Goal: Task Accomplishment & Management: Manage account settings

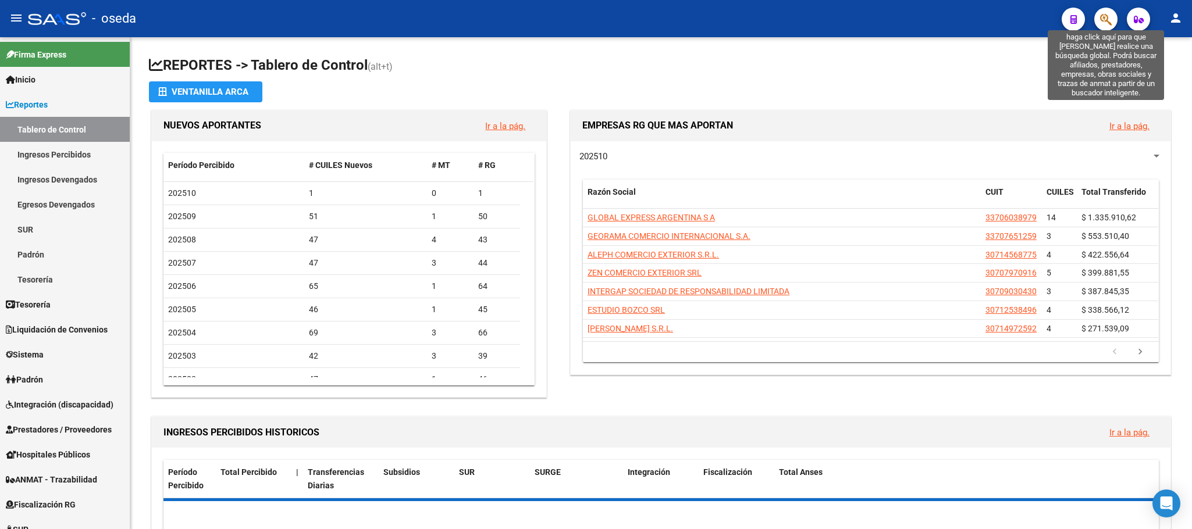
click at [1105, 16] on icon "button" at bounding box center [1106, 19] width 12 height 13
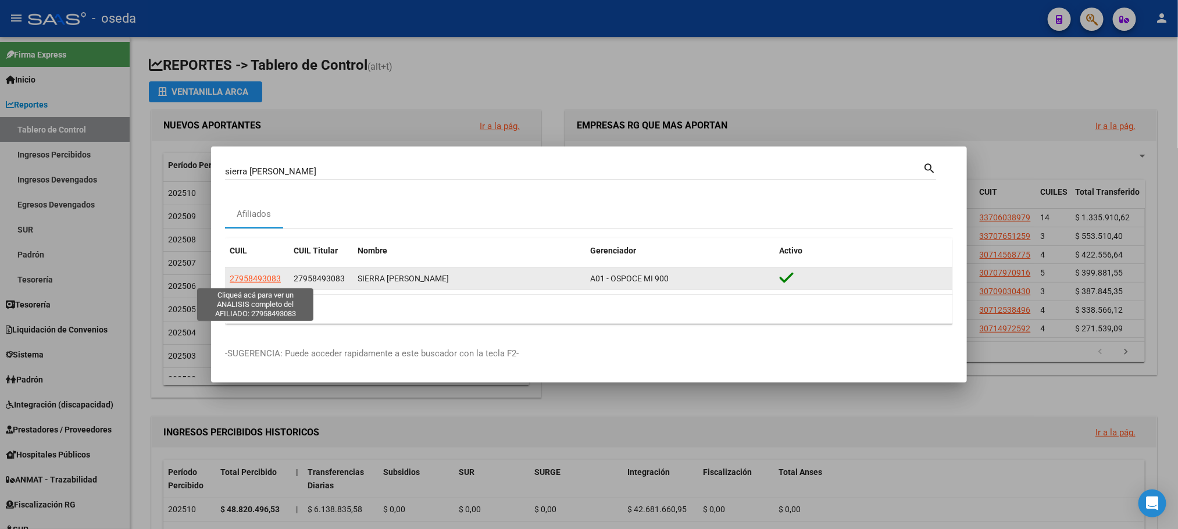
click at [257, 281] on span "27958493083" at bounding box center [255, 278] width 51 height 9
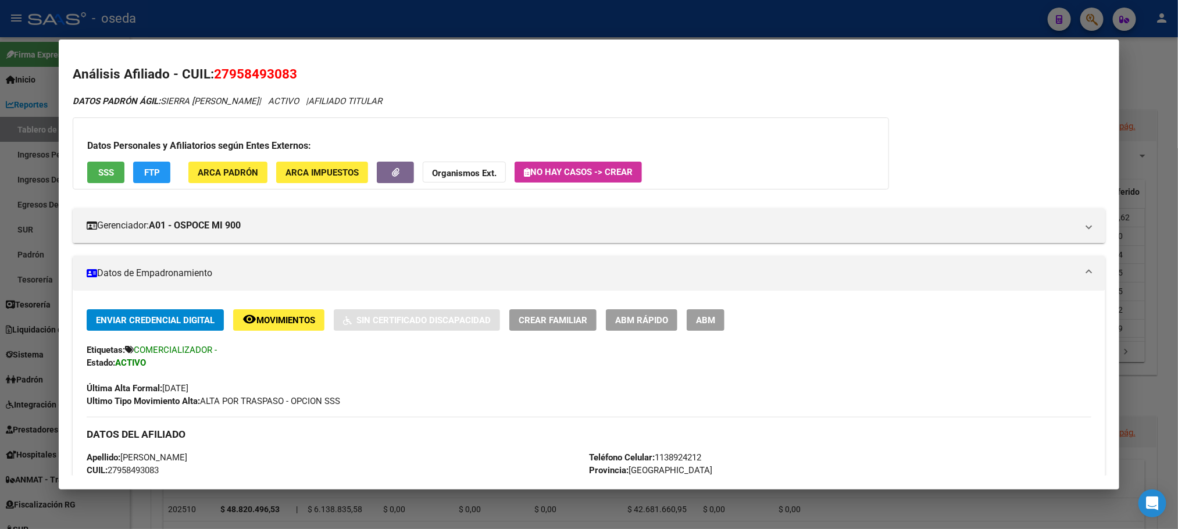
scroll to position [349, 0]
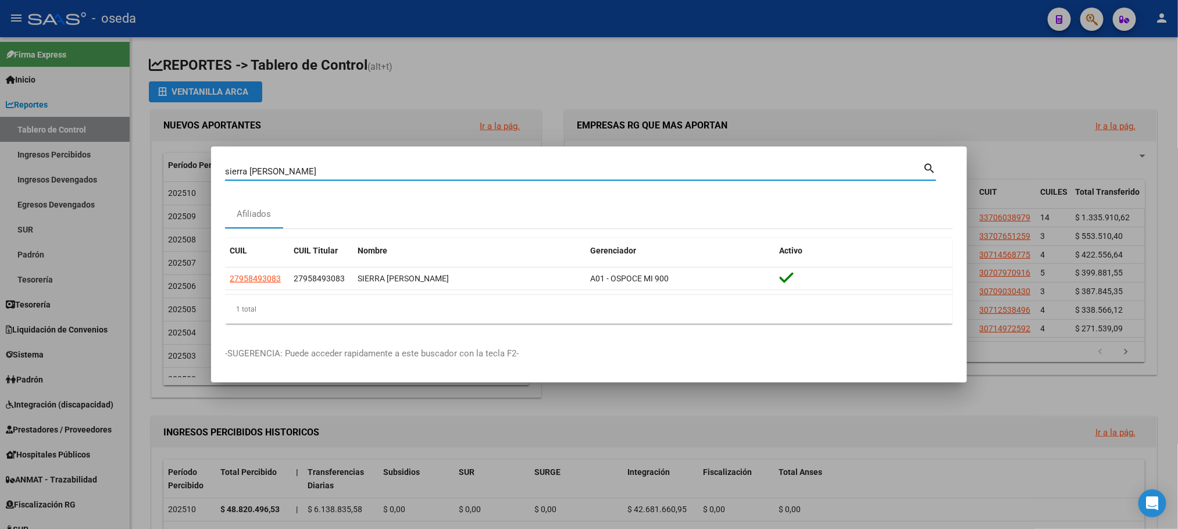
click at [356, 174] on input "sierra [PERSON_NAME]" at bounding box center [574, 171] width 698 height 10
type input "45825007"
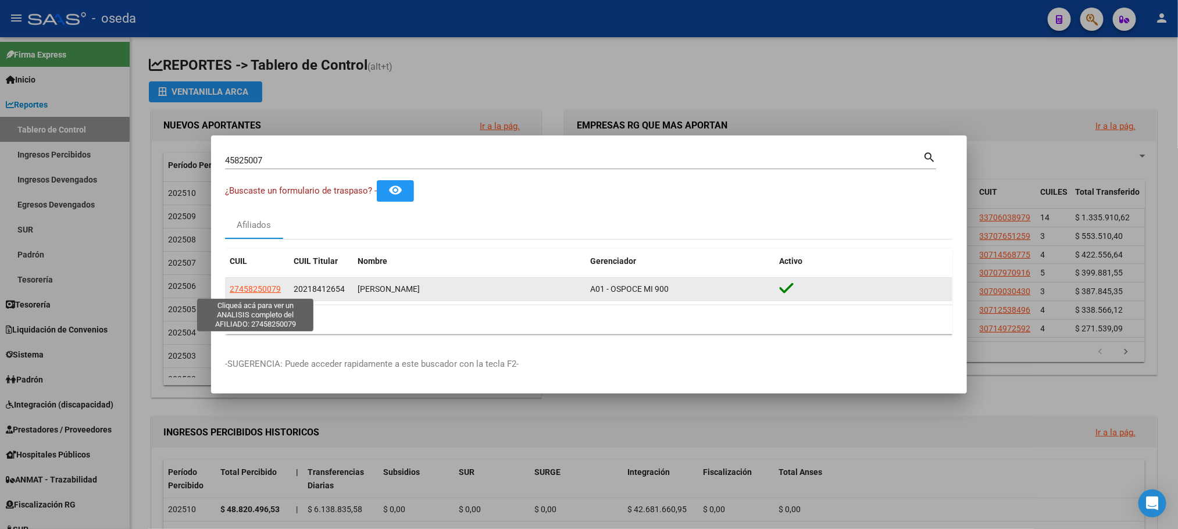
click at [252, 290] on span "27458250079" at bounding box center [255, 288] width 51 height 9
type textarea "27458250079"
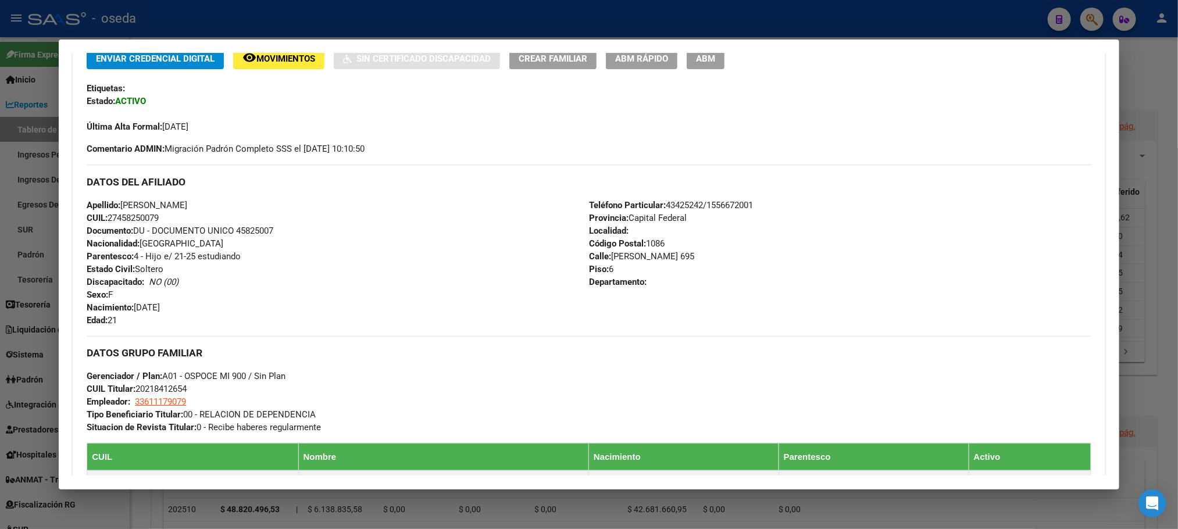
scroll to position [0, 0]
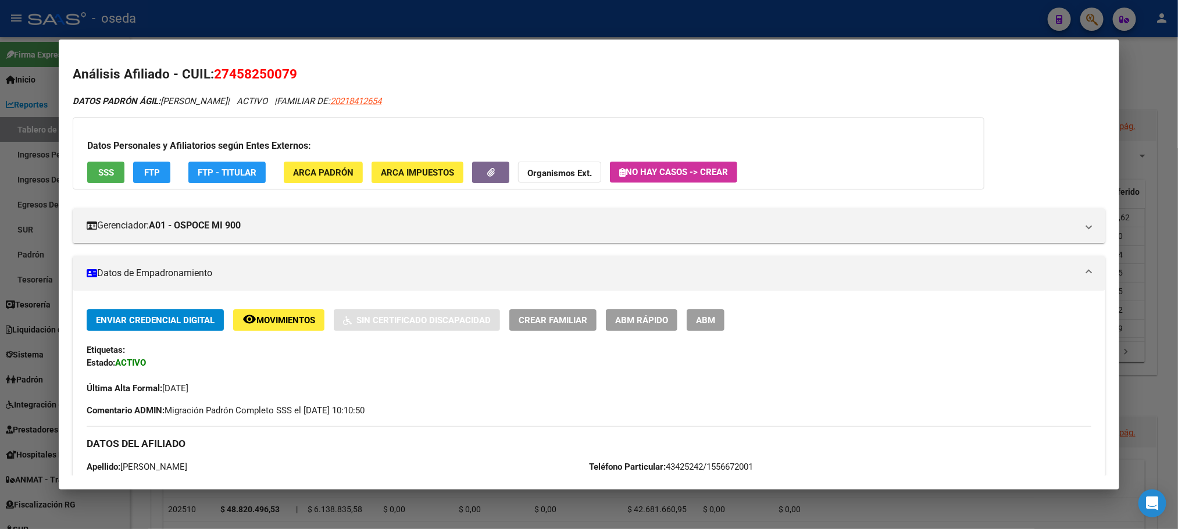
click at [101, 178] on button "SSS" at bounding box center [105, 173] width 37 height 22
click at [643, 333] on div "Enviar Credencial Digital remove_red_eye Movimientos Sin Certificado Discapacid…" at bounding box center [589, 351] width 1004 height 85
click at [625, 318] on span "ABM Rápido" at bounding box center [641, 320] width 53 height 10
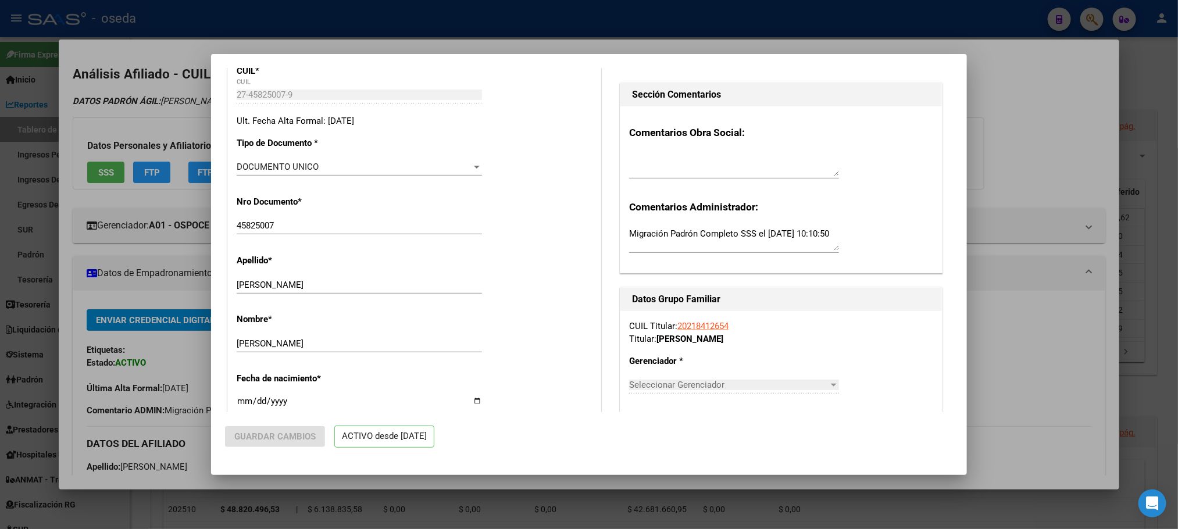
radio input "true"
type input "33-61117907-9"
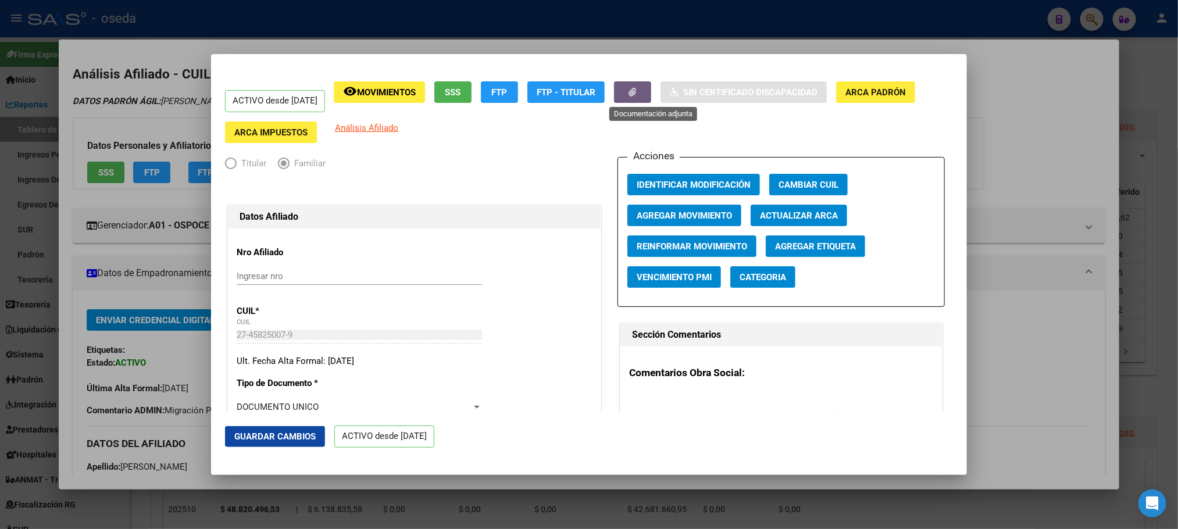
click at [651, 81] on button "button" at bounding box center [632, 92] width 37 height 22
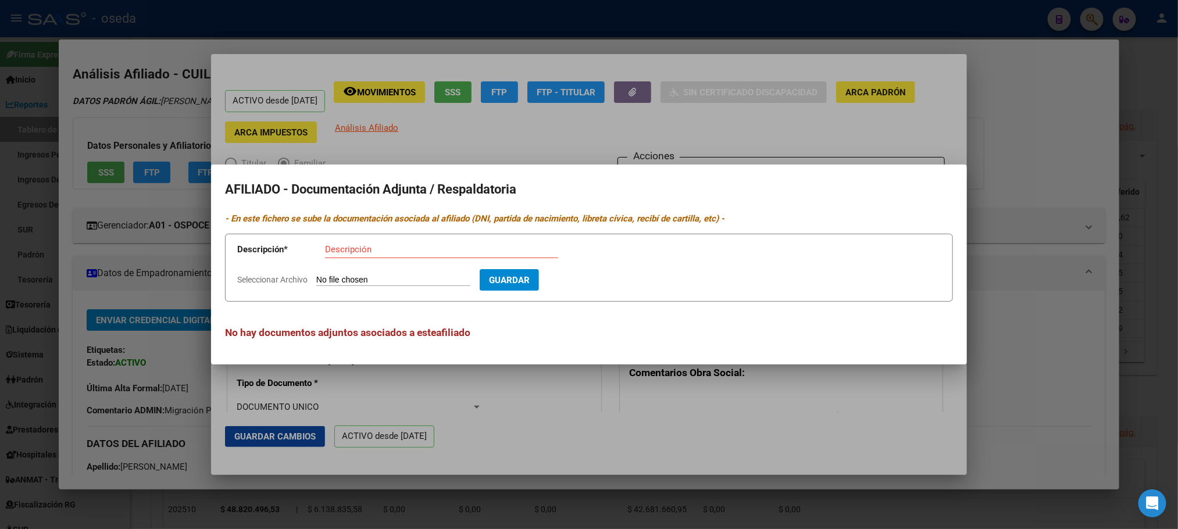
click at [424, 283] on input "Seleccionar Archivo" at bounding box center [393, 280] width 154 height 11
type input "C:\fakepath\Certificado Alumno Regular.pdf"
click at [365, 250] on input "Descripción" at bounding box center [441, 249] width 233 height 10
type input "Cert. estudios [DATE]"
click at [590, 280] on span "Guardar" at bounding box center [577, 280] width 41 height 10
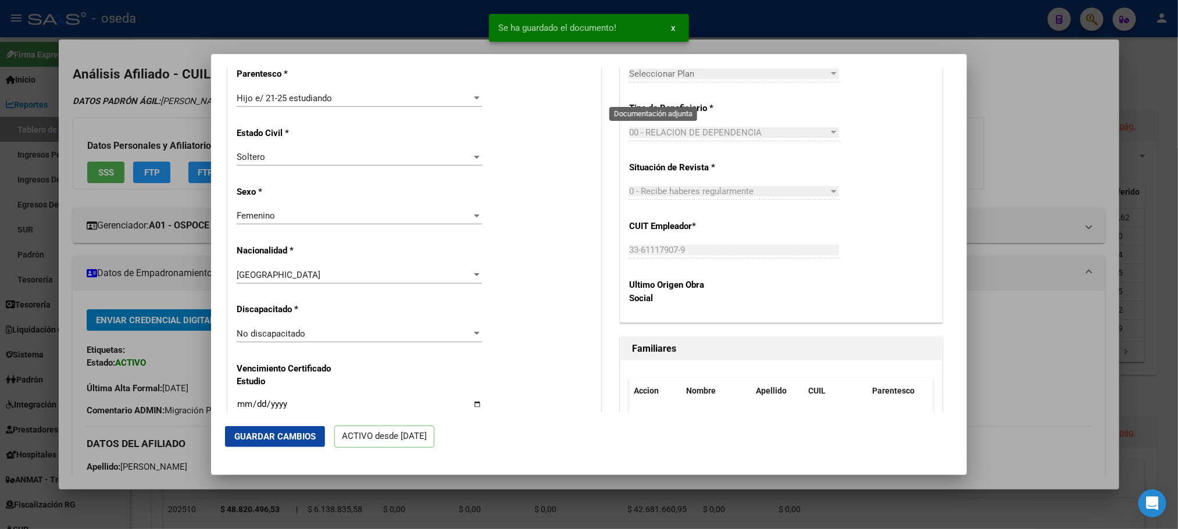
scroll to position [785, 0]
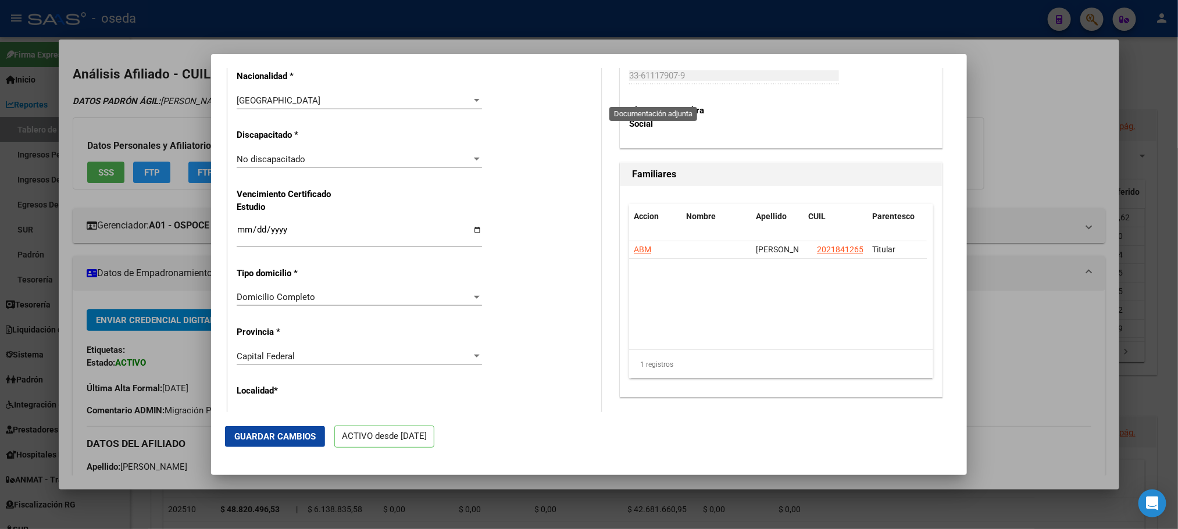
click at [239, 234] on input "Ingresar fecha" at bounding box center [359, 234] width 245 height 19
type input "[DATE]"
click at [288, 433] on span "Guardar Cambios" at bounding box center [274, 436] width 81 height 10
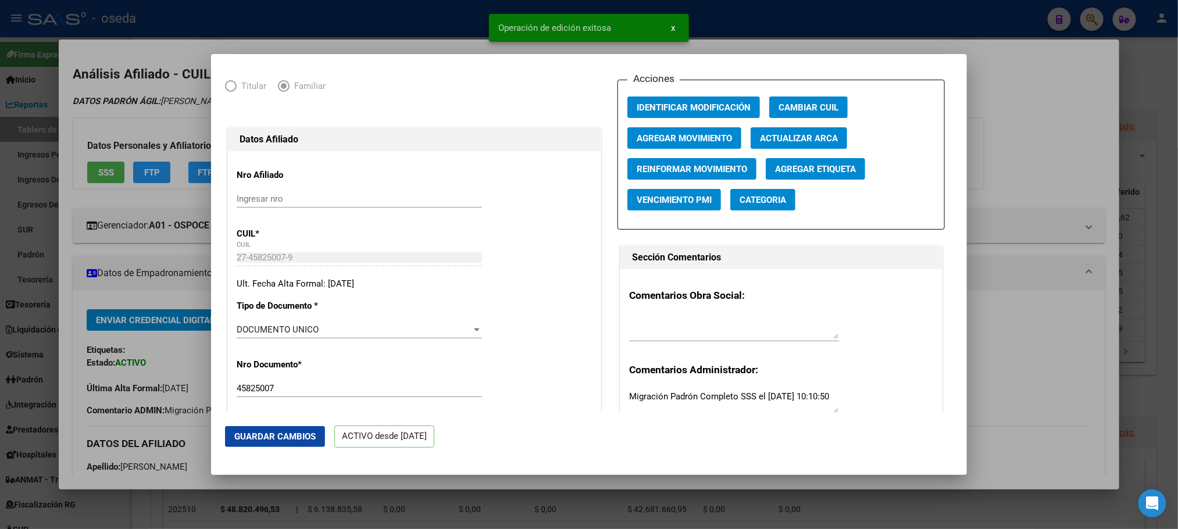
scroll to position [0, 0]
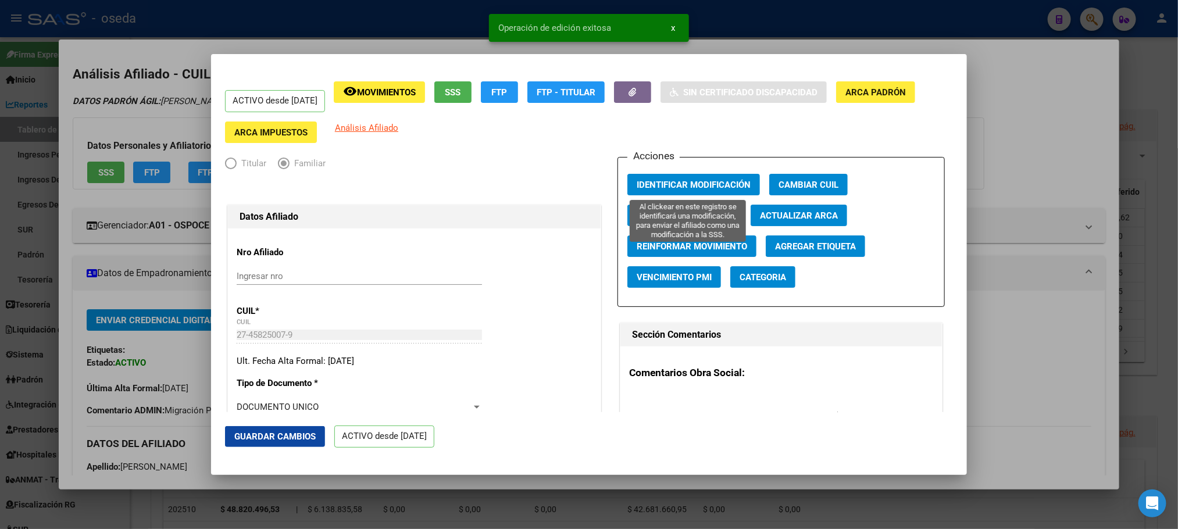
click at [627, 188] on button "Identificar Modificación" at bounding box center [693, 185] width 133 height 22
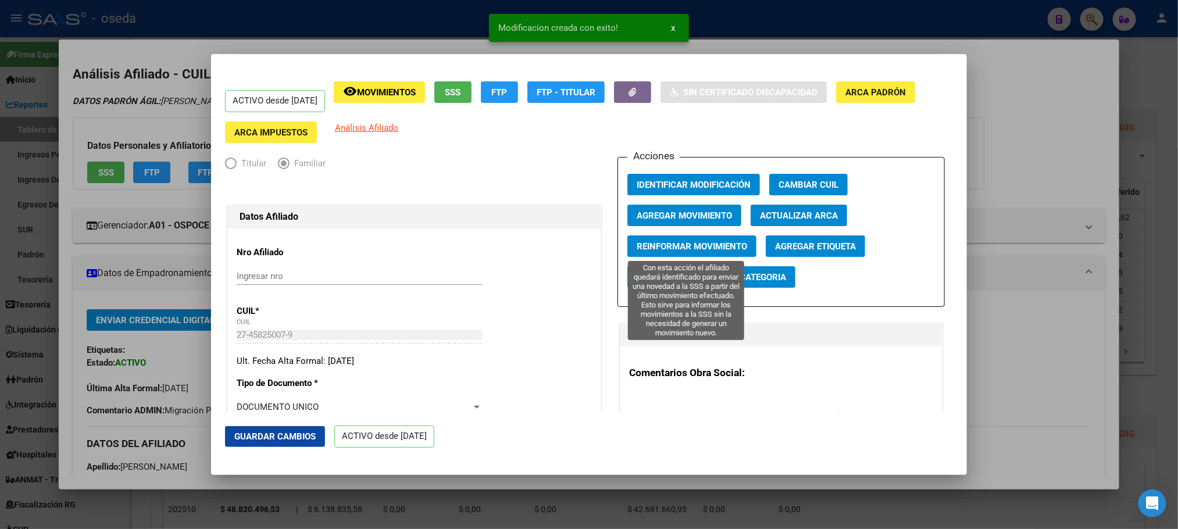
click at [637, 249] on span "Reinformar Movimiento" at bounding box center [692, 246] width 110 height 10
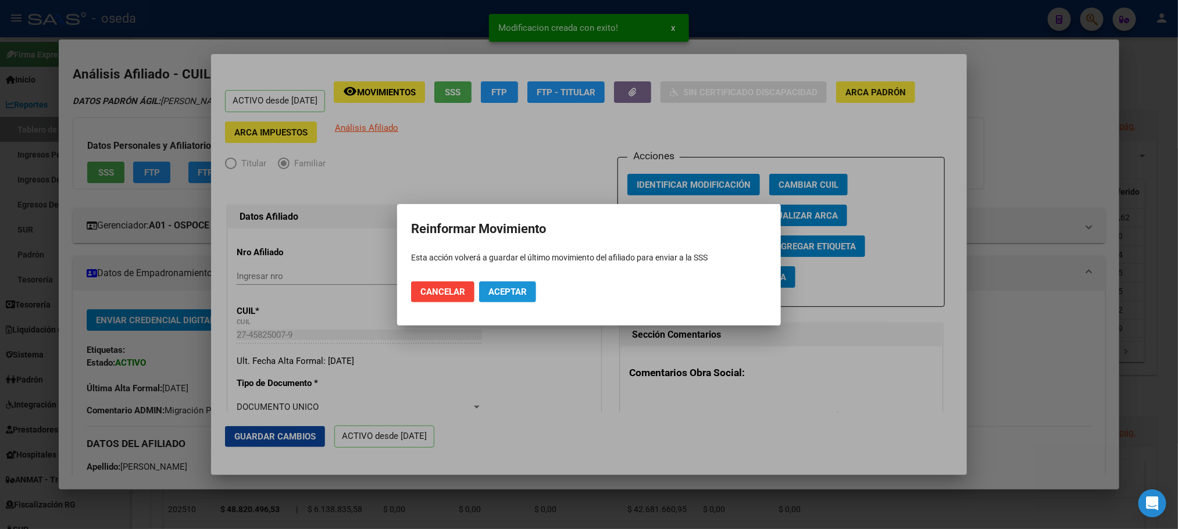
click at [498, 298] on button "Aceptar" at bounding box center [507, 291] width 57 height 21
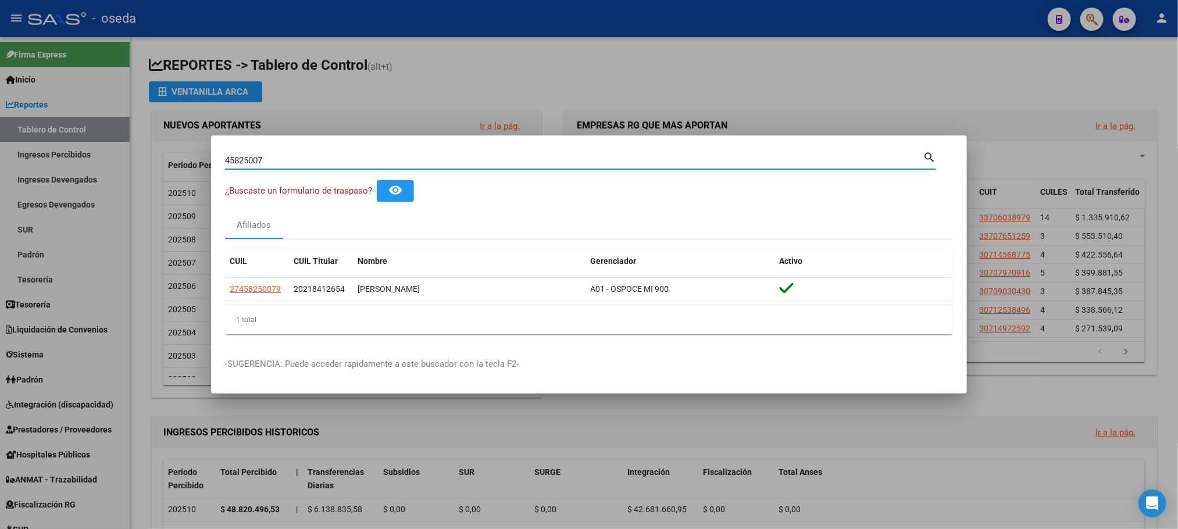
drag, startPoint x: 411, startPoint y: 159, endPoint x: 51, endPoint y: 116, distance: 362.6
click at [51, 116] on div "45825007 Buscar (apellido, dni, cuil, nro traspaso, cuit, obra social) search ¿…" at bounding box center [589, 264] width 1178 height 529
paste input "540790"
type input "45540790"
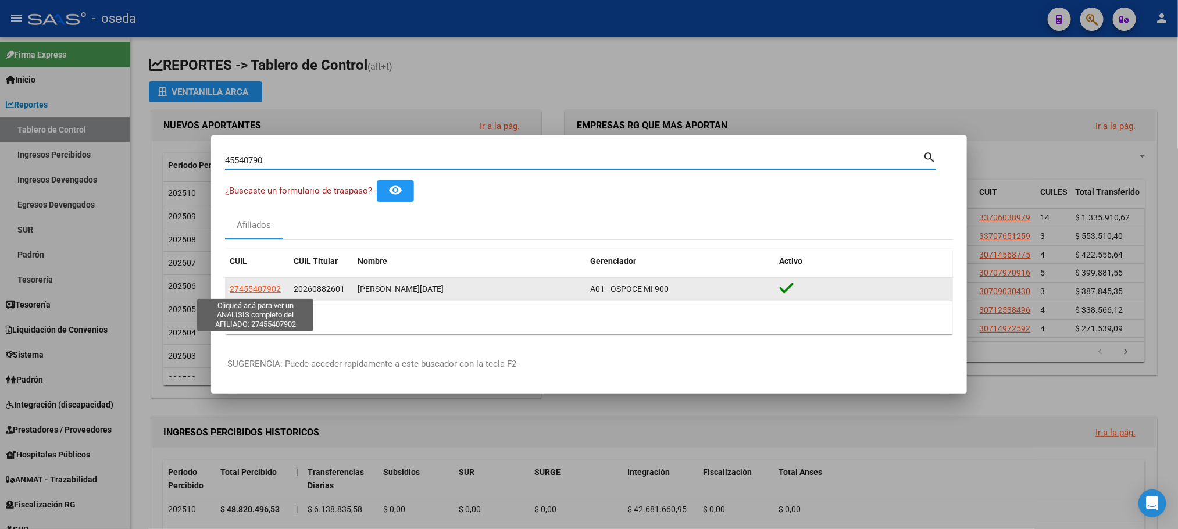
click at [271, 287] on span "27455407902" at bounding box center [255, 288] width 51 height 9
type textarea "27455407902"
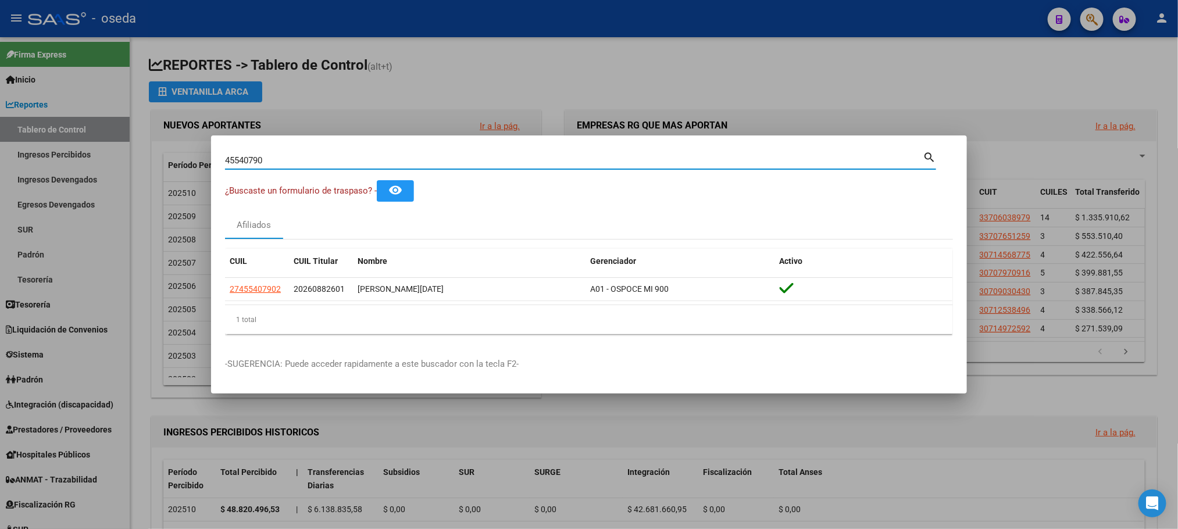
drag, startPoint x: 314, startPoint y: 162, endPoint x: 0, endPoint y: 167, distance: 314.1
click at [0, 167] on div "45540790 Buscar (apellido, dni, cuil, nro traspaso, cuit, obra social) search ¿…" at bounding box center [589, 264] width 1178 height 529
type input "[PERSON_NAME]"
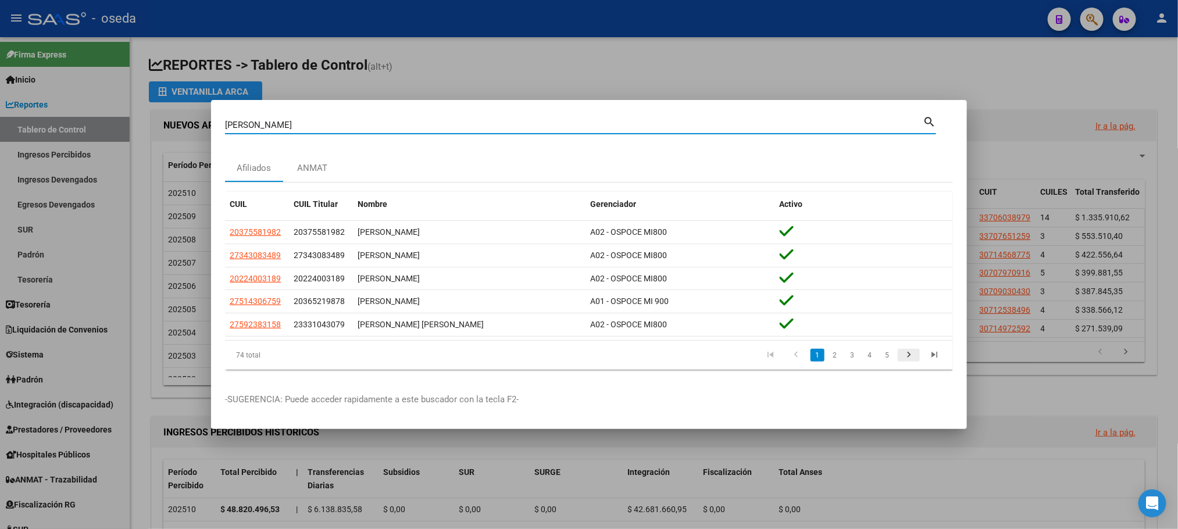
click at [911, 359] on icon "go to next page" at bounding box center [908, 356] width 15 height 14
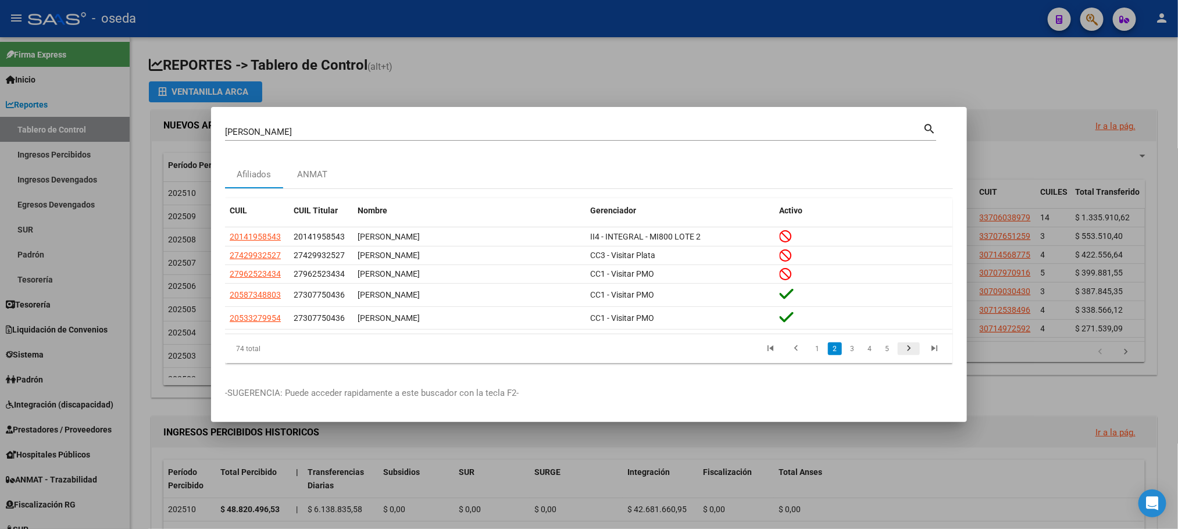
click at [911, 359] on li at bounding box center [909, 349] width 26 height 20
click at [911, 351] on icon "go to next page" at bounding box center [908, 350] width 15 height 14
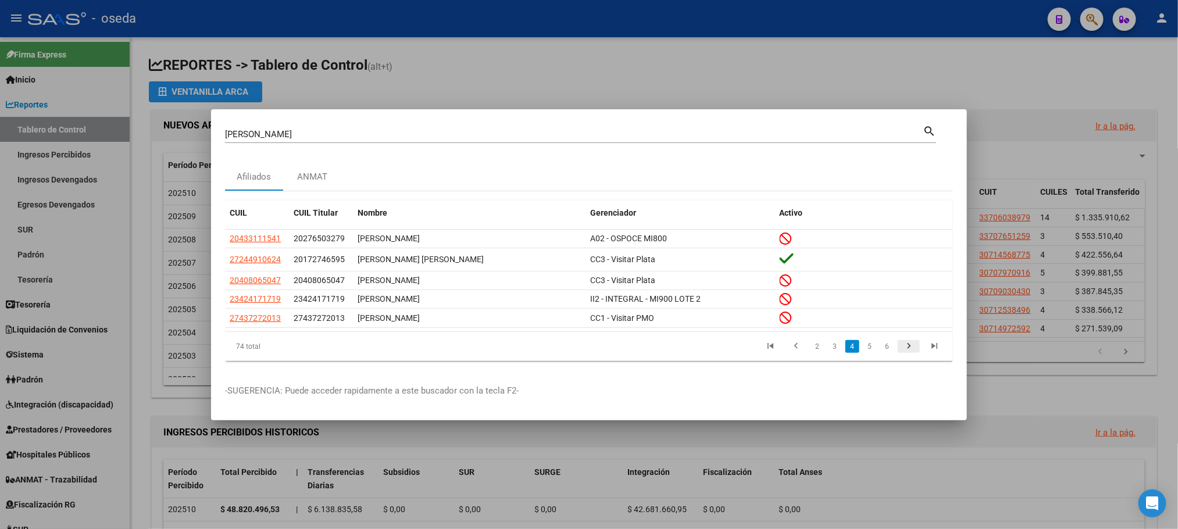
click at [911, 351] on icon "go to next page" at bounding box center [908, 348] width 15 height 14
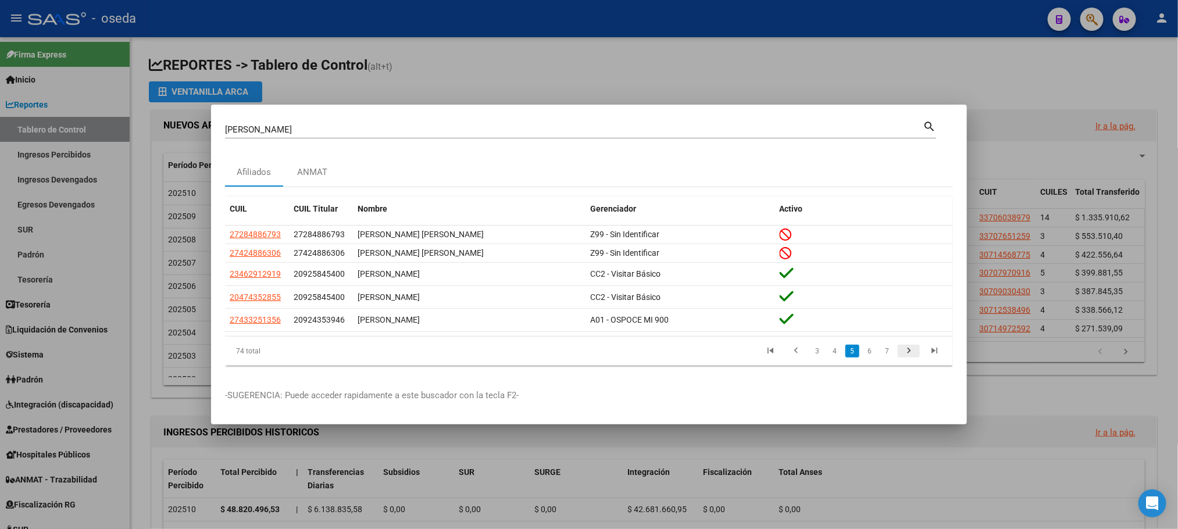
click at [911, 351] on icon "go to next page" at bounding box center [908, 352] width 15 height 14
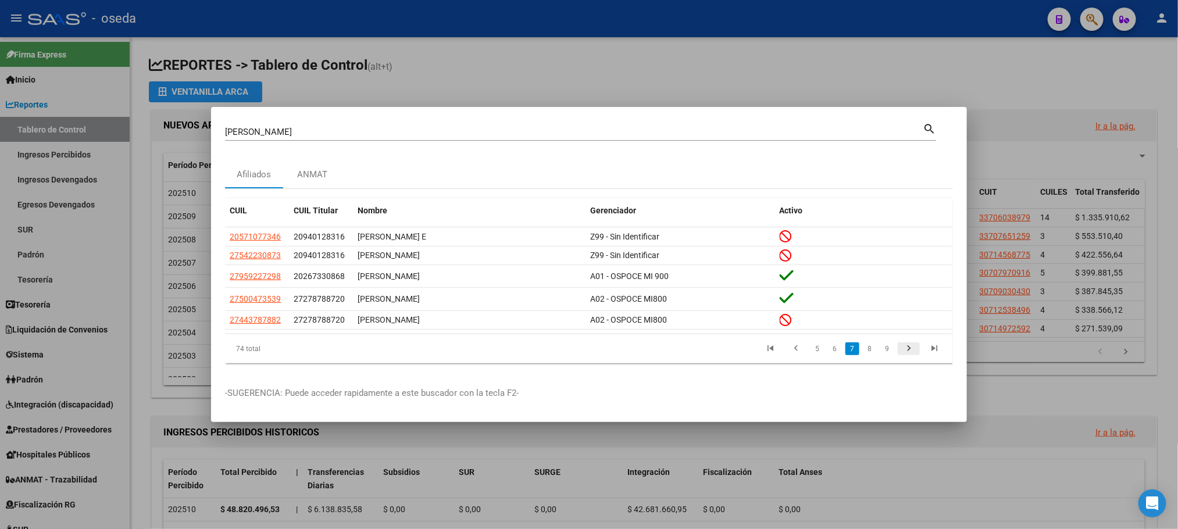
click at [911, 351] on icon "go to next page" at bounding box center [908, 350] width 15 height 14
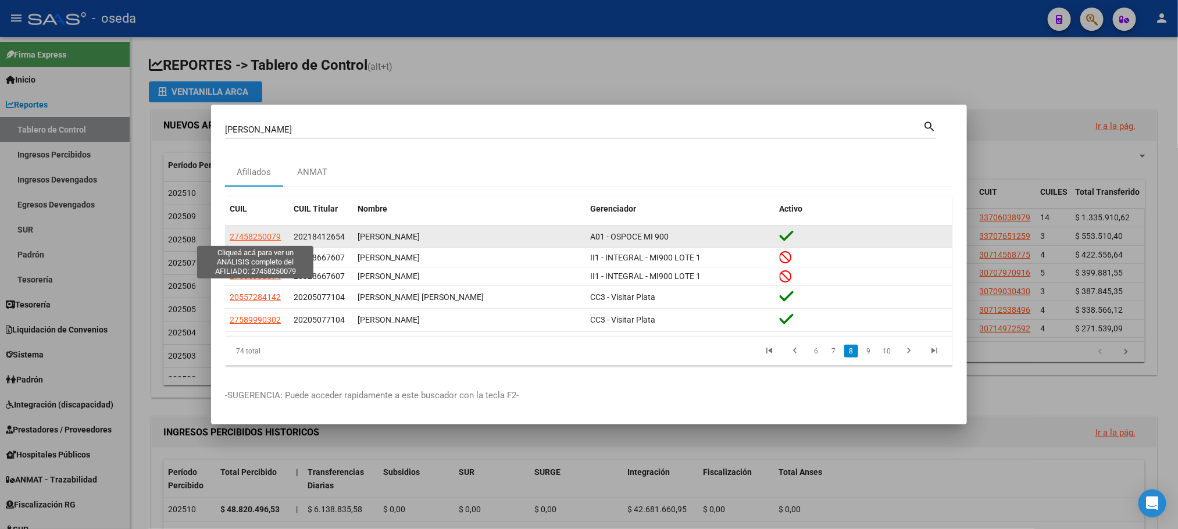
click at [241, 238] on span "27458250079" at bounding box center [255, 236] width 51 height 9
type textarea "27458250079"
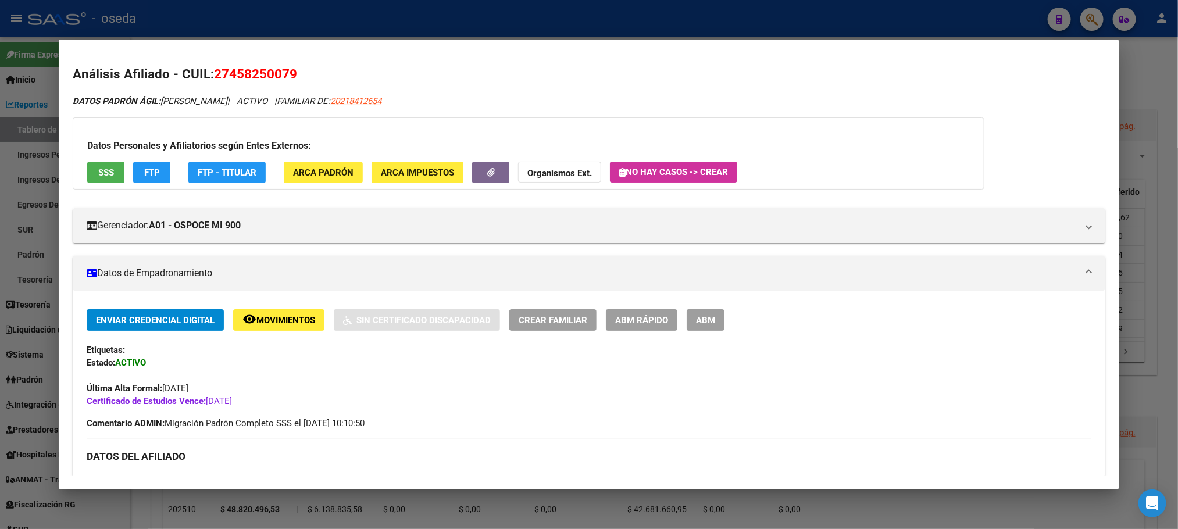
scroll to position [87, 0]
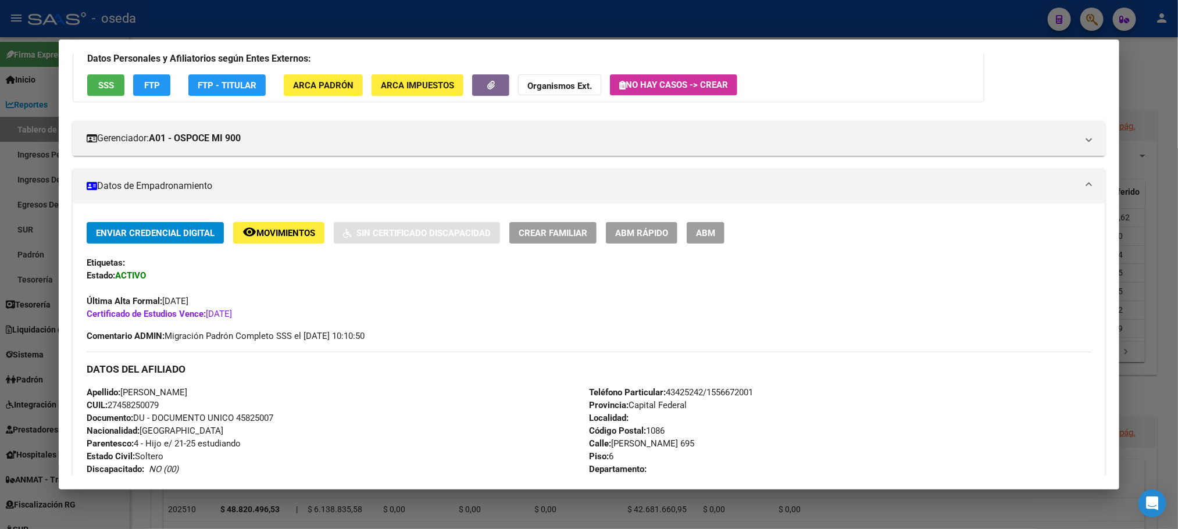
click at [615, 230] on span "ABM Rápido" at bounding box center [641, 233] width 53 height 10
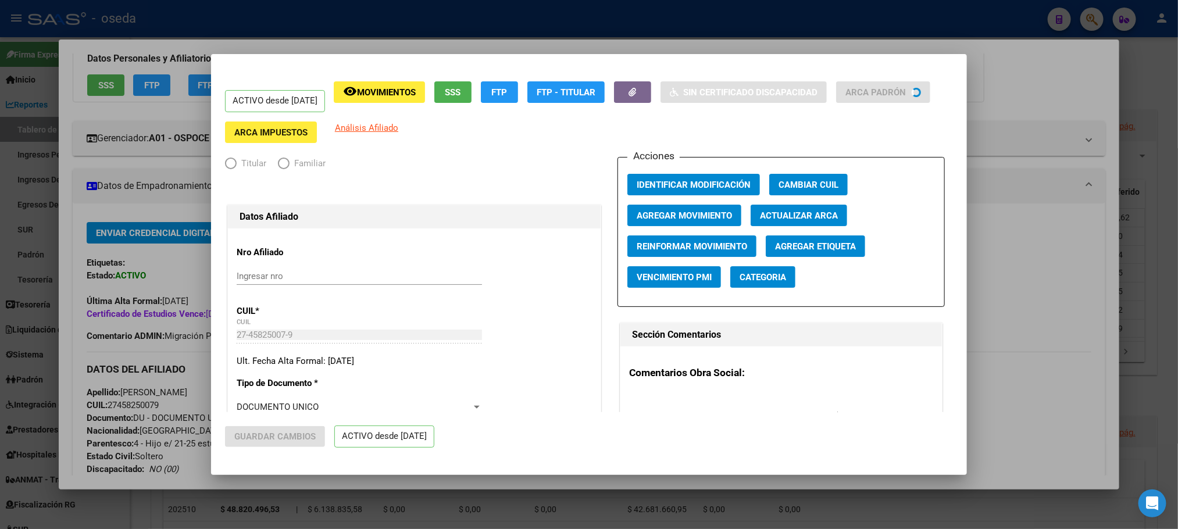
radio input "true"
type input "33-61117907-9"
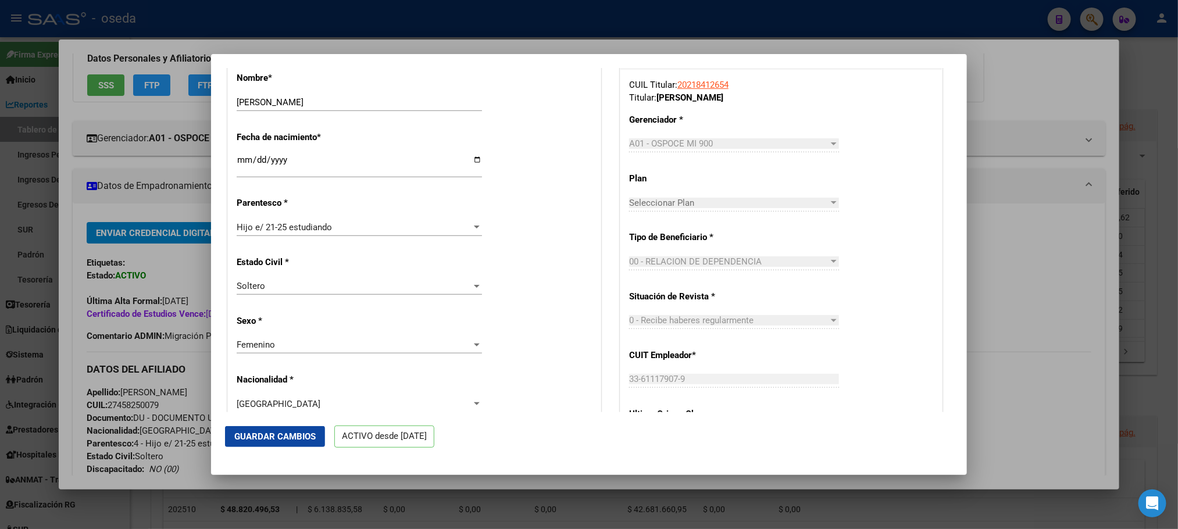
scroll to position [611, 0]
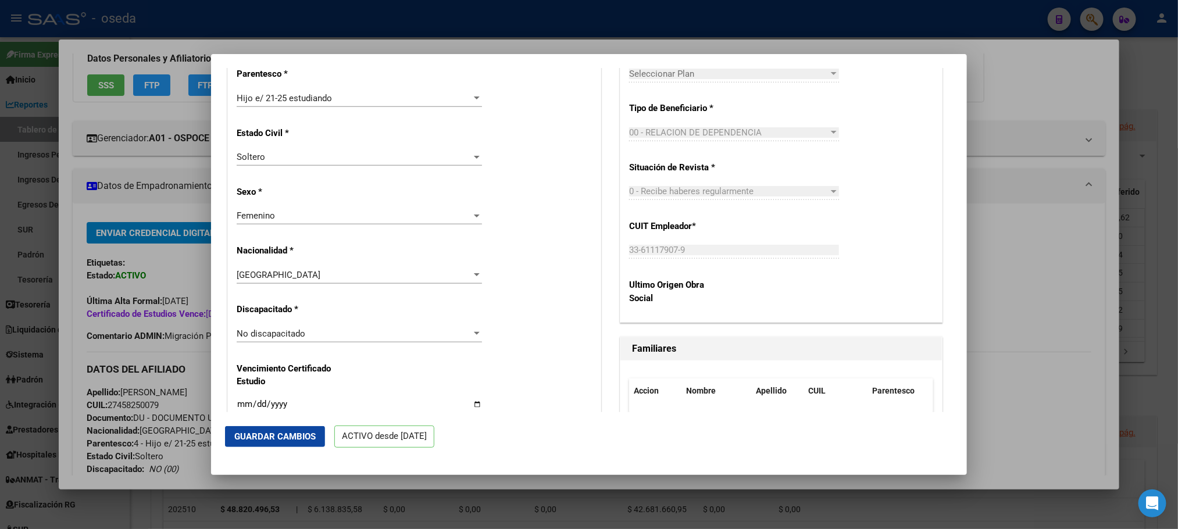
click at [298, 403] on input "[DATE]" at bounding box center [359, 409] width 245 height 19
type input "[DATE]"
click at [299, 435] on span "Guardar Cambios" at bounding box center [274, 436] width 81 height 10
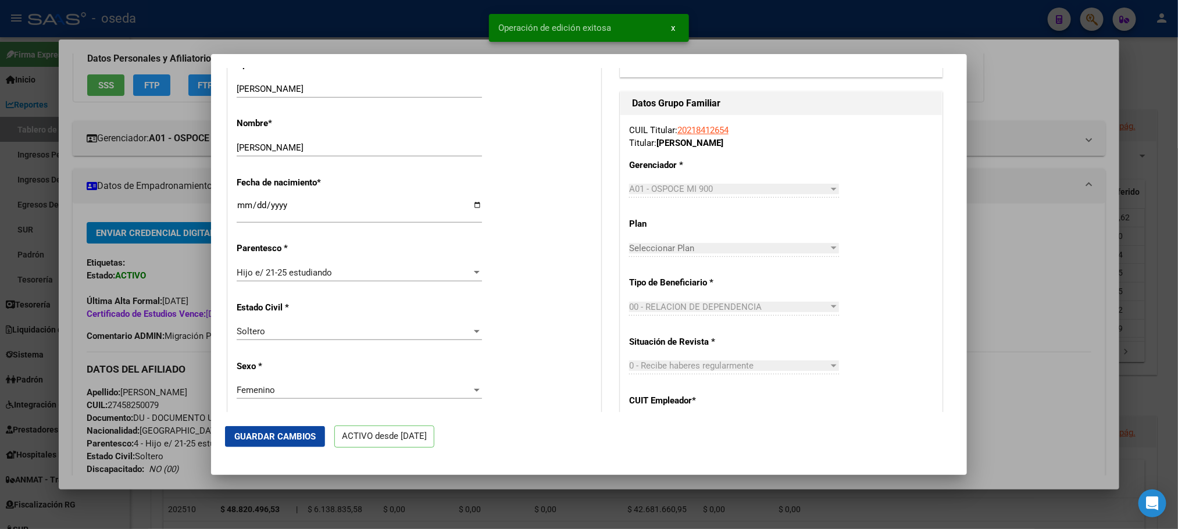
scroll to position [87, 0]
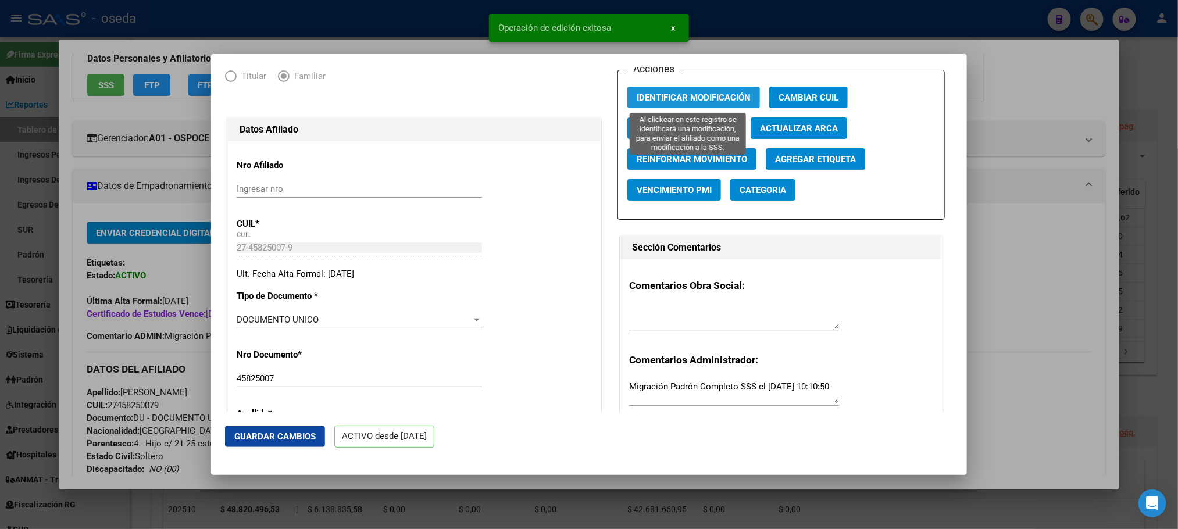
click at [663, 98] on span "Identificar Modificación" at bounding box center [694, 97] width 114 height 10
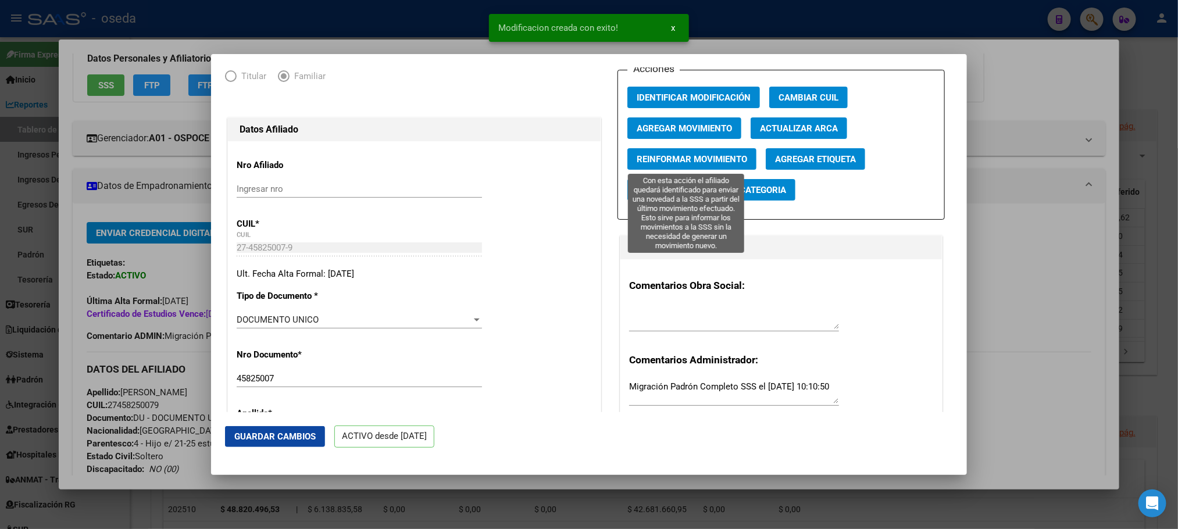
click at [665, 157] on span "Reinformar Movimiento" at bounding box center [692, 159] width 110 height 10
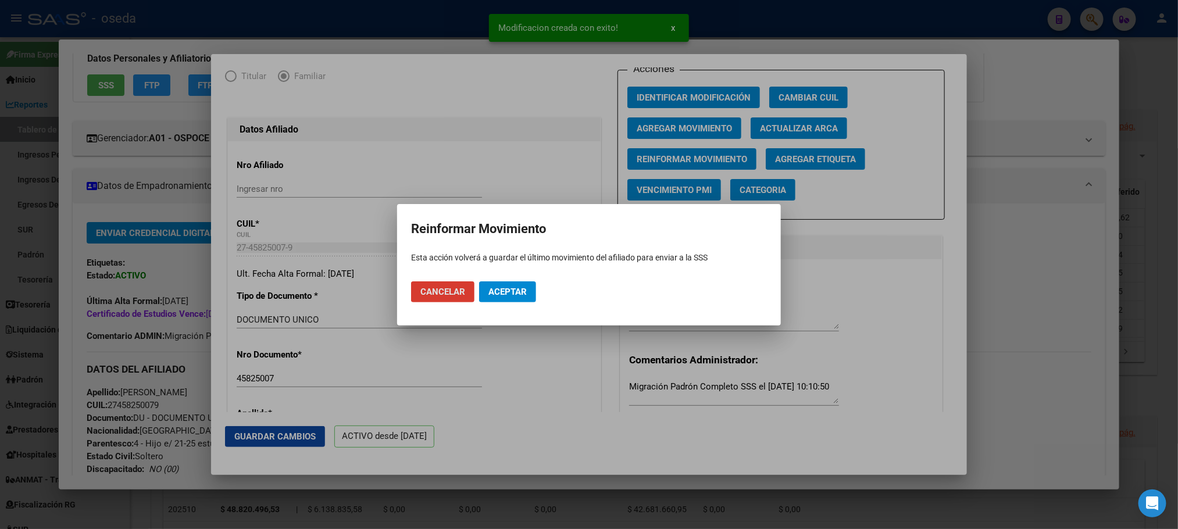
click at [523, 300] on button "Aceptar" at bounding box center [507, 291] width 57 height 21
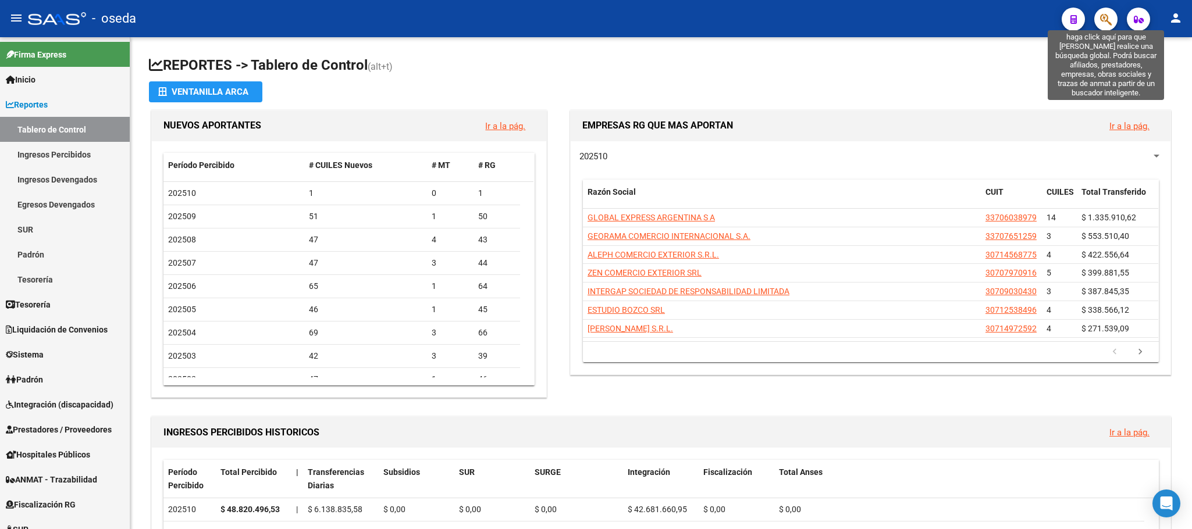
click at [1108, 18] on icon "button" at bounding box center [1106, 19] width 12 height 13
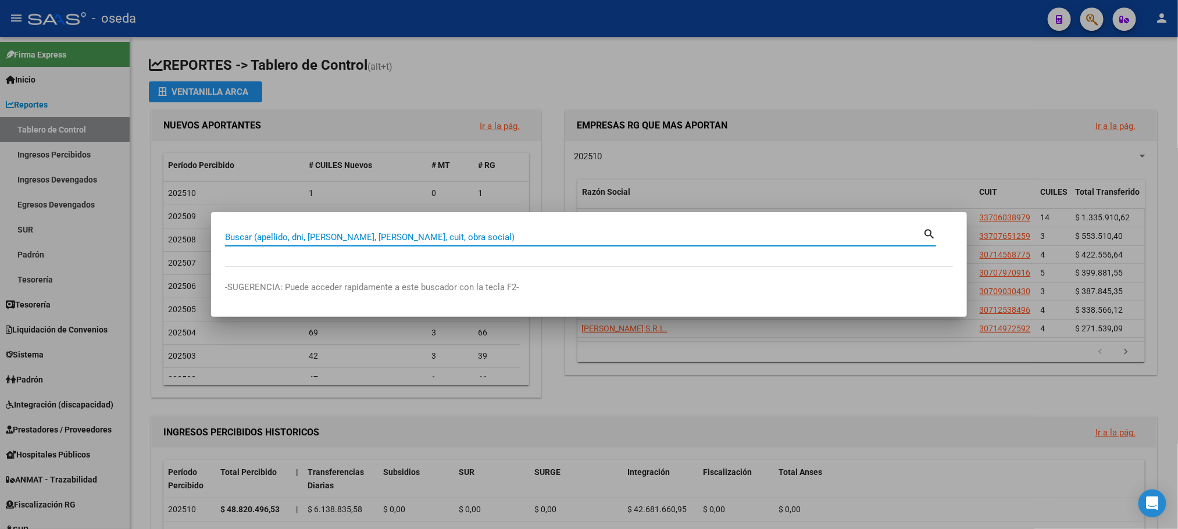
paste input "45298566"
type input "45298566"
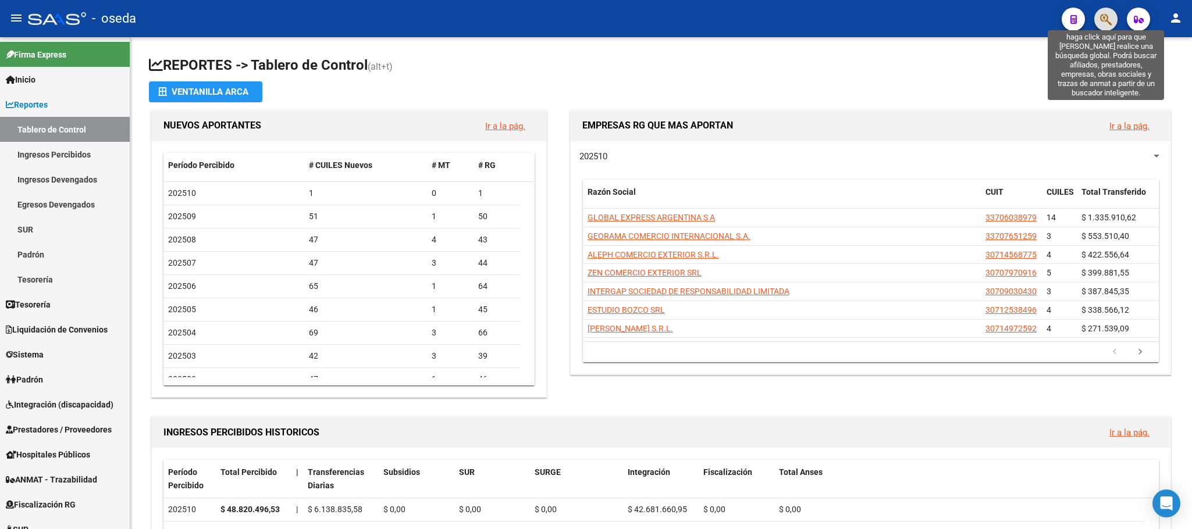
click at [1101, 18] on icon "button" at bounding box center [1106, 19] width 12 height 13
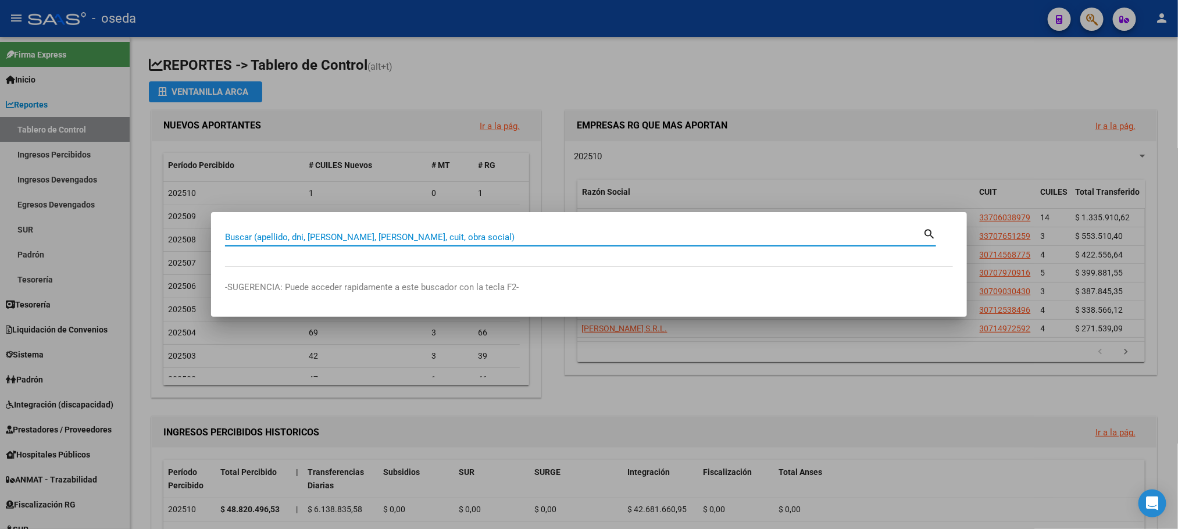
paste input "46124777"
type input "46124777"
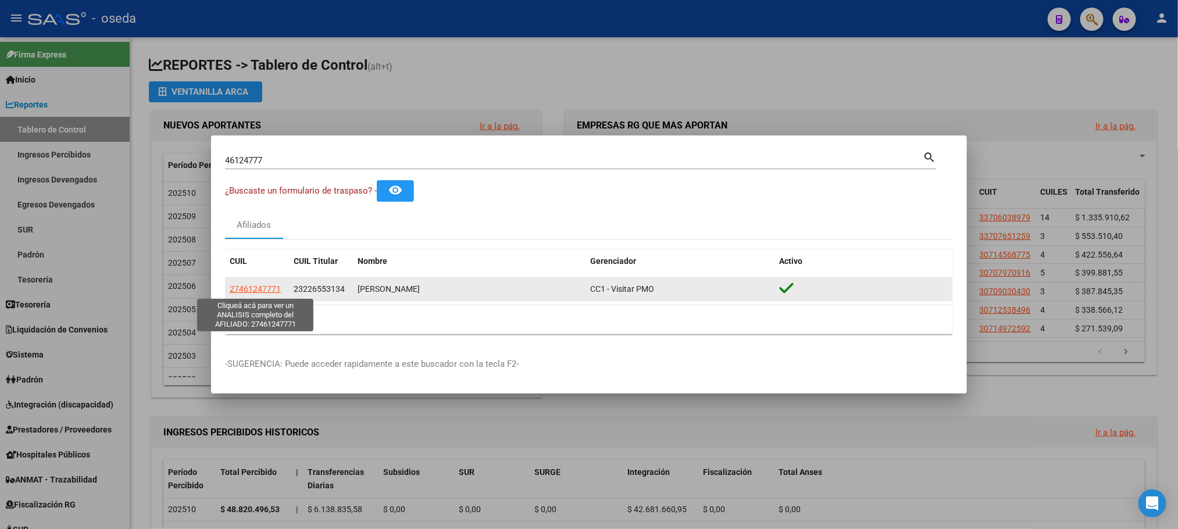
click at [268, 287] on span "27461247771" at bounding box center [255, 288] width 51 height 9
type textarea "27461247771"
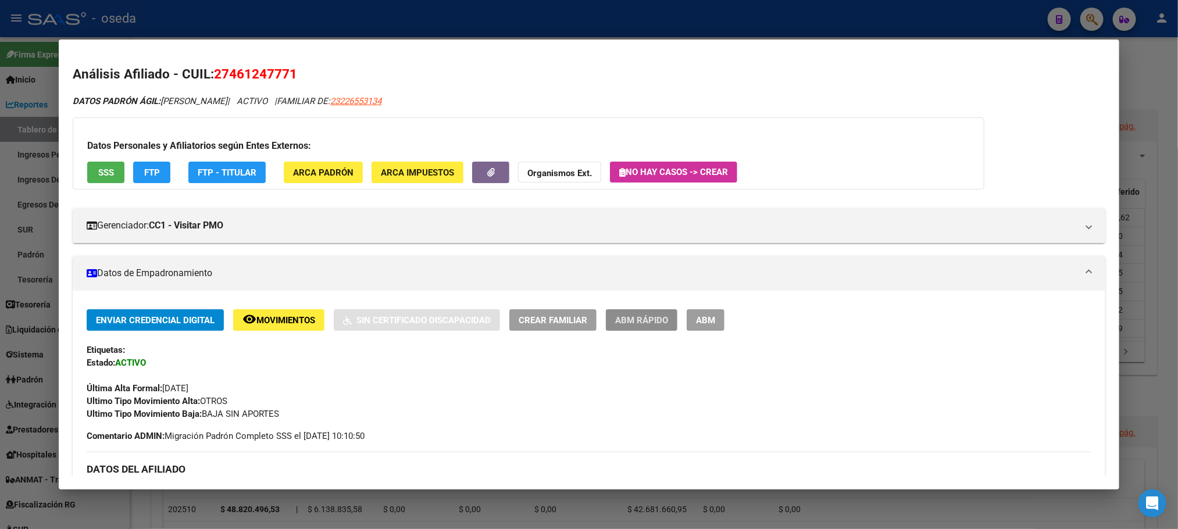
click at [620, 320] on span "ABM Rápido" at bounding box center [641, 320] width 53 height 10
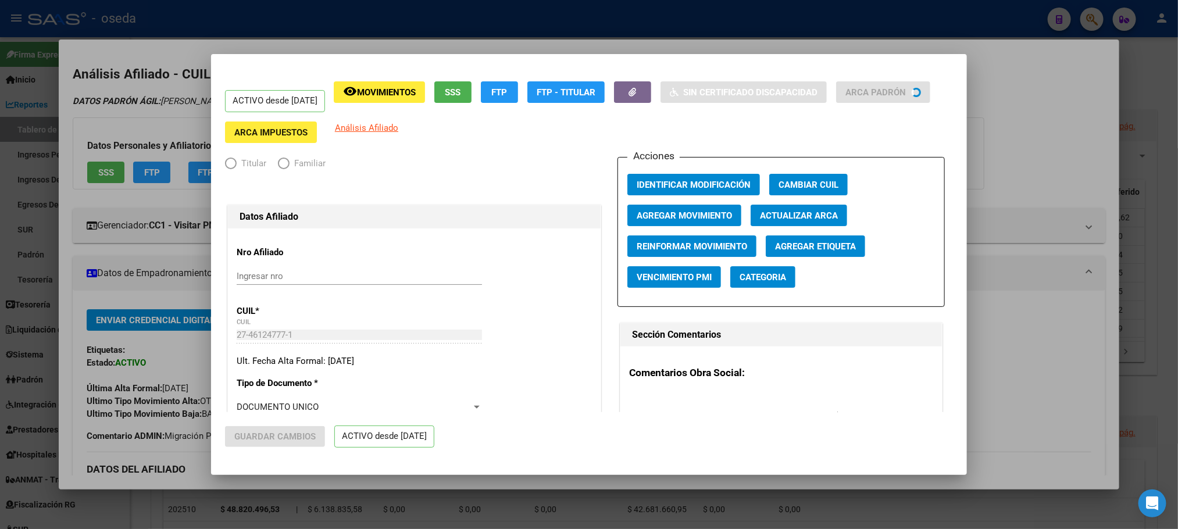
radio input "true"
type input "33-63761744-9"
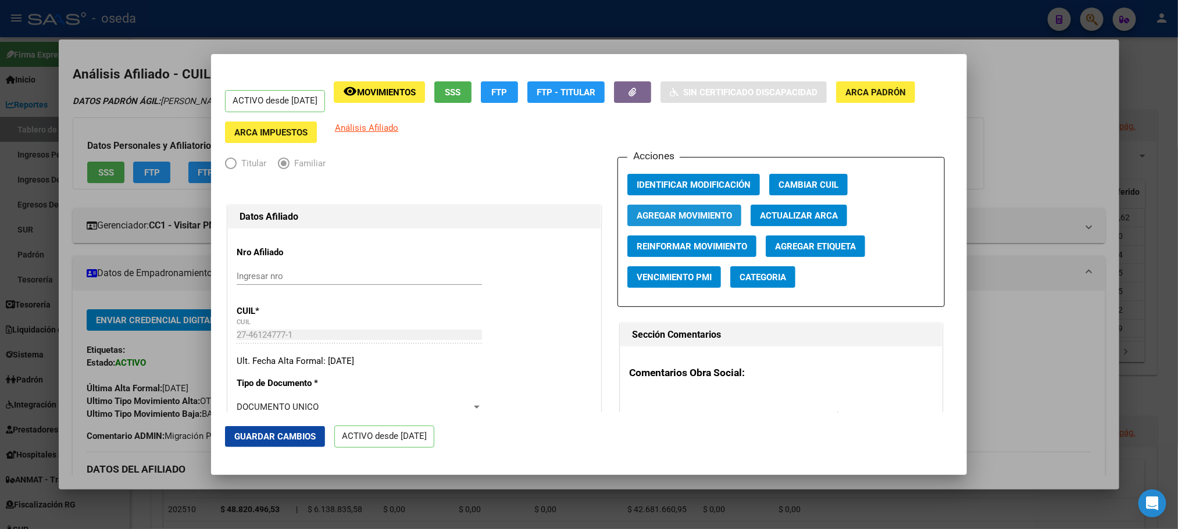
click at [690, 211] on span "Agregar Movimiento" at bounding box center [684, 216] width 95 height 10
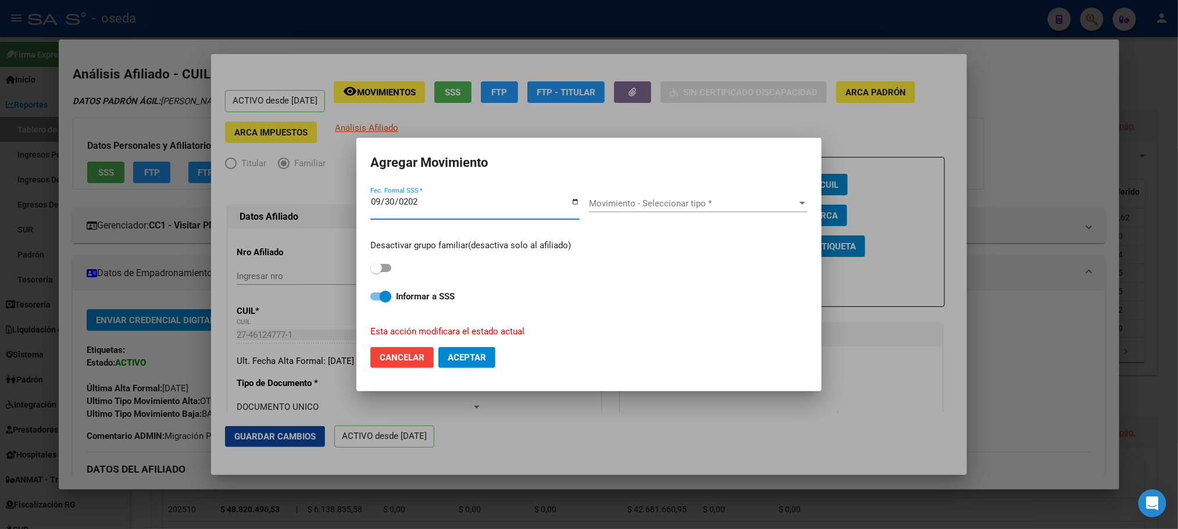
type input "[DATE]"
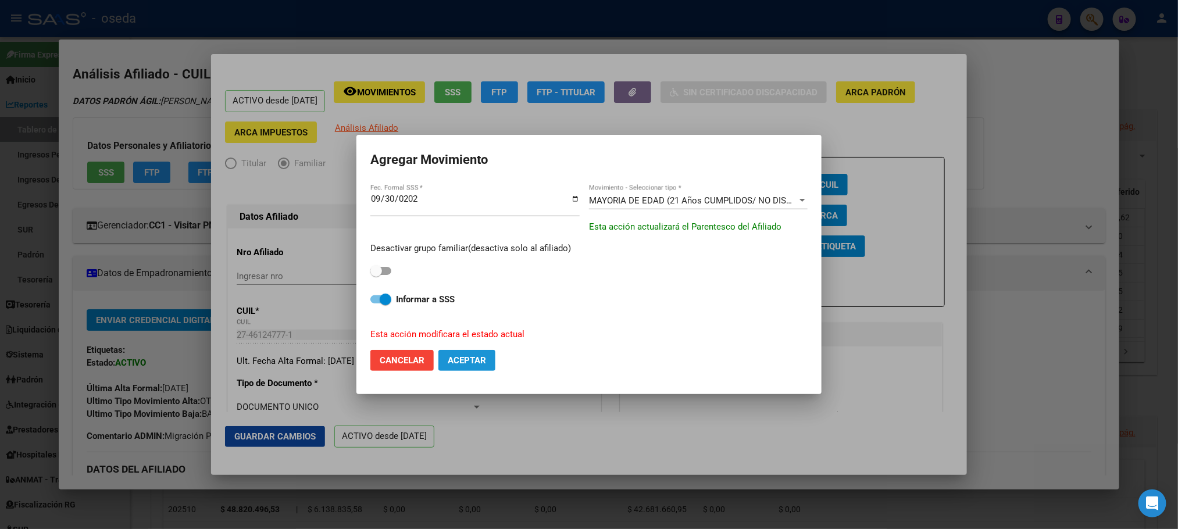
click at [462, 361] on span "Aceptar" at bounding box center [467, 360] width 38 height 10
checkbox input "false"
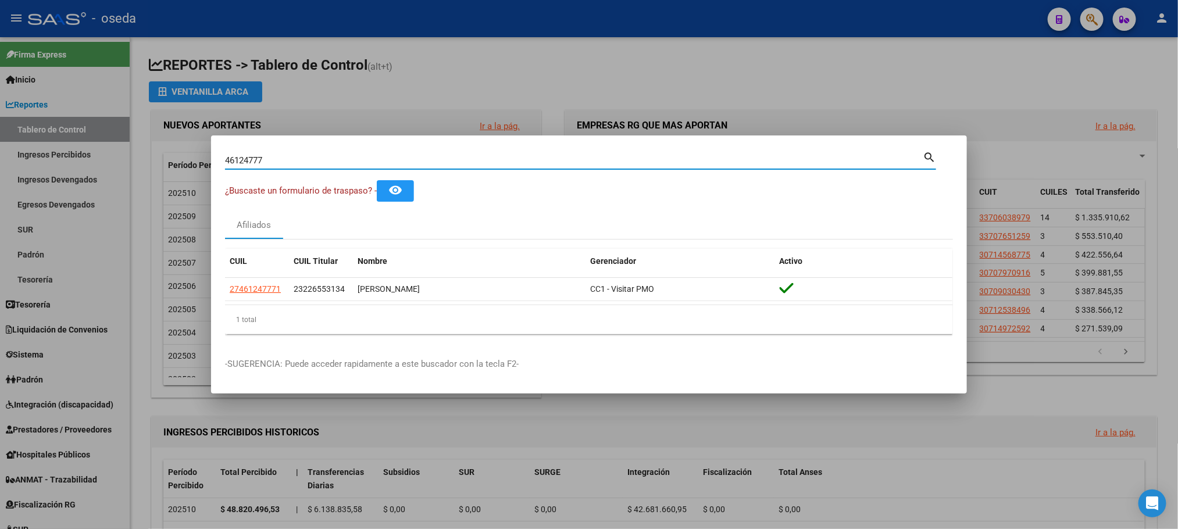
drag, startPoint x: 423, startPoint y: 158, endPoint x: 9, endPoint y: 165, distance: 413.5
click at [9, 165] on div "46124777 Buscar (apellido, dni, cuil, nro traspaso, cuit, obra social) search ¿…" at bounding box center [589, 264] width 1178 height 529
paste input "5998144"
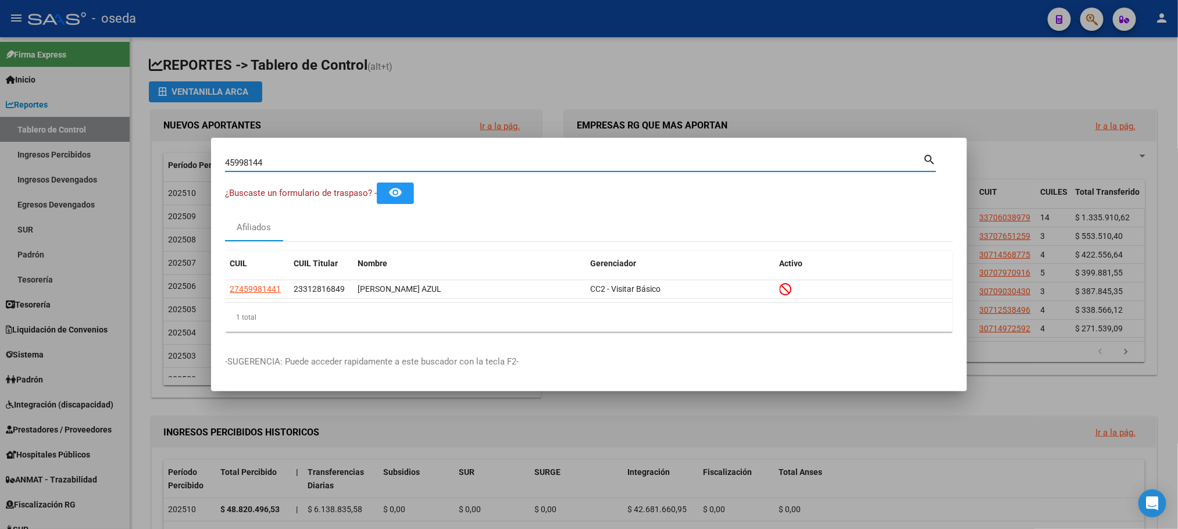
drag, startPoint x: 302, startPoint y: 161, endPoint x: 0, endPoint y: 165, distance: 302.4
click at [0, 165] on div "45998144 Buscar (apellido, dni, cuil, nro traspaso, cuit, obra social) search ¿…" at bounding box center [589, 264] width 1178 height 529
paste input "24615"
type input "45924615"
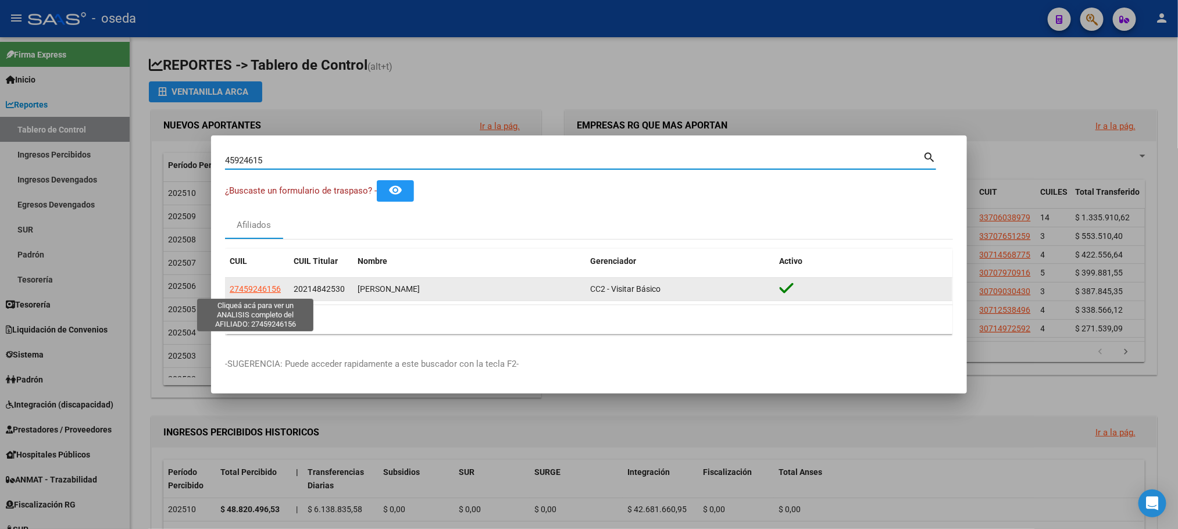
click at [267, 292] on span "27459246156" at bounding box center [255, 288] width 51 height 9
type textarea "27459246156"
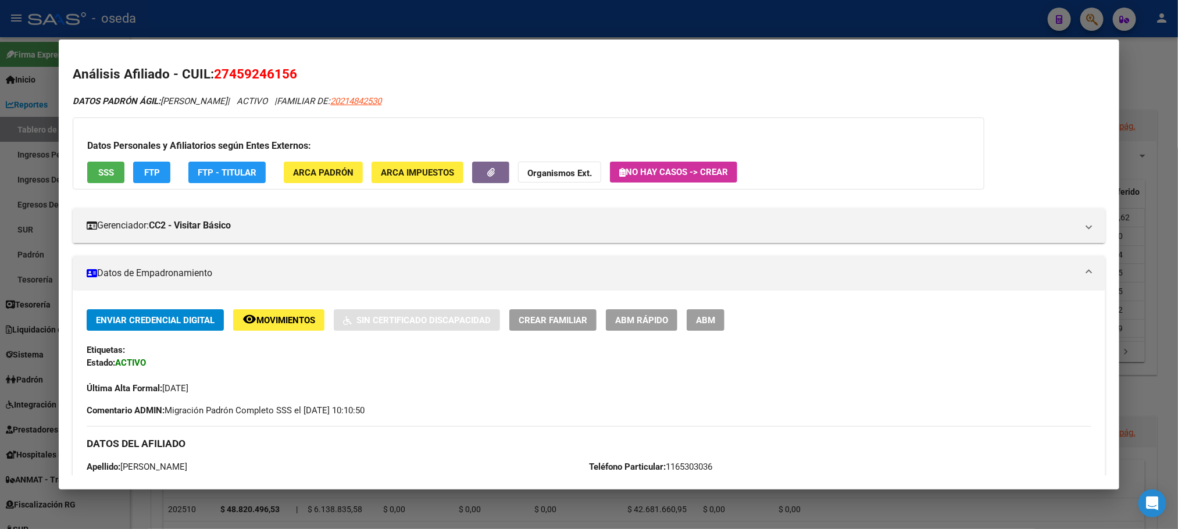
click at [615, 324] on span "ABM Rápido" at bounding box center [641, 320] width 53 height 10
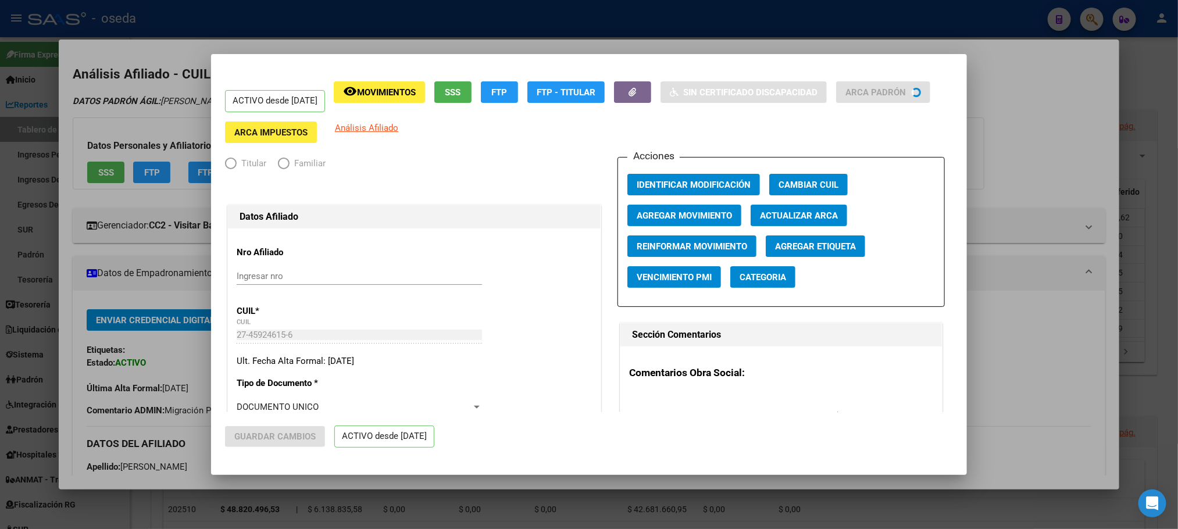
radio input "true"
type input "30-71628150-3"
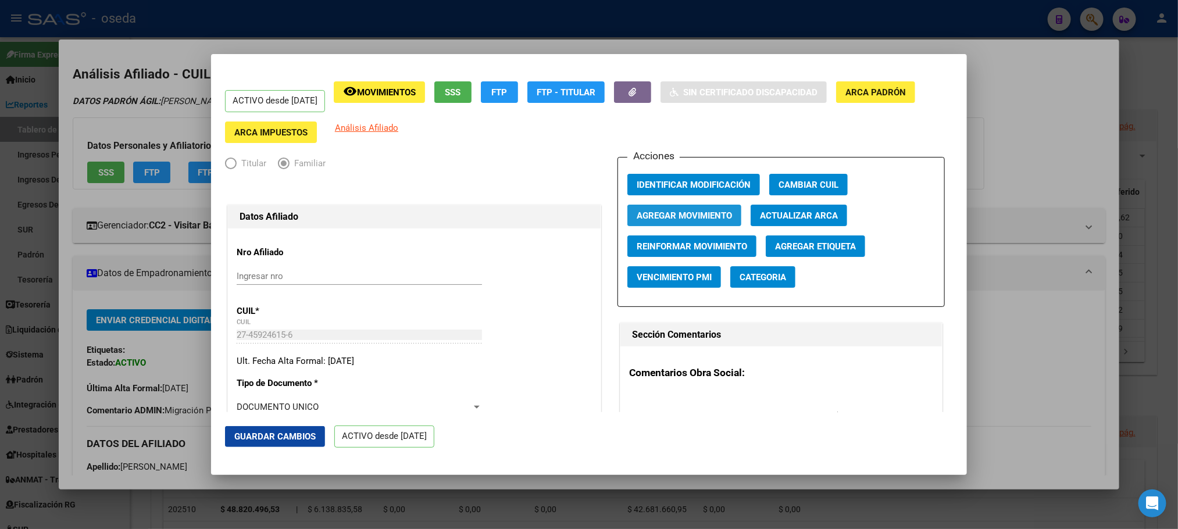
click at [670, 211] on span "Agregar Movimiento" at bounding box center [684, 216] width 95 height 10
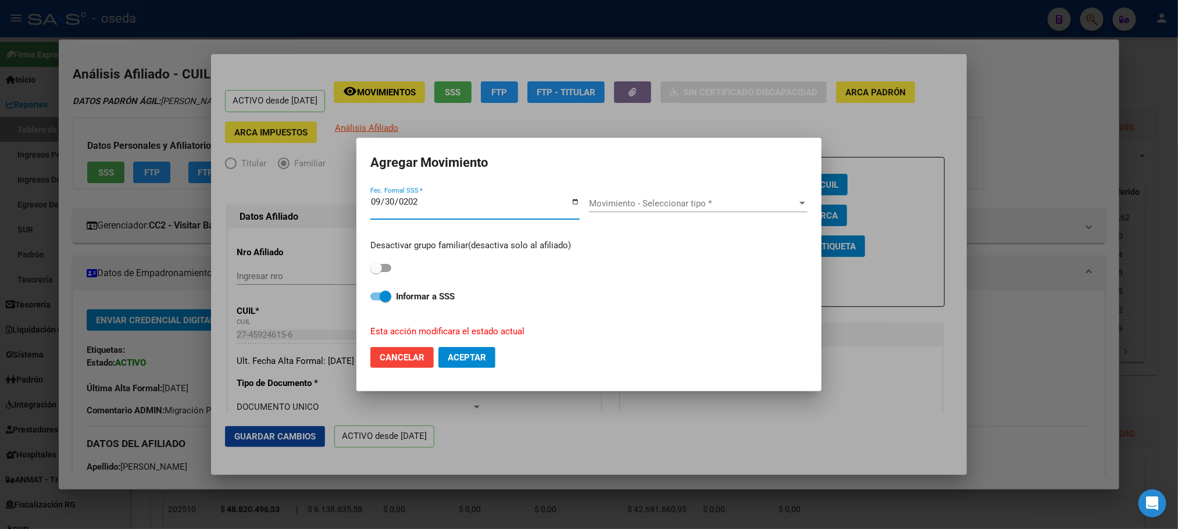
type input "[DATE]"
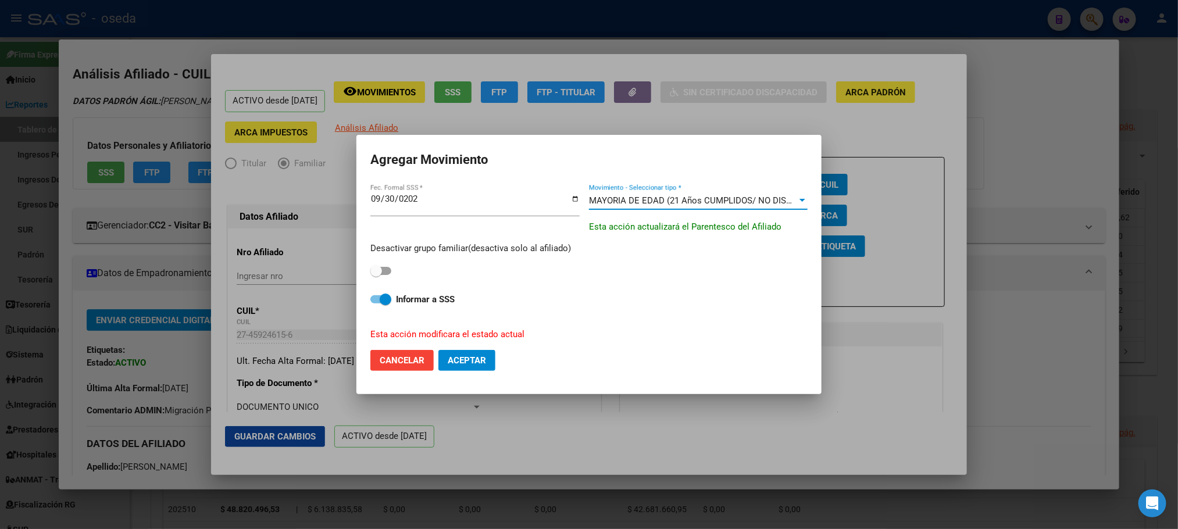
click at [470, 353] on button "Aceptar" at bounding box center [466, 360] width 57 height 21
checkbox input "false"
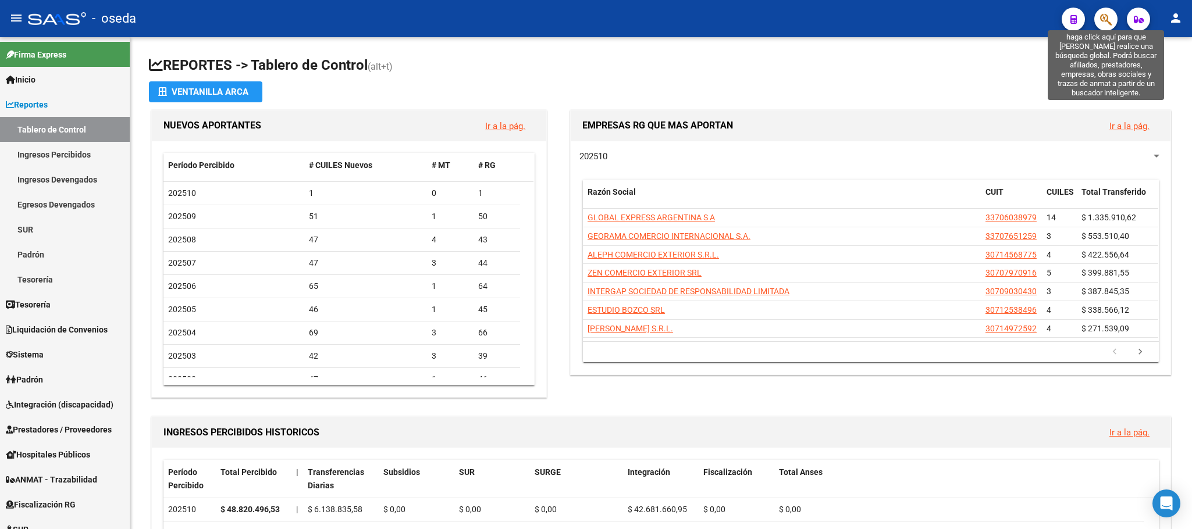
click at [1110, 14] on icon "button" at bounding box center [1106, 19] width 12 height 13
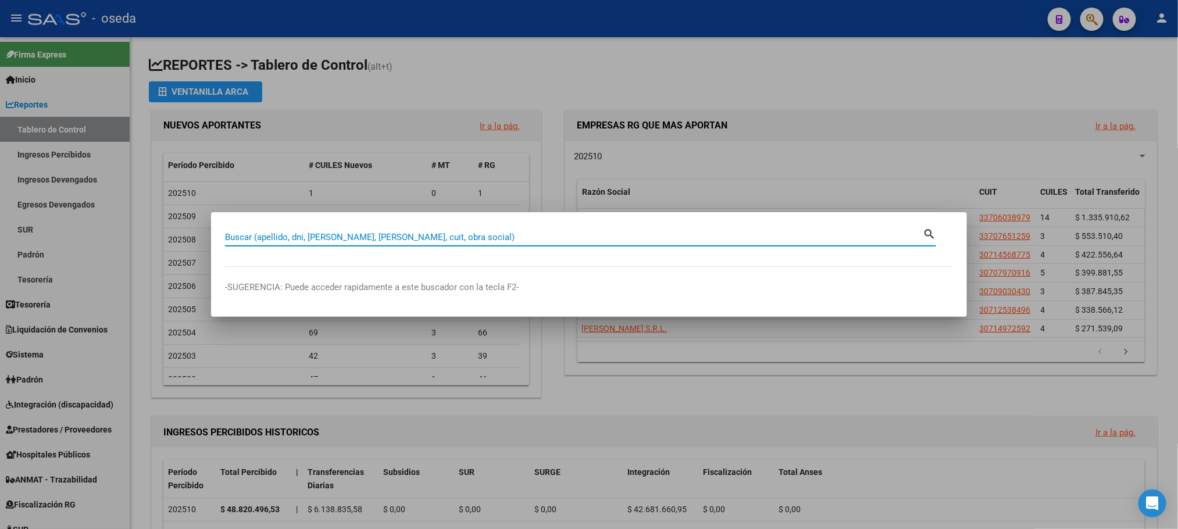
paste input "45778010"
type input "45778010"
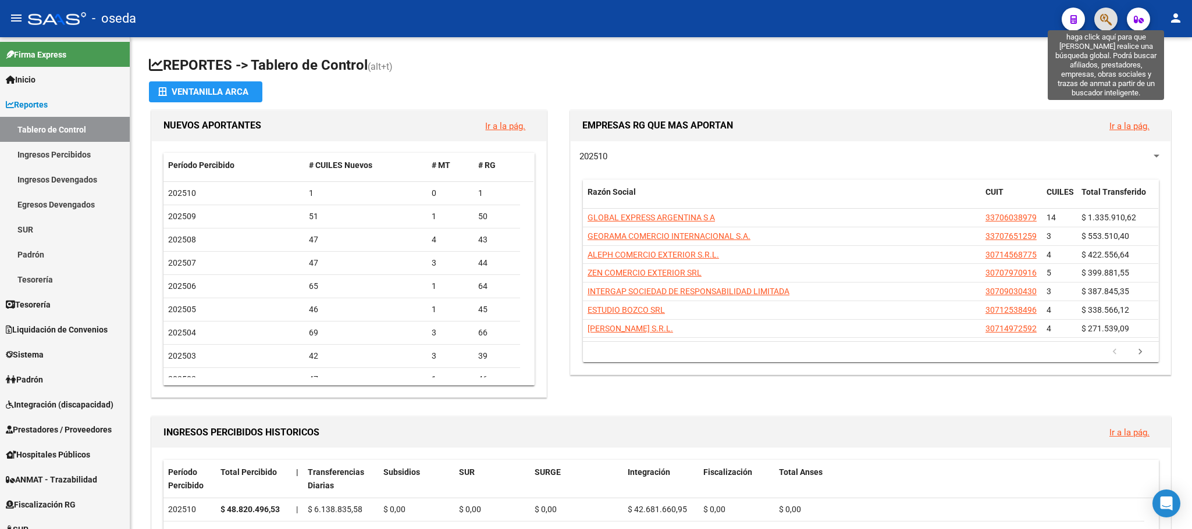
click at [1103, 18] on icon "button" at bounding box center [1106, 19] width 12 height 13
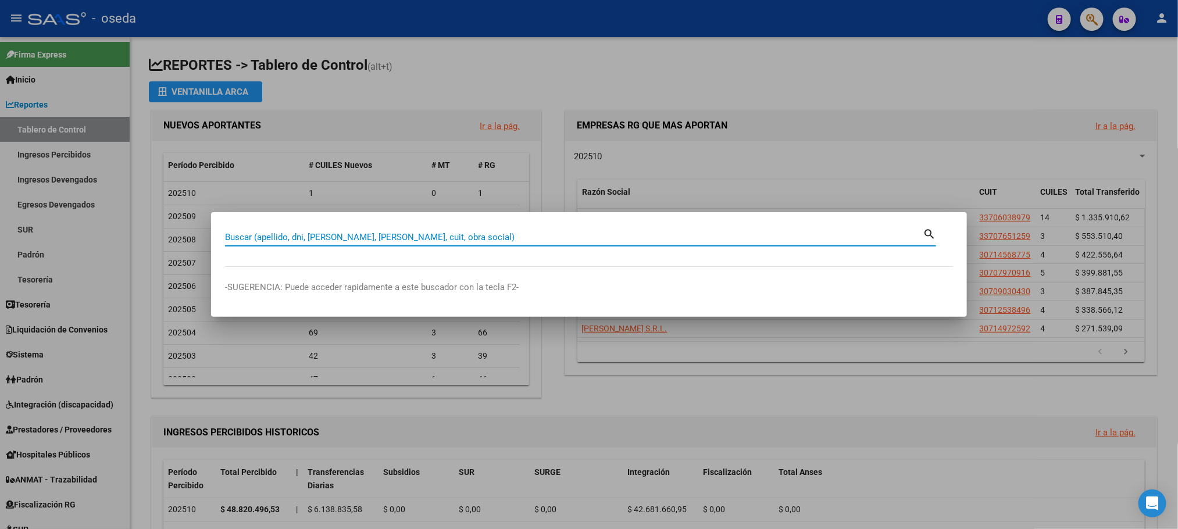
paste input "45735916"
type input "45735916"
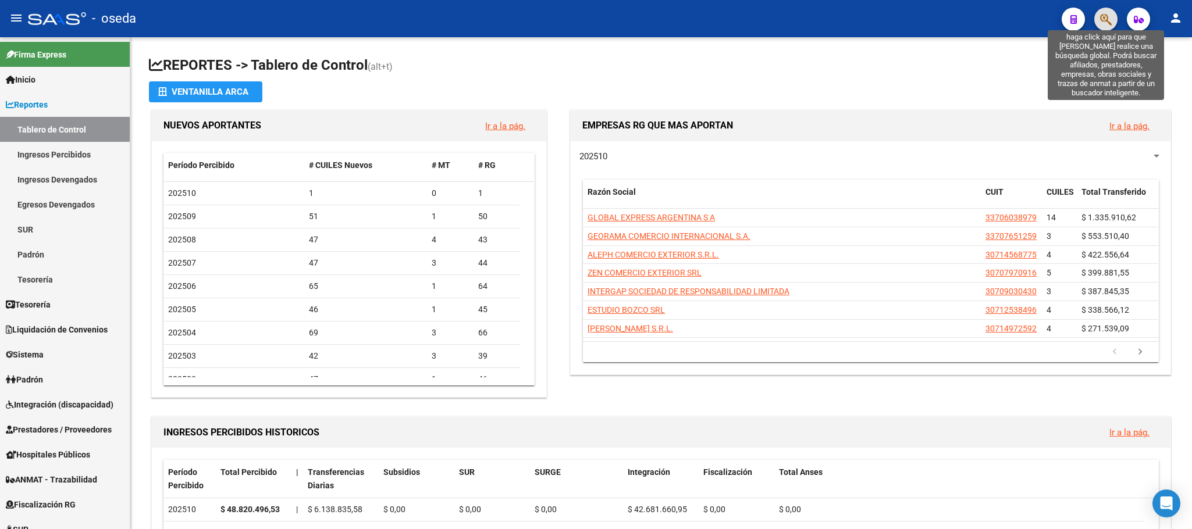
click at [1103, 14] on icon "button" at bounding box center [1106, 19] width 12 height 13
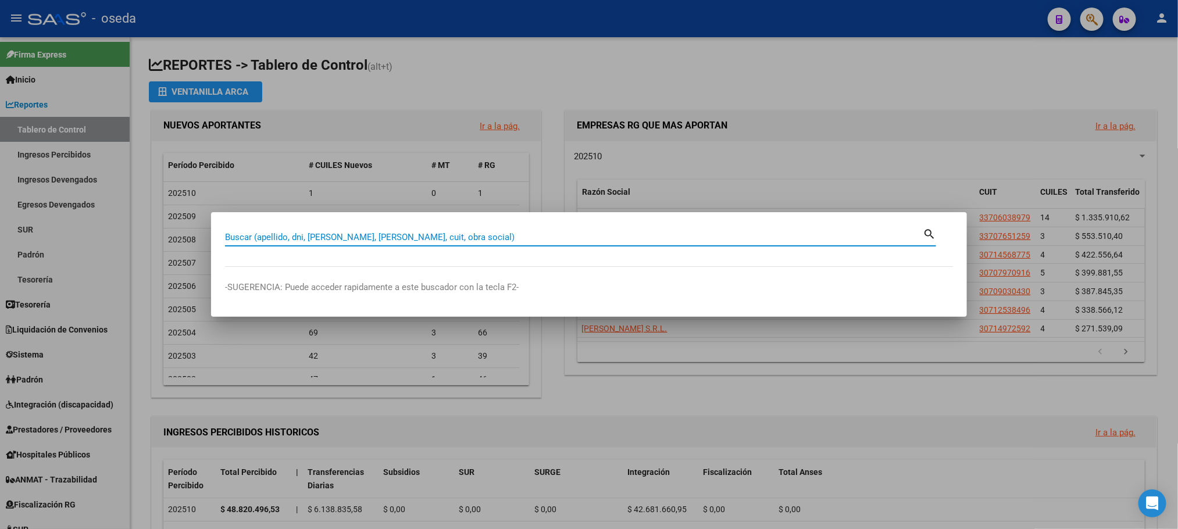
paste input "45738984"
type input "45738984"
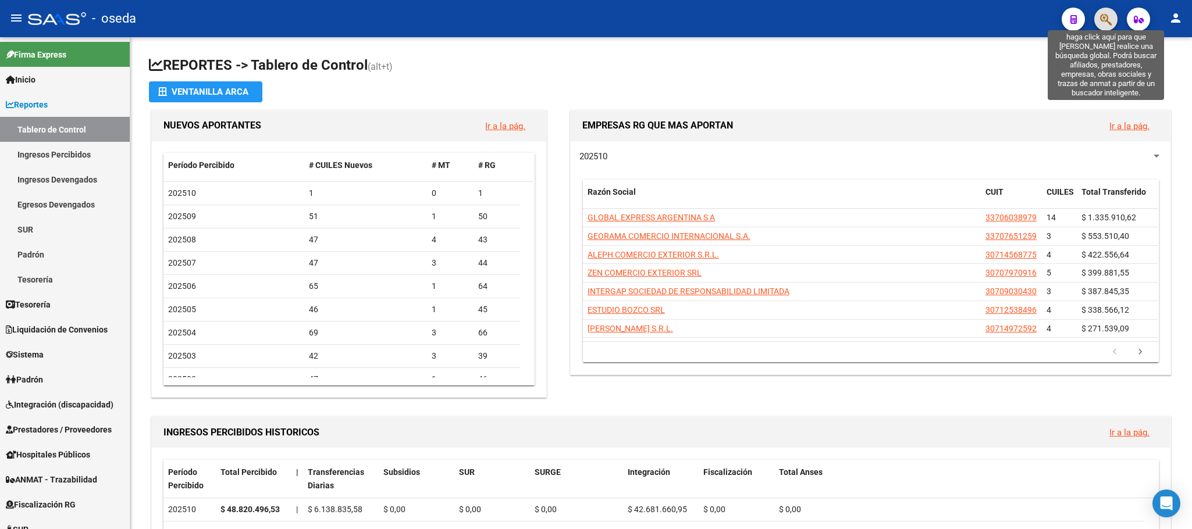
click at [1110, 16] on icon "button" at bounding box center [1106, 19] width 12 height 13
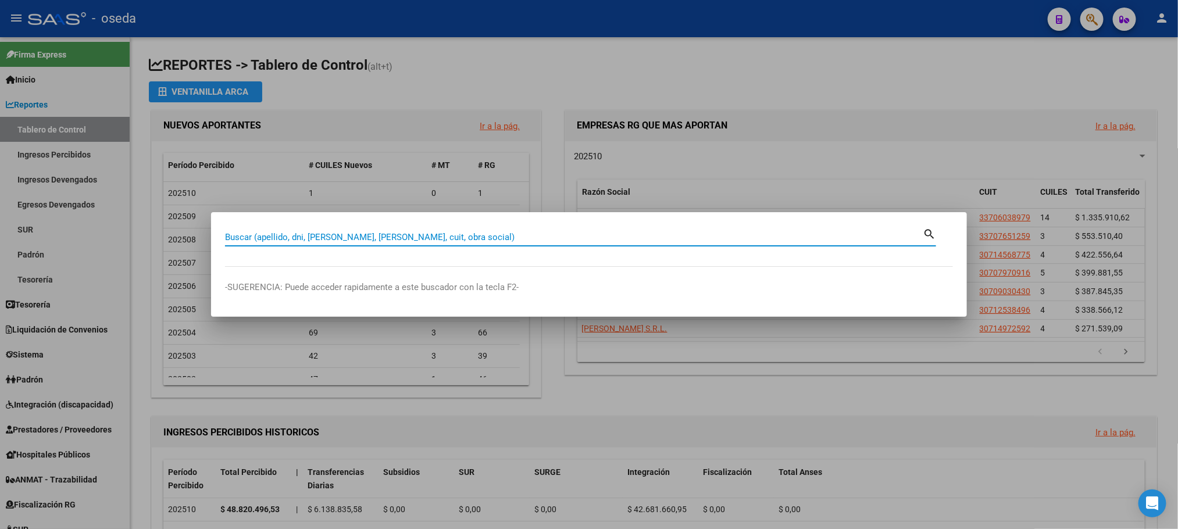
paste input "45523896"
type input "45523896"
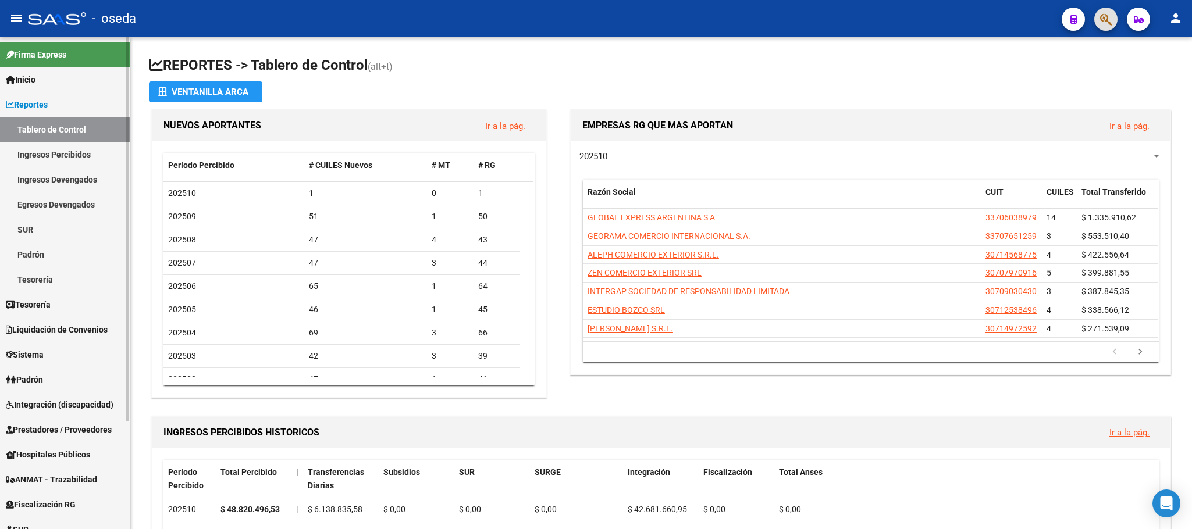
click at [10, 124] on link "Tablero de Control" at bounding box center [65, 129] width 130 height 25
click at [18, 398] on span "Integración (discapacidad)" at bounding box center [60, 404] width 108 height 13
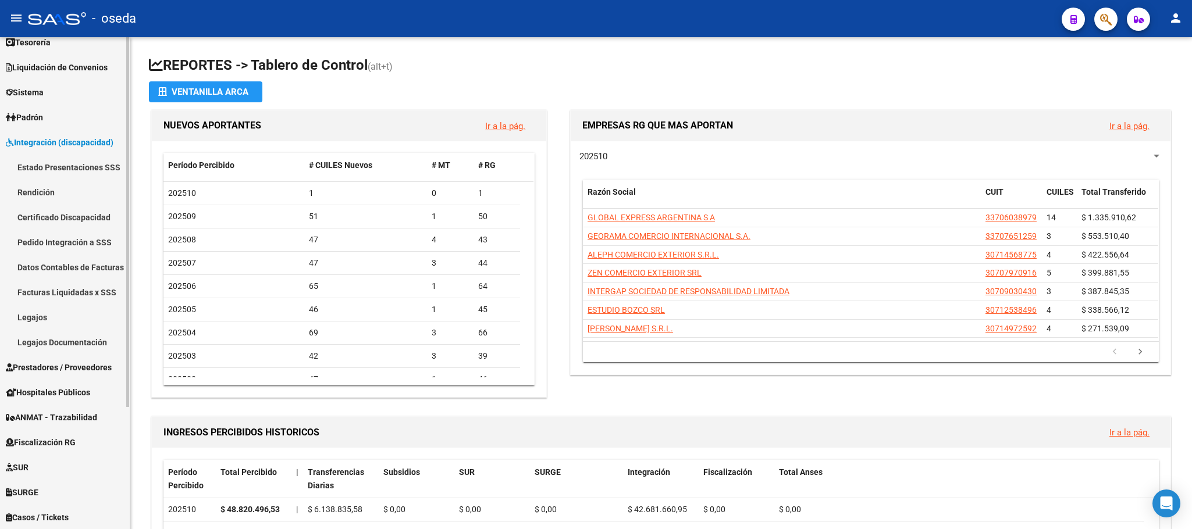
click at [26, 316] on link "Legajos" at bounding box center [65, 317] width 130 height 25
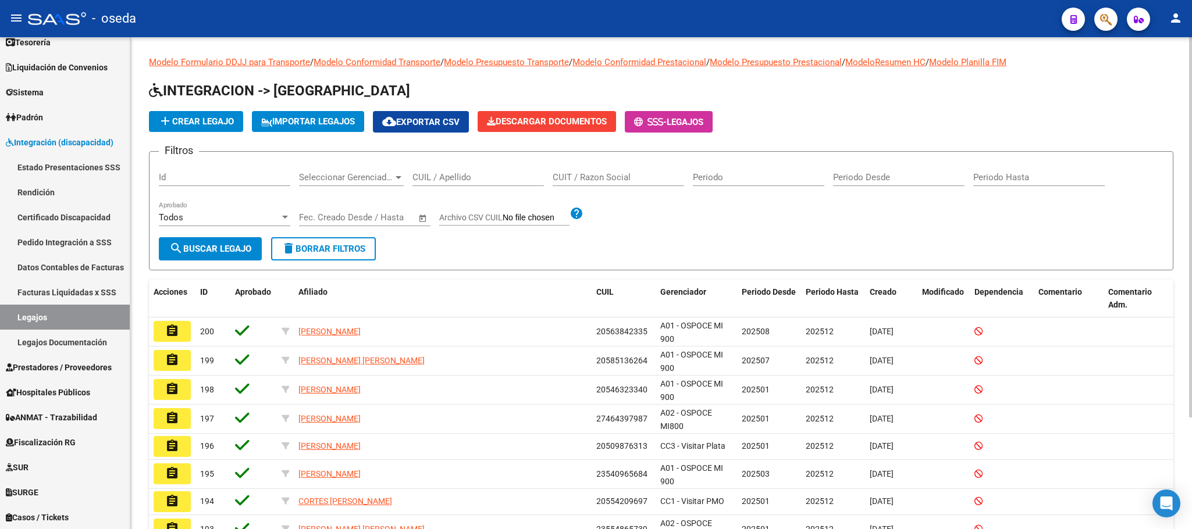
click at [451, 171] on div "CUIL / Apellido" at bounding box center [477, 173] width 131 height 25
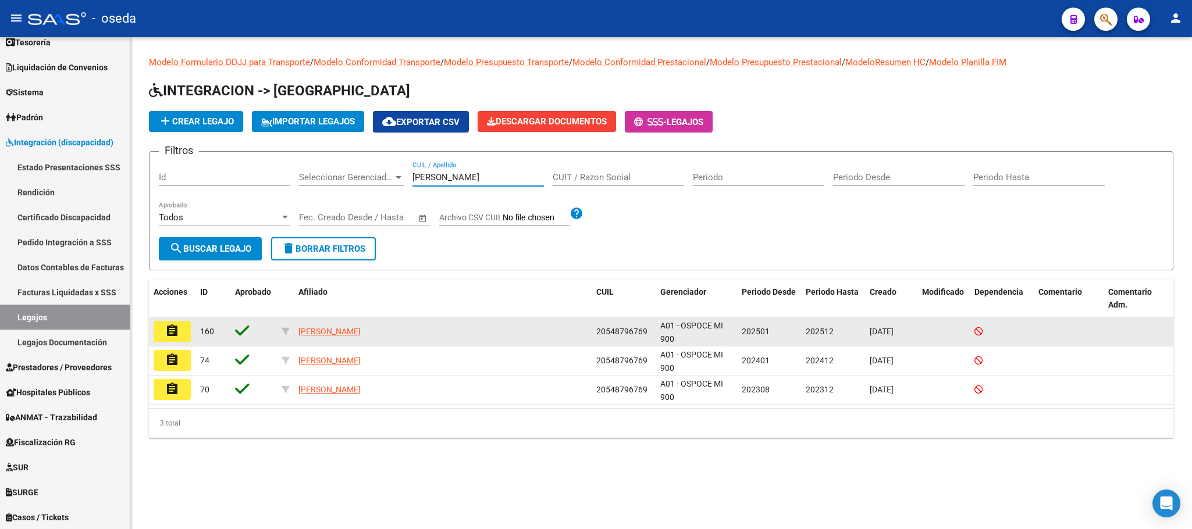
type input "[PERSON_NAME]"
click at [161, 326] on button "assignment" at bounding box center [172, 331] width 37 height 21
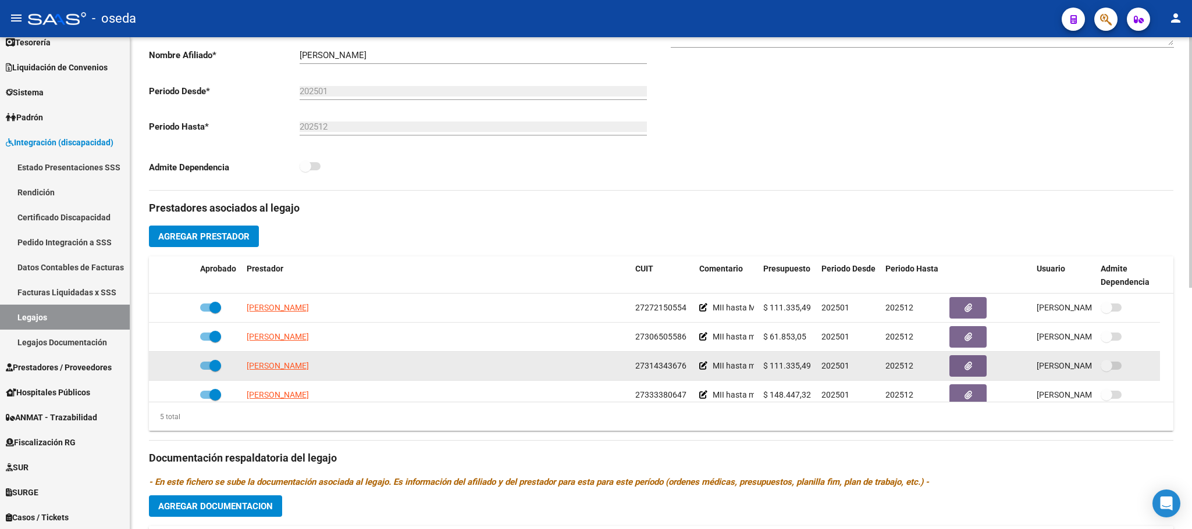
scroll to position [41, 0]
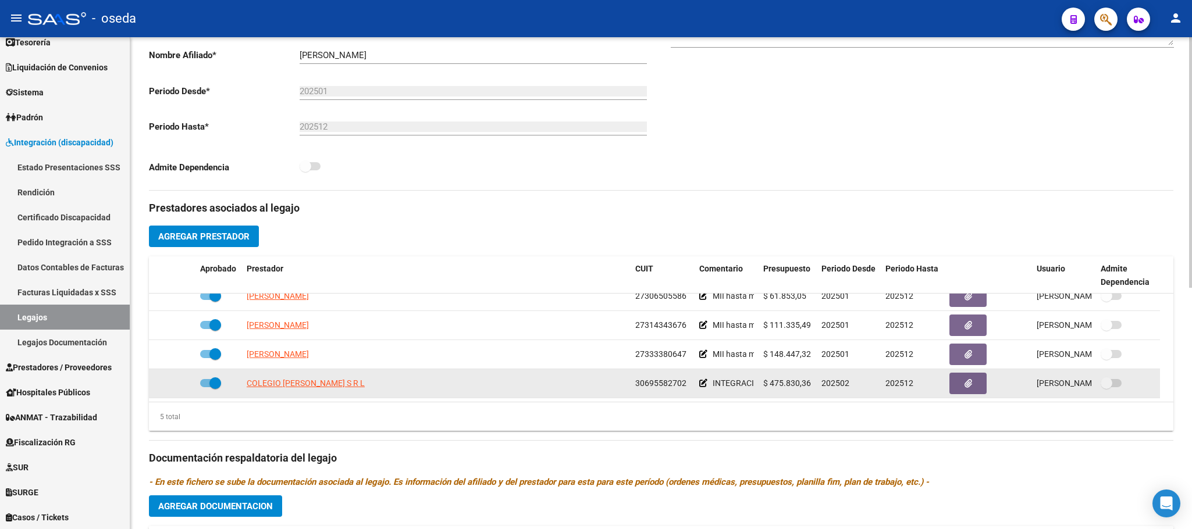
click at [704, 386] on icon at bounding box center [703, 383] width 8 height 8
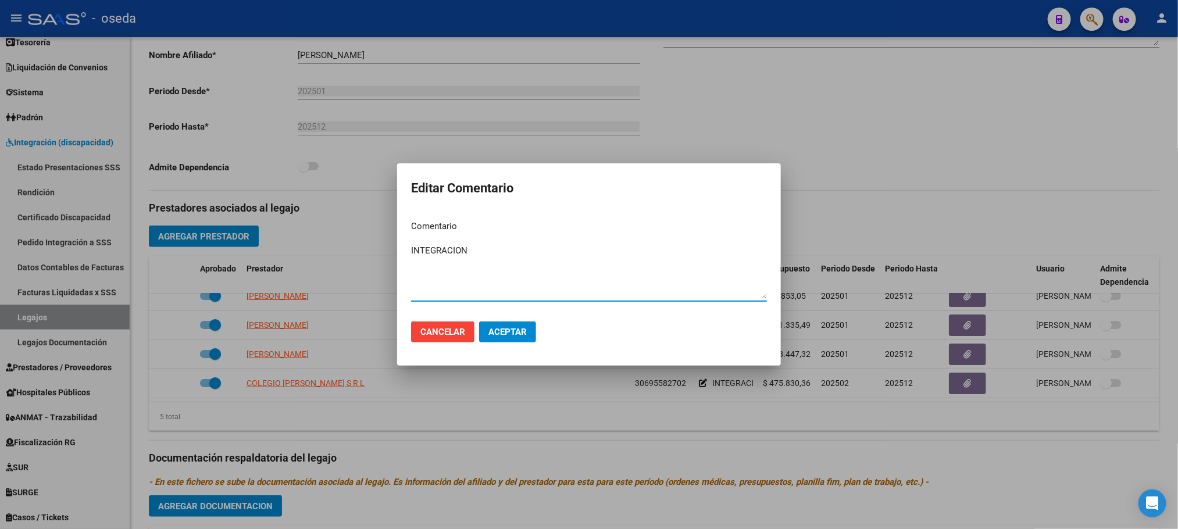
drag, startPoint x: 520, startPoint y: 253, endPoint x: 150, endPoint y: 251, distance: 369.9
click at [150, 251] on div "Editar Comentario Comentario INTEGRACION Ingresar el comentario Cancelar Aceptar" at bounding box center [589, 264] width 1178 height 529
type textarea "p"
type textarea "AUTORIZADO HASTA EL [DATE]. BAJA DE PRESTACION"
click at [520, 329] on span "Aceptar" at bounding box center [507, 332] width 38 height 10
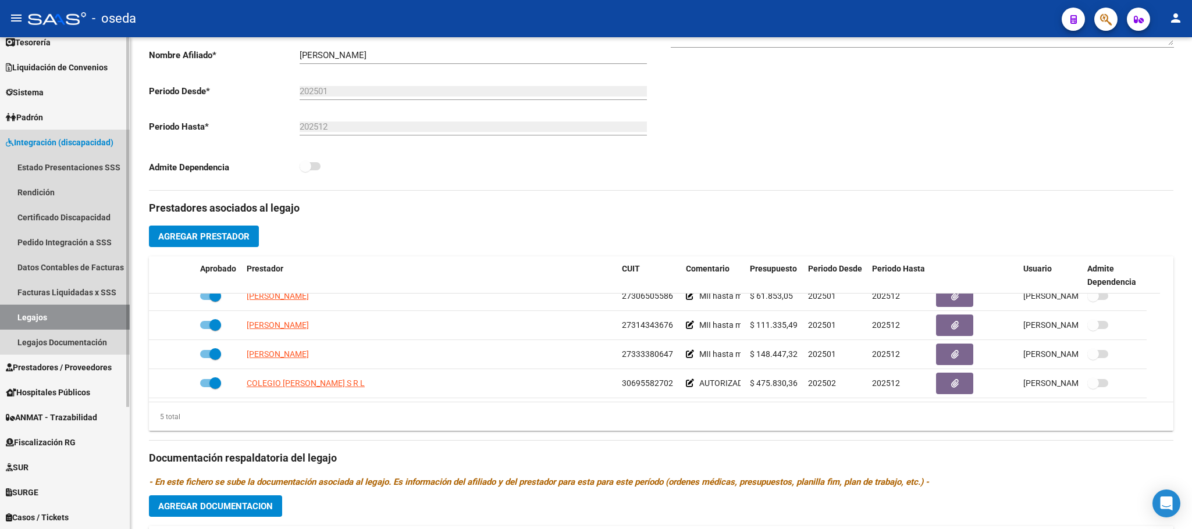
click at [79, 324] on link "Legajos" at bounding box center [65, 317] width 130 height 25
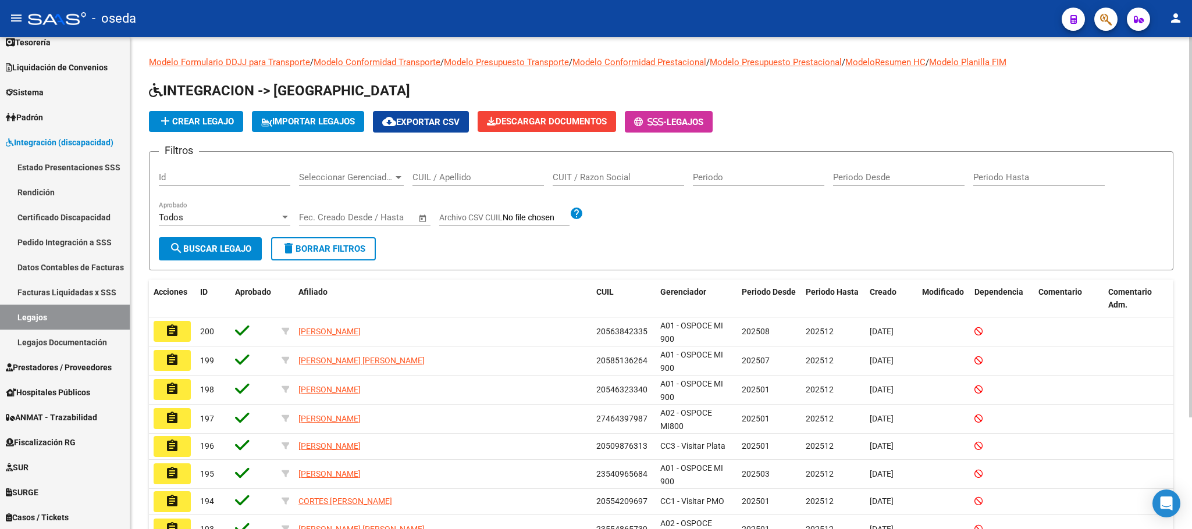
click at [438, 182] on input "CUIL / Apellido" at bounding box center [477, 177] width 131 height 10
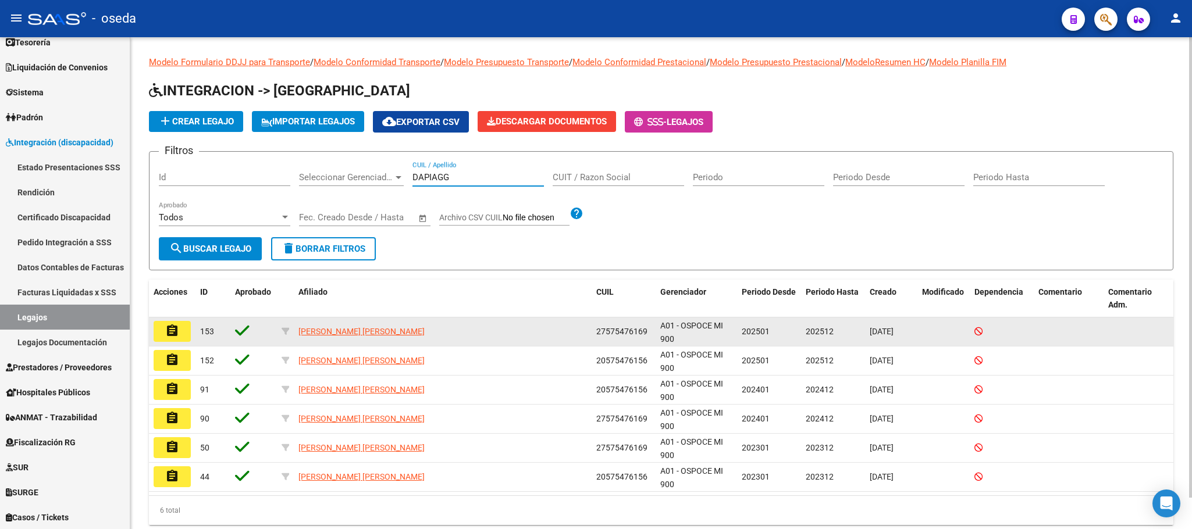
type input "DAPIAGG"
click at [159, 330] on button "assignment" at bounding box center [172, 331] width 37 height 21
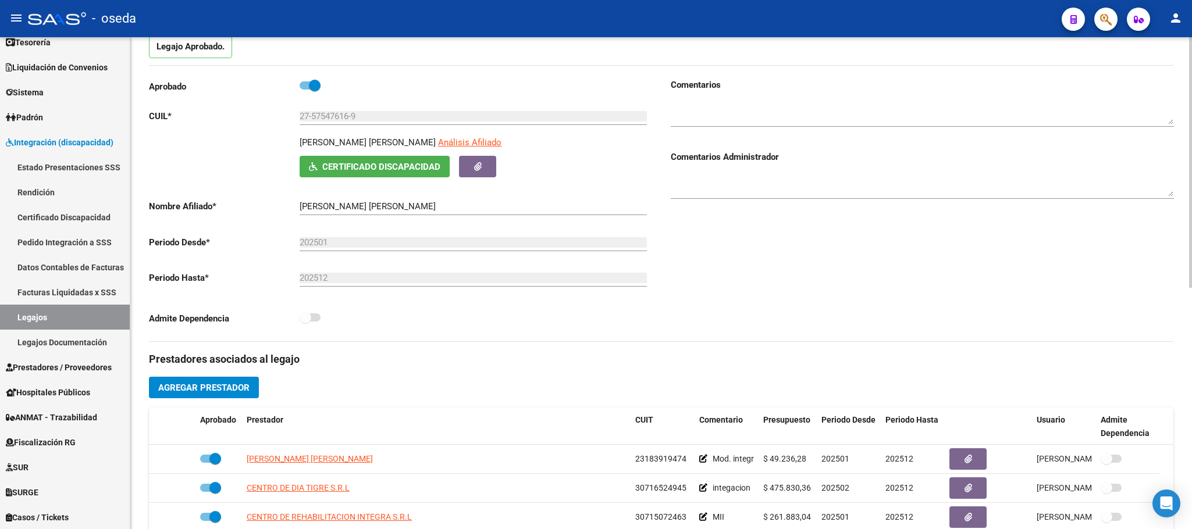
scroll to position [262, 0]
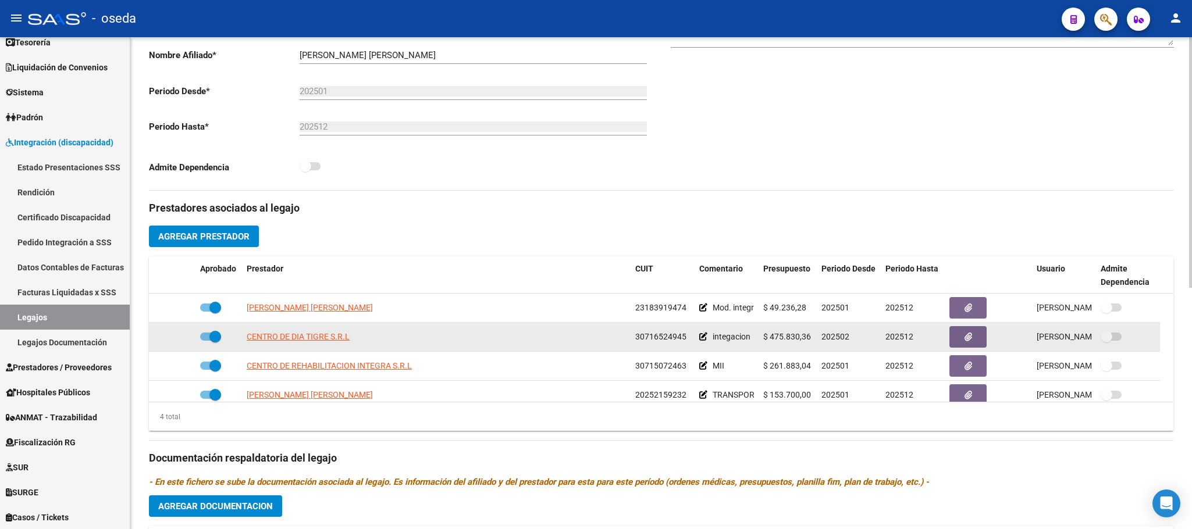
click at [700, 339] on icon at bounding box center [703, 337] width 8 height 8
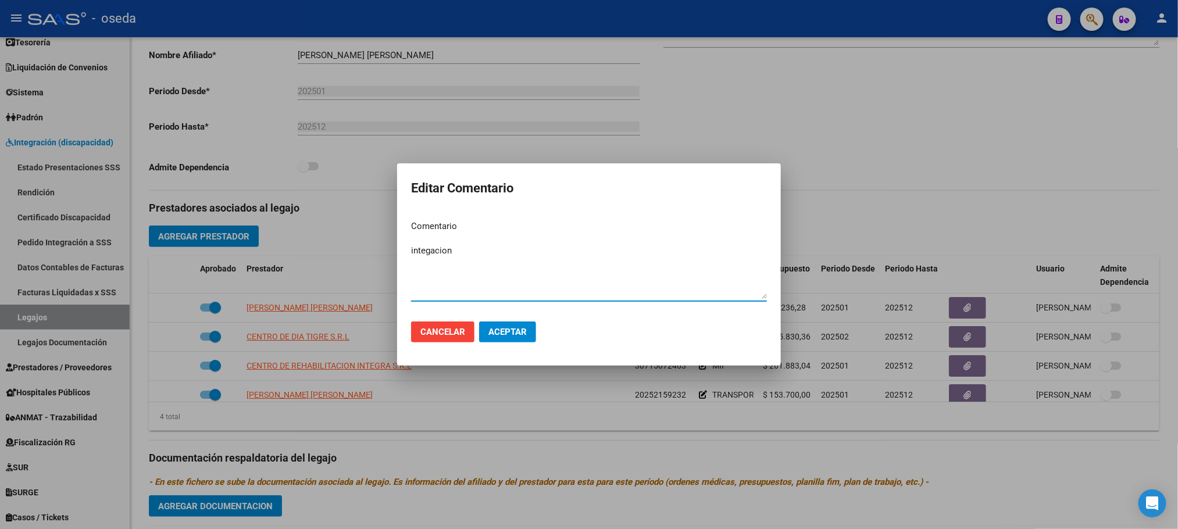
drag, startPoint x: 499, startPoint y: 246, endPoint x: 138, endPoint y: 248, distance: 361.1
click at [138, 248] on div "Editar Comentario Comentario integacion Ingresar el comentario Cancelar Aceptar" at bounding box center [589, 264] width 1178 height 529
type textarea "B"
drag, startPoint x: 637, startPoint y: 248, endPoint x: 60, endPoint y: 272, distance: 577.9
click at [60, 272] on div "Editar Comentario Comentario HASTA [DATE]. BAJA DE PRESTACION [DATE] Ingresar e…" at bounding box center [589, 264] width 1178 height 529
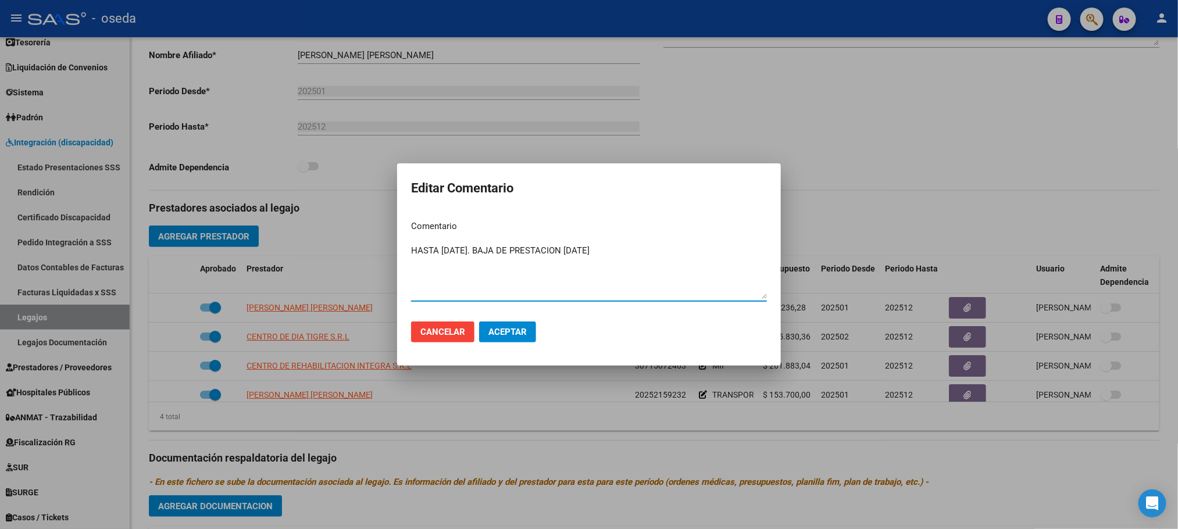
type textarea "HASTA [DATE]. BAJA DE PRESTACION [DATE]"
click at [513, 335] on span "Aceptar" at bounding box center [507, 332] width 38 height 10
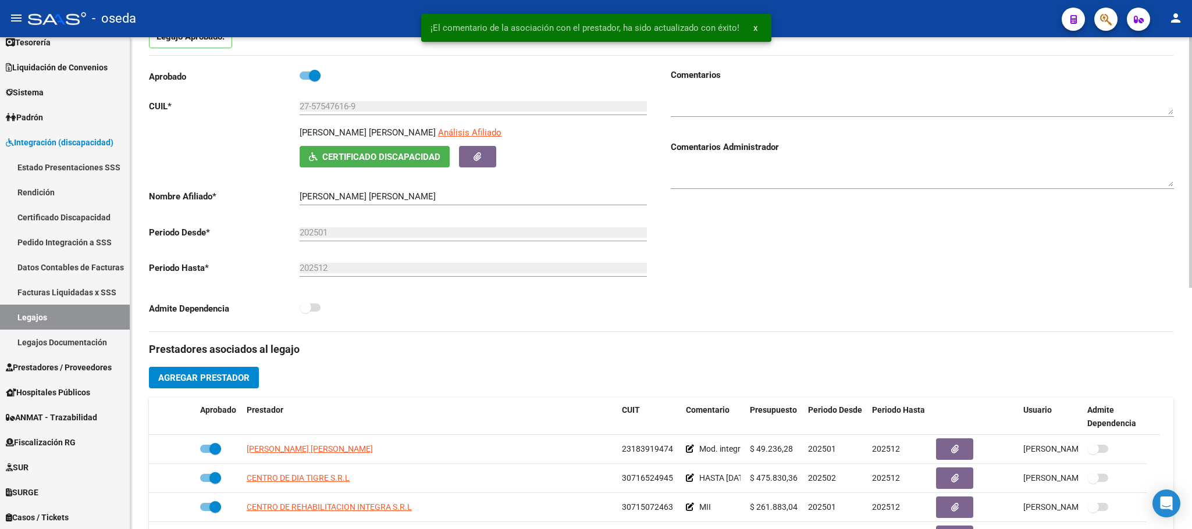
scroll to position [0, 0]
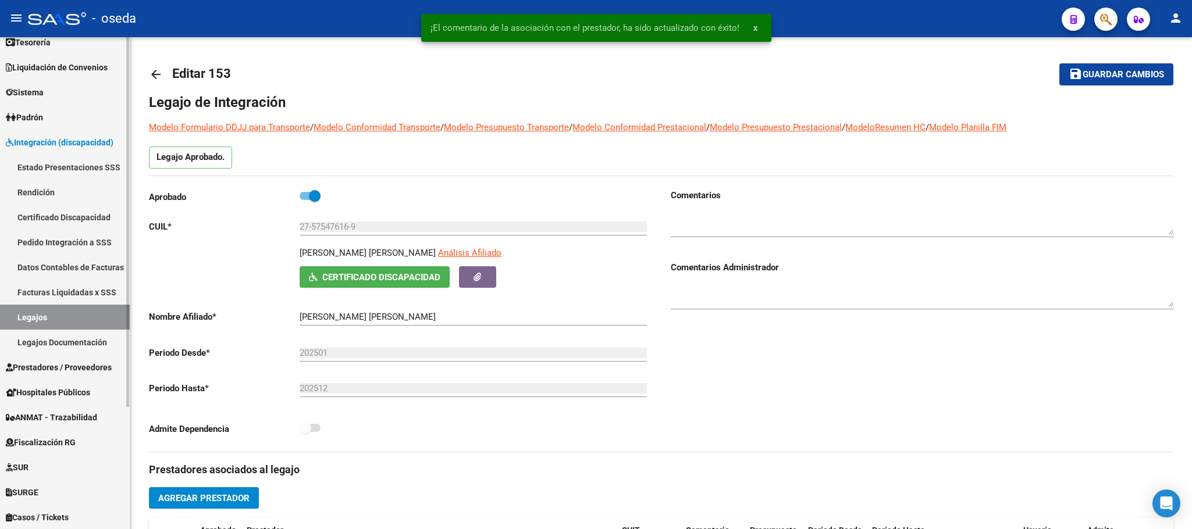
click at [83, 309] on link "Legajos" at bounding box center [65, 317] width 130 height 25
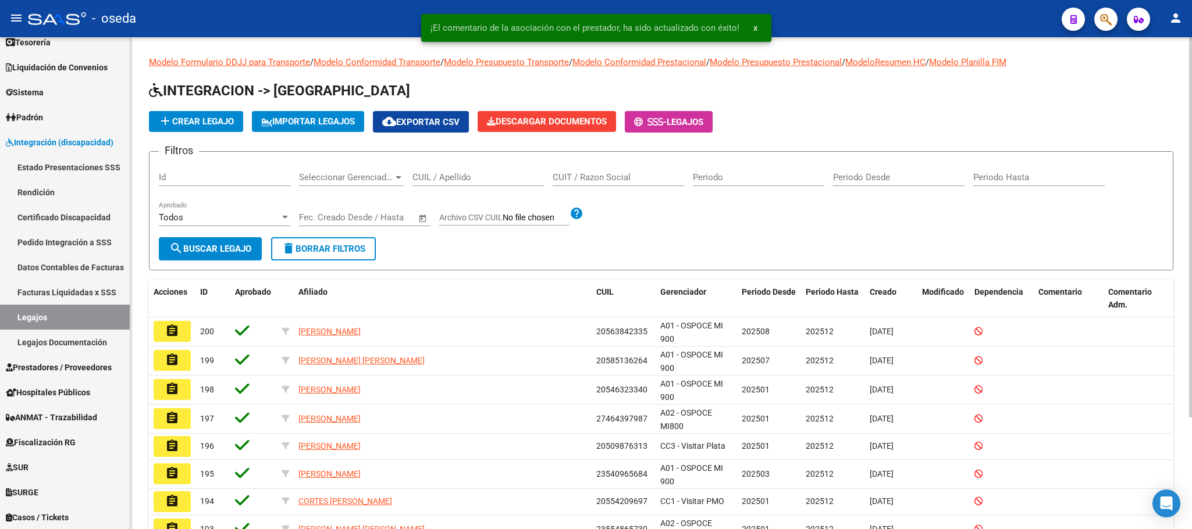
click at [461, 173] on input "CUIL / Apellido" at bounding box center [477, 177] width 131 height 10
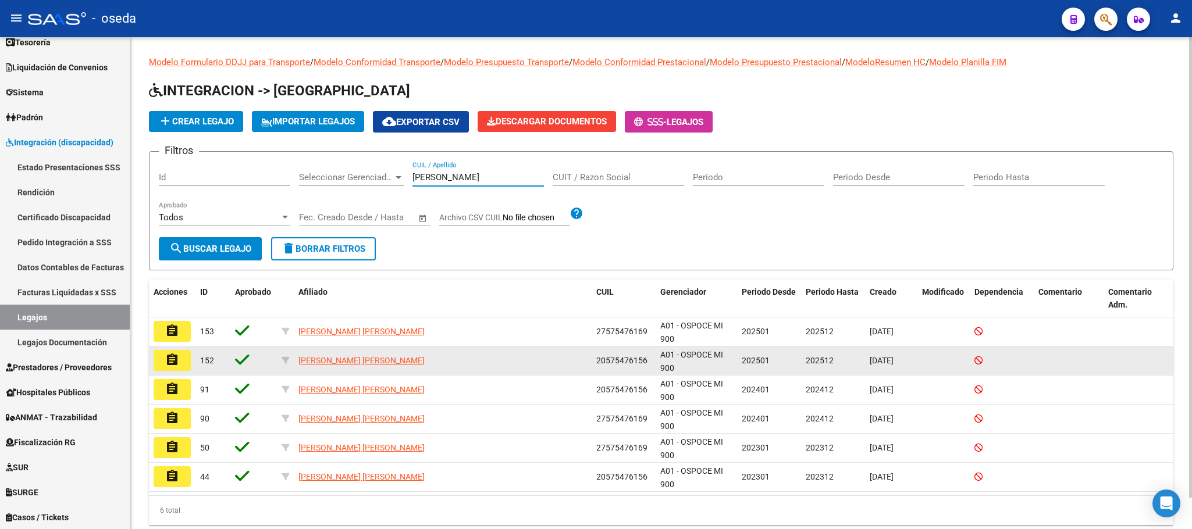
type input "[PERSON_NAME]"
click at [161, 358] on button "assignment" at bounding box center [172, 360] width 37 height 21
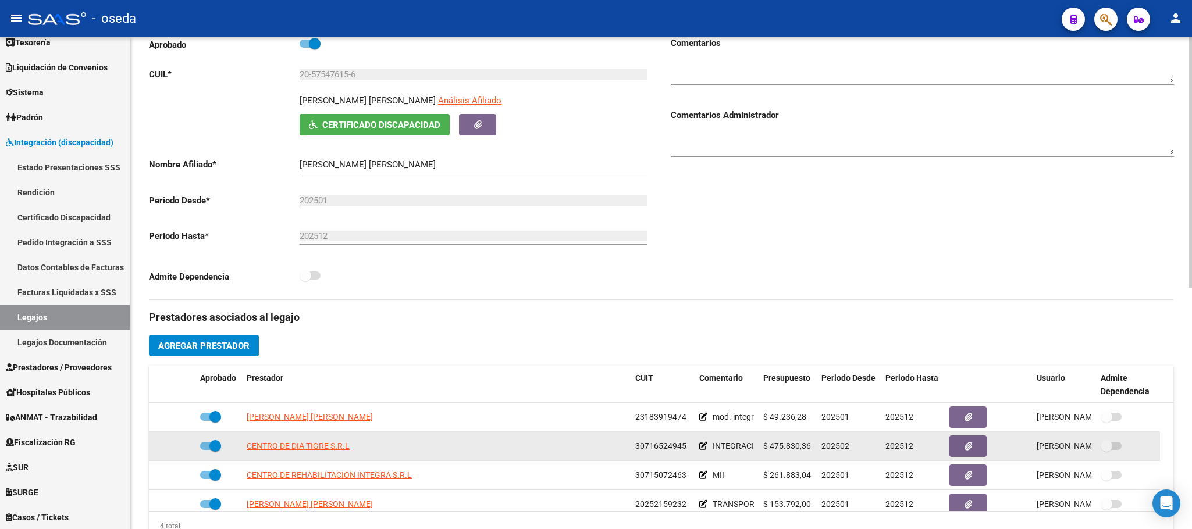
scroll to position [262, 0]
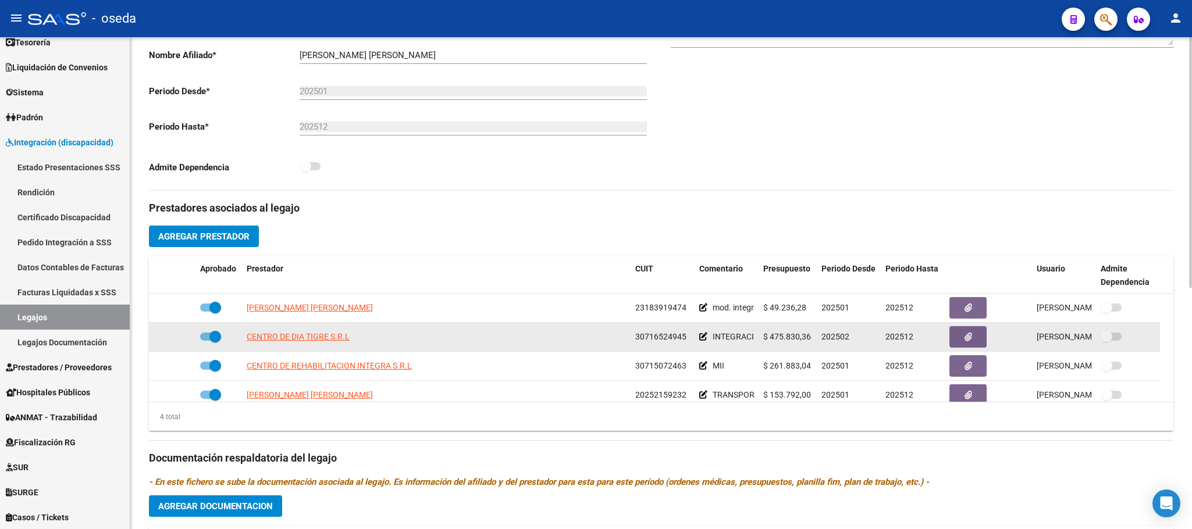
click at [700, 341] on icon at bounding box center [703, 337] width 8 height 8
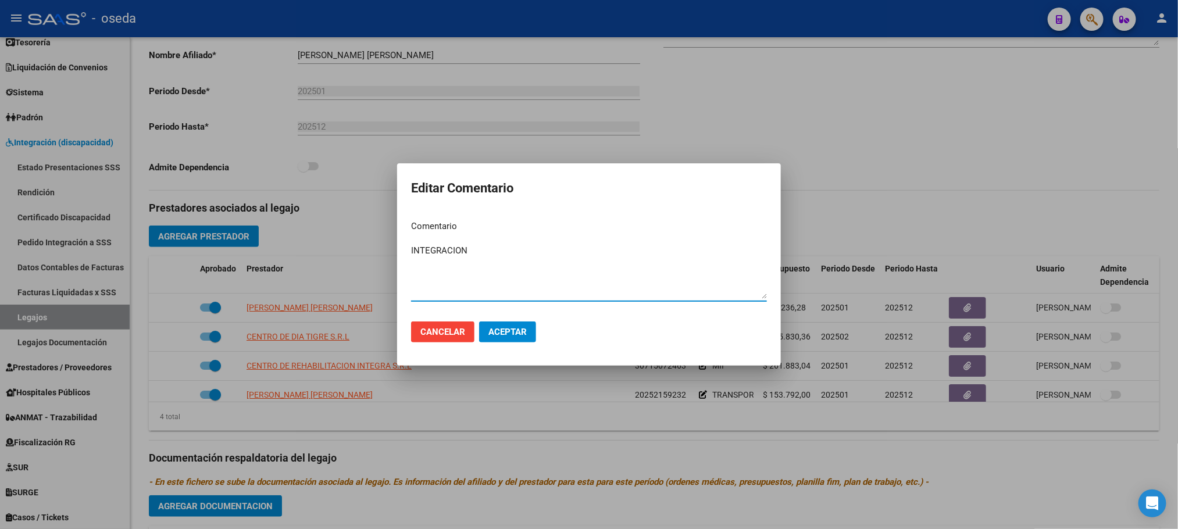
drag, startPoint x: 502, startPoint y: 248, endPoint x: 128, endPoint y: 262, distance: 374.8
click at [128, 262] on div "Editar Comentario Comentario INTEGRACION Ingresar el comentario Cancelar Aceptar" at bounding box center [589, 264] width 1178 height 529
paste textarea "HASTA [DATE]. BAJA DE PRESTACION [DATE]"
type textarea "HASTA [DATE]. BAJA DE PRESTACION [DATE]"
click at [498, 338] on button "Aceptar" at bounding box center [507, 332] width 57 height 21
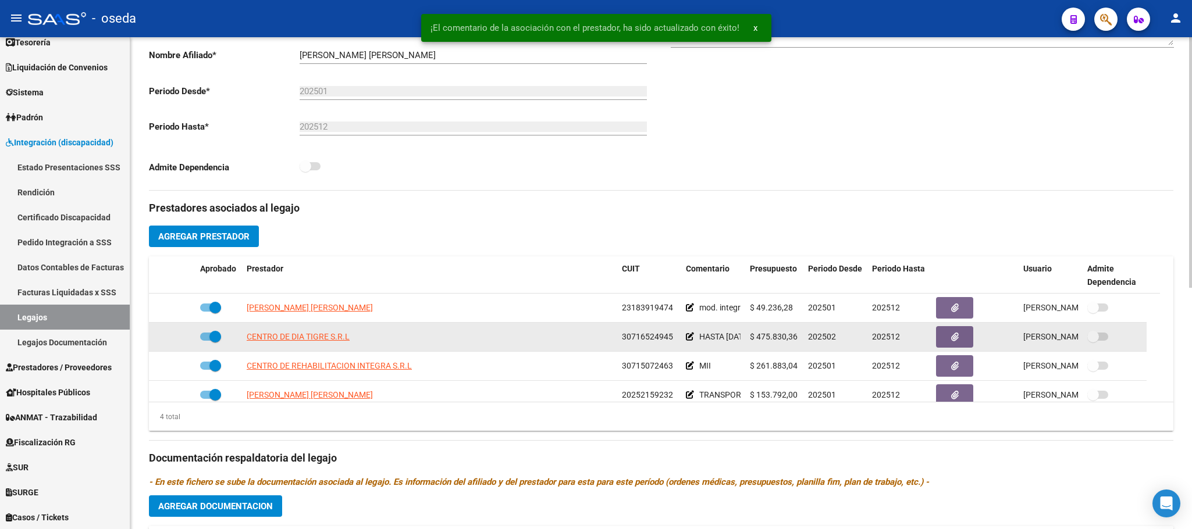
click at [213, 337] on span at bounding box center [215, 337] width 12 height 12
click at [206, 341] on input "checkbox" at bounding box center [205, 341] width 1 height 1
checkbox input "false"
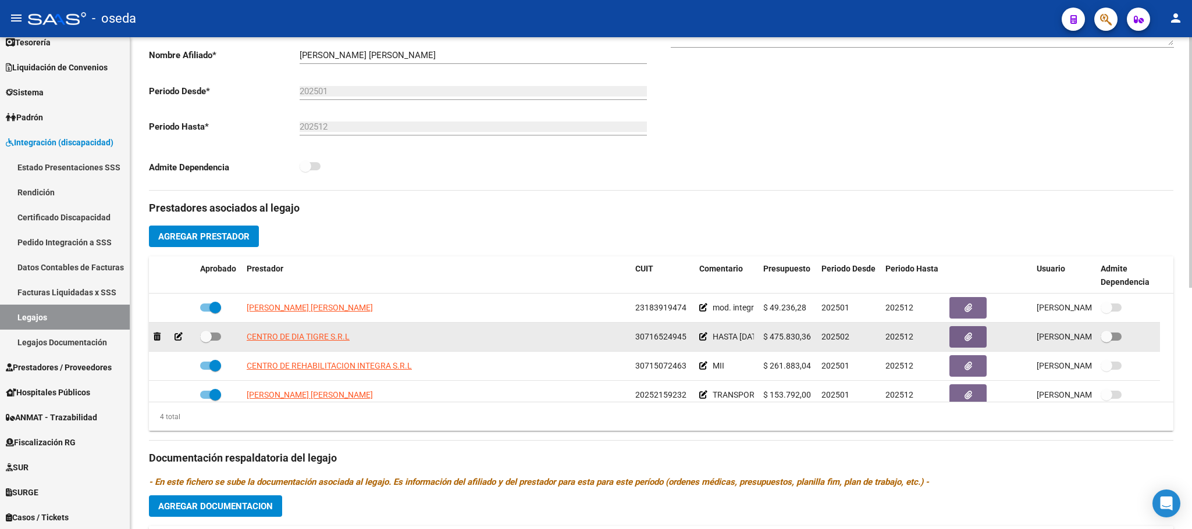
click at [178, 339] on icon at bounding box center [178, 337] width 8 height 8
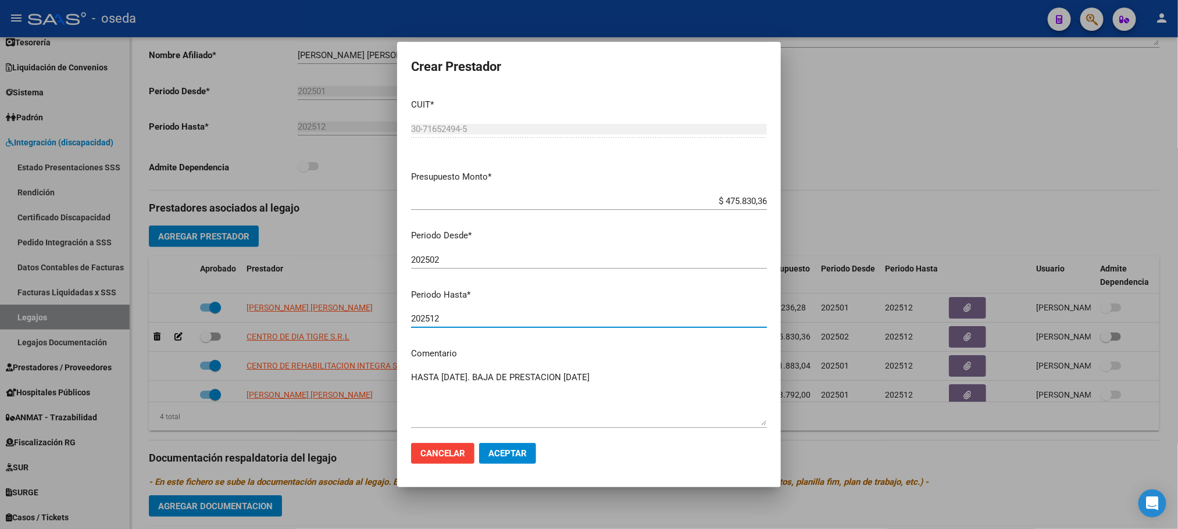
click at [493, 318] on input "202512" at bounding box center [589, 318] width 356 height 10
type input "202509"
click at [523, 452] on span "Aceptar" at bounding box center [507, 453] width 38 height 10
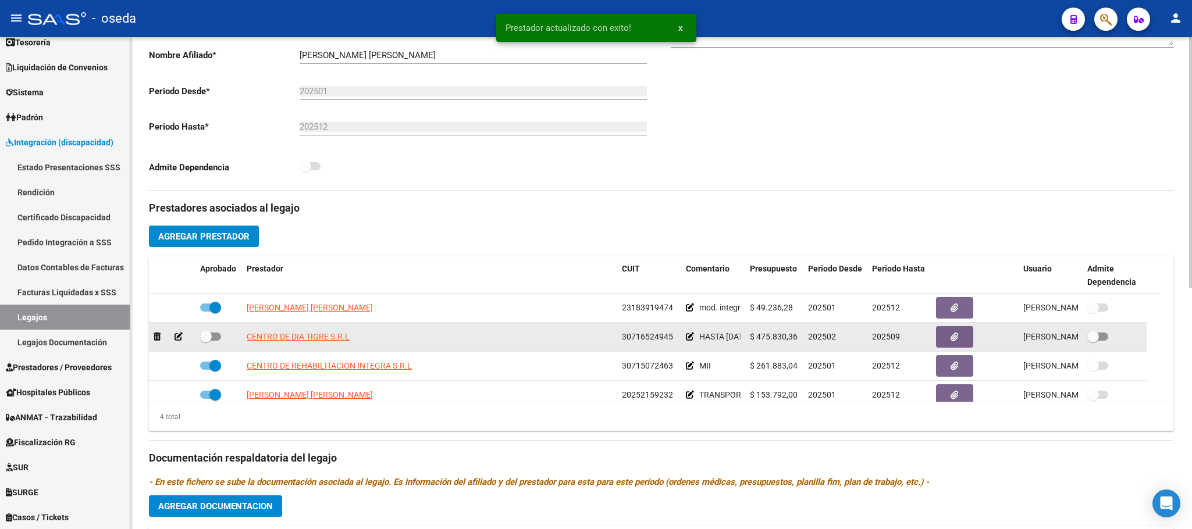
click at [204, 338] on span at bounding box center [206, 337] width 12 height 12
click at [205, 341] on input "checkbox" at bounding box center [205, 341] width 1 height 1
checkbox input "true"
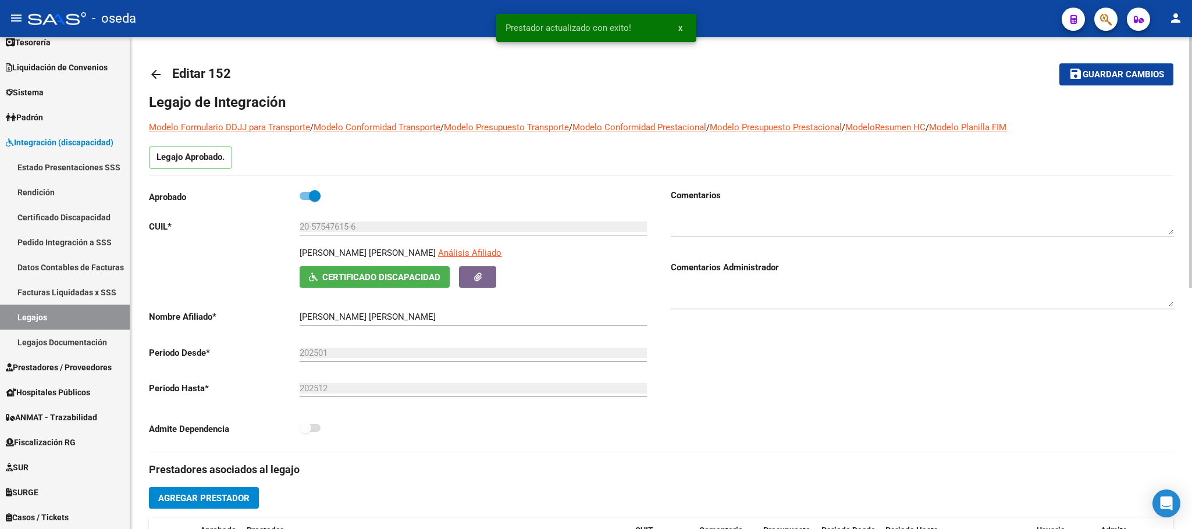
scroll to position [174, 0]
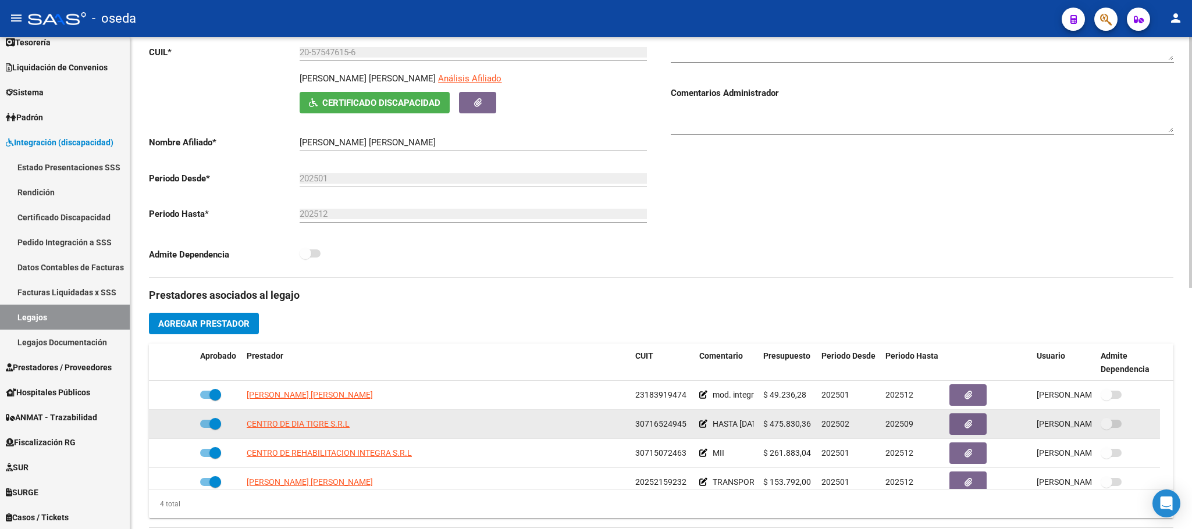
click at [704, 428] on icon at bounding box center [703, 424] width 8 height 8
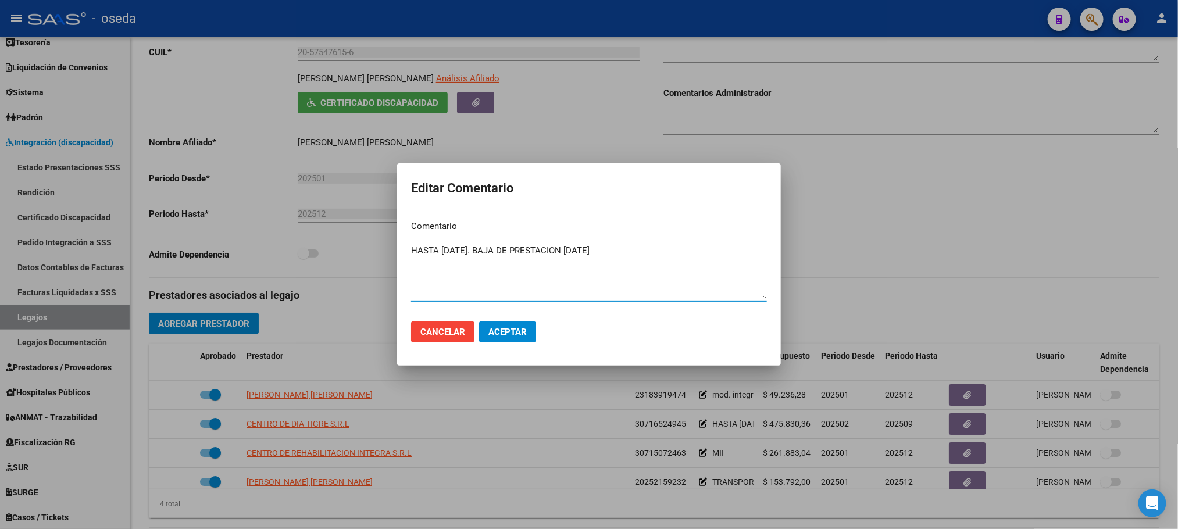
drag, startPoint x: 646, startPoint y: 255, endPoint x: 0, endPoint y: 250, distance: 646.1
click at [0, 250] on div "Editar Comentario Comentario HASTA [DATE]. BAJA DE PRESTACION [DATE] Ingresar e…" at bounding box center [589, 264] width 1178 height 529
type textarea "INTEGRACION"
click at [511, 327] on span "Aceptar" at bounding box center [507, 332] width 38 height 10
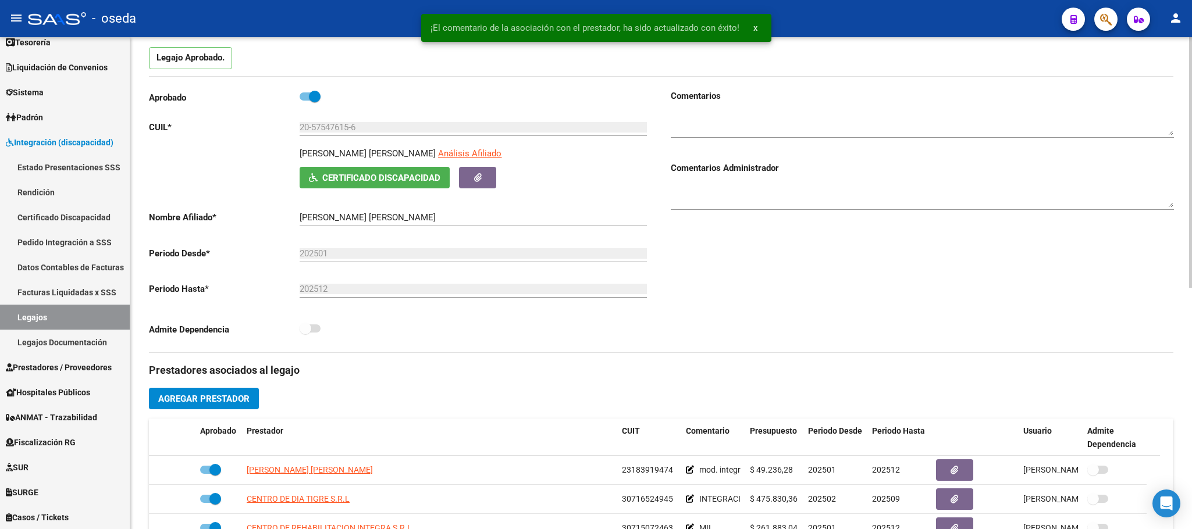
scroll to position [0, 0]
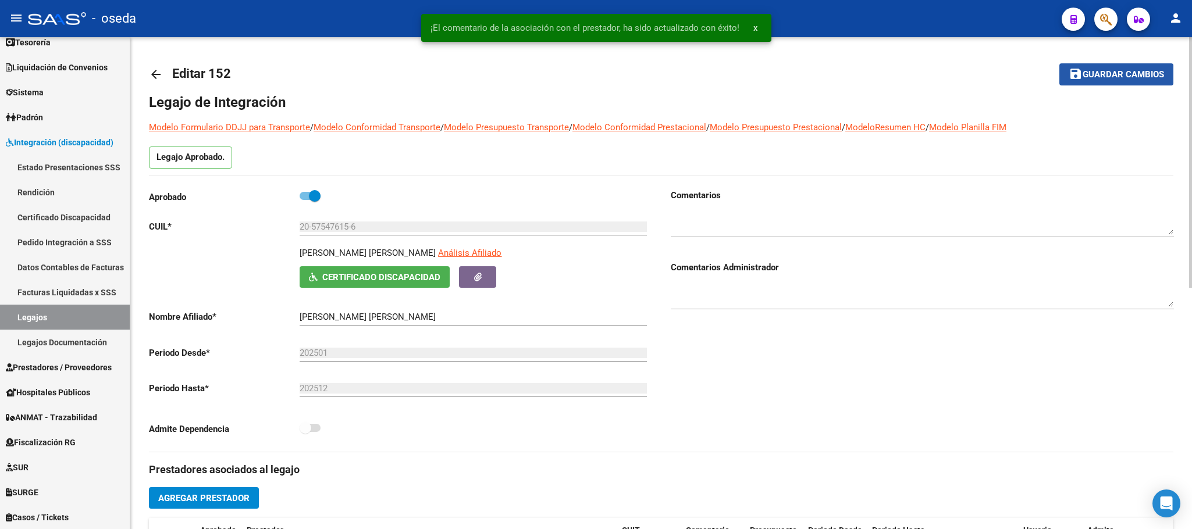
click at [1110, 76] on span "Guardar cambios" at bounding box center [1122, 75] width 81 height 10
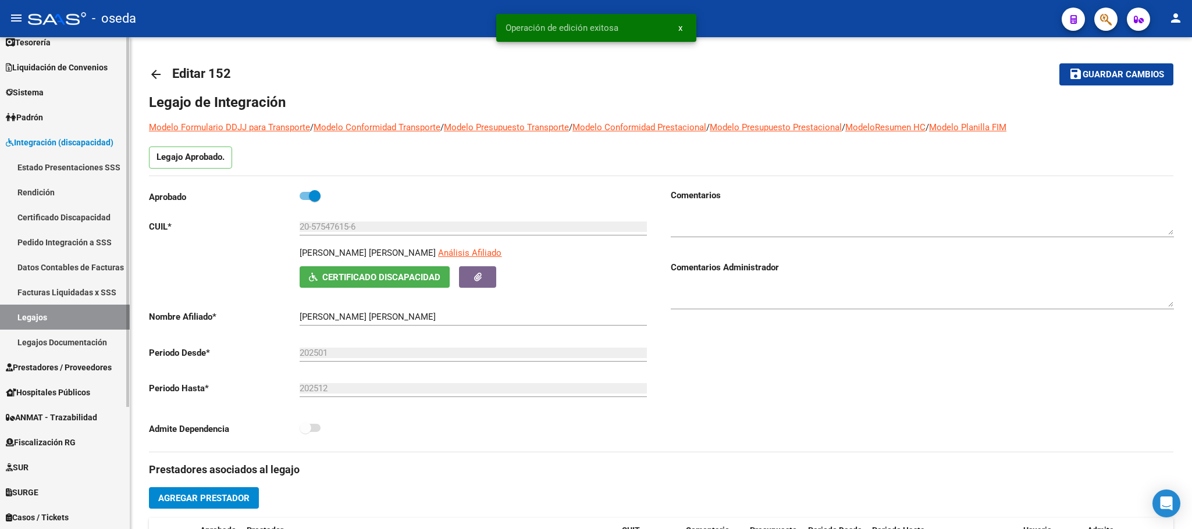
click at [87, 318] on link "Legajos" at bounding box center [65, 317] width 130 height 25
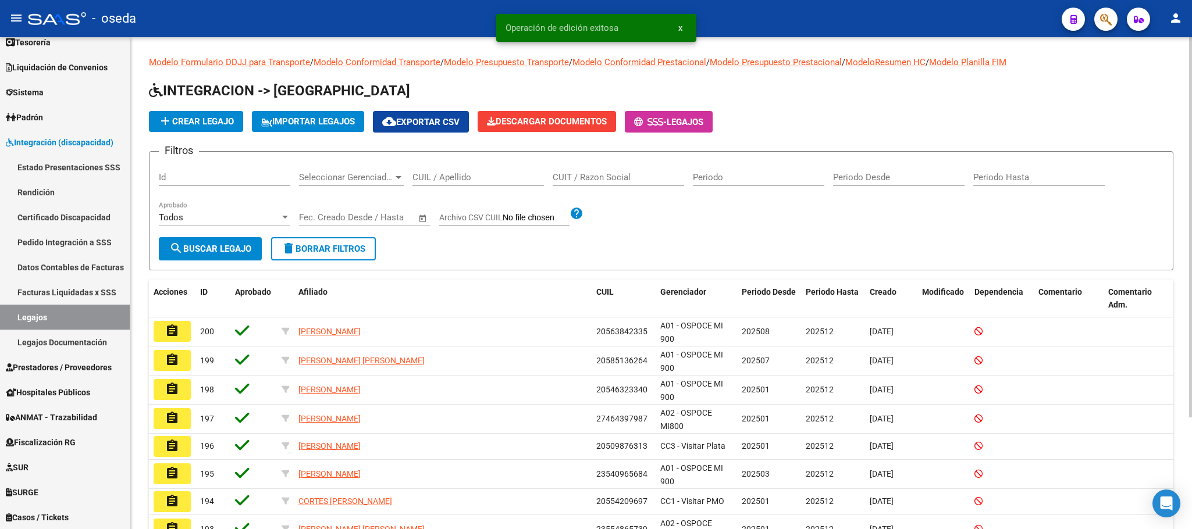
click at [447, 180] on input "CUIL / Apellido" at bounding box center [477, 177] width 131 height 10
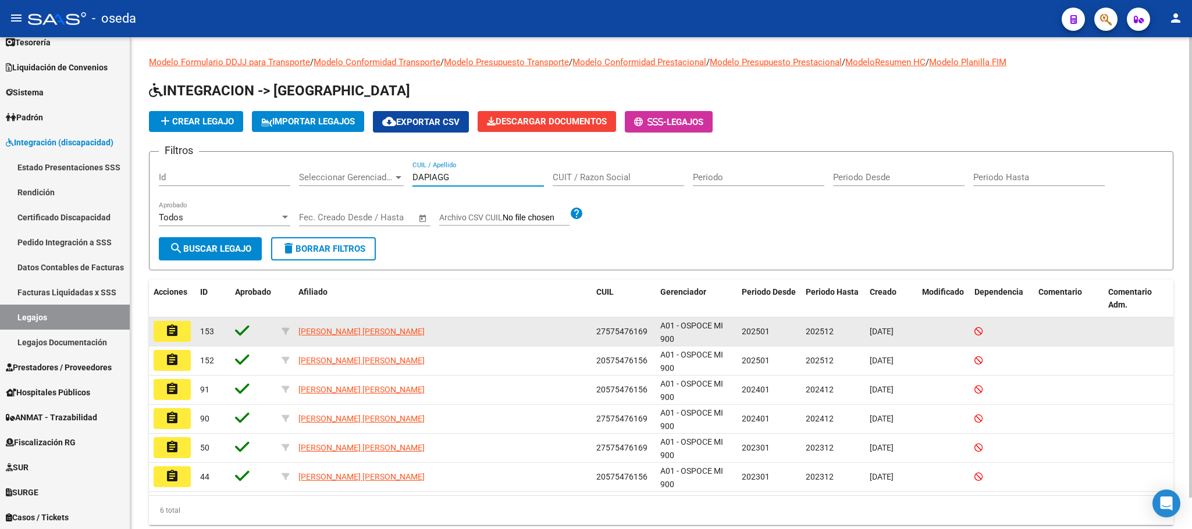
type input "DAPIAGG"
click at [180, 327] on button "assignment" at bounding box center [172, 331] width 37 height 21
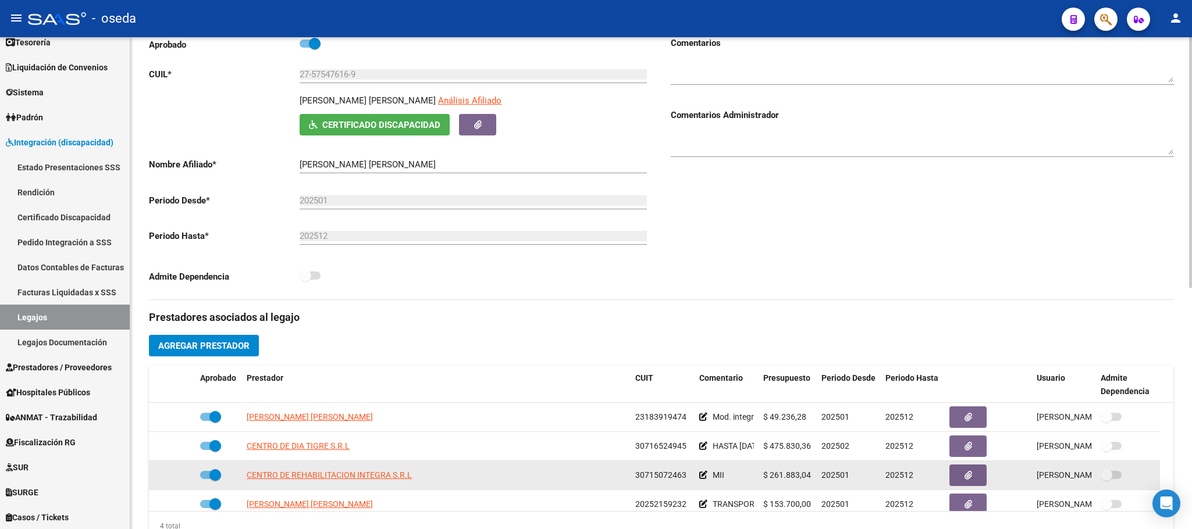
scroll to position [349, 0]
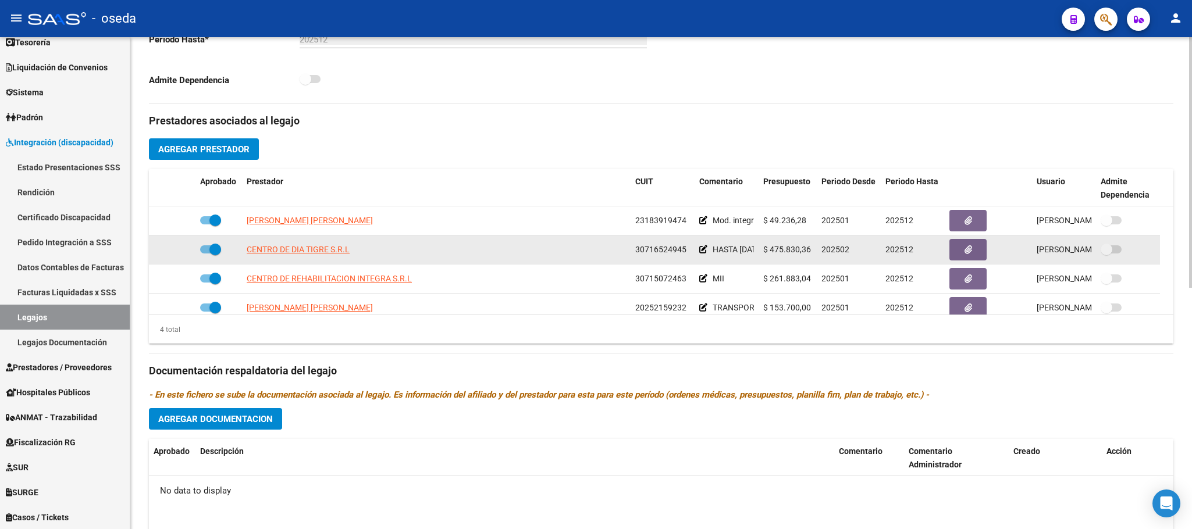
click at [209, 251] on span at bounding box center [215, 250] width 12 height 12
click at [206, 254] on input "checkbox" at bounding box center [205, 254] width 1 height 1
checkbox input "false"
click at [179, 250] on icon at bounding box center [178, 249] width 8 height 8
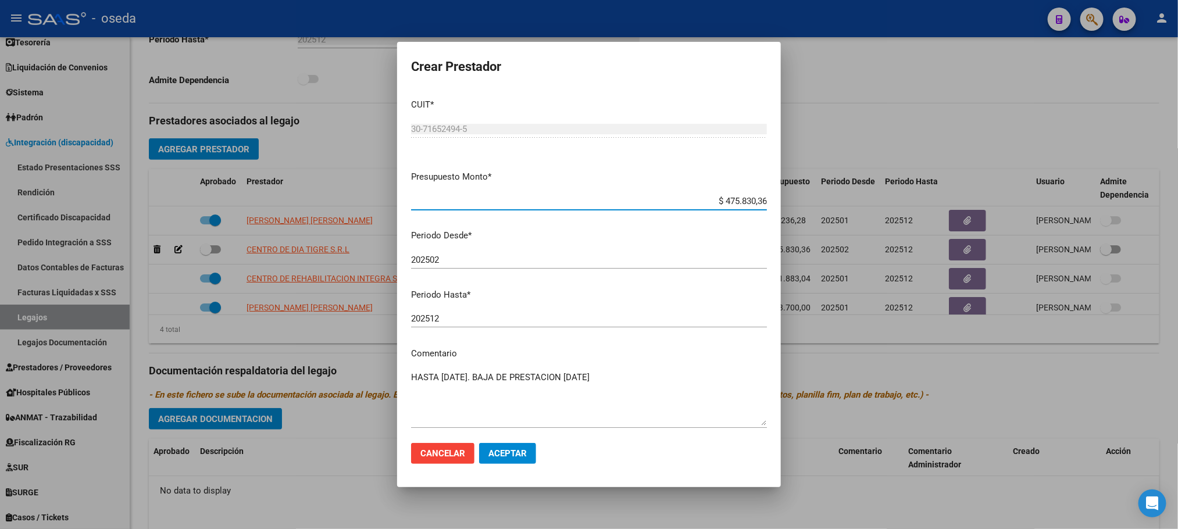
click at [498, 322] on input "202512" at bounding box center [589, 318] width 356 height 10
type input "202509"
drag, startPoint x: 652, startPoint y: 382, endPoint x: 128, endPoint y: 362, distance: 524.9
click at [128, 362] on div "Crear Prestador CUIT * 30-71652494-5 Ingresar CUIT ARCA Padrón Presupuesto Mont…" at bounding box center [589, 264] width 1178 height 529
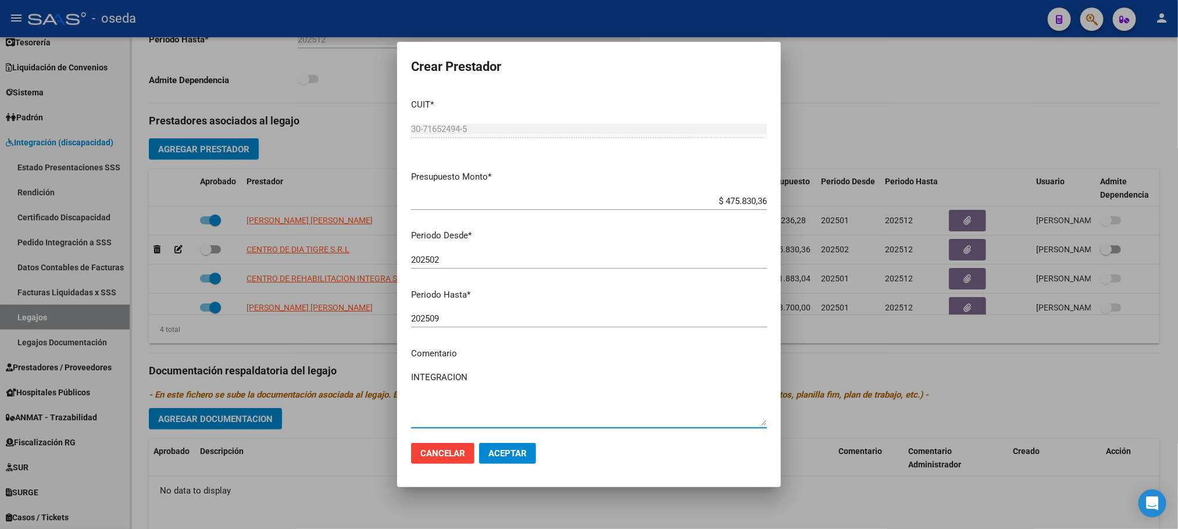
type textarea "INTEGRACION"
click at [512, 449] on span "Aceptar" at bounding box center [507, 453] width 38 height 10
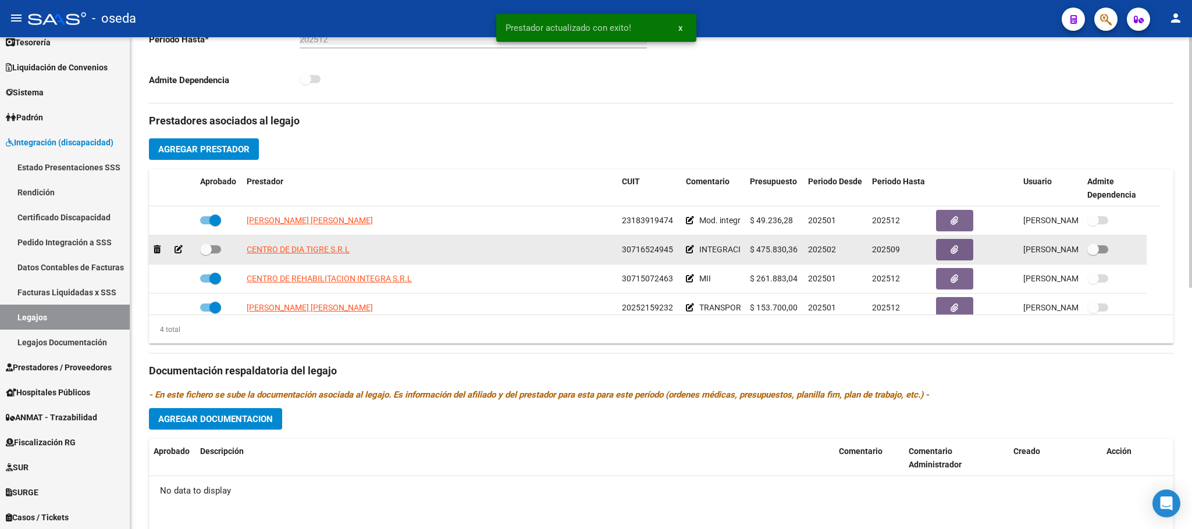
click at [205, 249] on span at bounding box center [206, 250] width 12 height 12
click at [205, 254] on input "checkbox" at bounding box center [205, 254] width 1 height 1
checkbox input "true"
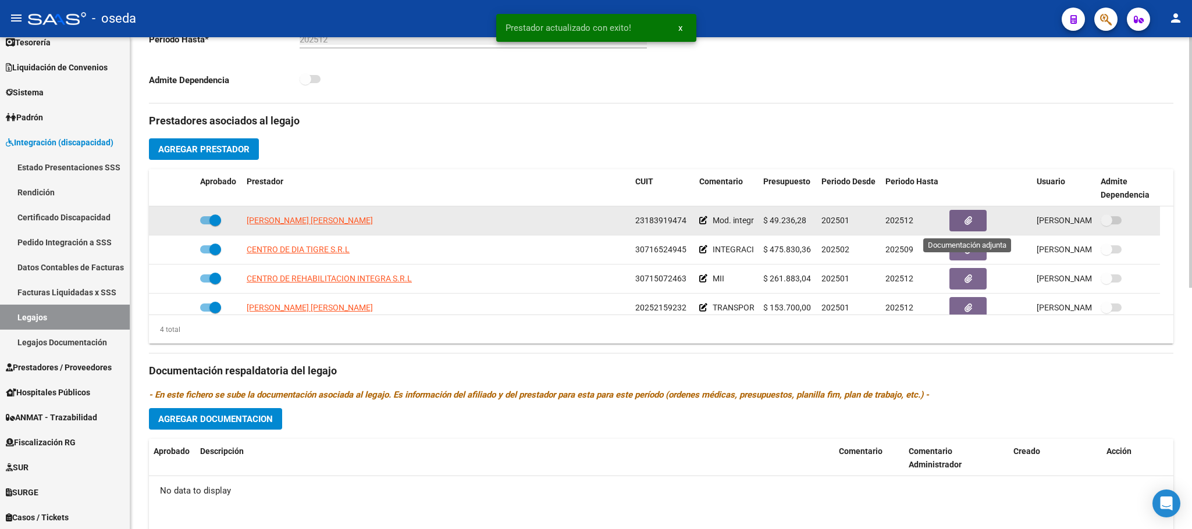
scroll to position [0, 0]
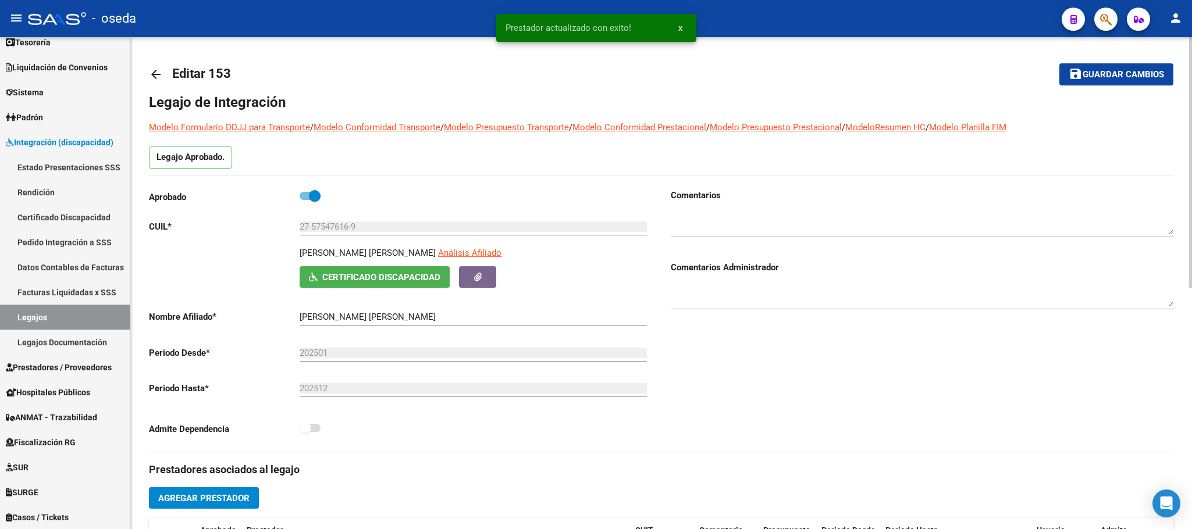
click at [1089, 77] on span "Guardar cambios" at bounding box center [1122, 75] width 81 height 10
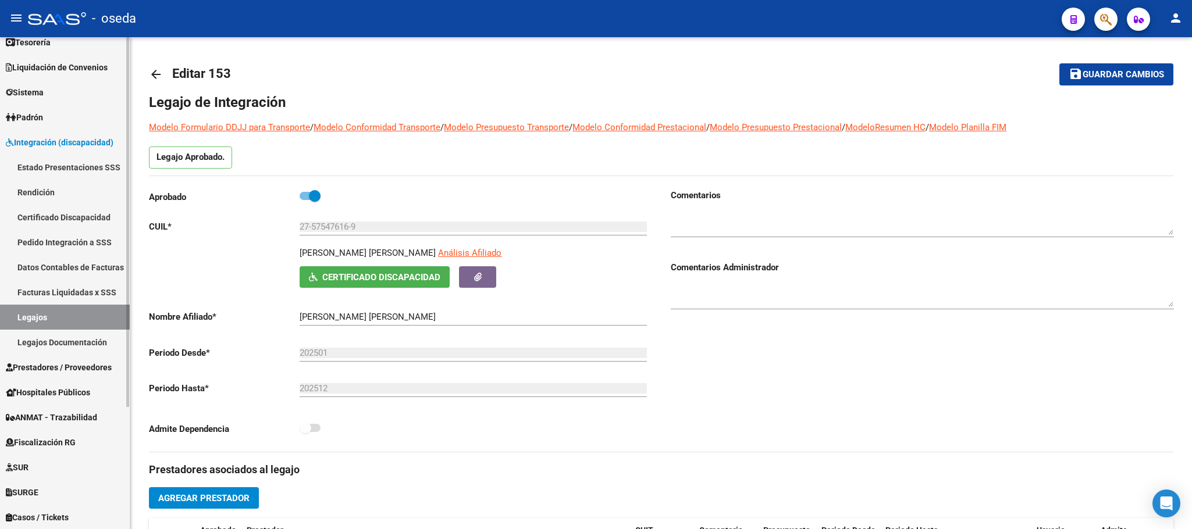
click at [63, 316] on link "Legajos" at bounding box center [65, 317] width 130 height 25
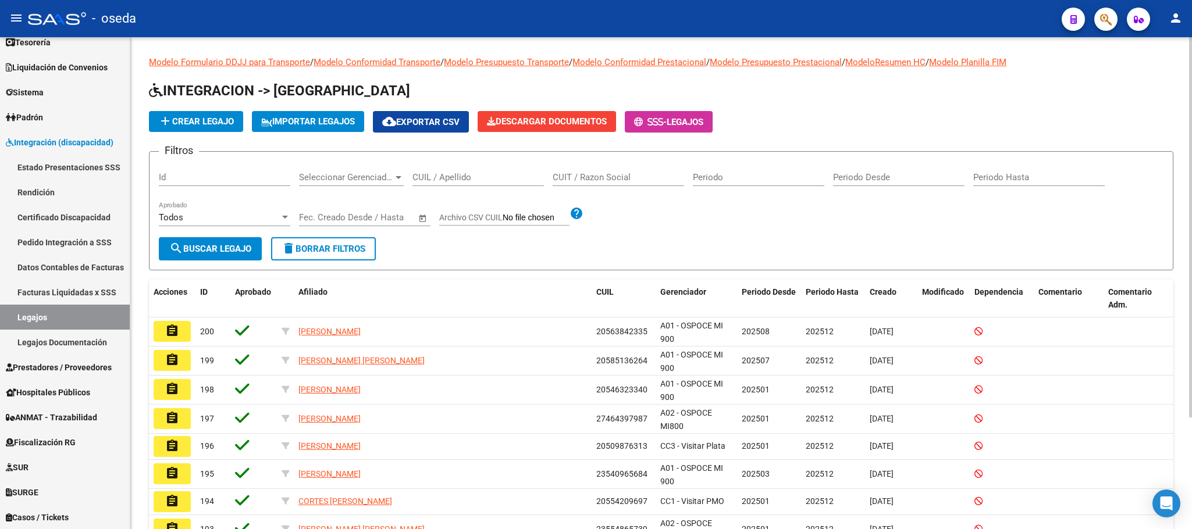
click at [472, 178] on input "CUIL / Apellido" at bounding box center [477, 177] width 131 height 10
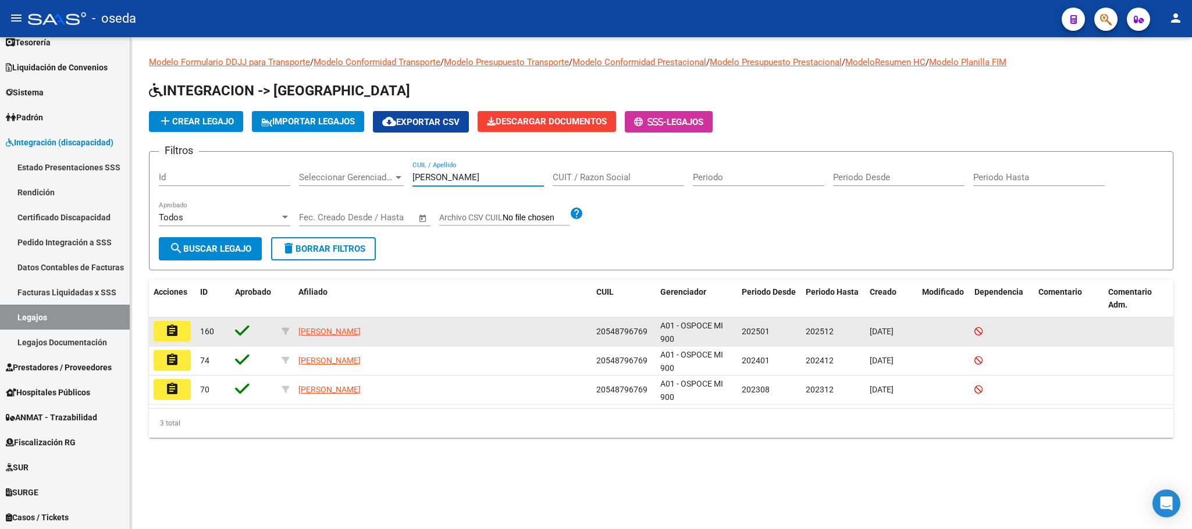
type input "[PERSON_NAME]"
click at [180, 329] on button "assignment" at bounding box center [172, 331] width 37 height 21
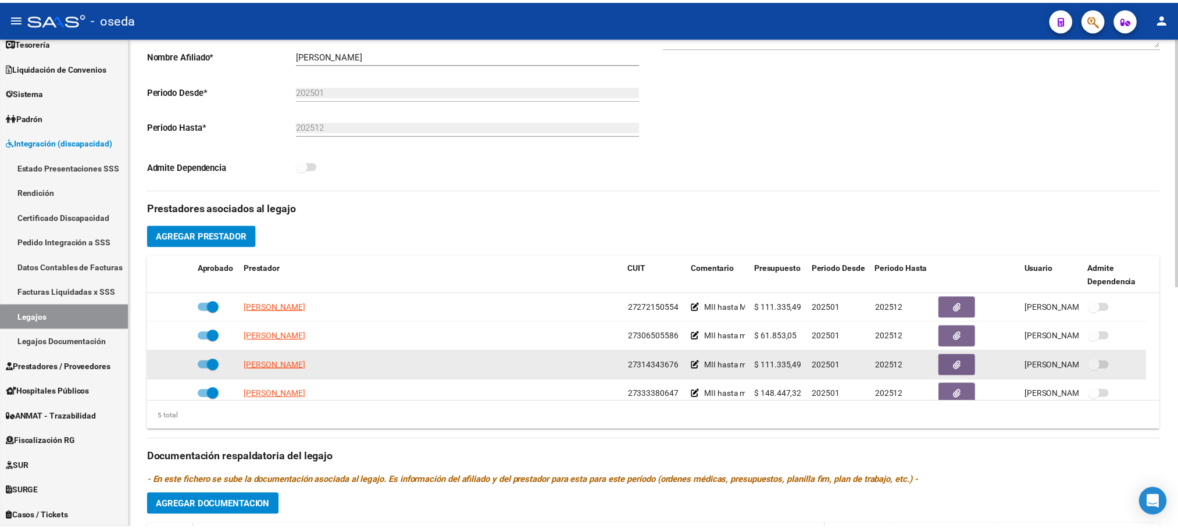
scroll to position [41, 0]
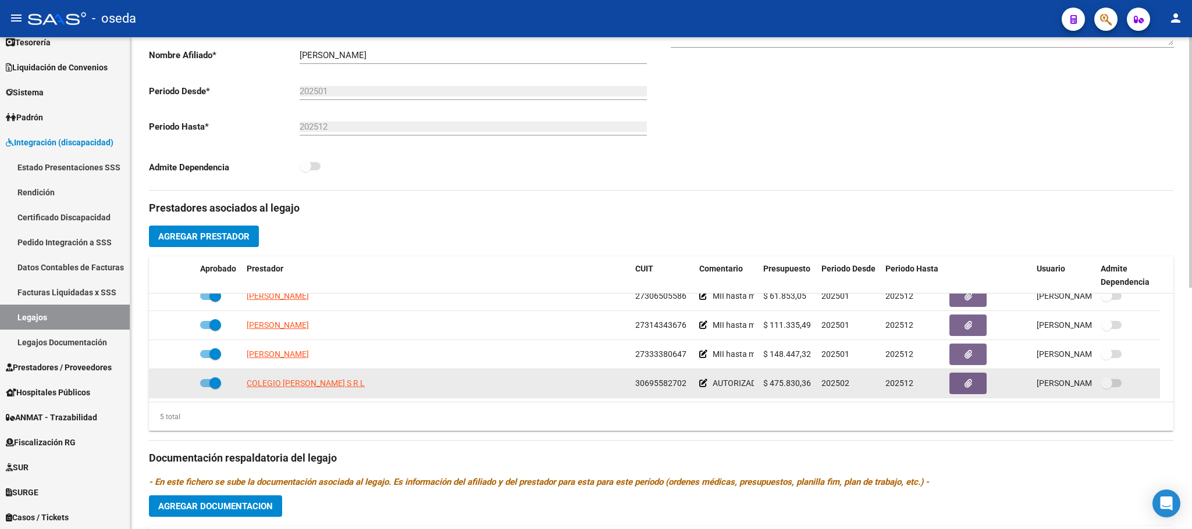
click at [210, 384] on span at bounding box center [215, 383] width 12 height 12
click at [206, 387] on input "checkbox" at bounding box center [205, 387] width 1 height 1
checkbox input "false"
click at [177, 386] on icon at bounding box center [178, 383] width 8 height 8
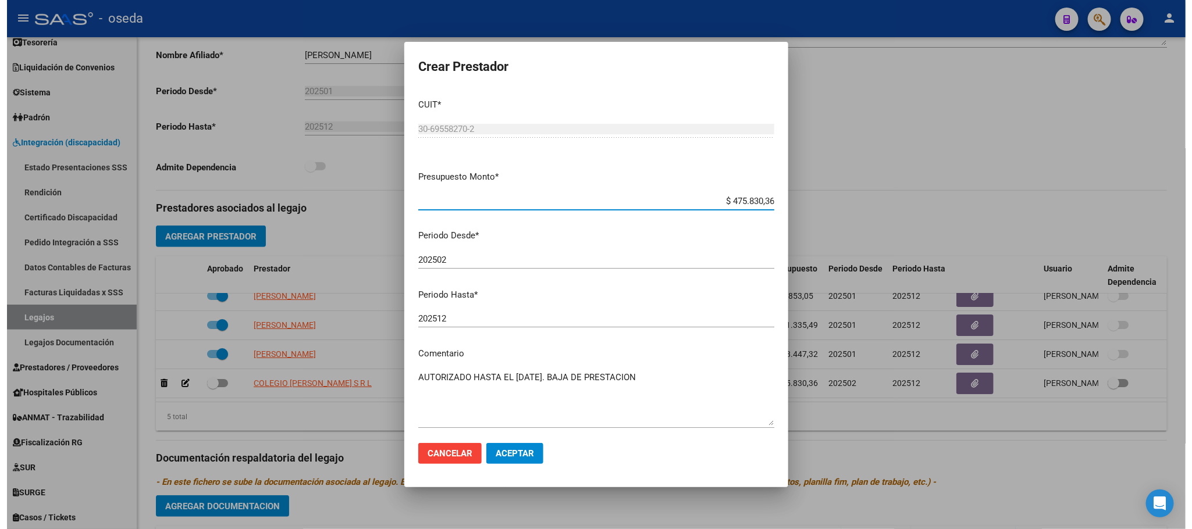
scroll to position [54, 0]
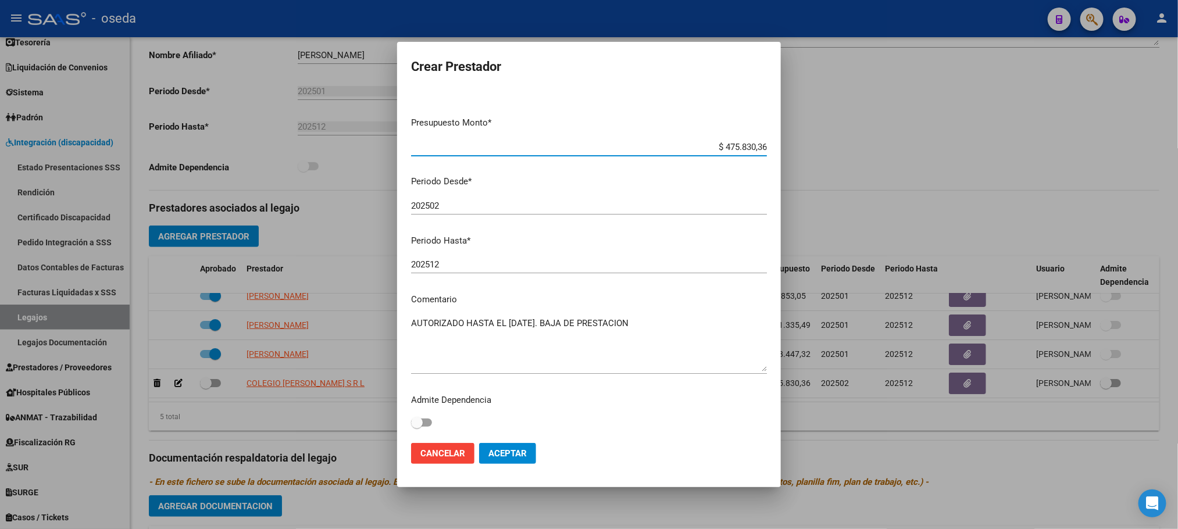
click at [475, 261] on input "202512" at bounding box center [589, 264] width 356 height 10
type input "202509"
drag, startPoint x: 656, startPoint y: 316, endPoint x: 0, endPoint y: 340, distance: 656.4
click at [0, 340] on div "Crear Prestador CUIT * 30-69558270-2 Ingresar CUIT ARCA Padrón Presupuesto Mont…" at bounding box center [589, 264] width 1178 height 529
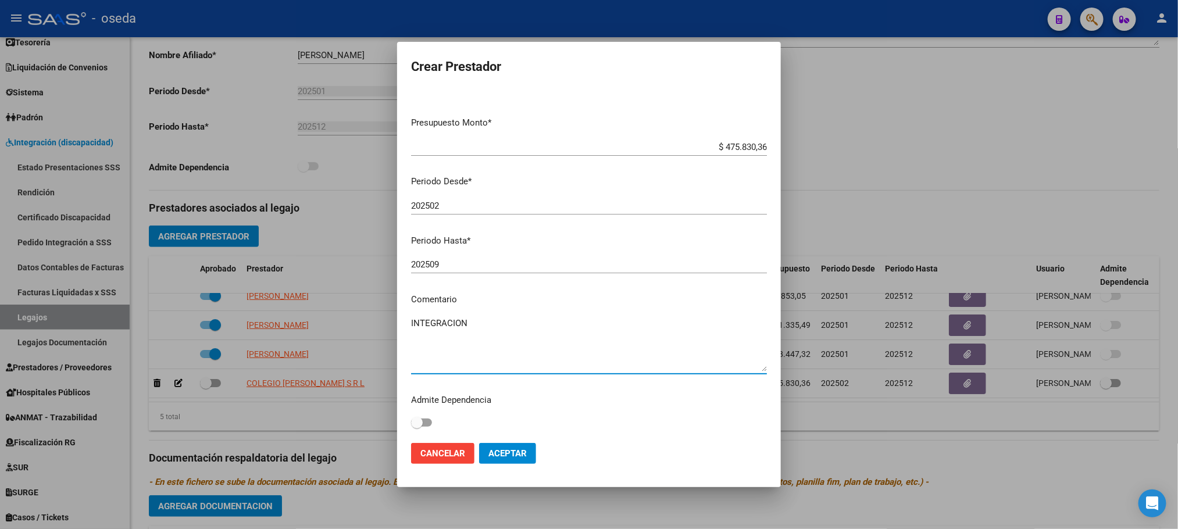
type textarea "INTEGRACION"
click at [531, 450] on button "Aceptar" at bounding box center [507, 453] width 57 height 21
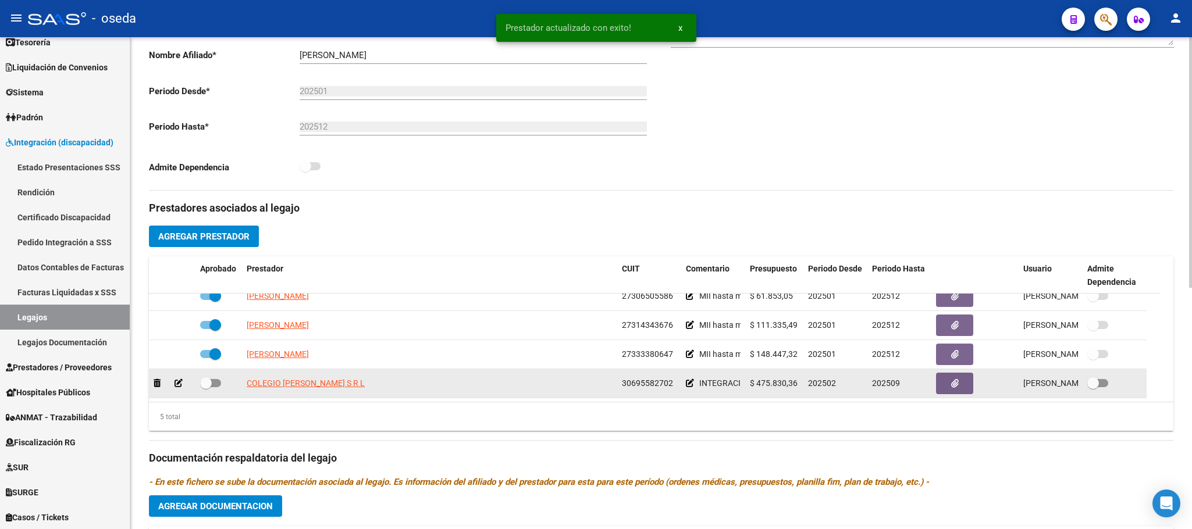
click at [208, 384] on span at bounding box center [206, 383] width 12 height 12
click at [206, 387] on input "checkbox" at bounding box center [205, 387] width 1 height 1
checkbox input "true"
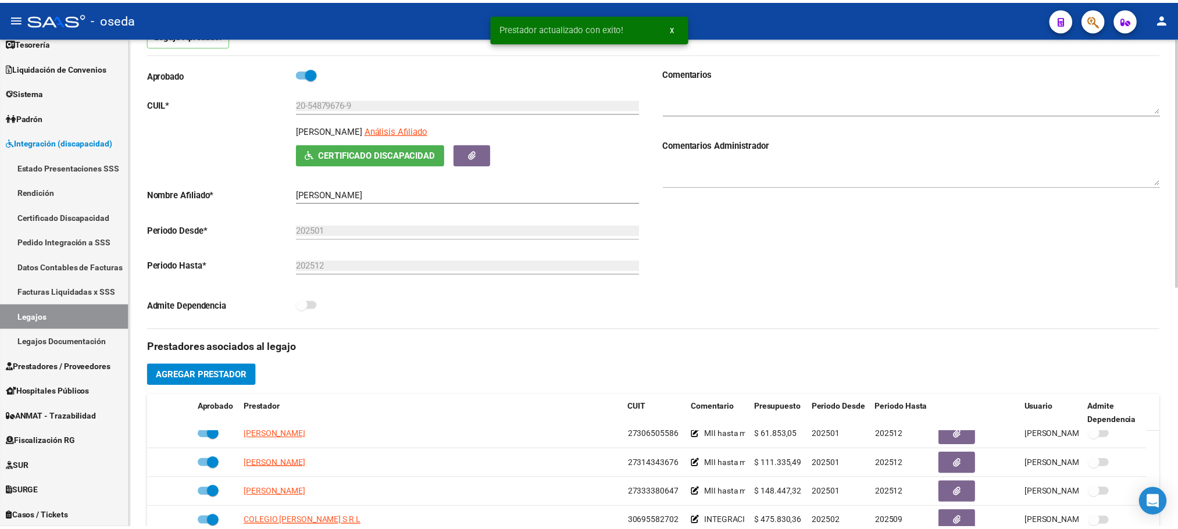
scroll to position [0, 0]
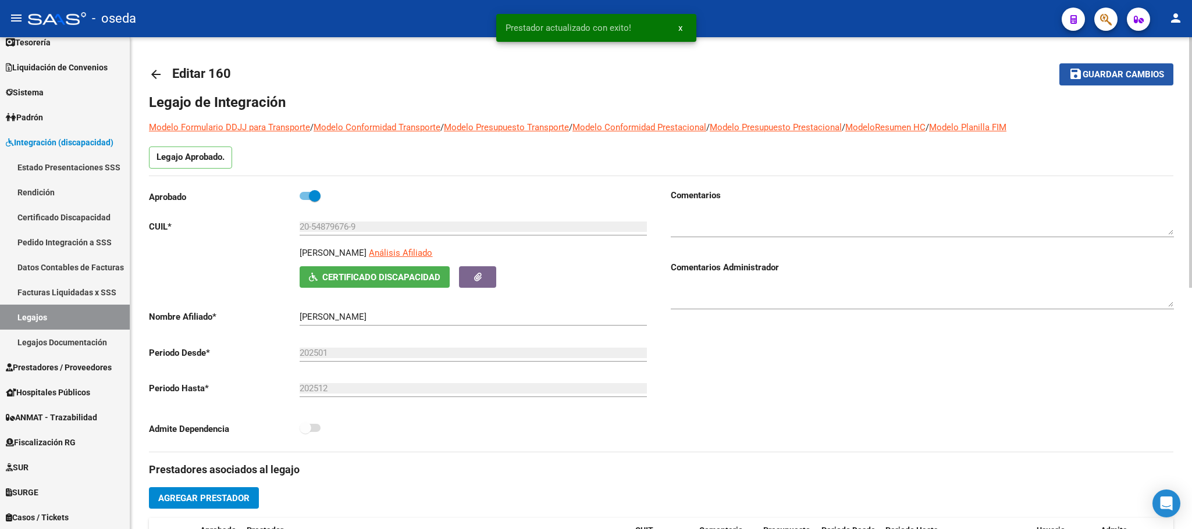
click at [1131, 77] on span "Guardar cambios" at bounding box center [1122, 75] width 81 height 10
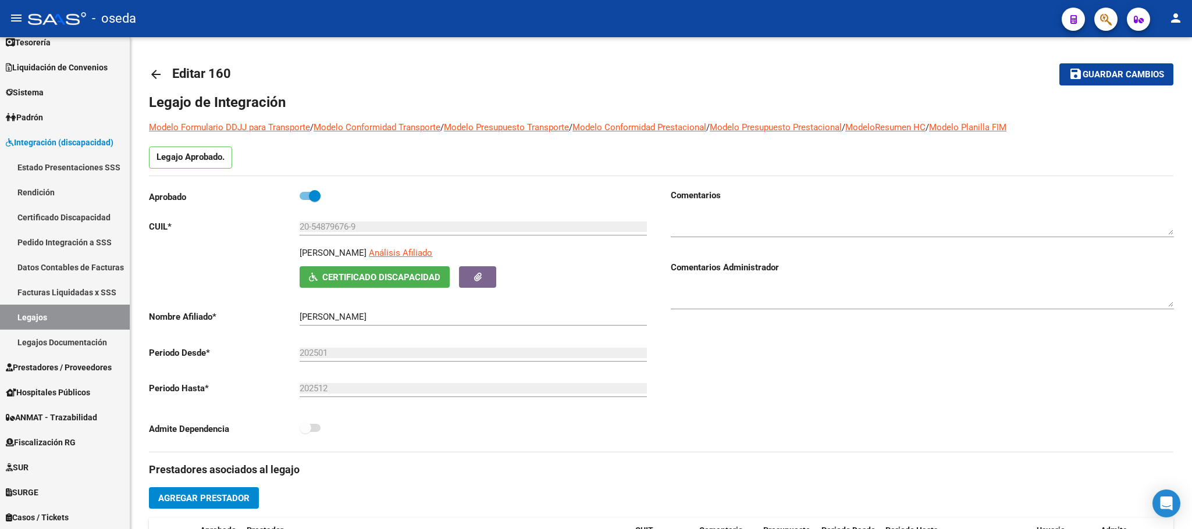
click at [1094, 16] on button "button" at bounding box center [1105, 19] width 23 height 23
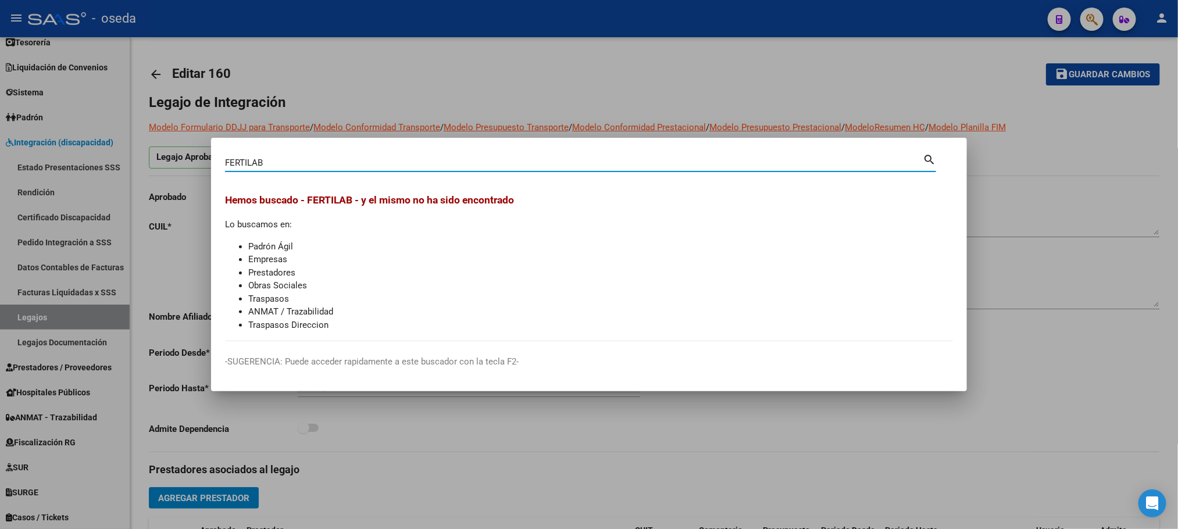
type input "FERTILAB"
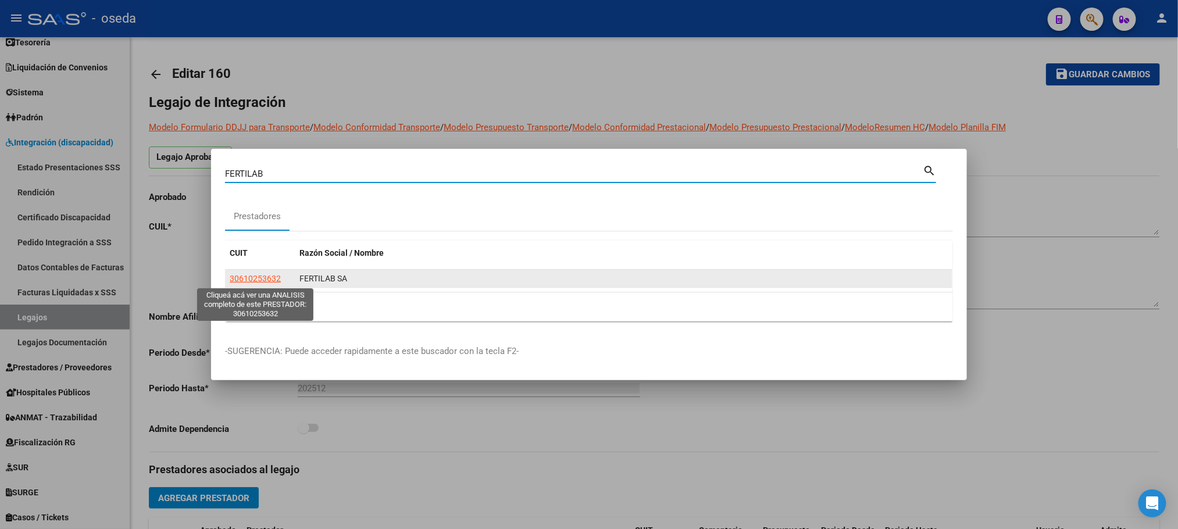
click at [243, 277] on span "30610253632" at bounding box center [255, 278] width 51 height 9
type textarea "30610253632"
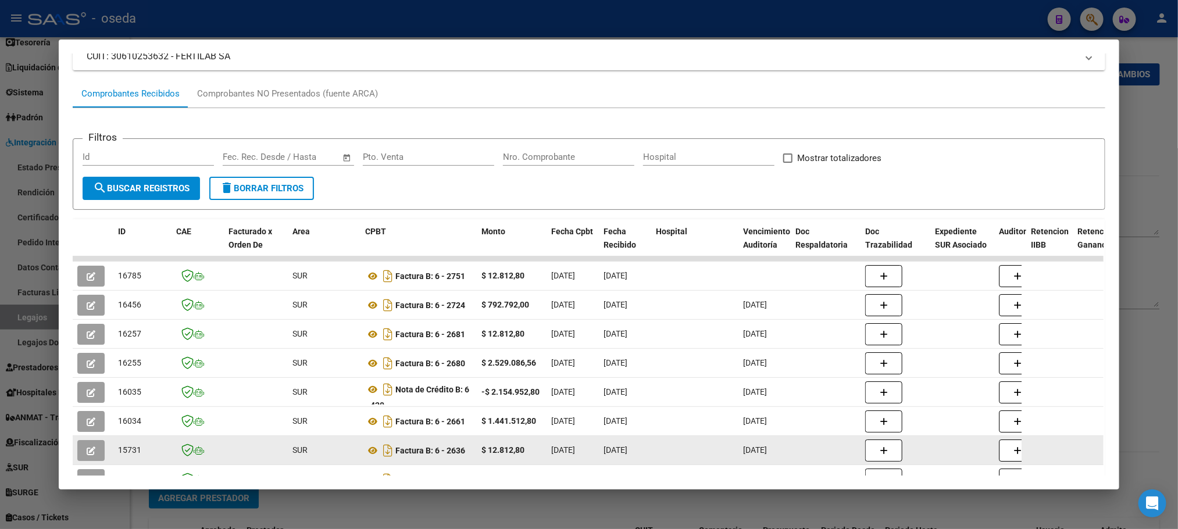
scroll to position [229, 0]
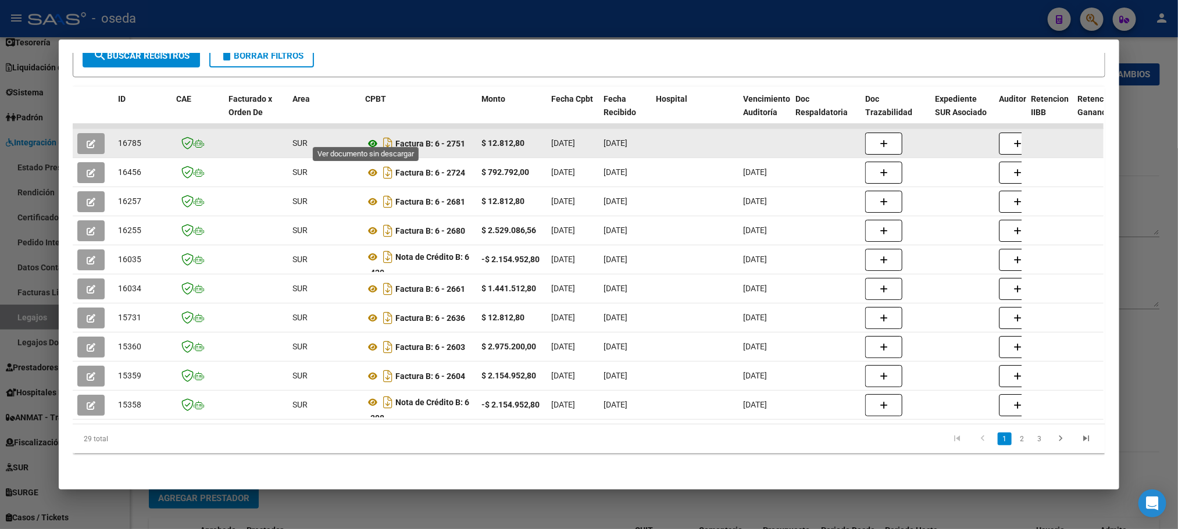
click at [365, 137] on icon at bounding box center [372, 144] width 15 height 14
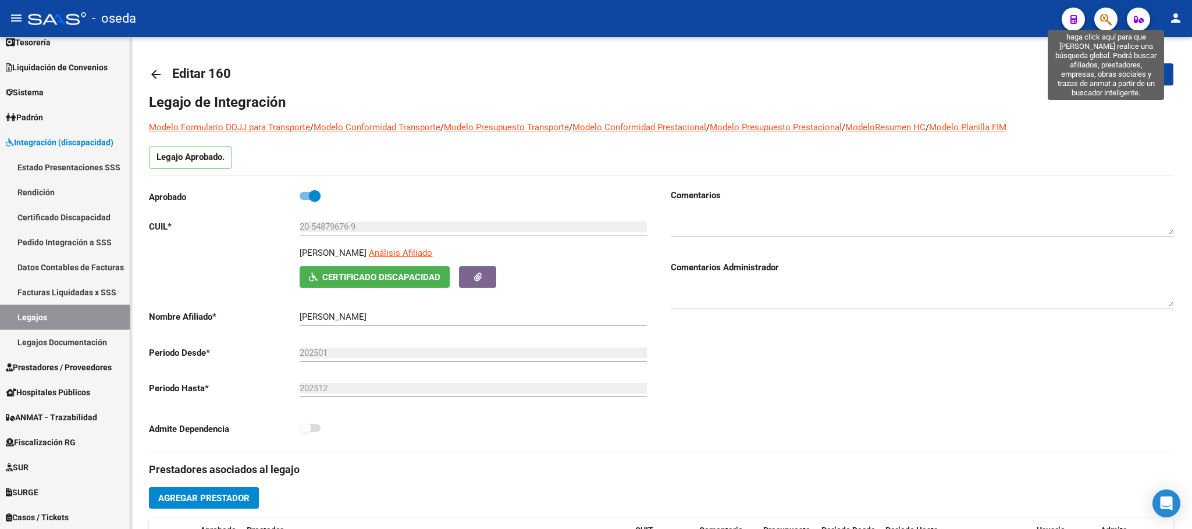
click at [1103, 13] on icon "button" at bounding box center [1106, 19] width 12 height 13
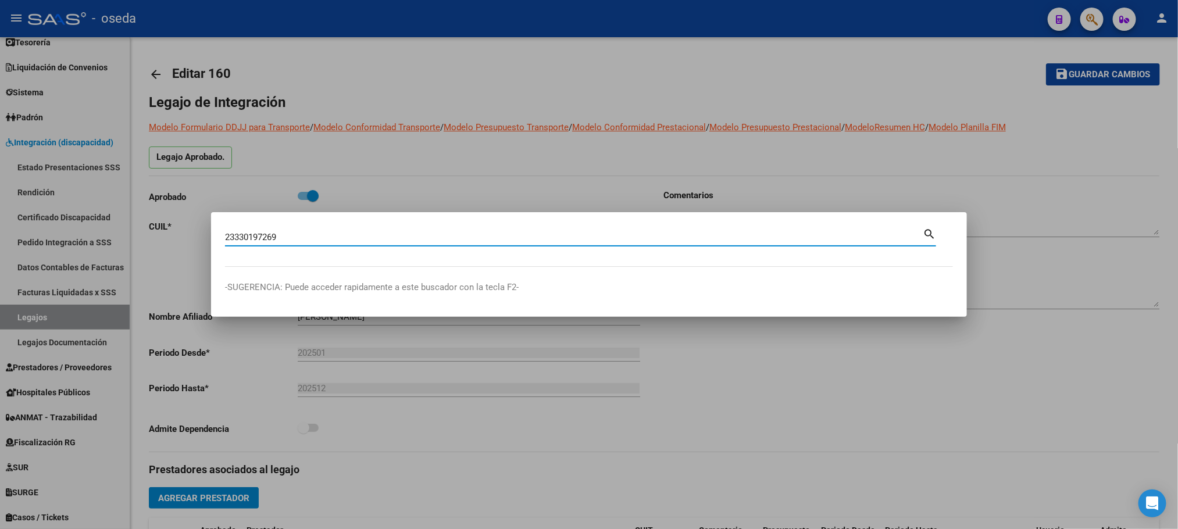
type input "23330197269"
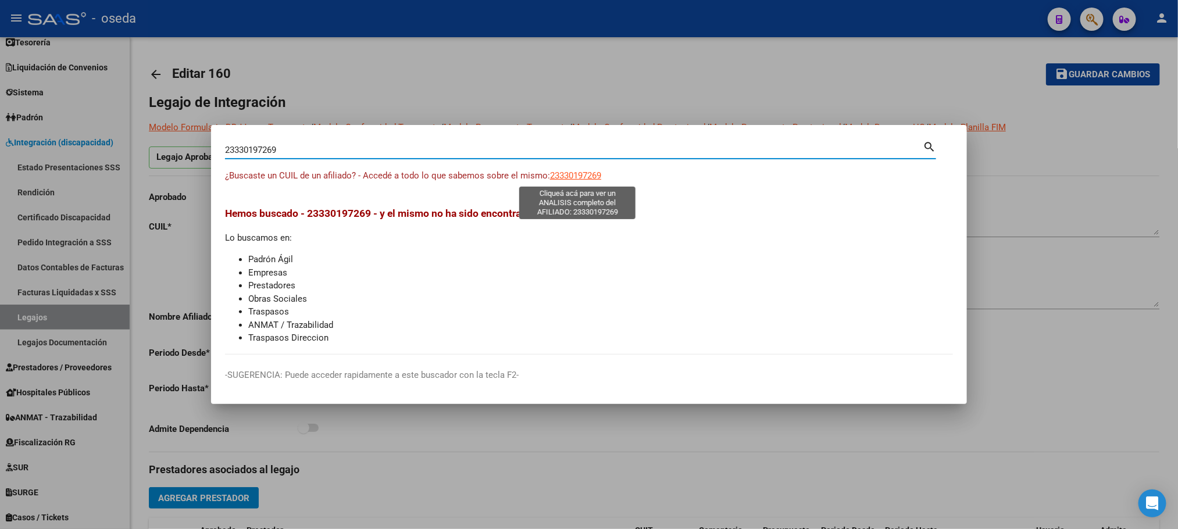
click at [583, 171] on span "23330197269" at bounding box center [575, 175] width 51 height 10
type textarea "23330197269"
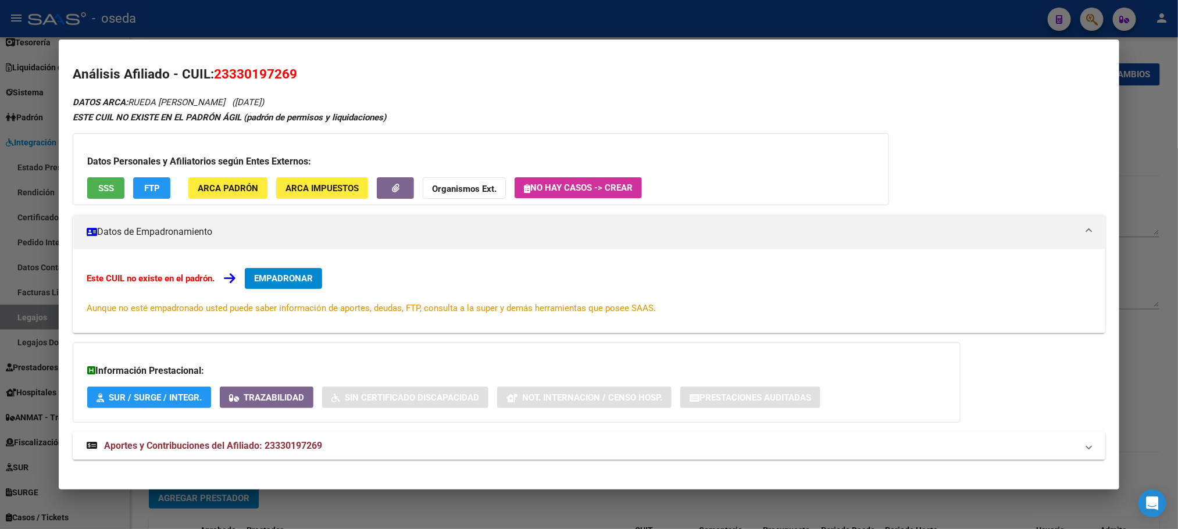
click at [105, 179] on button "SSS" at bounding box center [105, 188] width 37 height 22
click at [204, 184] on span "ARCA Padrón" at bounding box center [228, 188] width 60 height 10
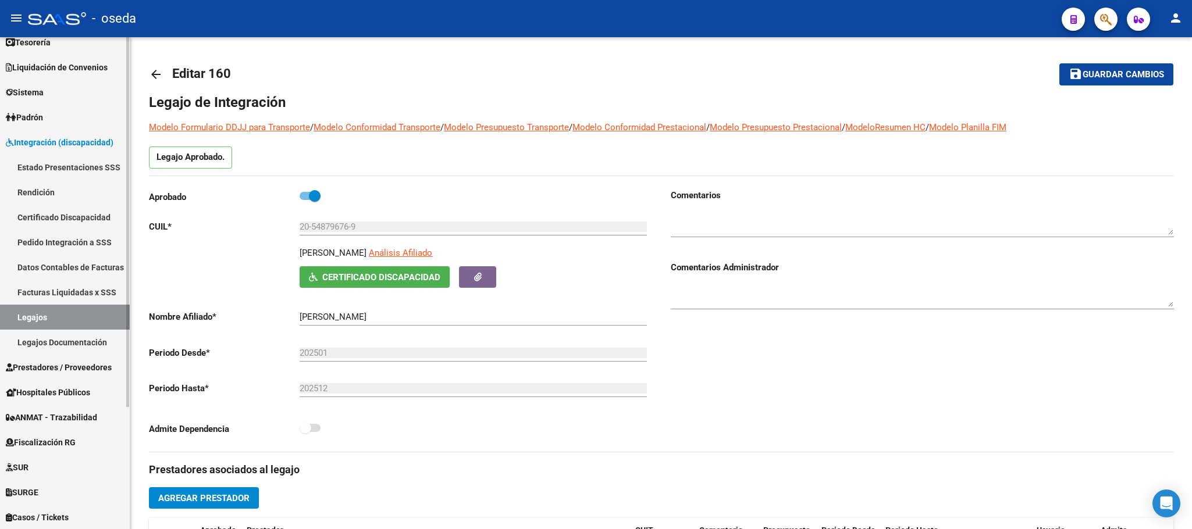
scroll to position [0, 0]
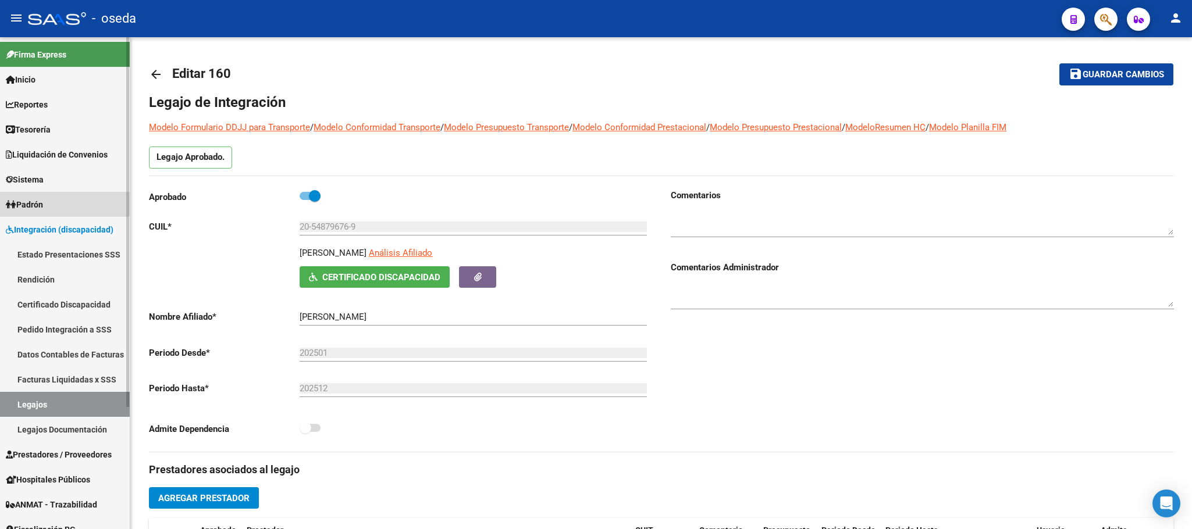
click at [45, 196] on link "Padrón" at bounding box center [65, 204] width 130 height 25
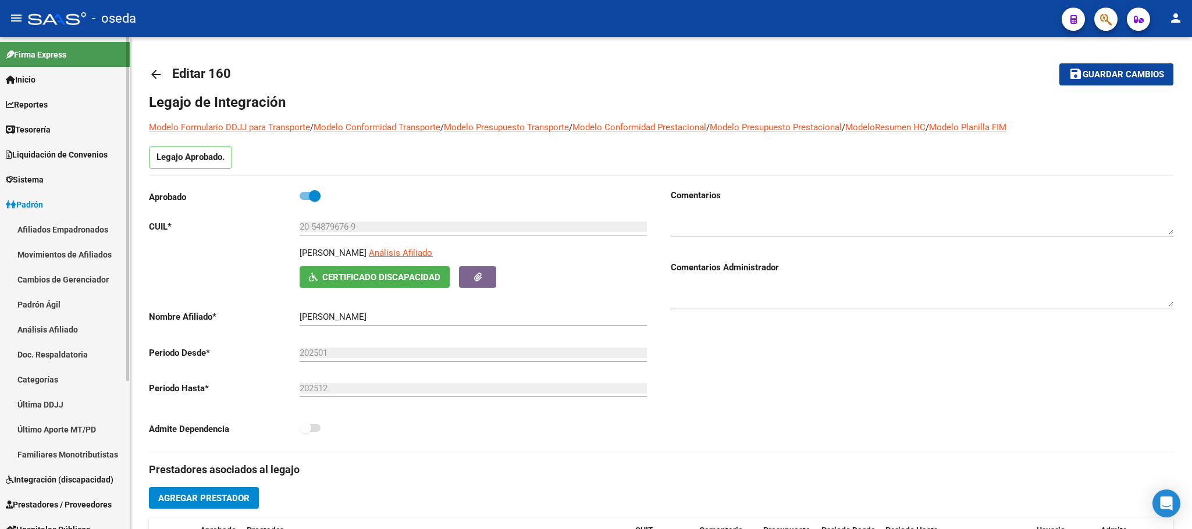
click at [51, 225] on link "Afiliados Empadronados" at bounding box center [65, 229] width 130 height 25
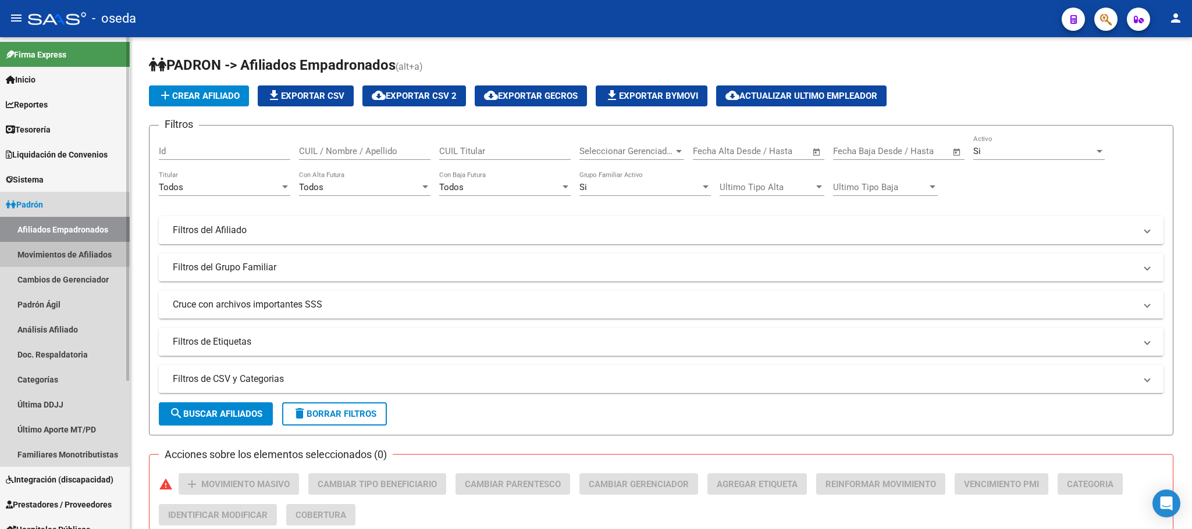
click at [63, 245] on link "Movimientos de Afiliados" at bounding box center [65, 254] width 130 height 25
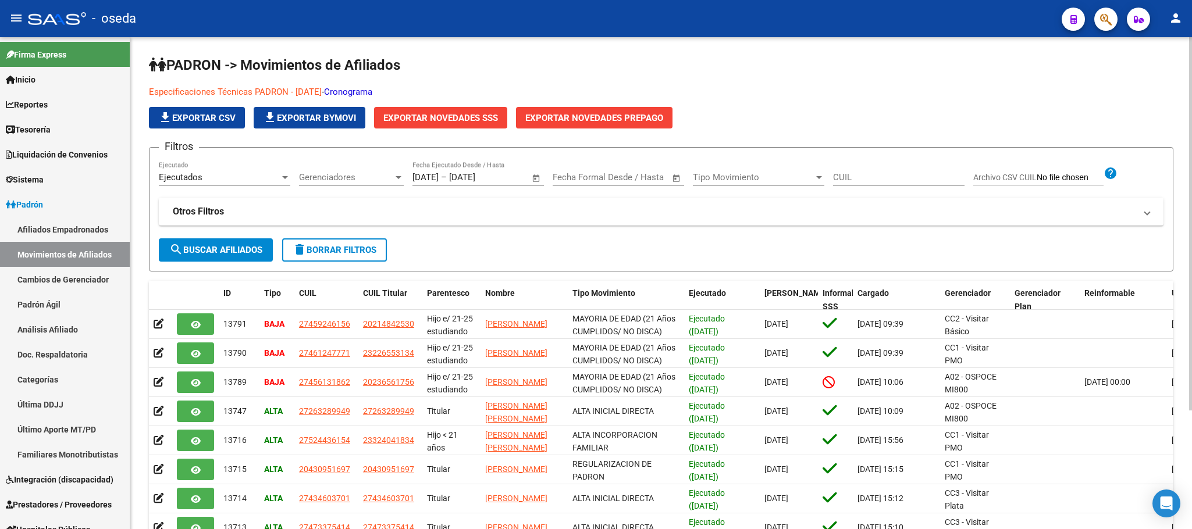
click at [372, 94] on link "Cronograma" at bounding box center [348, 92] width 48 height 10
click at [33, 199] on span "Padrón" at bounding box center [24, 204] width 37 height 13
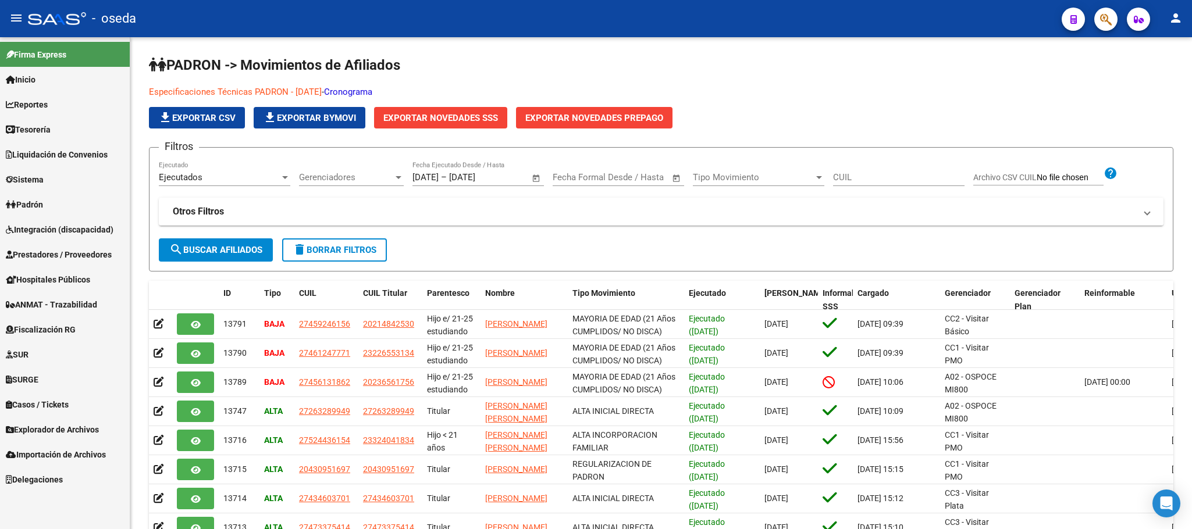
click at [37, 229] on span "Integración (discapacidad)" at bounding box center [60, 229] width 108 height 13
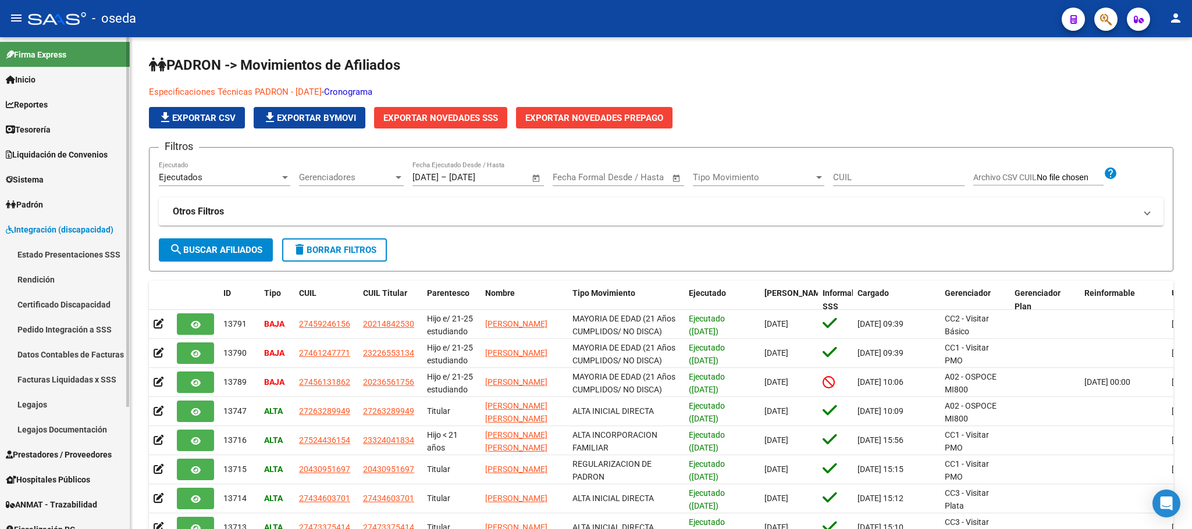
click at [38, 227] on span "Integración (discapacidad)" at bounding box center [60, 229] width 108 height 13
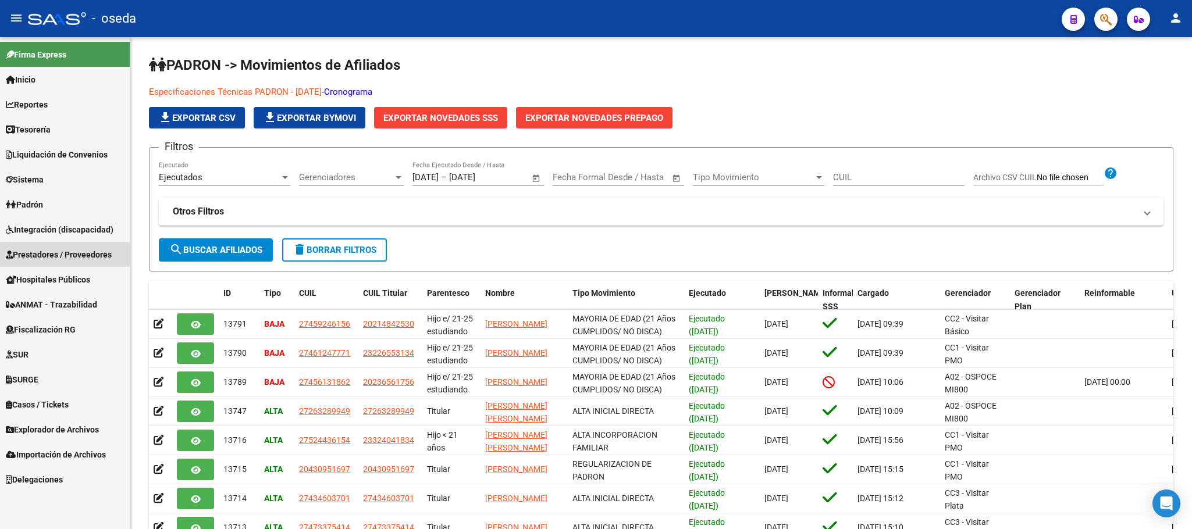
click at [34, 255] on span "Prestadores / Proveedores" at bounding box center [59, 254] width 106 height 13
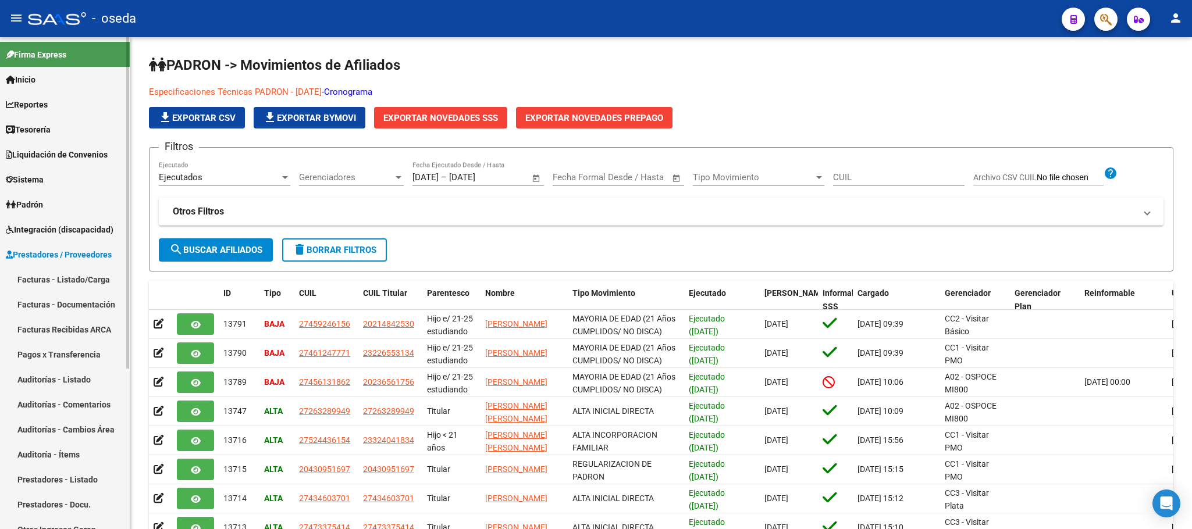
click at [35, 274] on link "Facturas - Listado/Carga" at bounding box center [65, 279] width 130 height 25
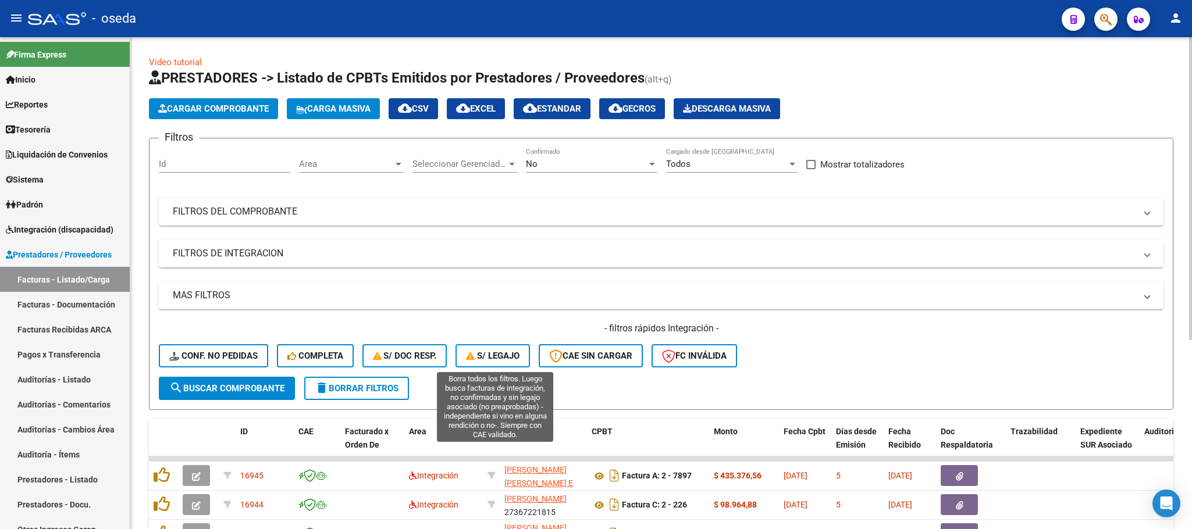
click at [489, 353] on span "S/ legajo" at bounding box center [493, 356] width 54 height 10
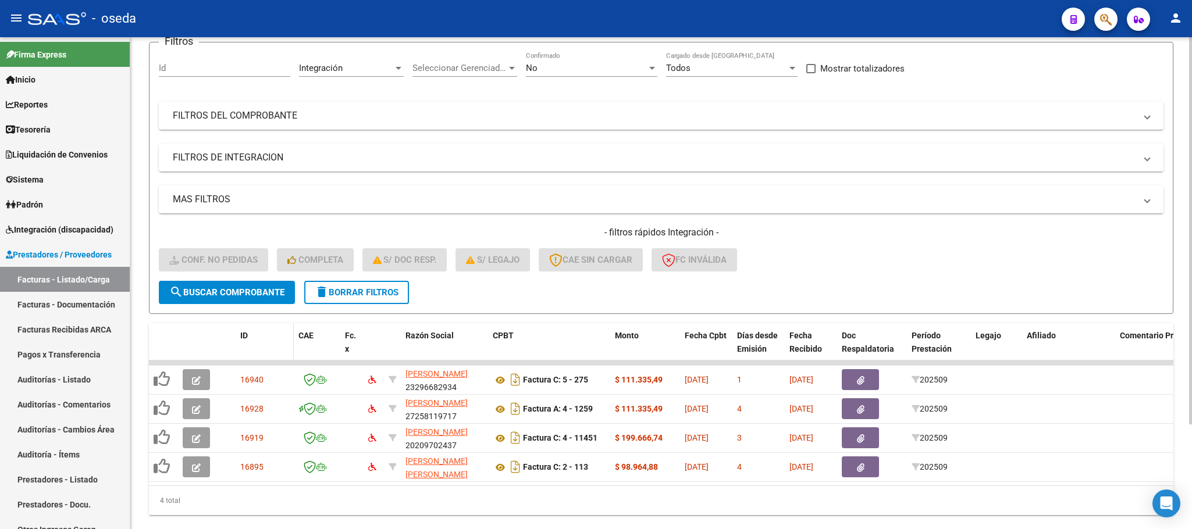
scroll to position [133, 0]
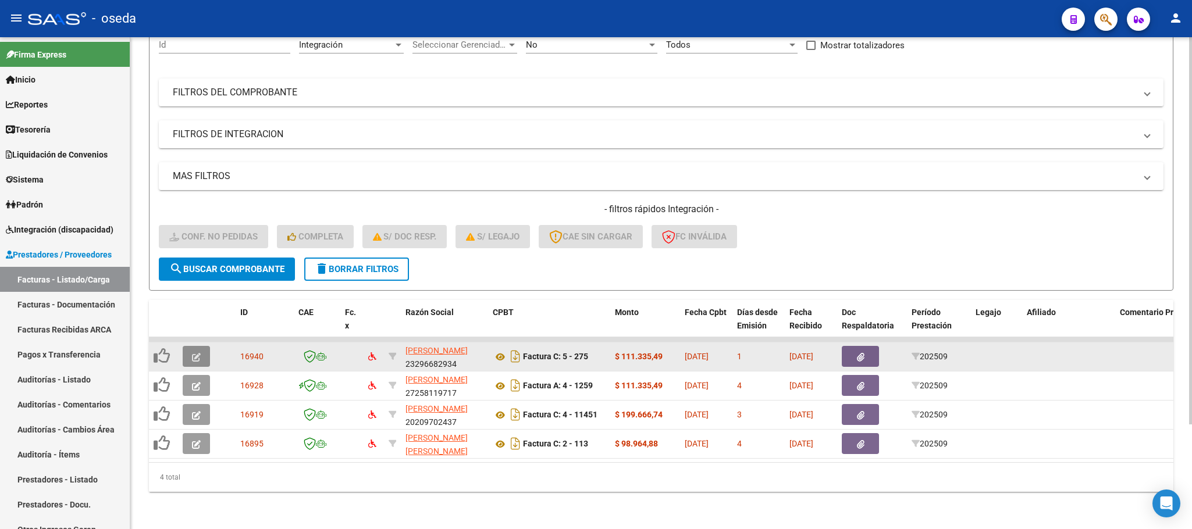
click at [194, 353] on icon "button" at bounding box center [196, 357] width 9 height 9
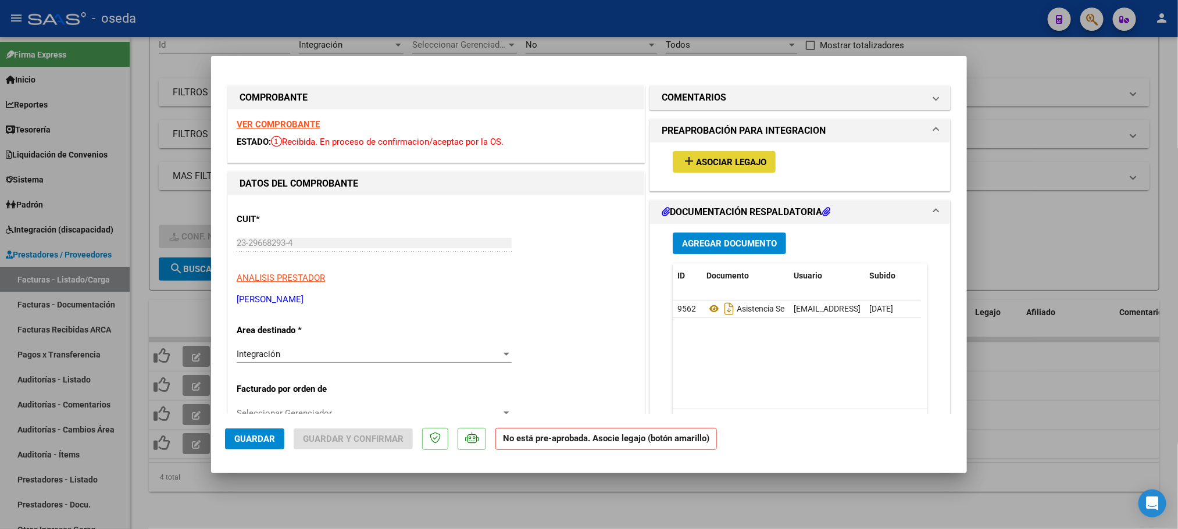
click at [738, 161] on span "Asociar Legajo" at bounding box center [731, 162] width 70 height 10
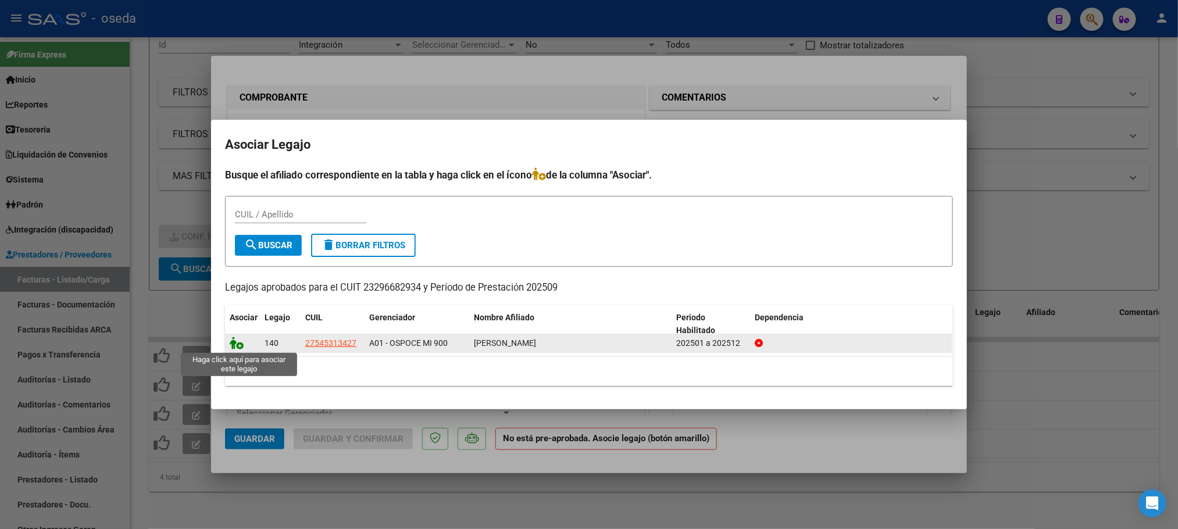
click at [239, 343] on icon at bounding box center [237, 343] width 14 height 13
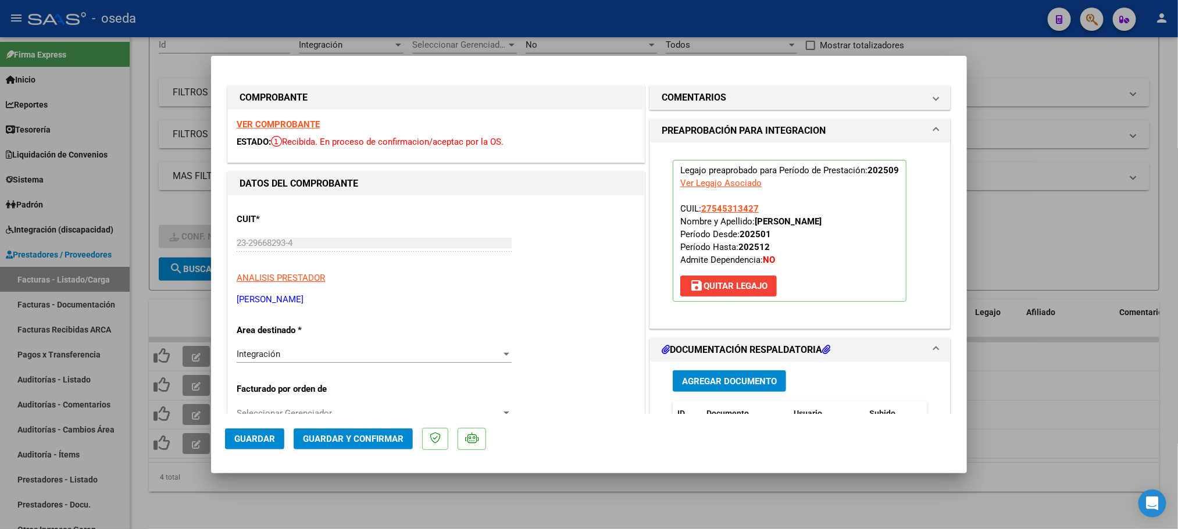
click at [248, 438] on span "Guardar" at bounding box center [254, 439] width 41 height 10
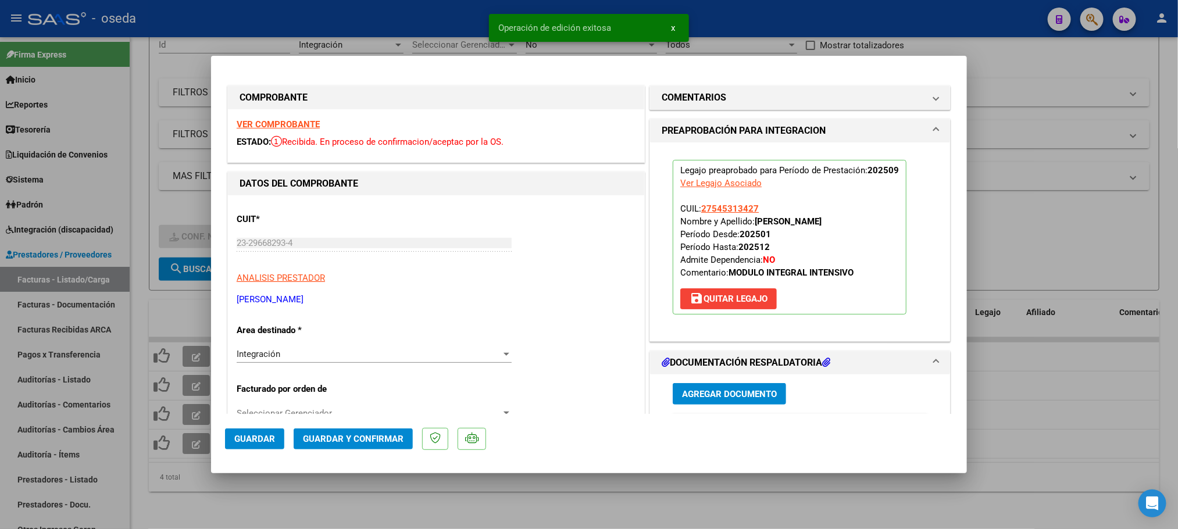
type input "$ 0,00"
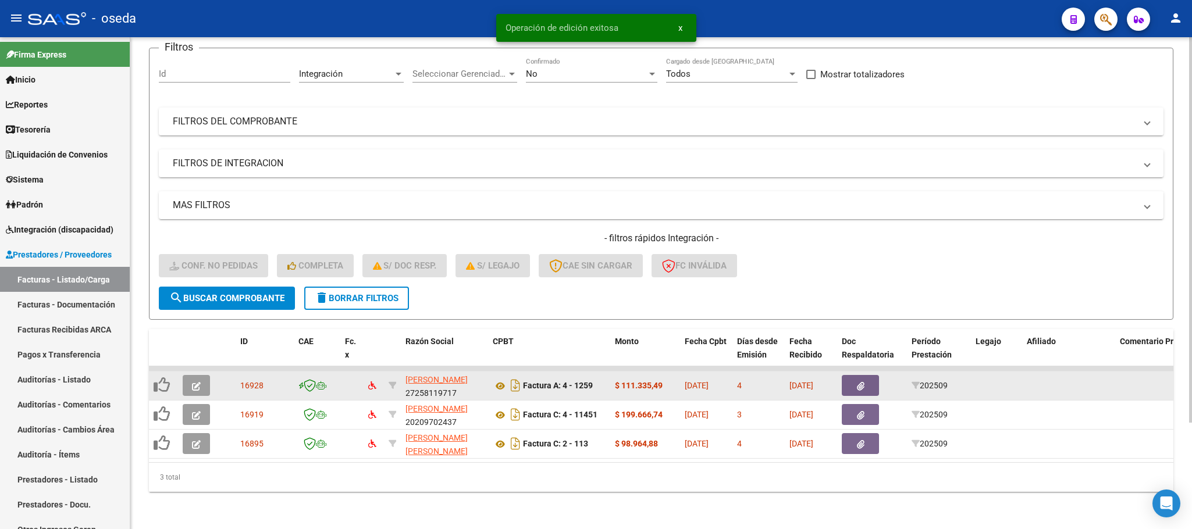
scroll to position [104, 0]
click at [194, 380] on span "button" at bounding box center [196, 385] width 9 height 10
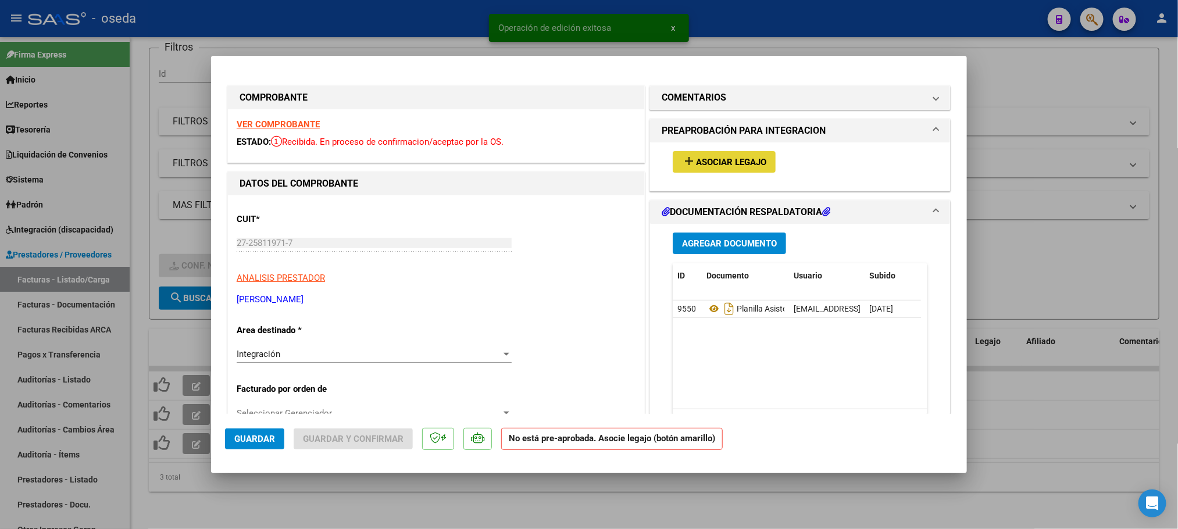
click at [734, 162] on span "Asociar Legajo" at bounding box center [731, 162] width 70 height 10
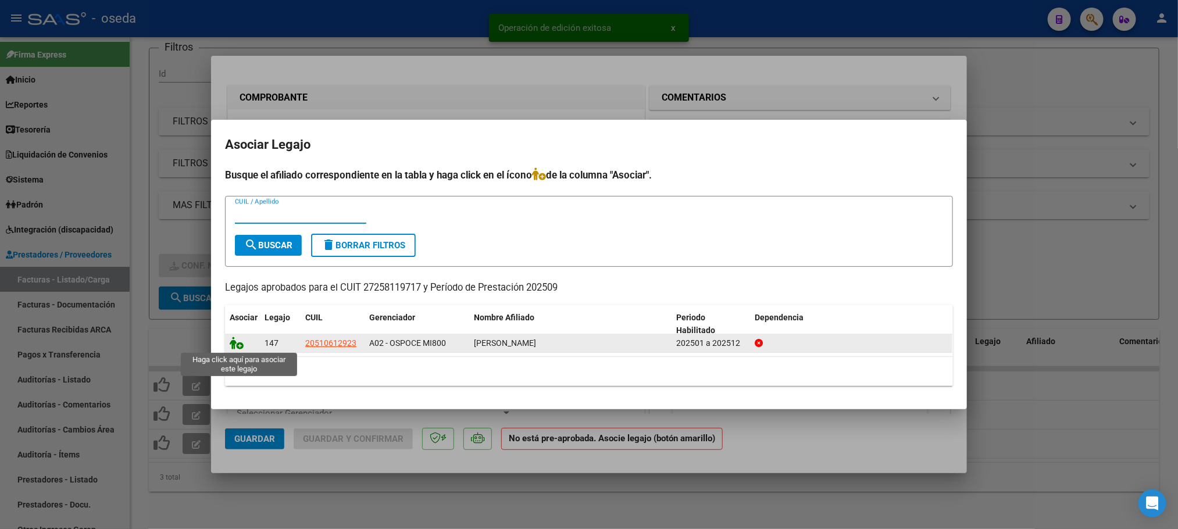
click at [238, 345] on icon at bounding box center [237, 343] width 14 height 13
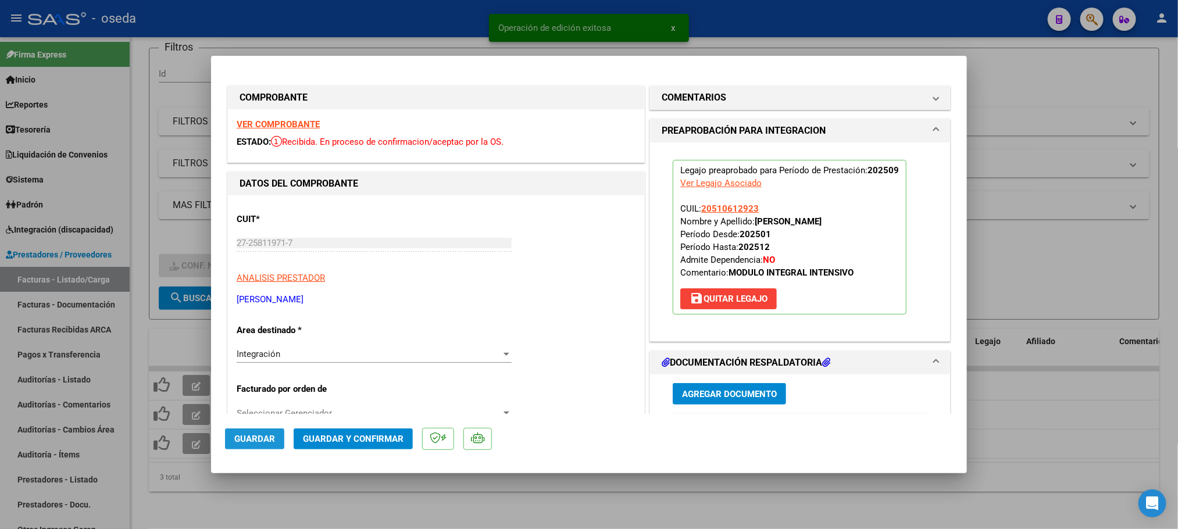
click at [251, 441] on span "Guardar" at bounding box center [254, 439] width 41 height 10
type input "$ 0,00"
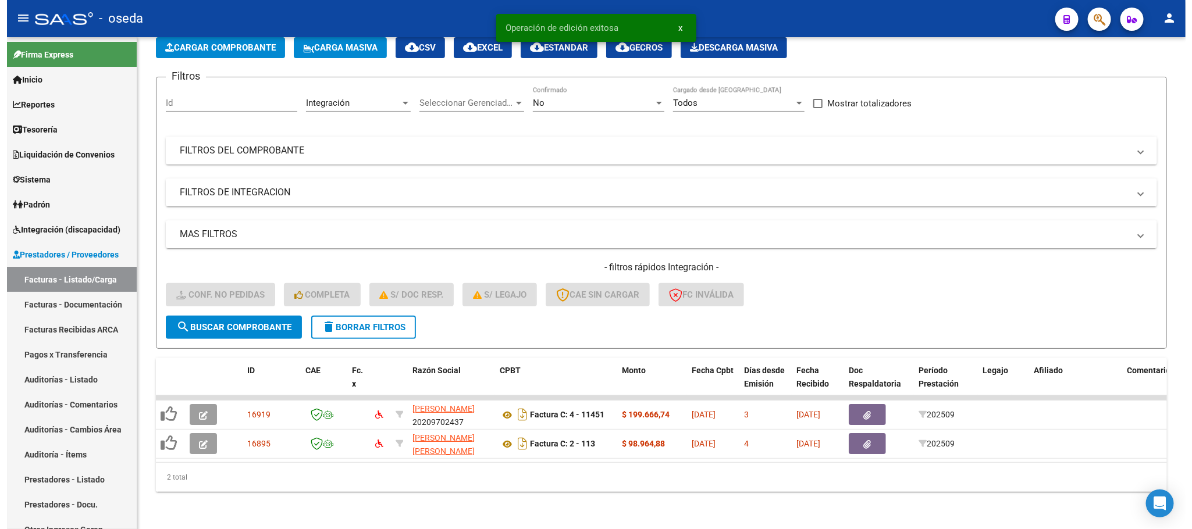
scroll to position [75, 0]
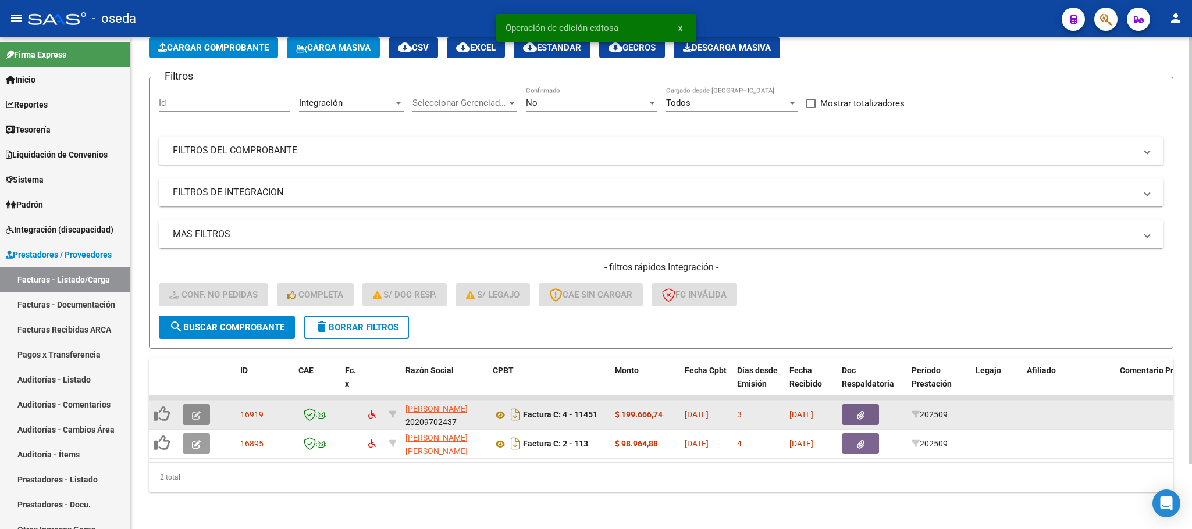
click at [199, 411] on icon "button" at bounding box center [196, 415] width 9 height 9
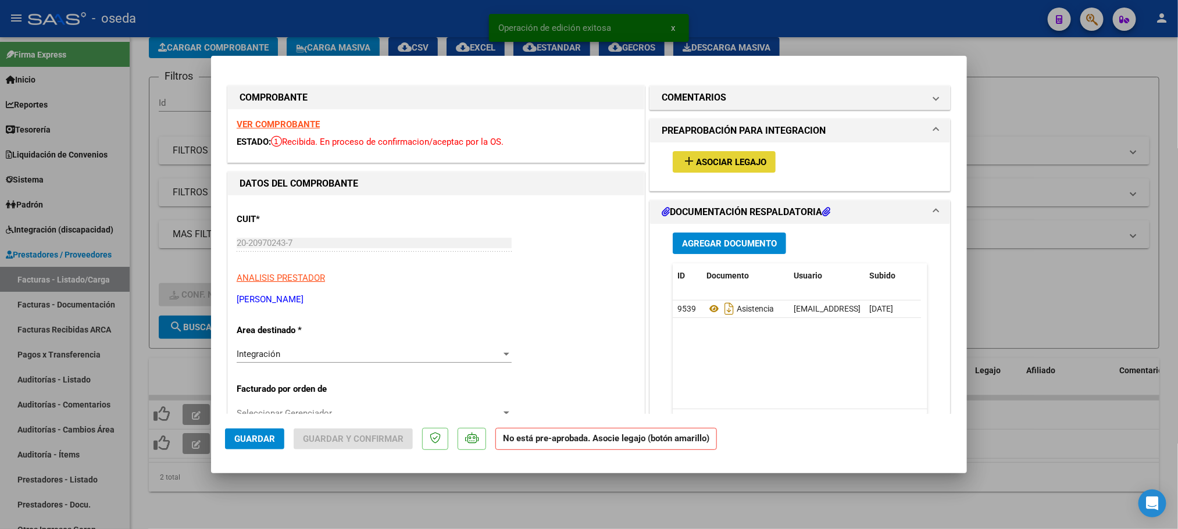
click at [711, 165] on span "Asociar Legajo" at bounding box center [731, 162] width 70 height 10
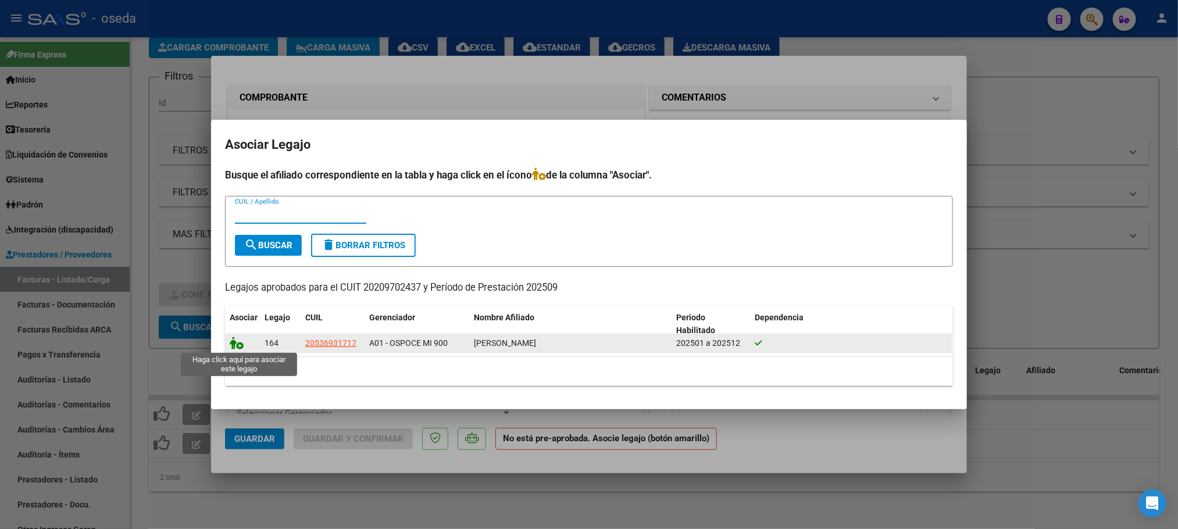
click at [238, 340] on icon at bounding box center [237, 343] width 14 height 13
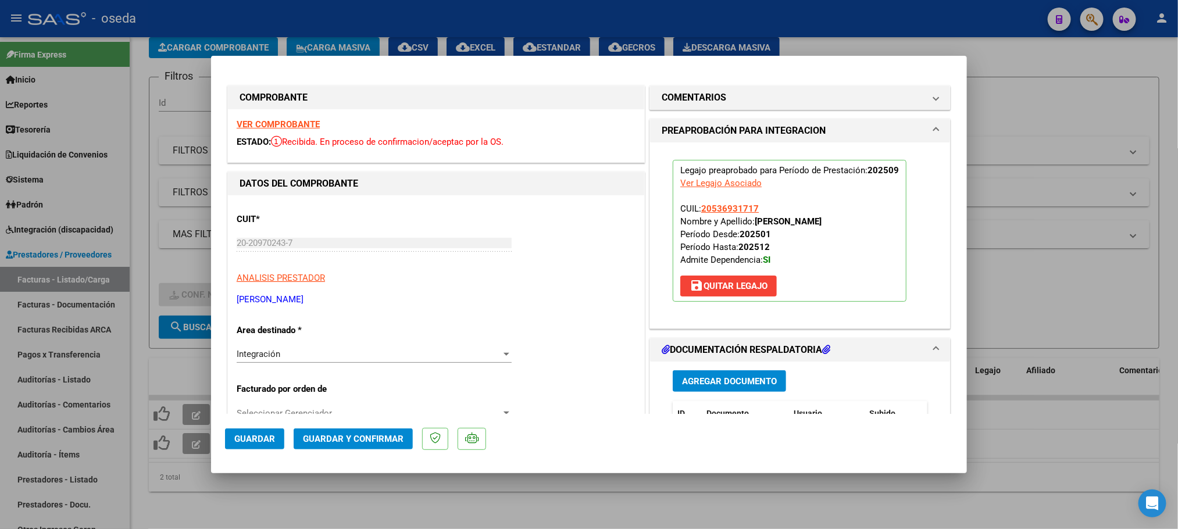
type input "$ 0,00"
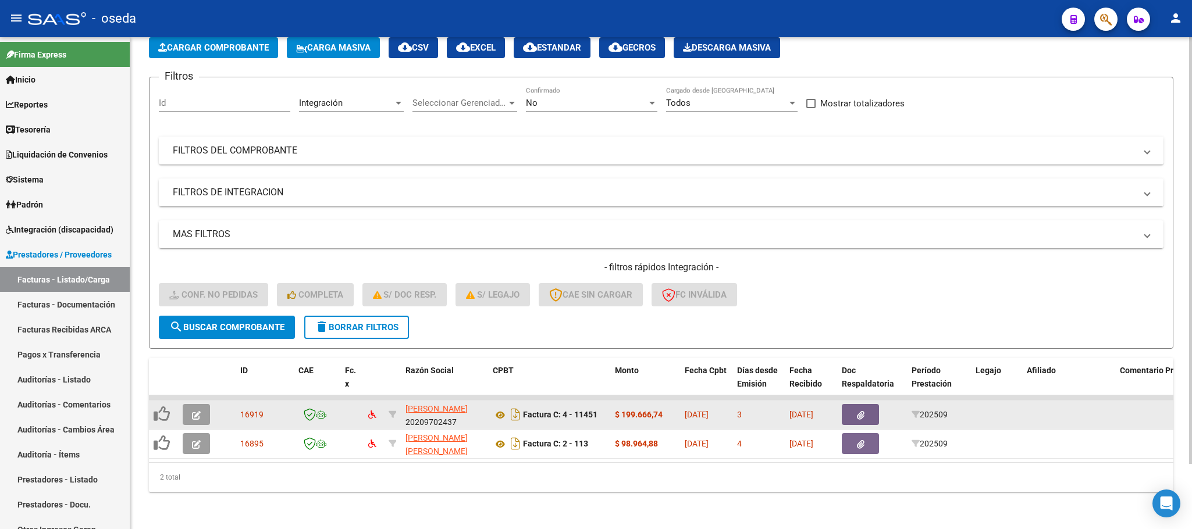
click at [192, 411] on icon "button" at bounding box center [196, 415] width 9 height 9
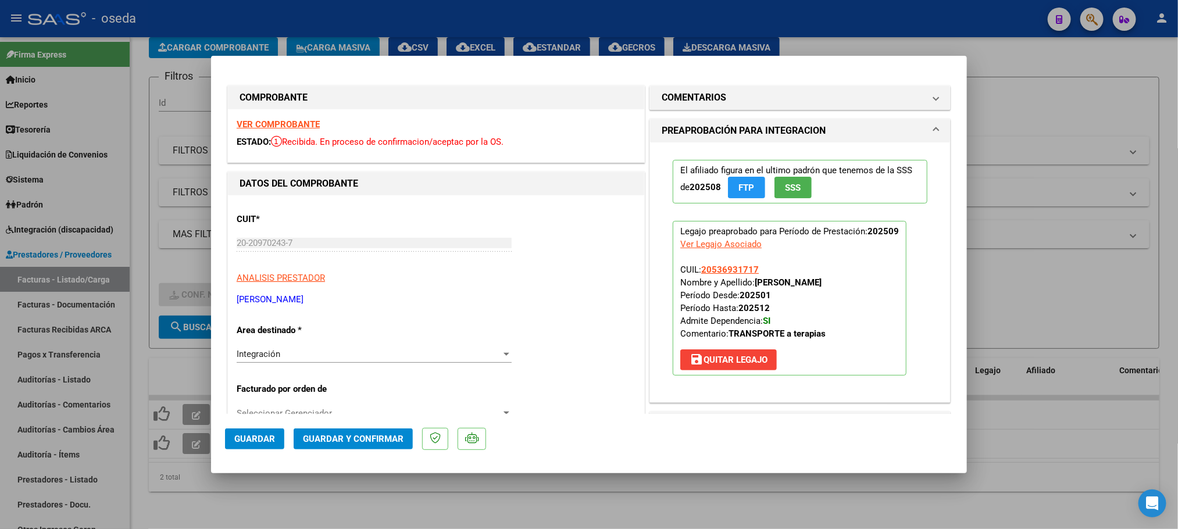
type input "$ 0,00"
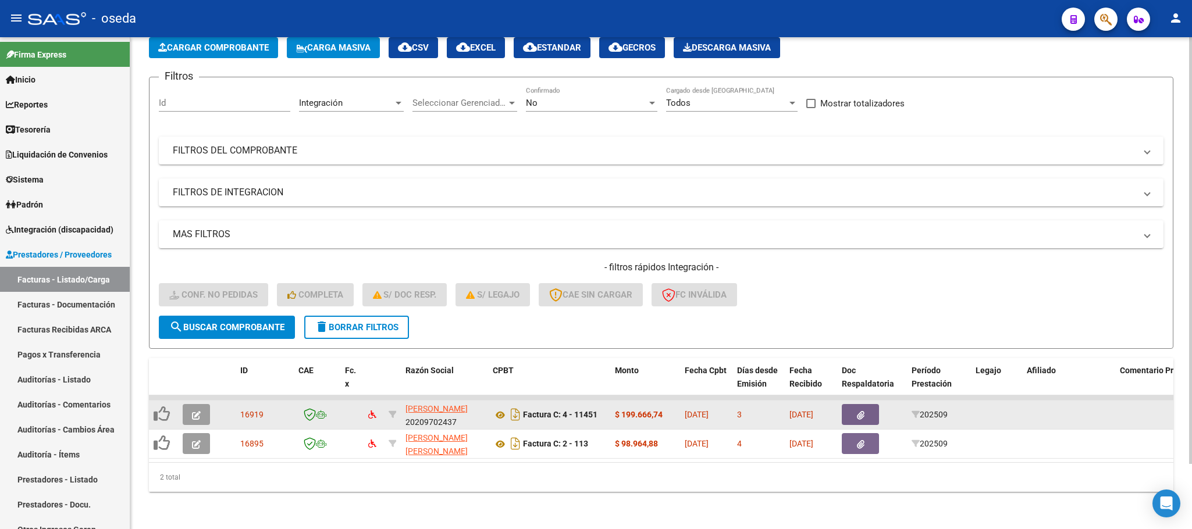
click at [189, 404] on button "button" at bounding box center [196, 414] width 27 height 21
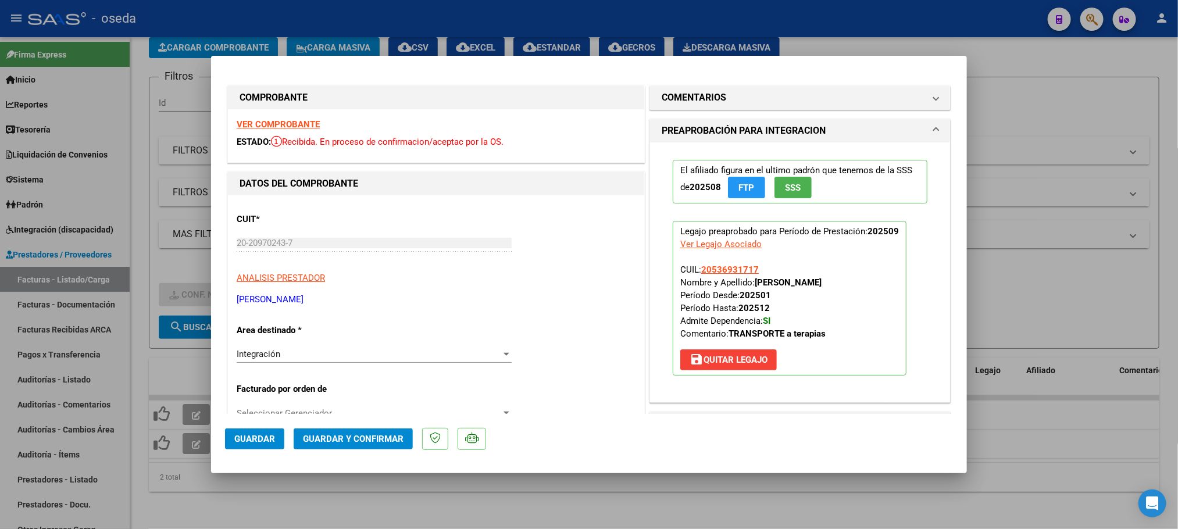
click at [265, 436] on span "Guardar" at bounding box center [254, 439] width 41 height 10
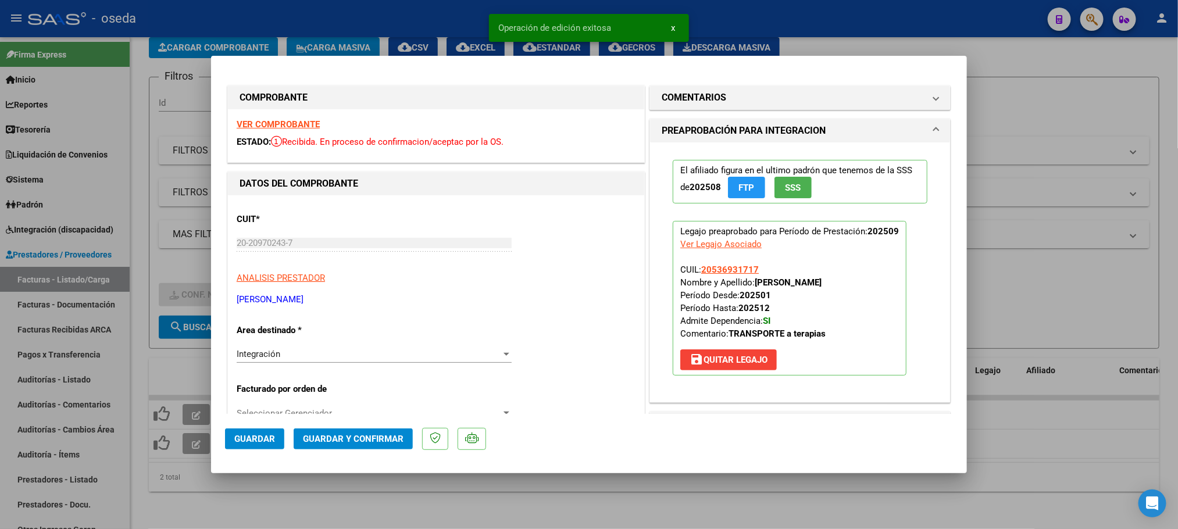
type input "$ 0,00"
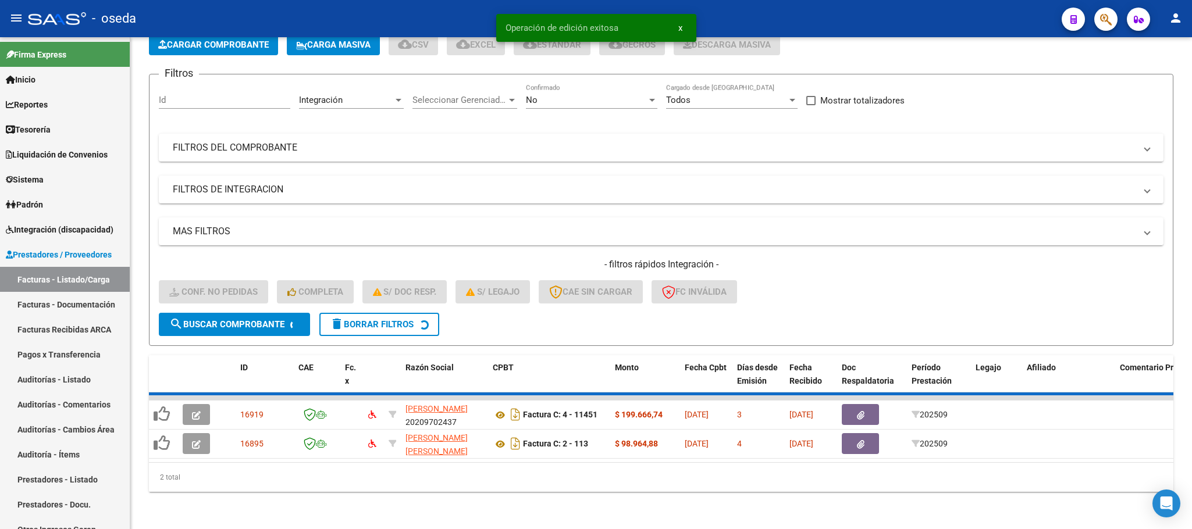
scroll to position [45, 0]
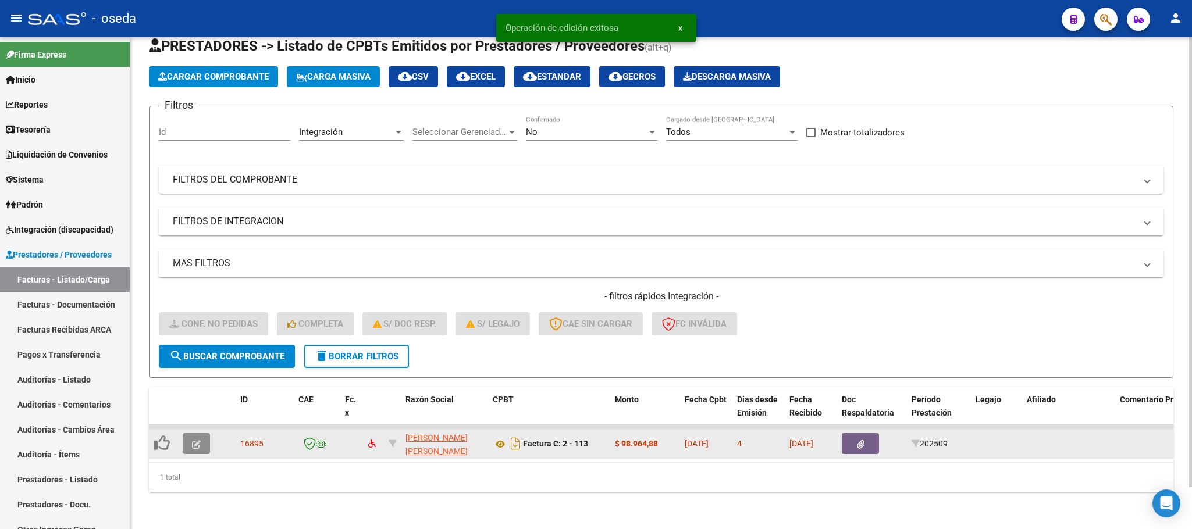
click at [199, 436] on button "button" at bounding box center [196, 443] width 27 height 21
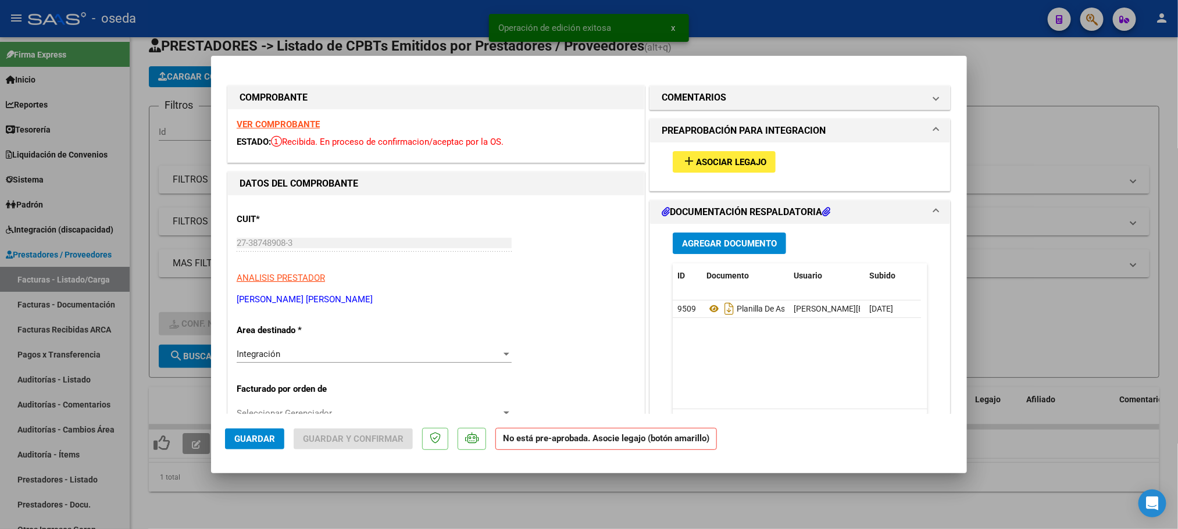
click at [701, 166] on span "Asociar Legajo" at bounding box center [731, 162] width 70 height 10
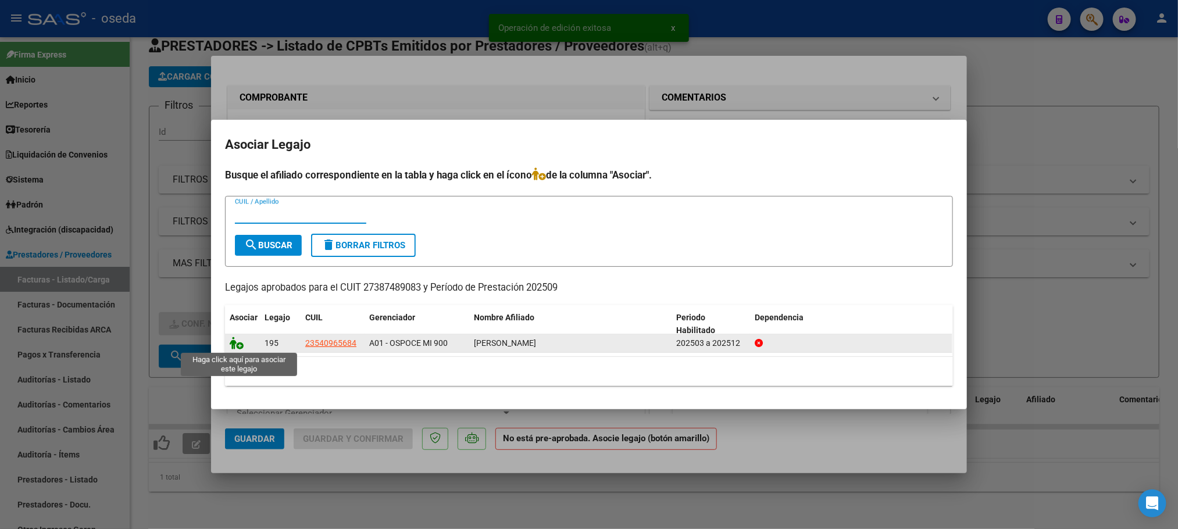
click at [233, 347] on icon at bounding box center [237, 343] width 14 height 13
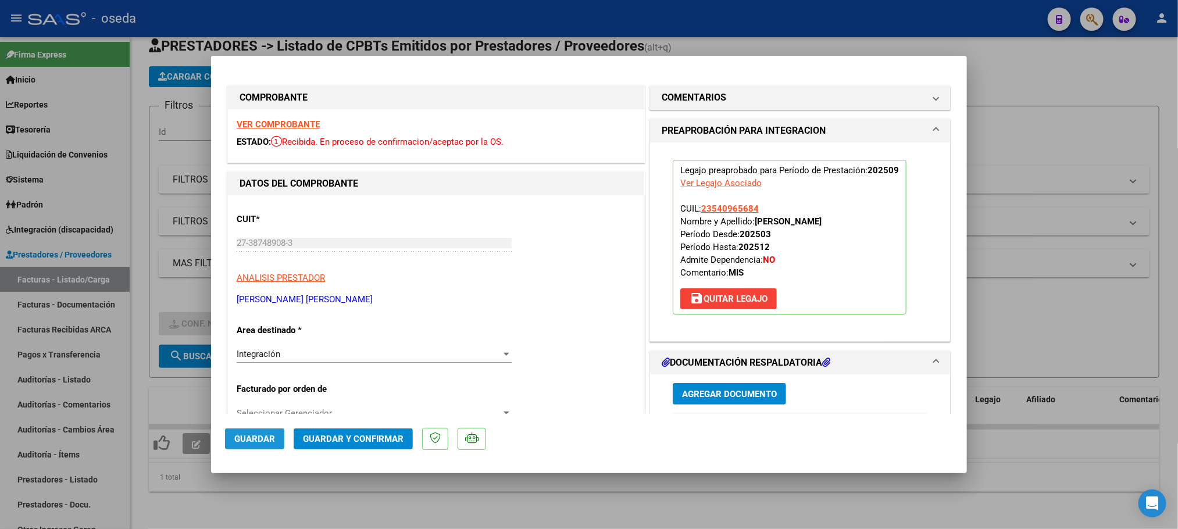
click at [257, 431] on button "Guardar" at bounding box center [254, 439] width 59 height 21
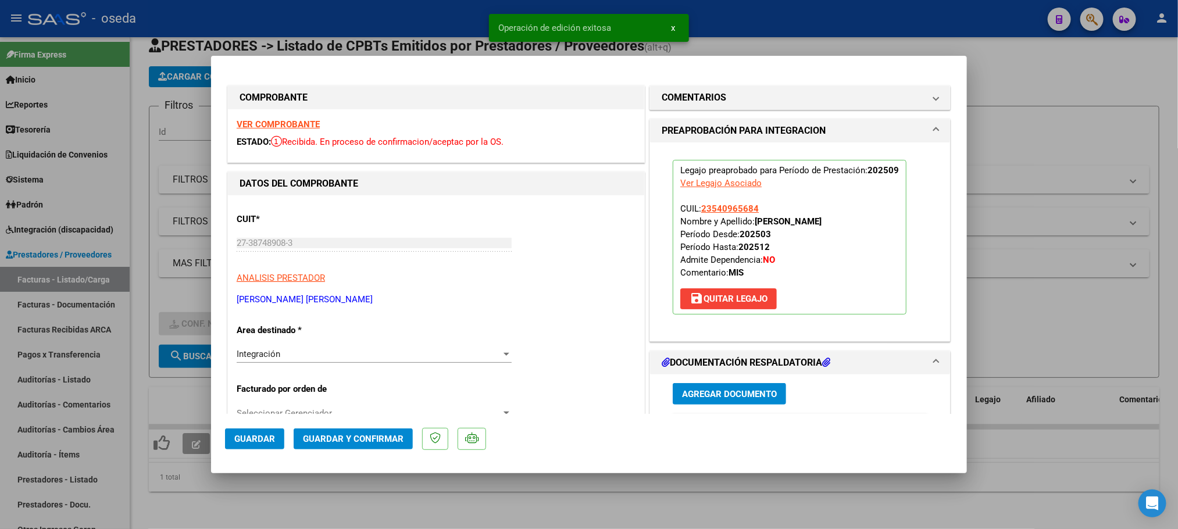
type input "$ 0,00"
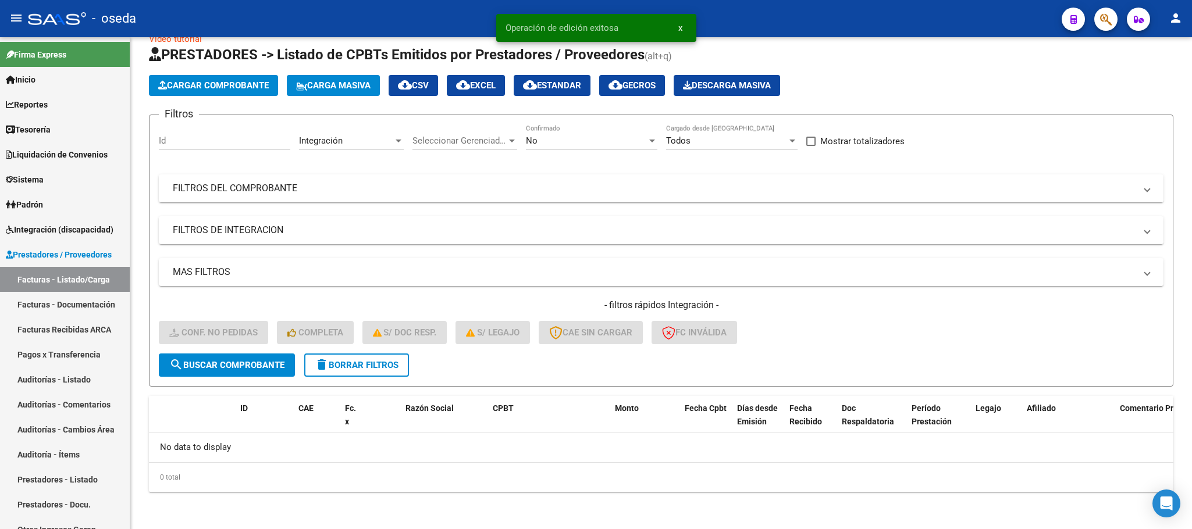
scroll to position [23, 0]
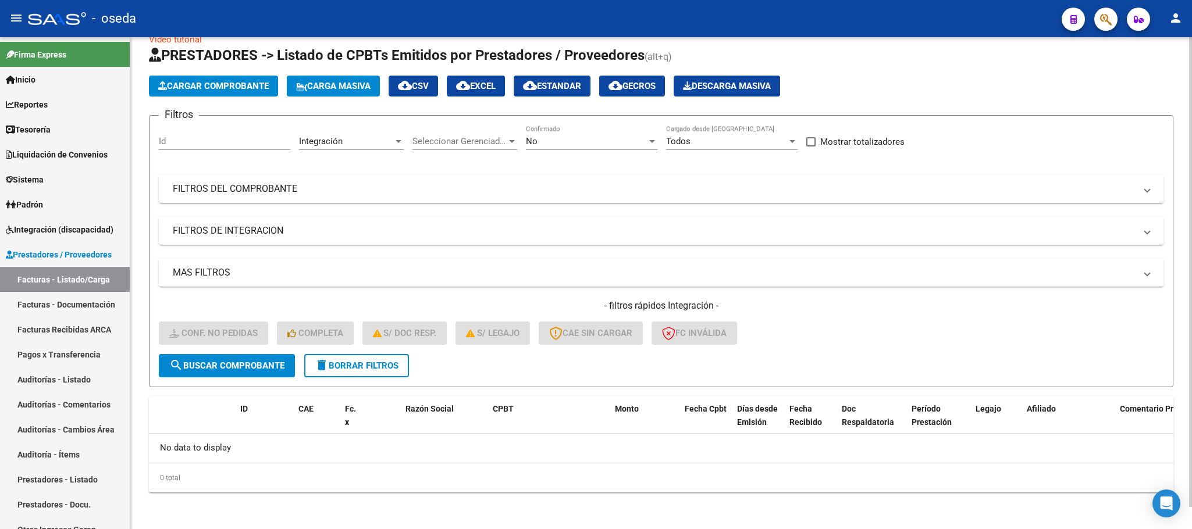
click at [394, 370] on span "delete Borrar Filtros" at bounding box center [357, 366] width 84 height 10
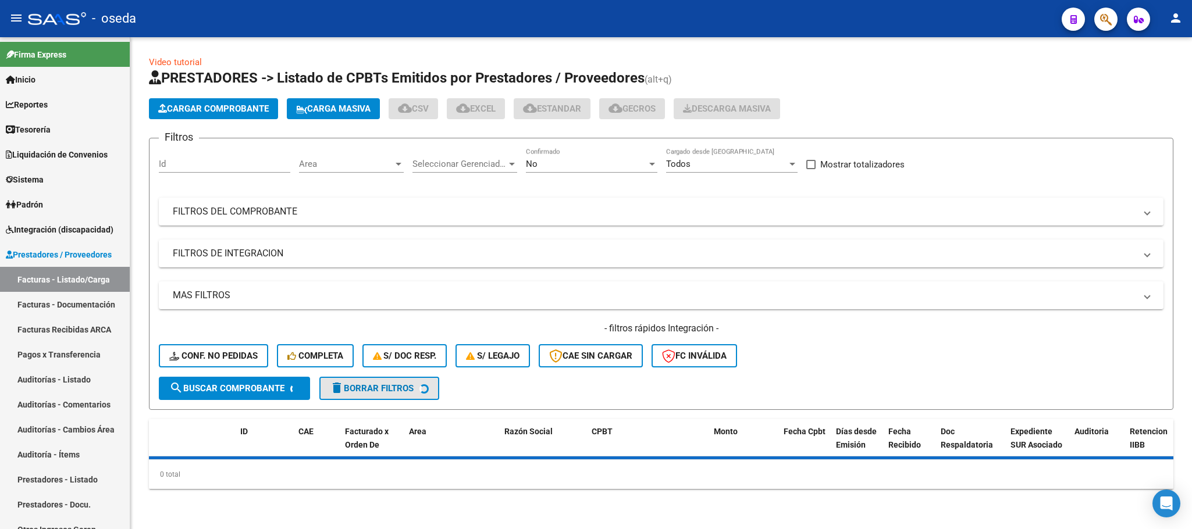
scroll to position [0, 0]
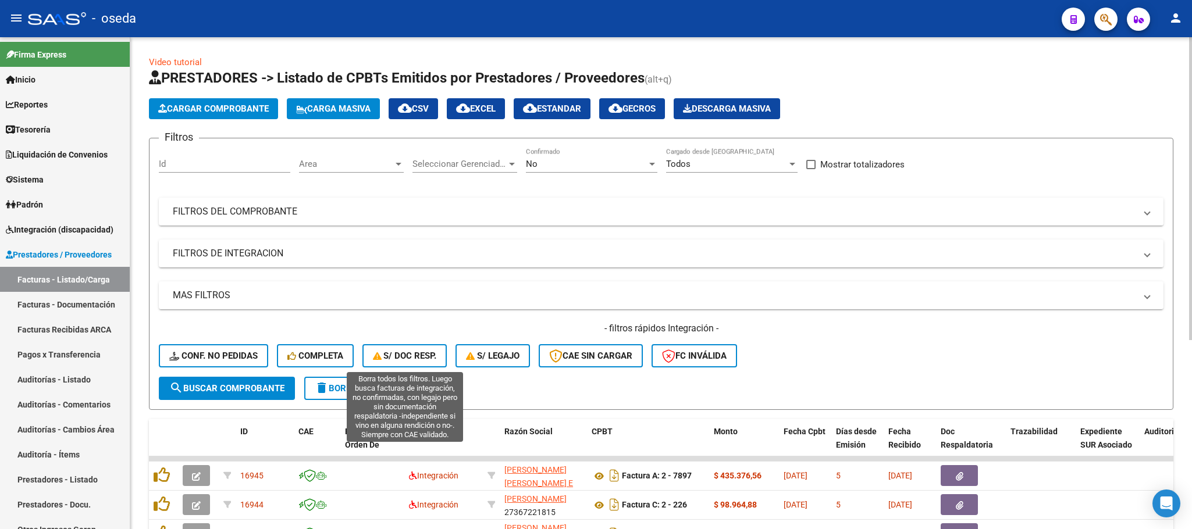
click at [411, 351] on span "S/ Doc Resp." at bounding box center [405, 356] width 64 height 10
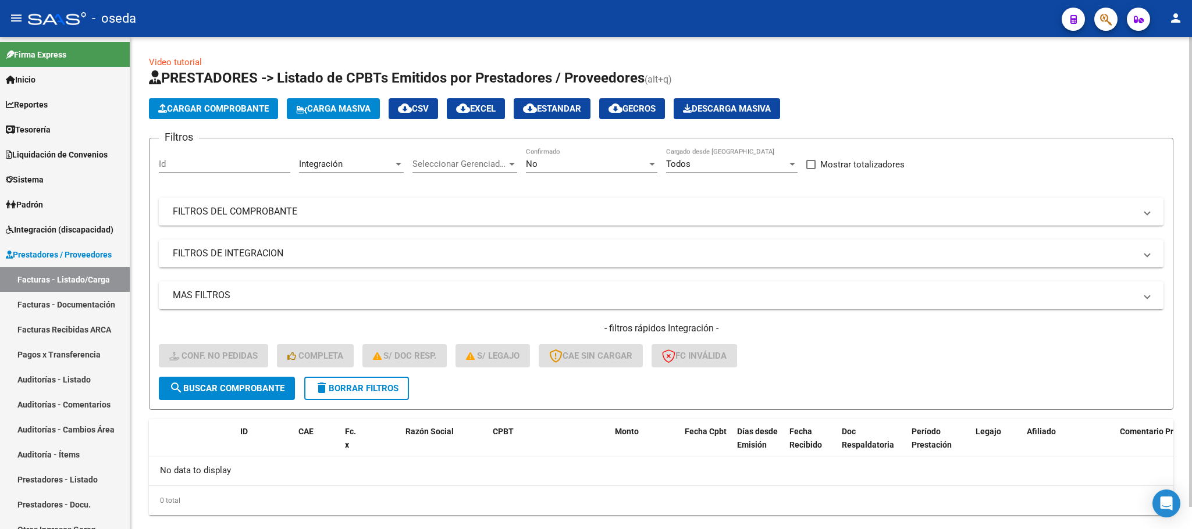
click at [391, 383] on span "delete Borrar Filtros" at bounding box center [357, 388] width 84 height 10
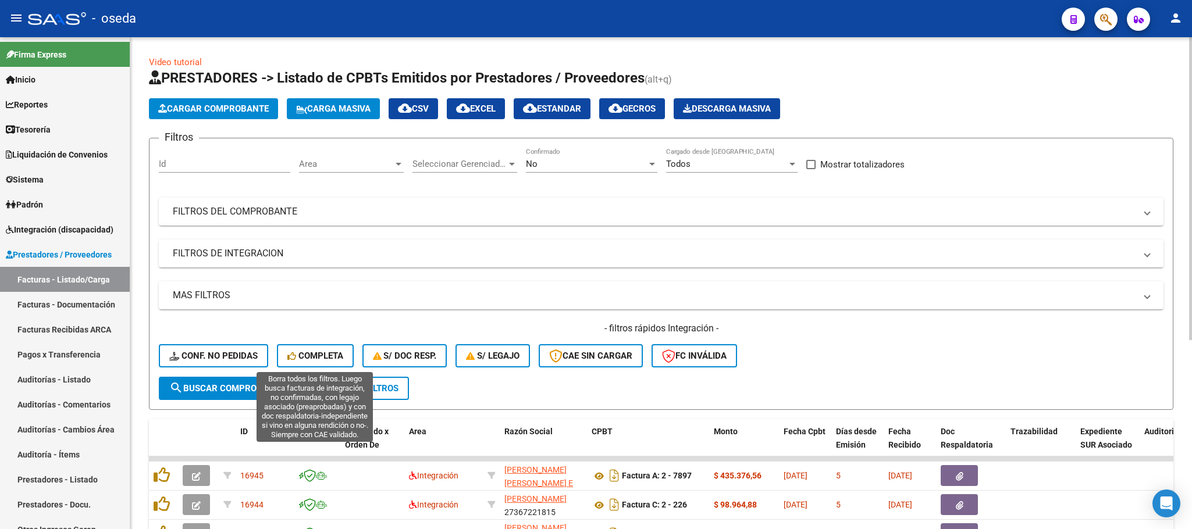
click at [318, 358] on span "Completa" at bounding box center [315, 356] width 56 height 10
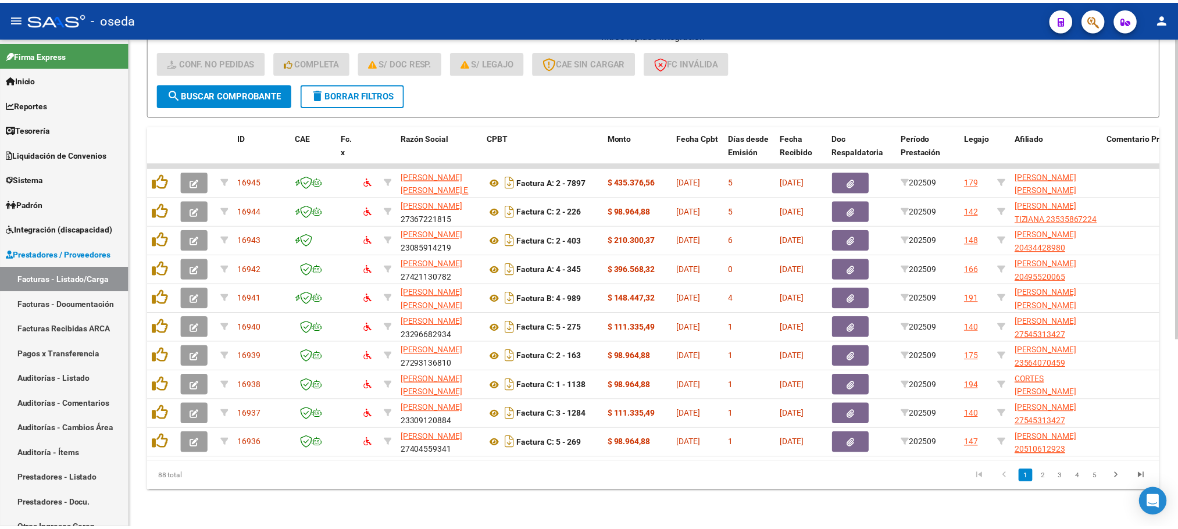
scroll to position [307, 0]
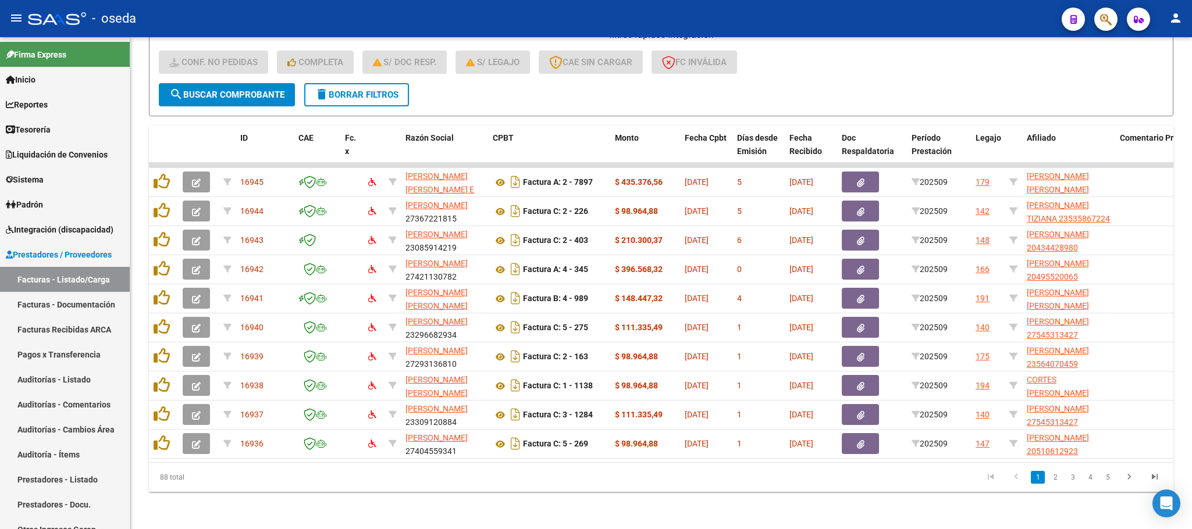
click at [1110, 18] on icon "button" at bounding box center [1106, 19] width 12 height 13
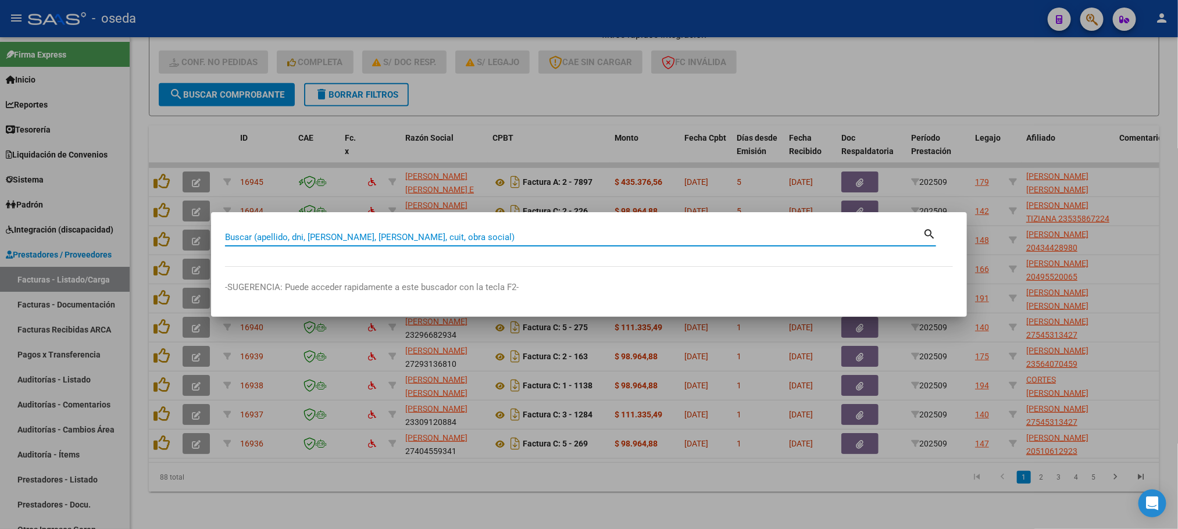
paste input "17444952"
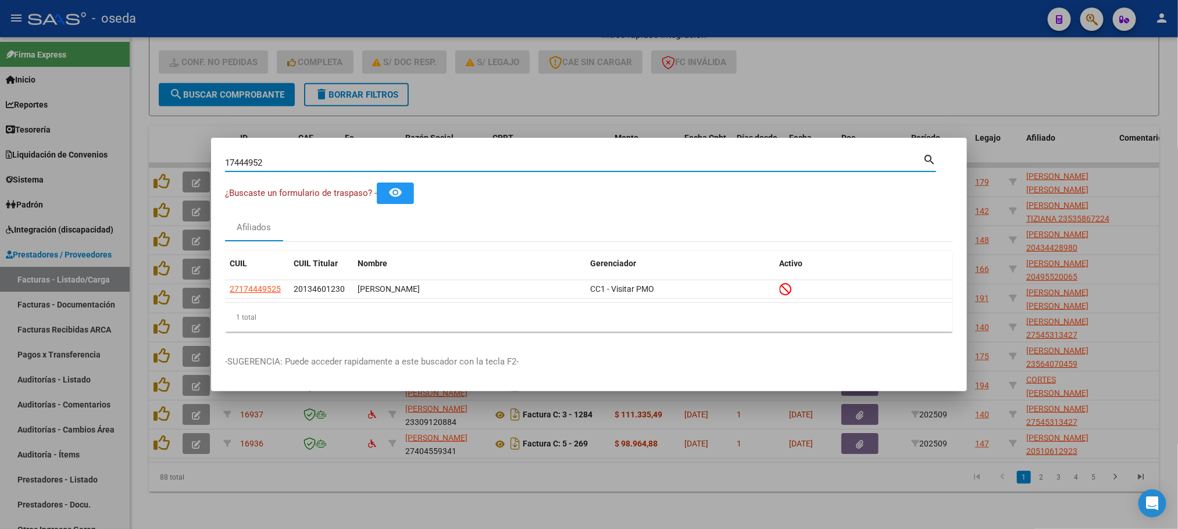
drag, startPoint x: 488, startPoint y: 166, endPoint x: 0, endPoint y: 218, distance: 491.3
click at [0, 218] on div "17444952 Buscar (apellido, dni, cuil, nro traspaso, cuit, obra social) search ¿…" at bounding box center [589, 264] width 1178 height 529
paste input "457360"
drag, startPoint x: 285, startPoint y: 162, endPoint x: 124, endPoint y: 161, distance: 160.5
click at [124, 161] on div "45736052 Buscar (apellido, dni, cuil, nro traspaso, cuit, obra social) search ¿…" at bounding box center [589, 264] width 1178 height 529
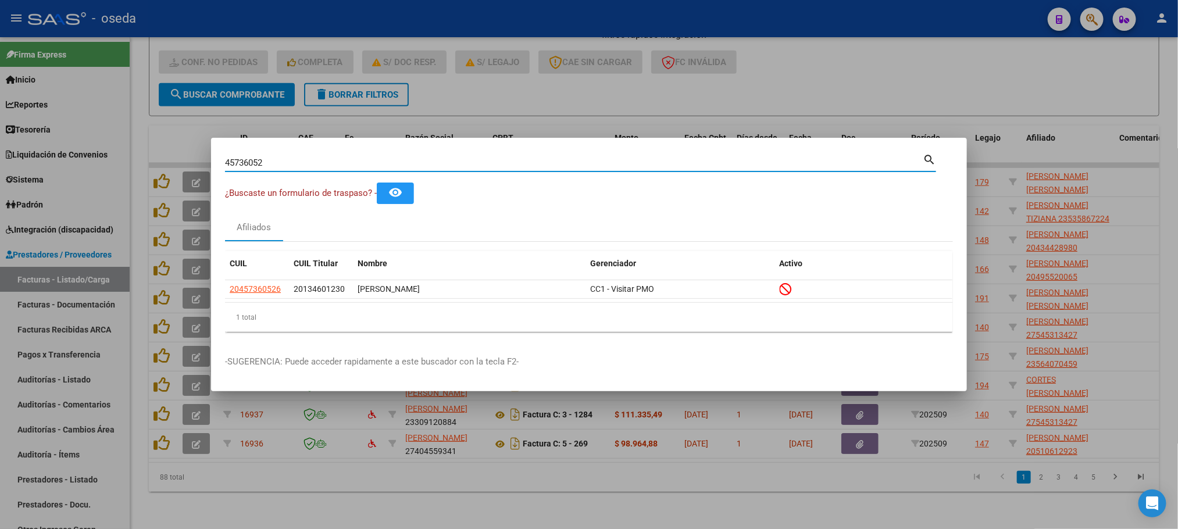
paste input "26249361"
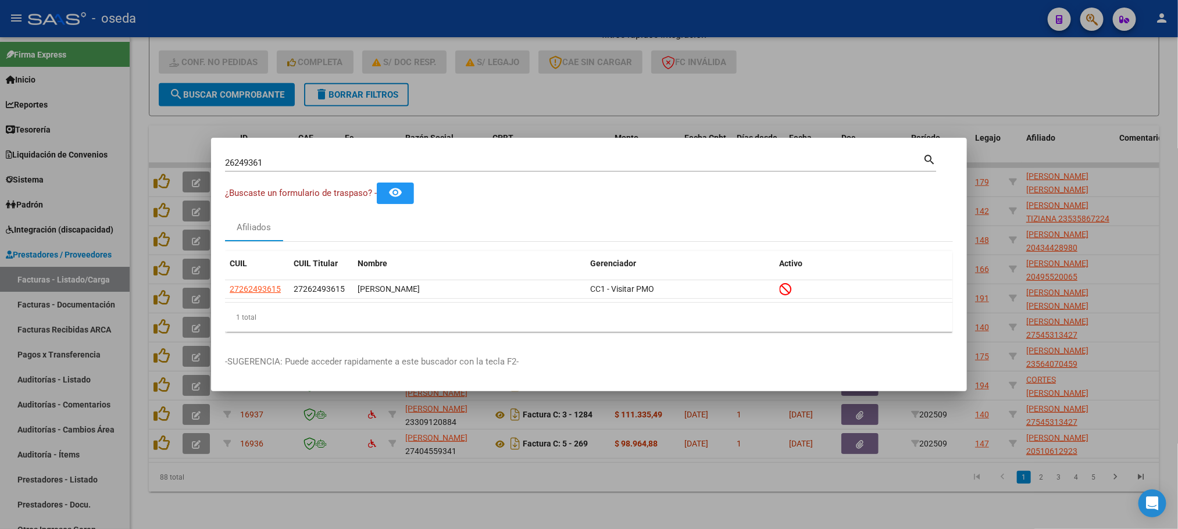
drag, startPoint x: 318, startPoint y: 154, endPoint x: 281, endPoint y: 157, distance: 36.8
click at [281, 157] on div "26249361 Buscar (apellido, dni, cuil, [PERSON_NAME], cuit, obra social)" at bounding box center [574, 162] width 698 height 17
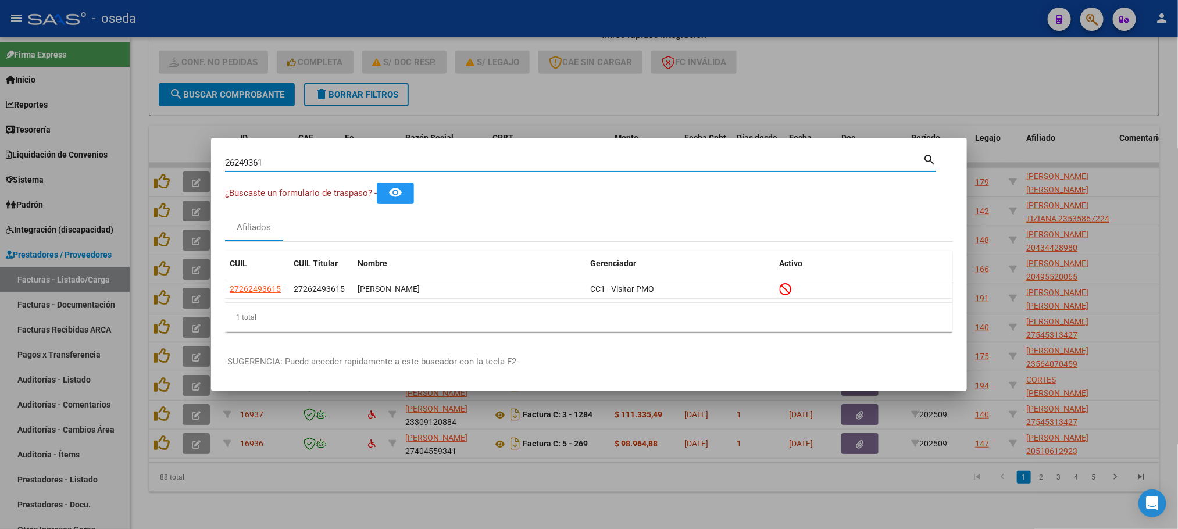
drag, startPoint x: 283, startPoint y: 159, endPoint x: 172, endPoint y: 171, distance: 111.7
click at [172, 171] on div "26249361 Buscar (apellido, dni, cuil, nro traspaso, cuit, obra social) search ¿…" at bounding box center [589, 264] width 1178 height 529
paste input "2655313"
type input "22655313"
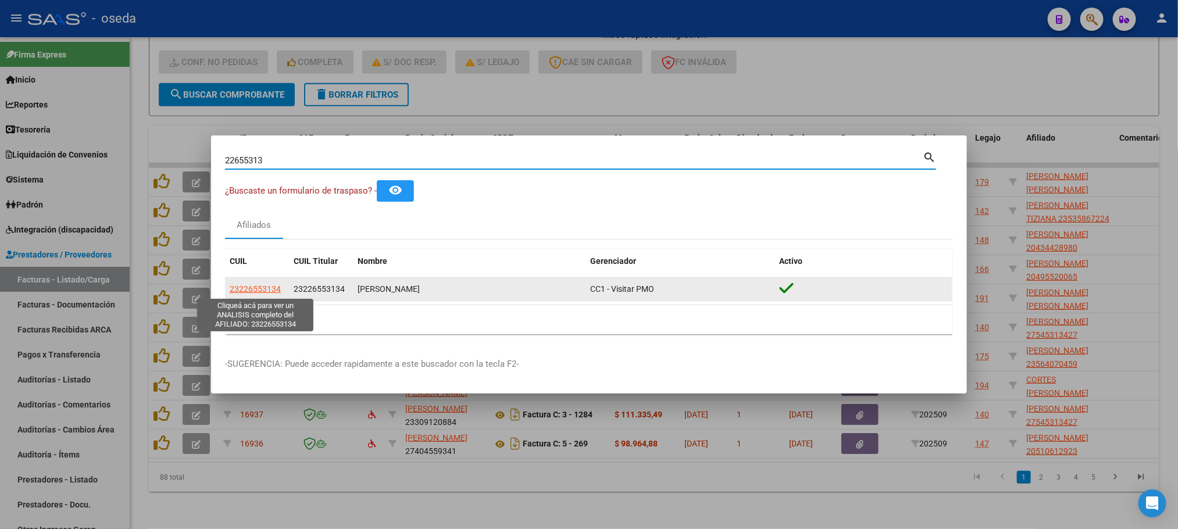
click at [262, 290] on span "23226553134" at bounding box center [255, 288] width 51 height 9
type textarea "23226553134"
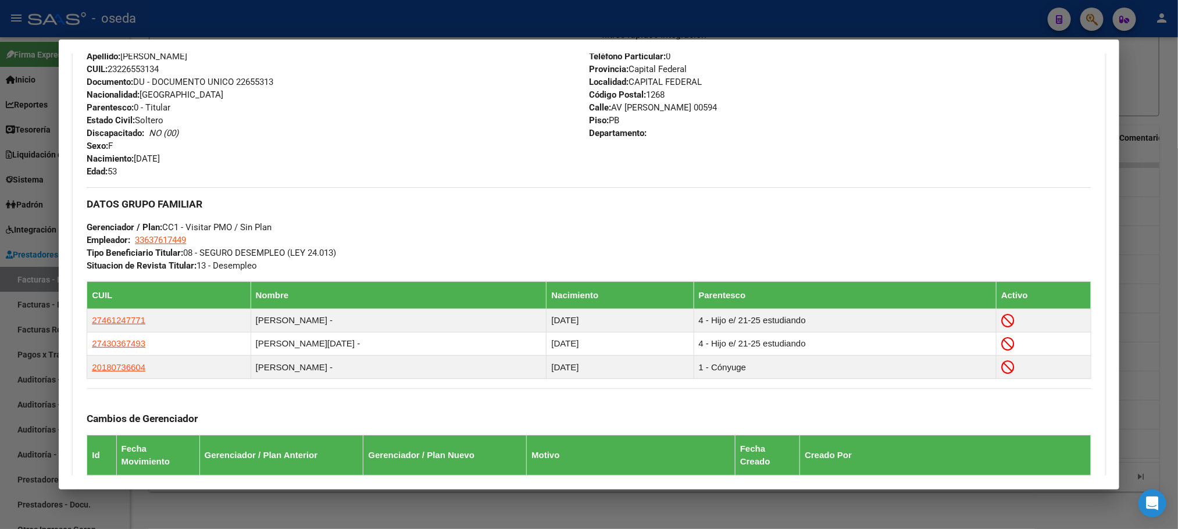
scroll to position [0, 0]
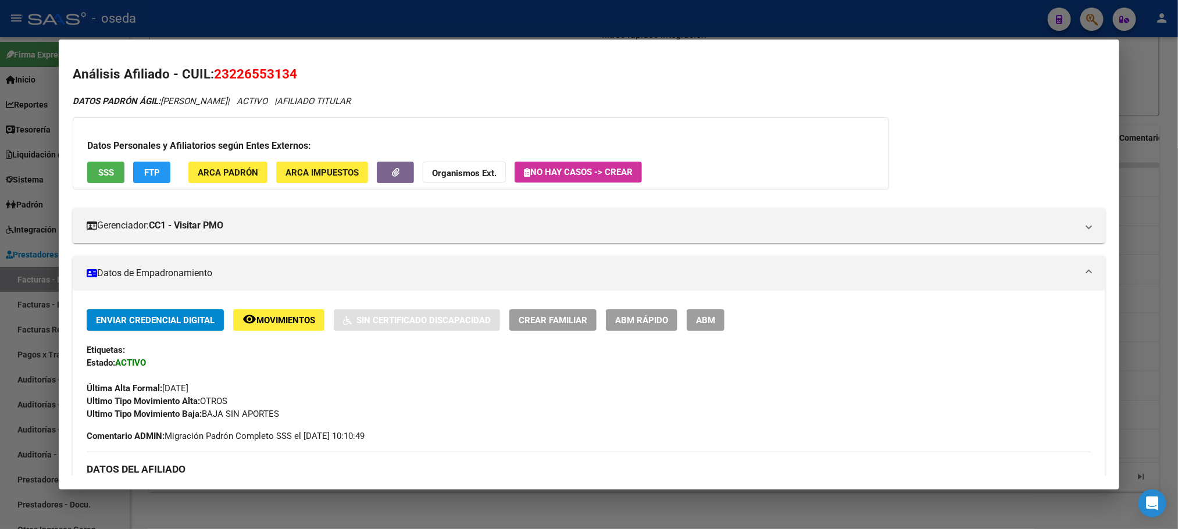
click at [627, 320] on span "ABM Rápido" at bounding box center [641, 320] width 53 height 10
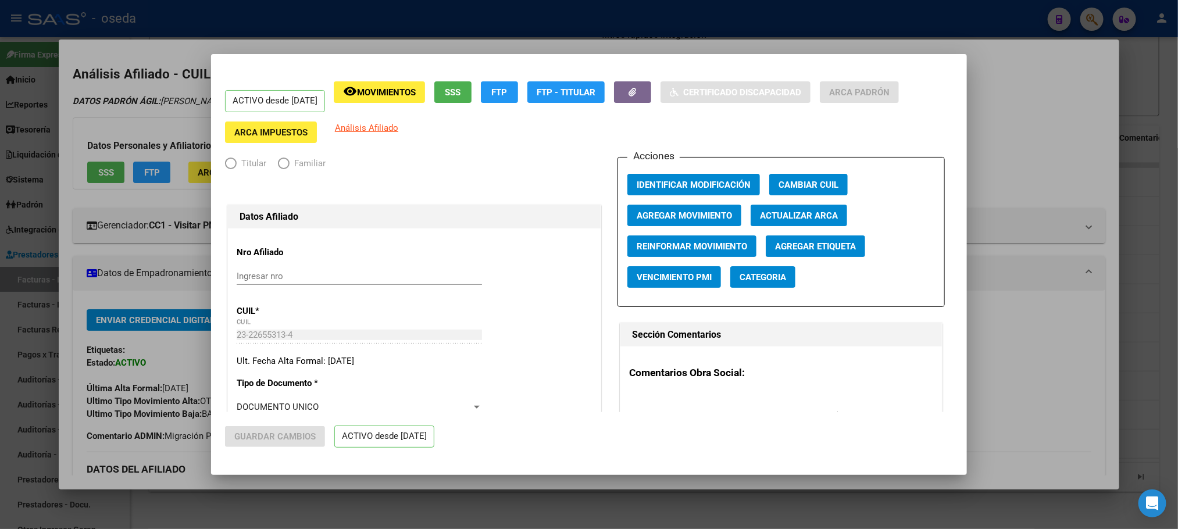
radio input "true"
type input "33-63761744-9"
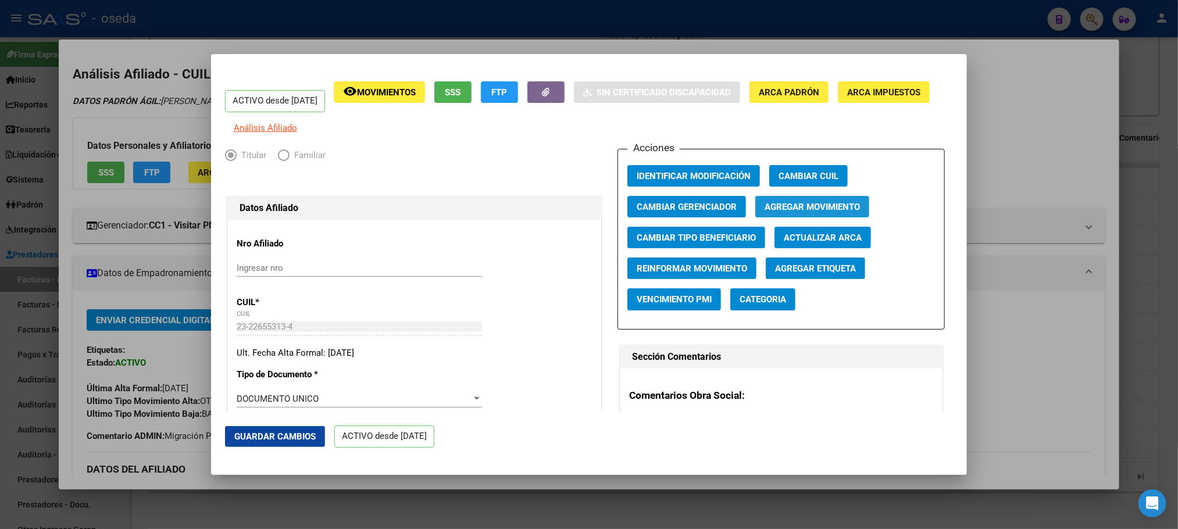
click at [810, 212] on span "Agregar Movimiento" at bounding box center [812, 207] width 95 height 10
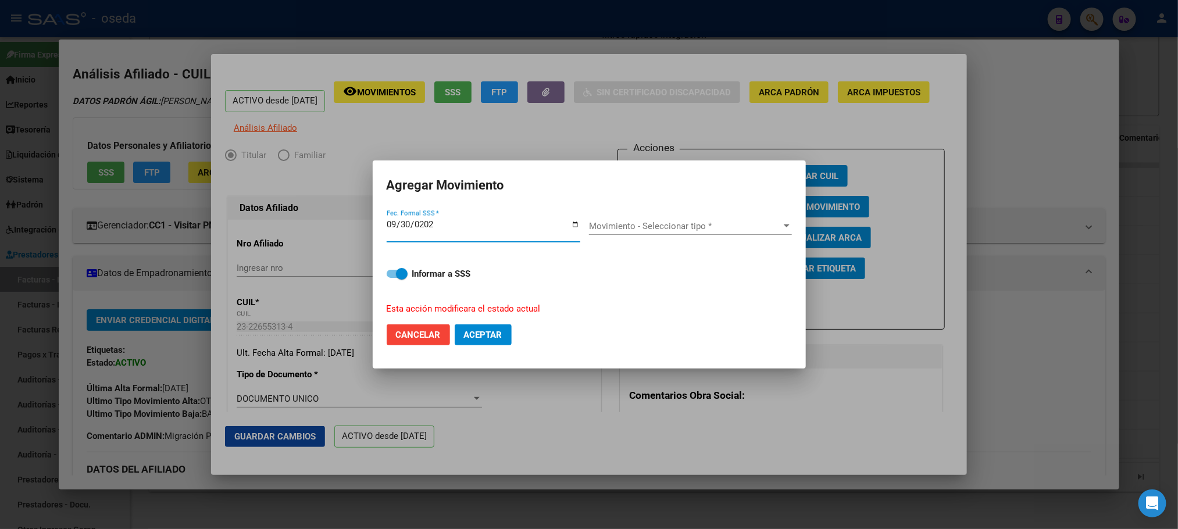
type input "[DATE]"
click at [660, 223] on span "MONOTRIBUTISTA (FLIAR. NO APORTANTE)" at bounding box center [675, 226] width 172 height 10
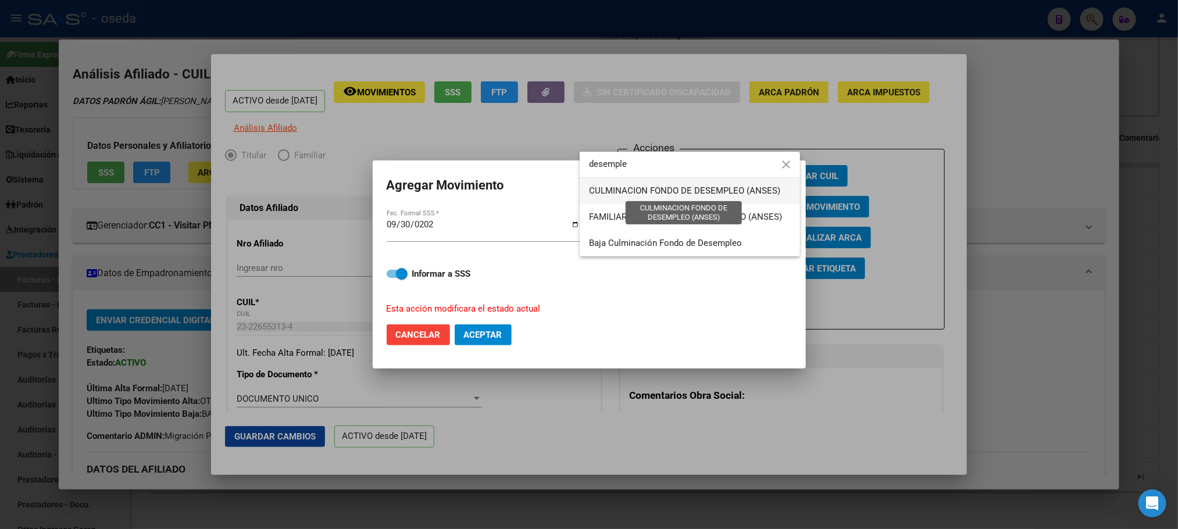
type input "desemple"
click at [630, 189] on span "CULMINACION FONDO DE DESEMPLEO (ANSES)" at bounding box center [684, 191] width 191 height 10
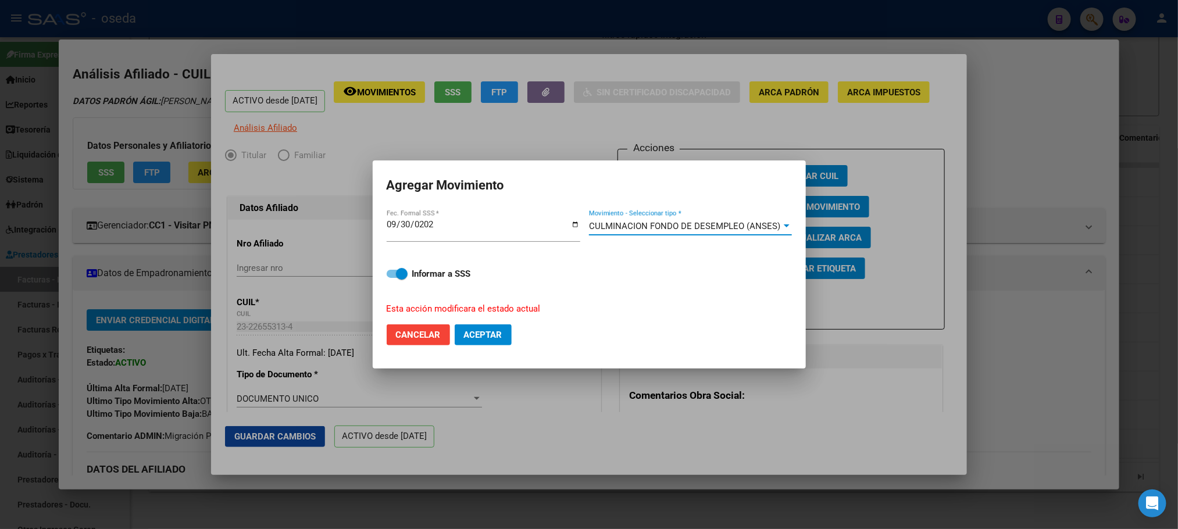
click at [480, 336] on span "Aceptar" at bounding box center [483, 335] width 38 height 10
checkbox input "false"
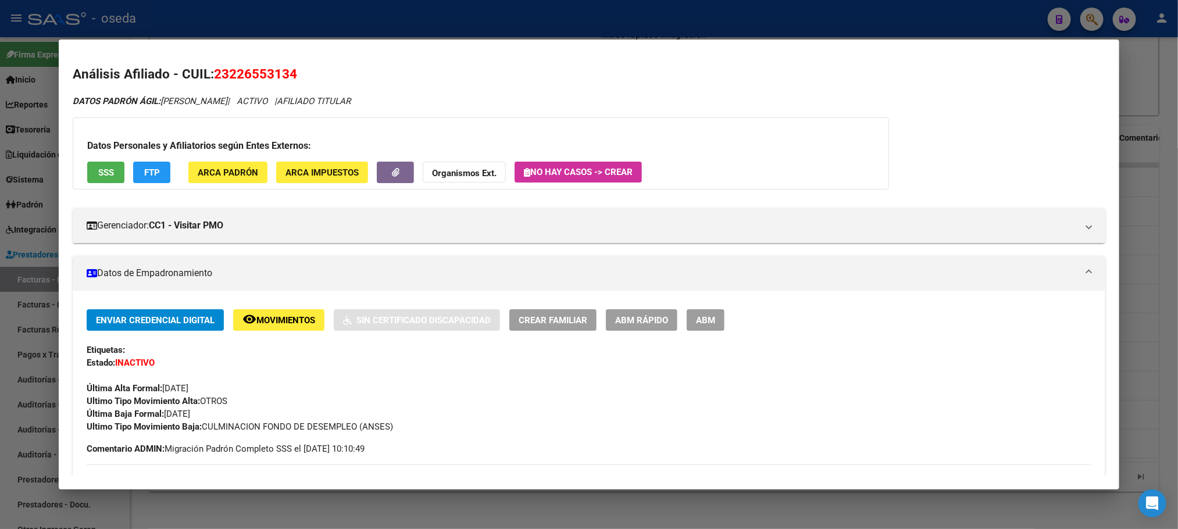
drag, startPoint x: 220, startPoint y: 77, endPoint x: 287, endPoint y: 79, distance: 66.3
click at [287, 79] on span "23226553134" at bounding box center [255, 73] width 83 height 15
copy span "22655313"
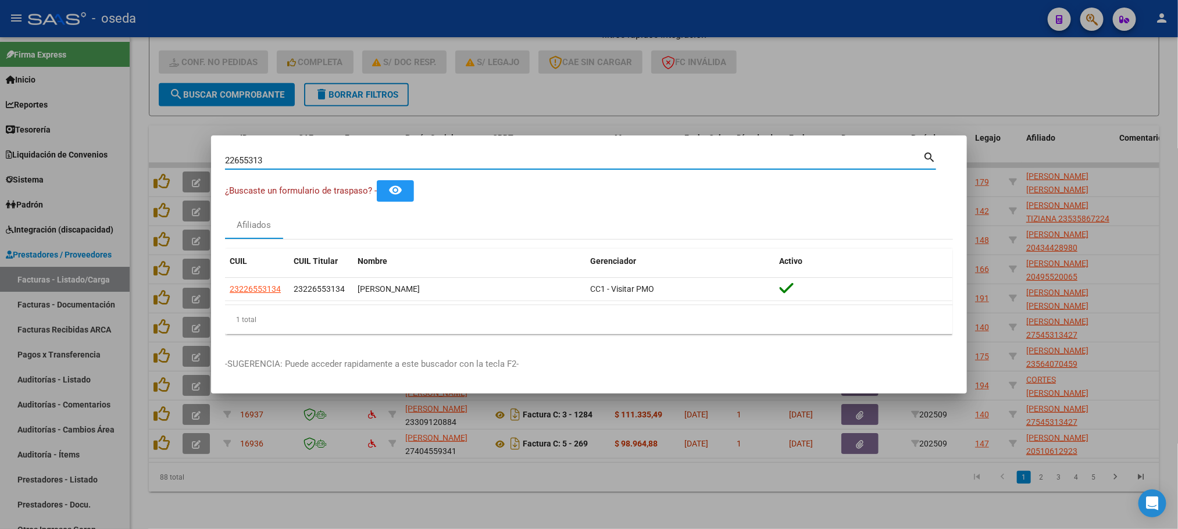
drag, startPoint x: 372, startPoint y: 155, endPoint x: 0, endPoint y: 159, distance: 371.6
click at [0, 159] on div "22655313 Buscar (apellido, dni, cuil, nro traspaso, cuit, obra social) search ¿…" at bounding box center [589, 264] width 1178 height 529
paste input "1180166"
type input "21180166"
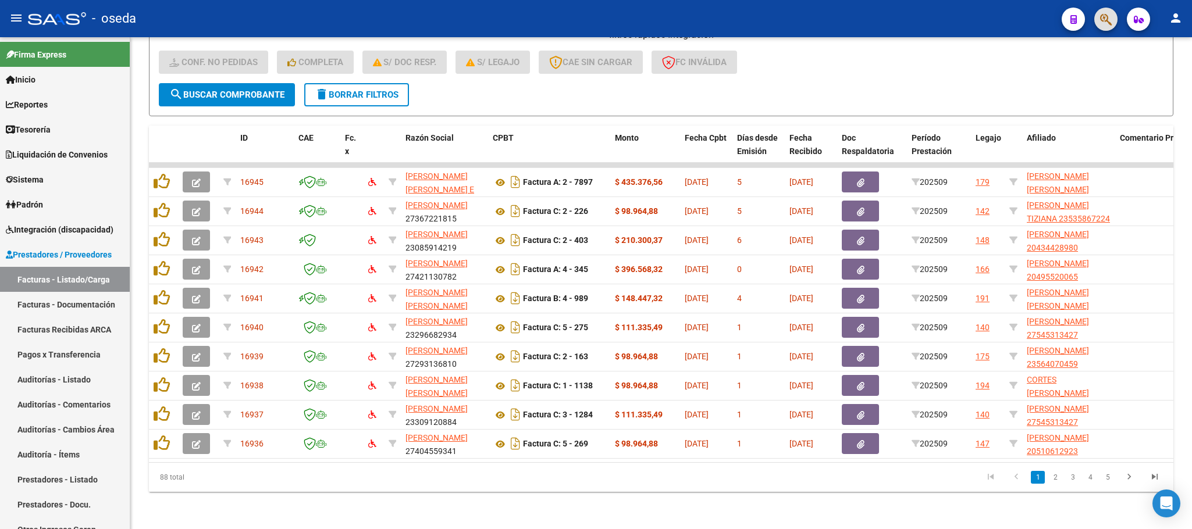
click at [1103, 11] on span "button" at bounding box center [1106, 20] width 12 height 24
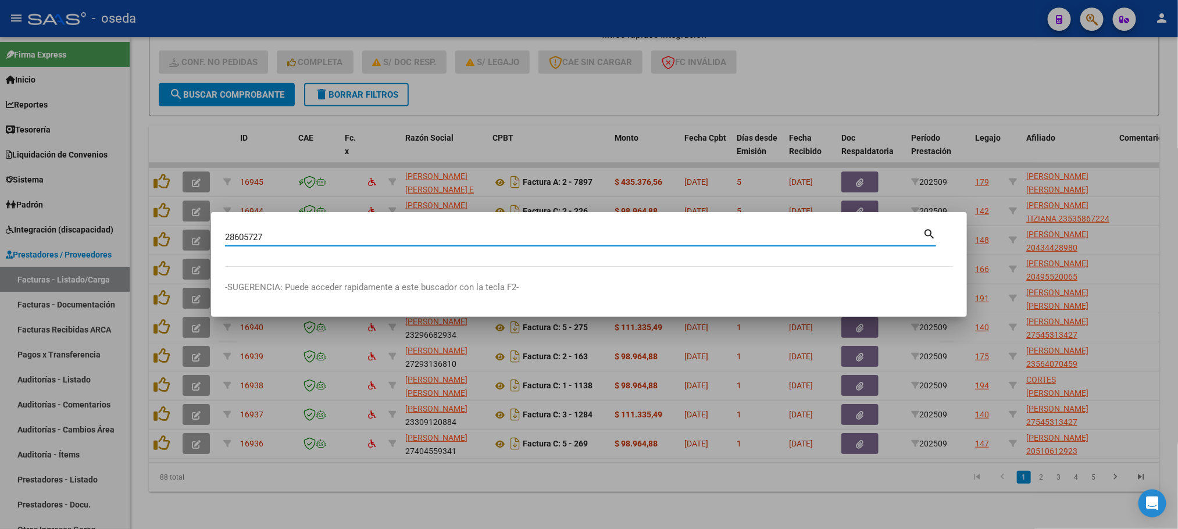
type input "28605727"
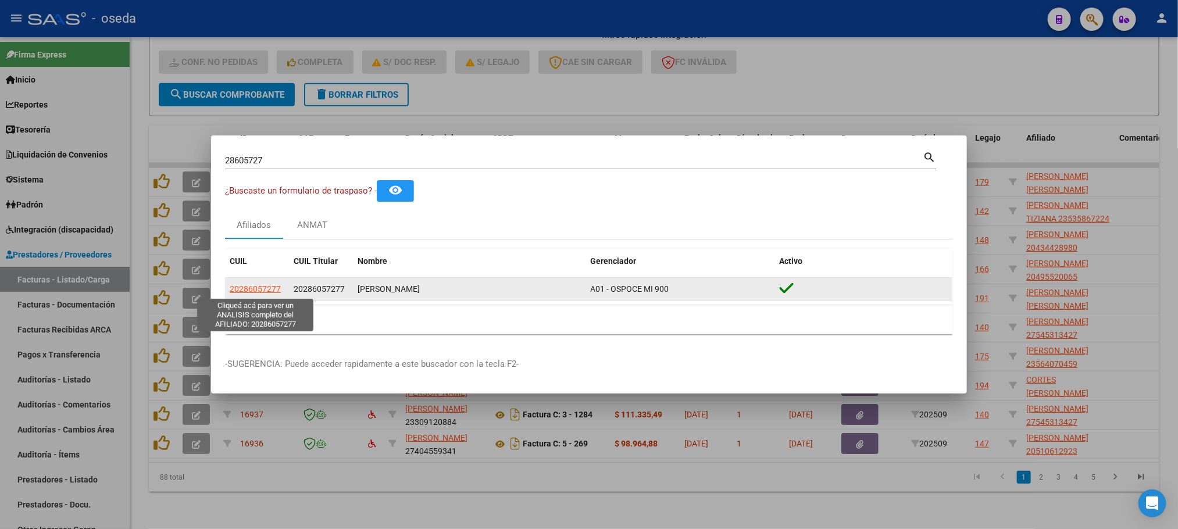
click at [248, 288] on span "20286057277" at bounding box center [255, 288] width 51 height 9
type textarea "20286057277"
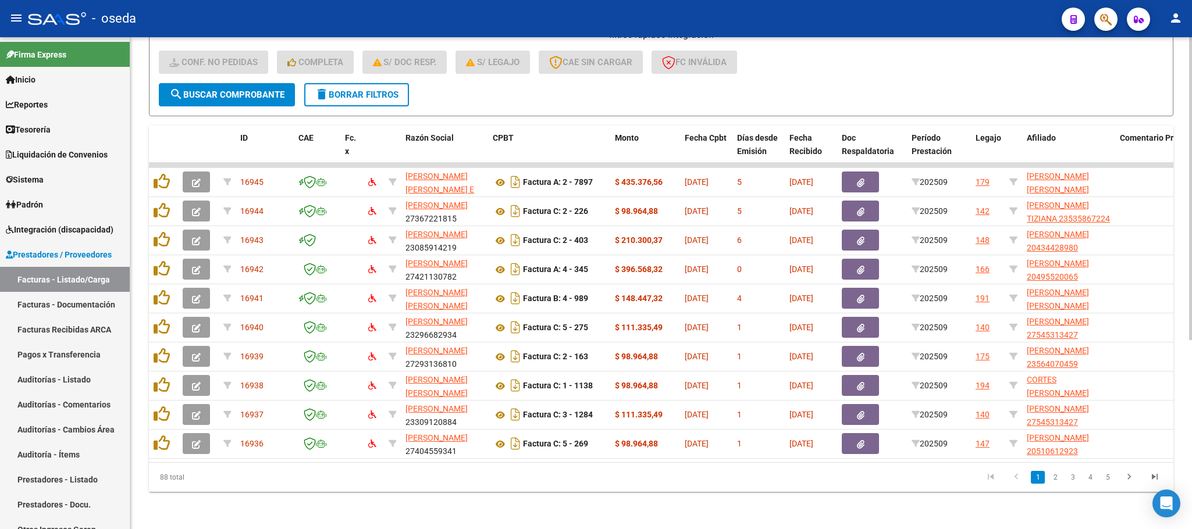
scroll to position [45, 0]
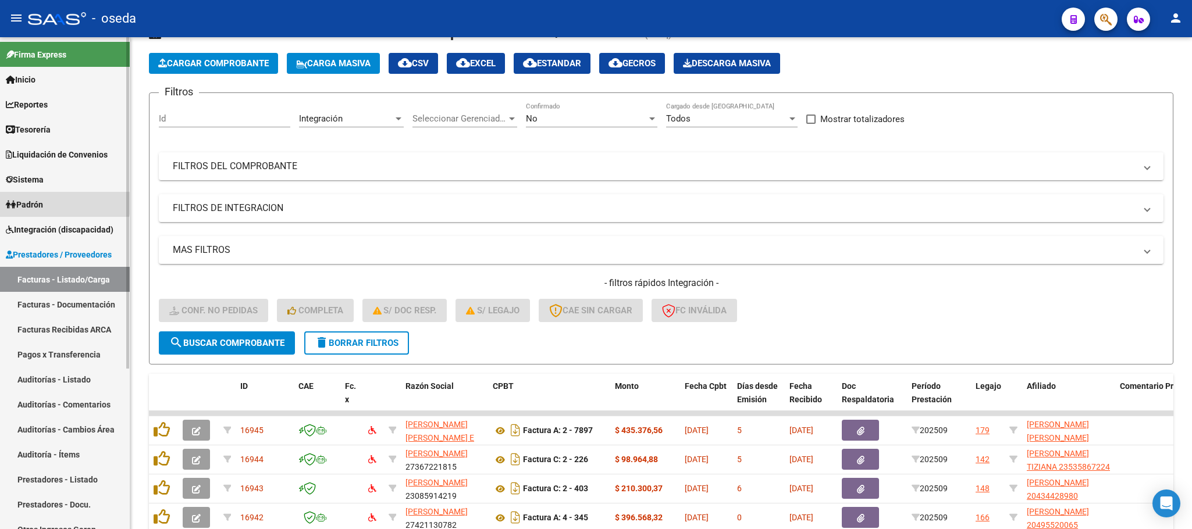
click at [53, 201] on link "Padrón" at bounding box center [65, 204] width 130 height 25
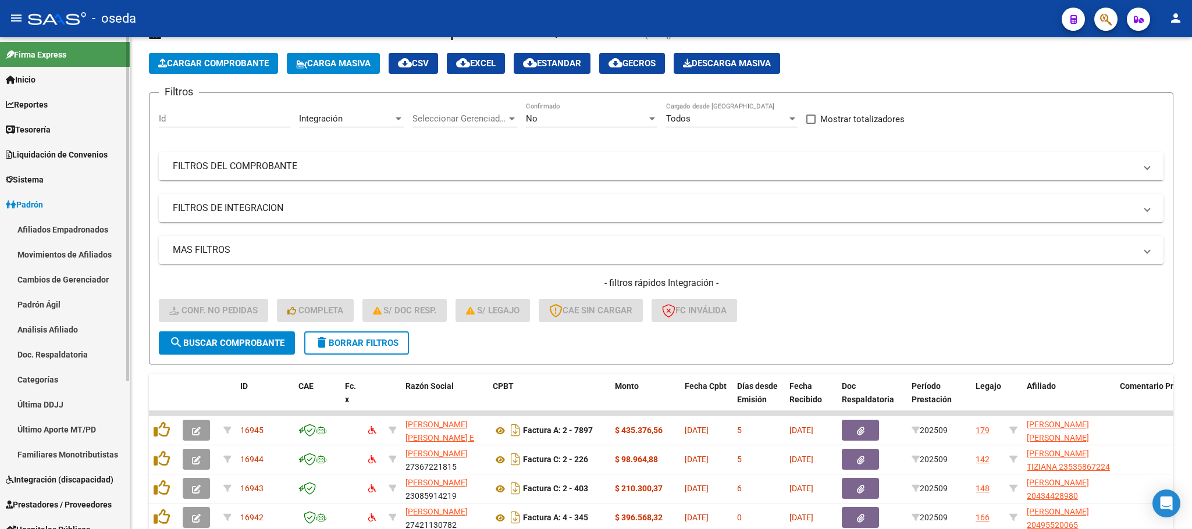
click at [56, 226] on link "Afiliados Empadronados" at bounding box center [65, 229] width 130 height 25
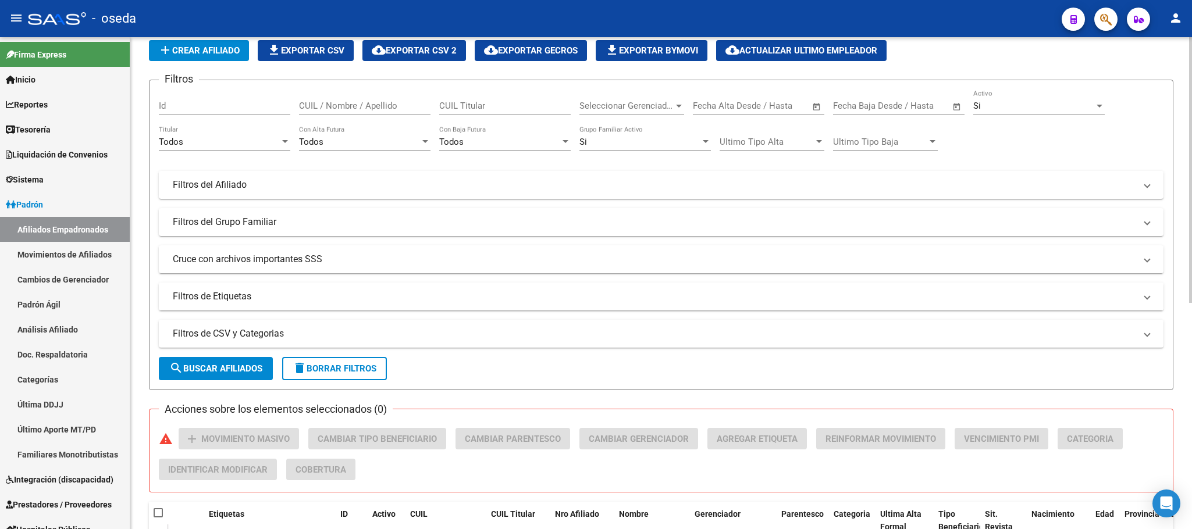
click at [337, 295] on mat-panel-title "Filtros de Etiquetas" at bounding box center [654, 296] width 962 height 13
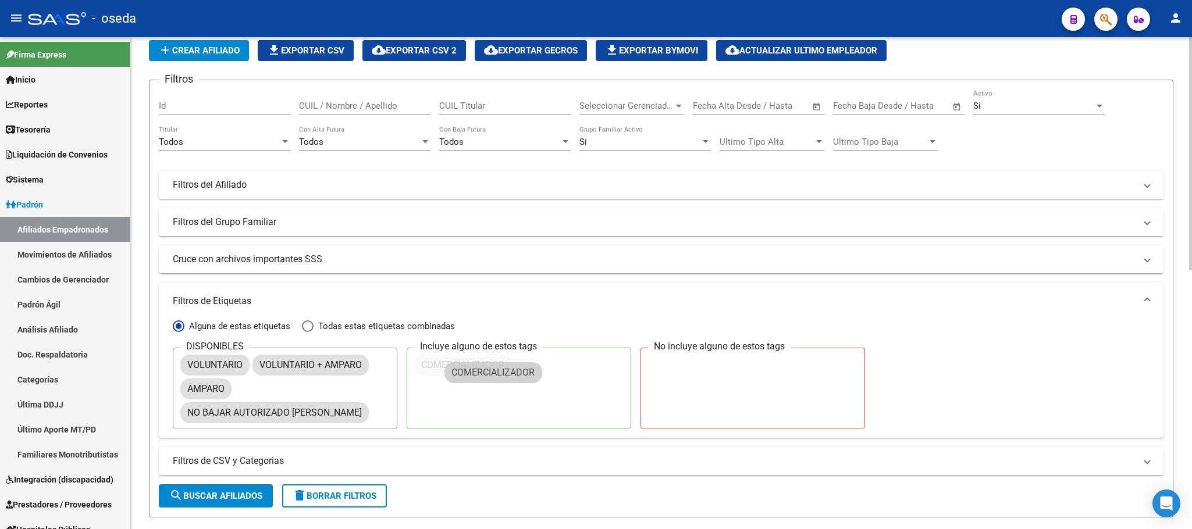
drag, startPoint x: 251, startPoint y: 434, endPoint x: 522, endPoint y: 369, distance: 278.3
drag, startPoint x: 199, startPoint y: 502, endPoint x: 268, endPoint y: 466, distance: 77.5
click at [198, 502] on button "search Buscar Afiliados" at bounding box center [216, 495] width 114 height 23
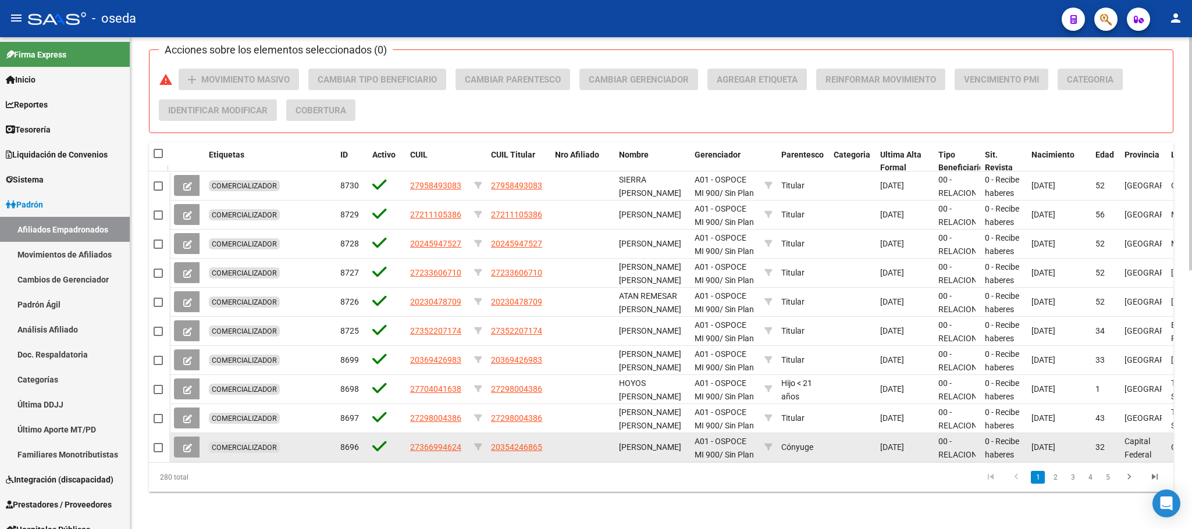
scroll to position [284, 0]
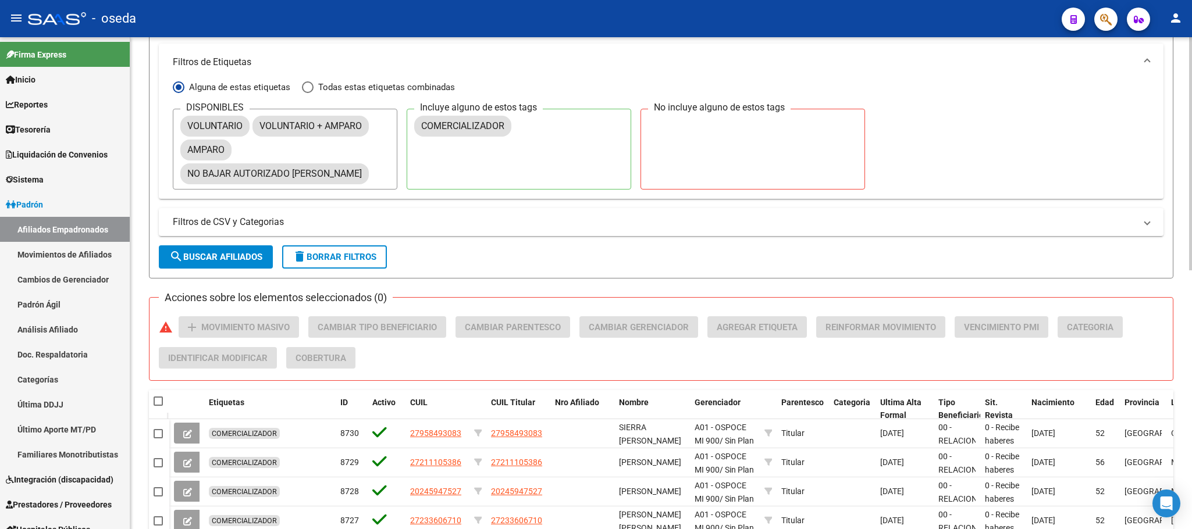
click at [369, 256] on span "delete Borrar Filtros" at bounding box center [335, 257] width 84 height 10
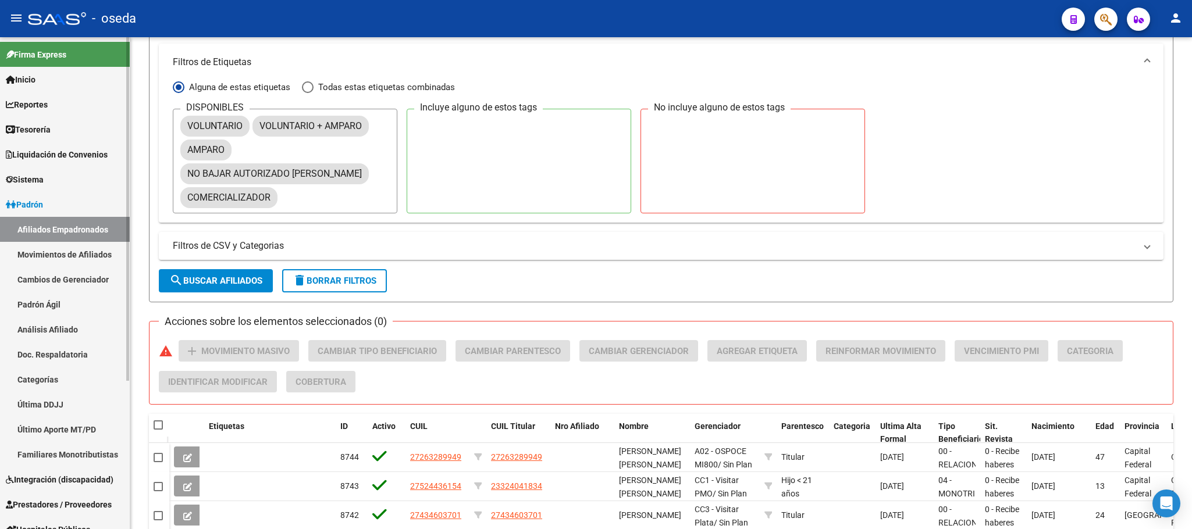
click at [79, 196] on link "Padrón" at bounding box center [65, 204] width 130 height 25
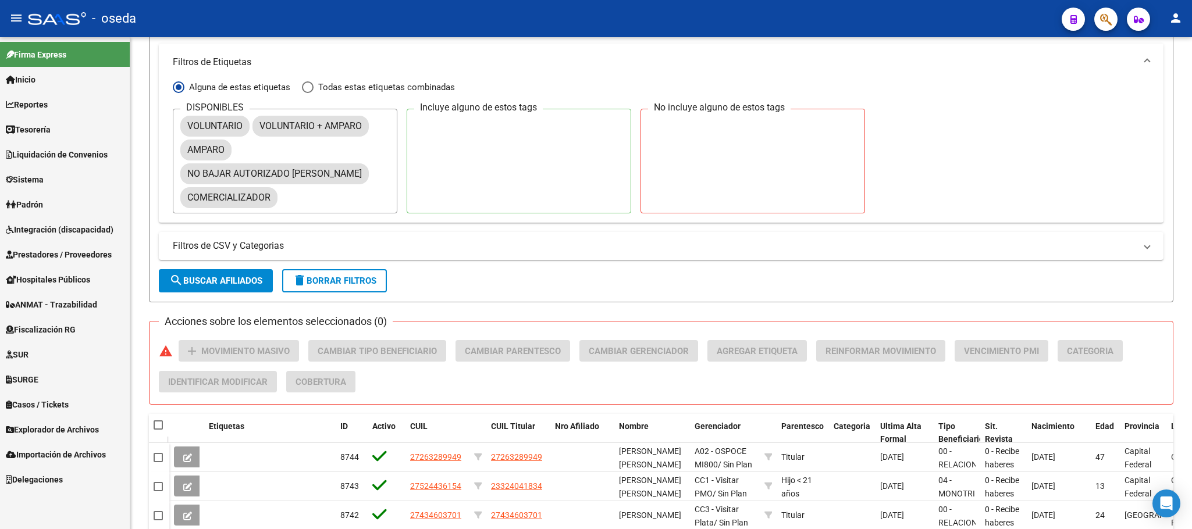
click at [1096, 20] on button "button" at bounding box center [1105, 19] width 23 height 23
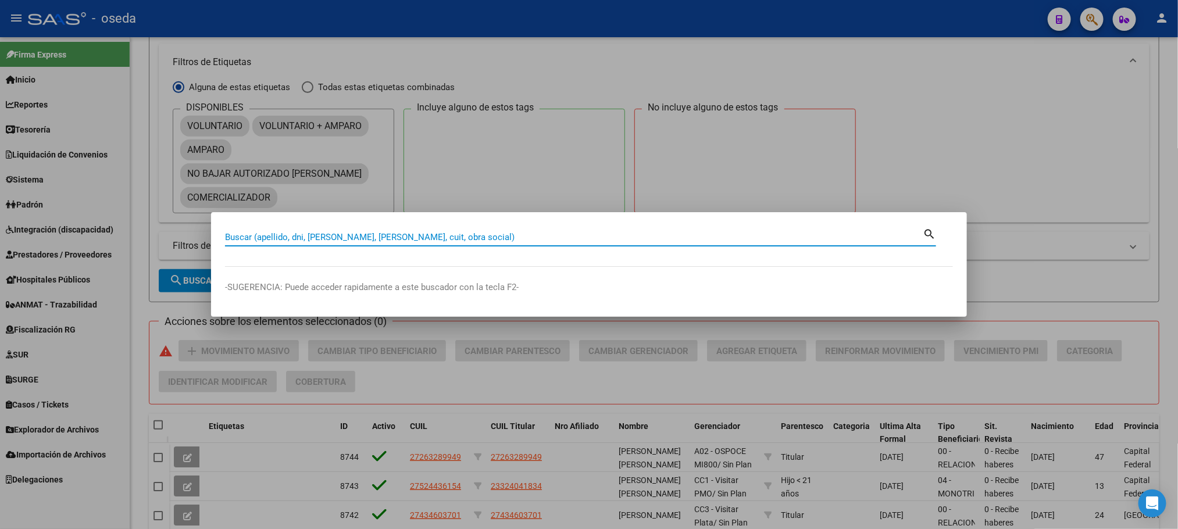
paste input "70789785"
type input "70789785"
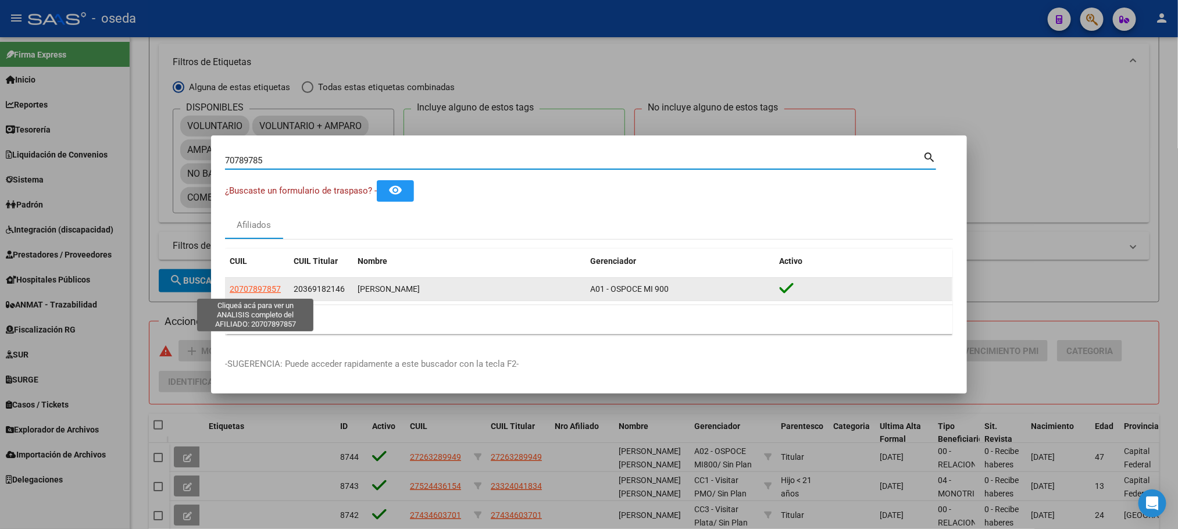
click at [255, 285] on span "20707897857" at bounding box center [255, 288] width 51 height 9
type textarea "20707897857"
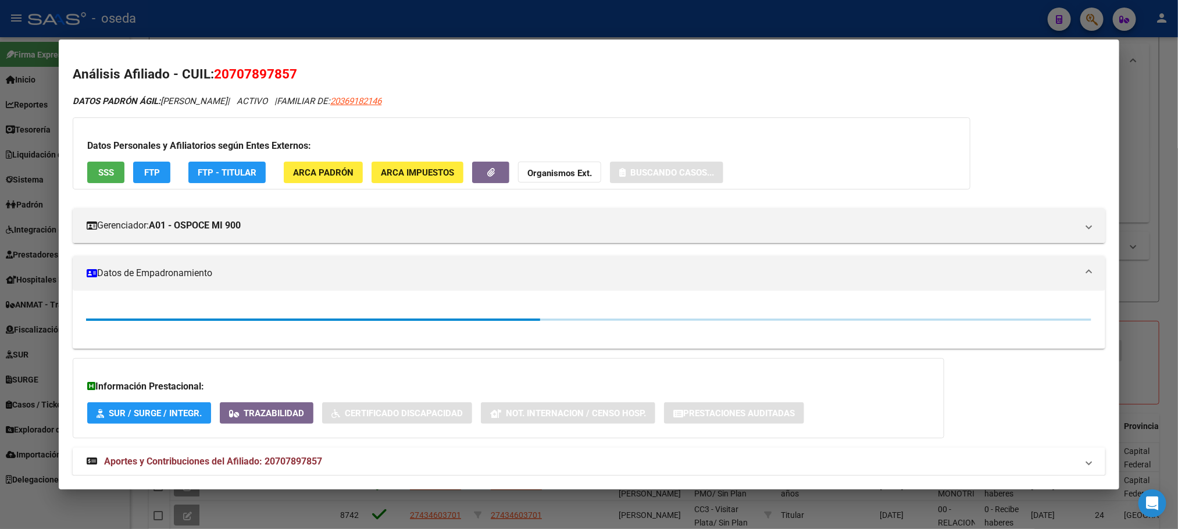
click at [101, 169] on span "SSS" at bounding box center [106, 172] width 16 height 10
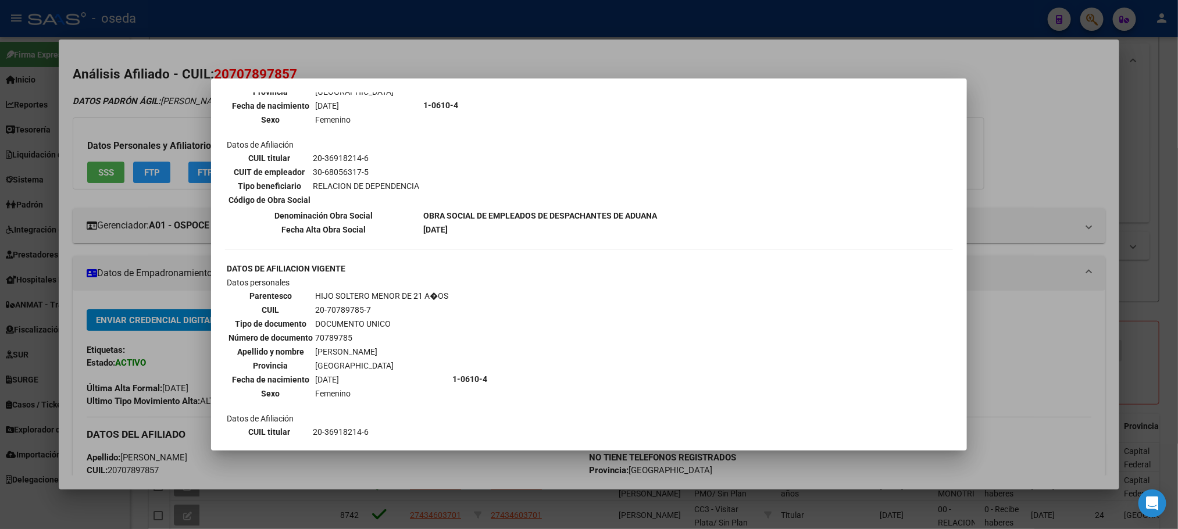
scroll to position [584, 0]
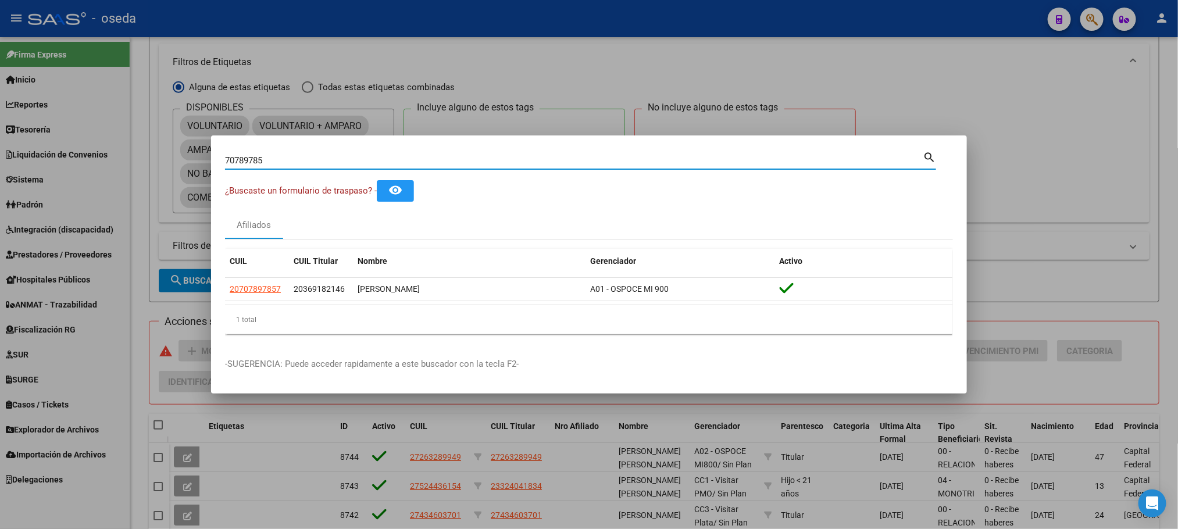
drag, startPoint x: 278, startPoint y: 162, endPoint x: 56, endPoint y: 173, distance: 222.4
click at [56, 173] on div "70789785 Buscar (apellido, dni, cuil, nro traspaso, cuit, obra social) search ¿…" at bounding box center [589, 264] width 1178 height 529
paste input "32946069"
type input "32946069"
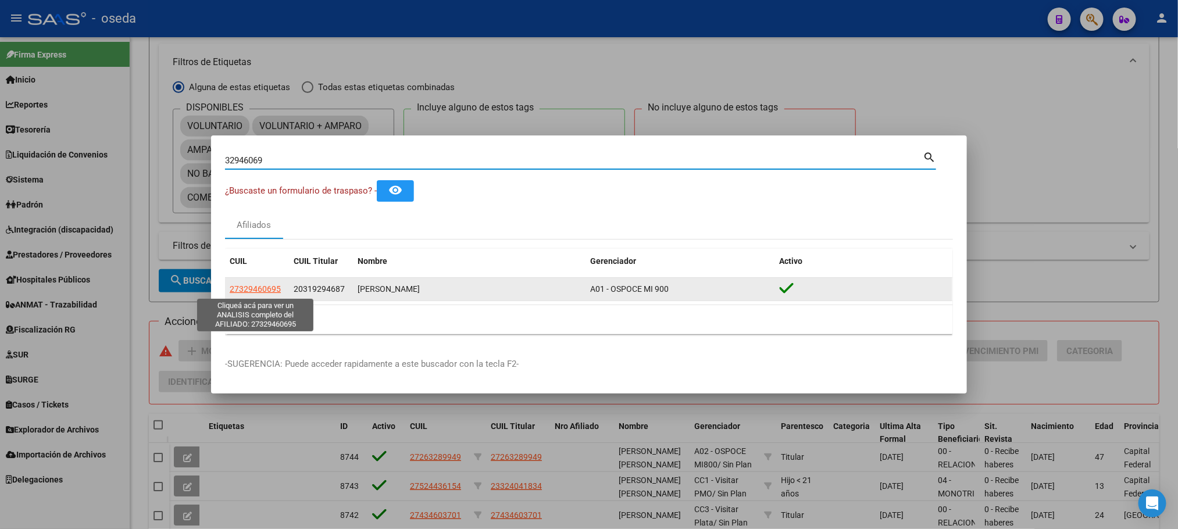
click at [236, 291] on span "27329460695" at bounding box center [255, 288] width 51 height 9
type textarea "27329460695"
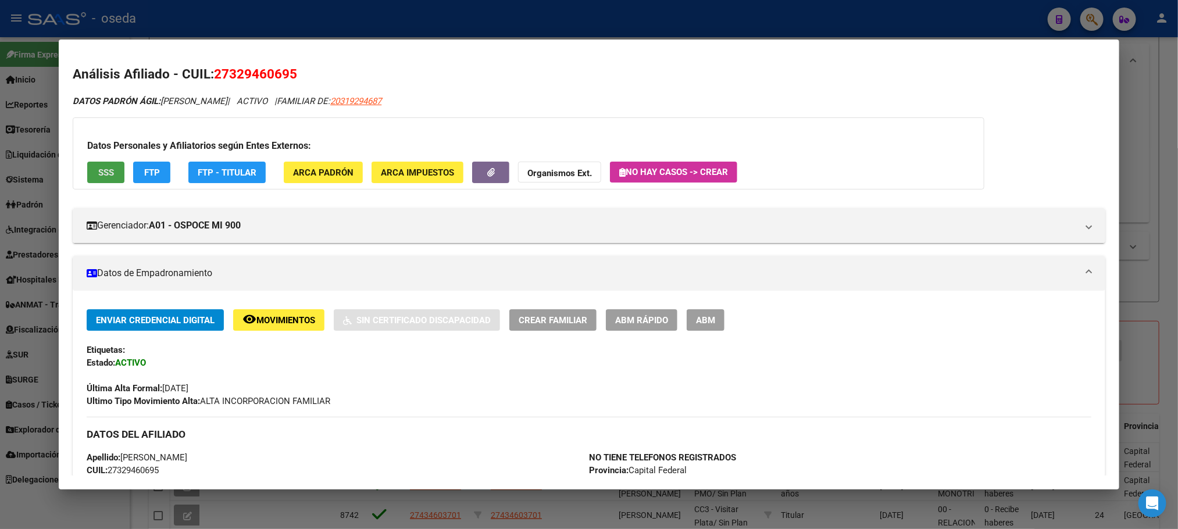
click at [98, 174] on span "SSS" at bounding box center [106, 172] width 16 height 10
click at [291, 323] on span "Movimientos" at bounding box center [285, 320] width 59 height 10
click at [625, 318] on span "ABM Rápido" at bounding box center [641, 320] width 53 height 10
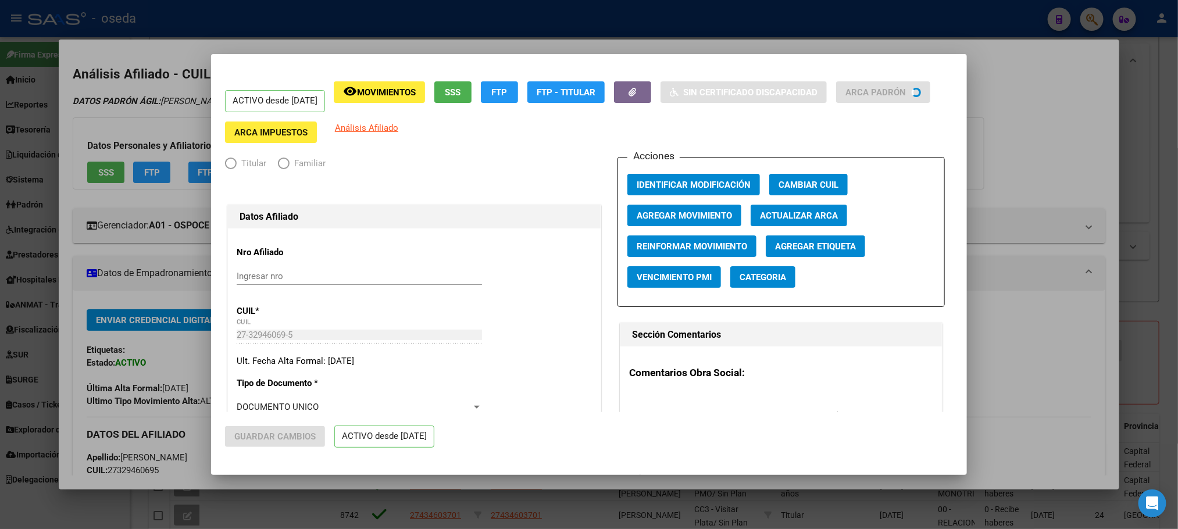
radio input "true"
type input "30-71160637-4"
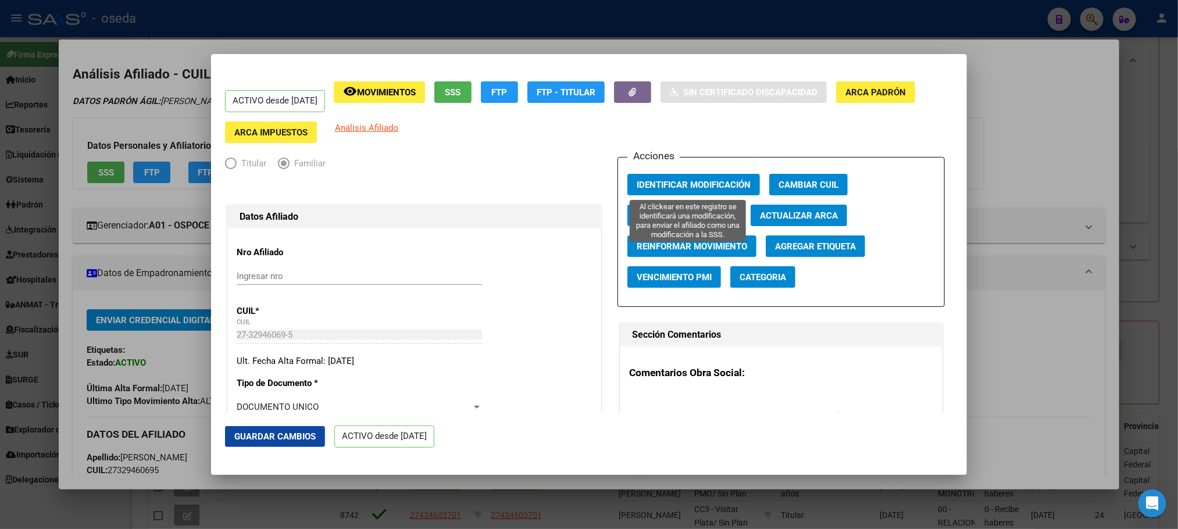
click at [647, 180] on span "Identificar Modificación" at bounding box center [694, 185] width 114 height 10
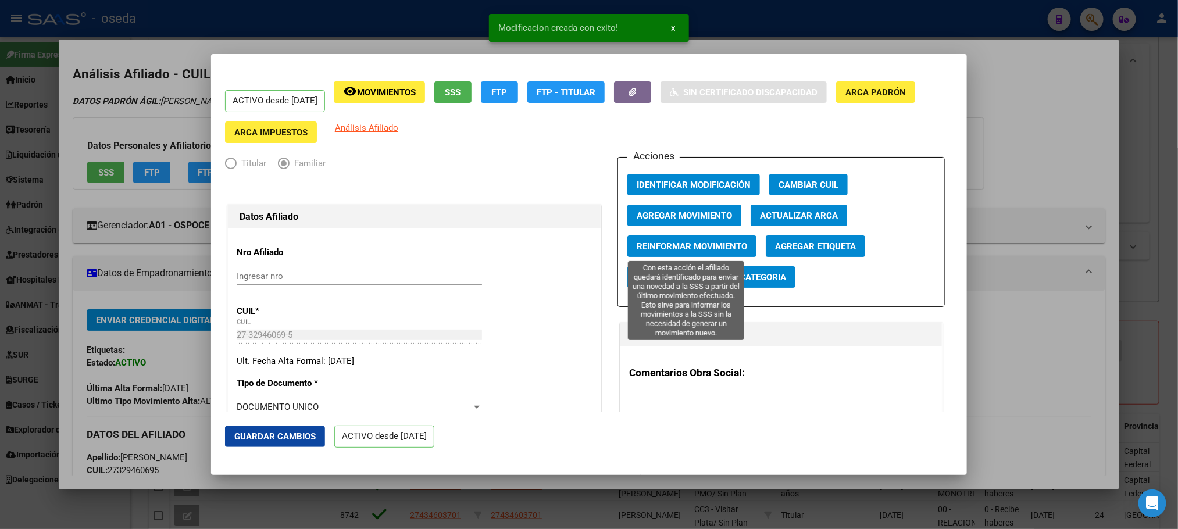
click at [661, 245] on span "Reinformar Movimiento" at bounding box center [692, 246] width 110 height 10
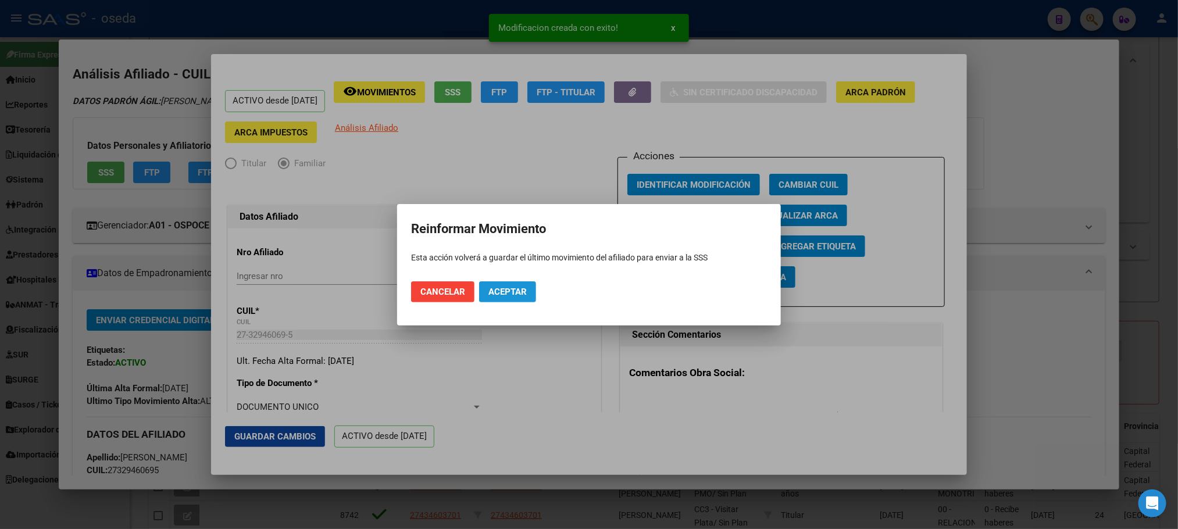
click at [502, 291] on span "Aceptar" at bounding box center [507, 292] width 38 height 10
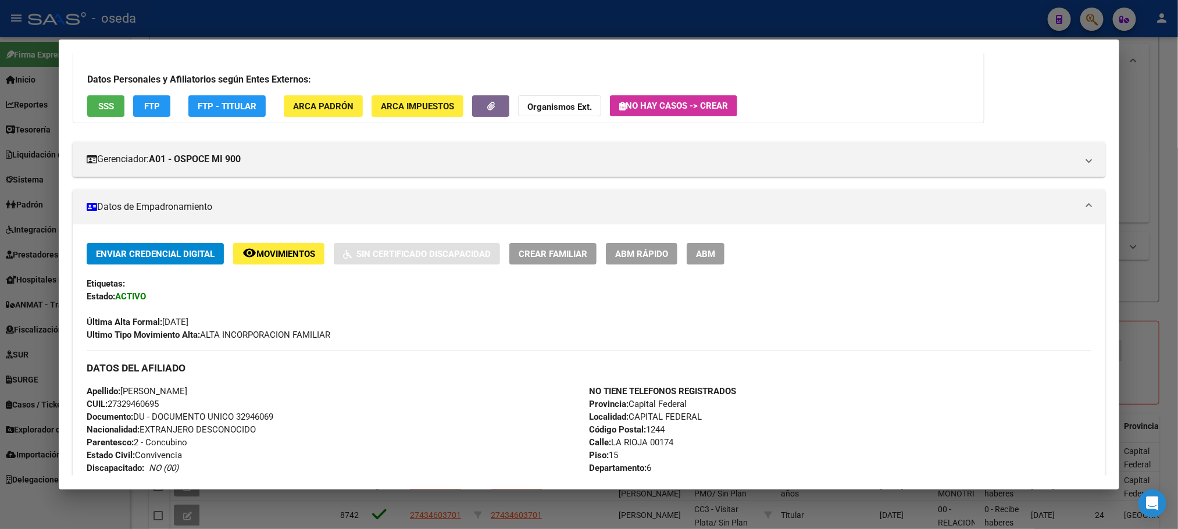
scroll to position [0, 0]
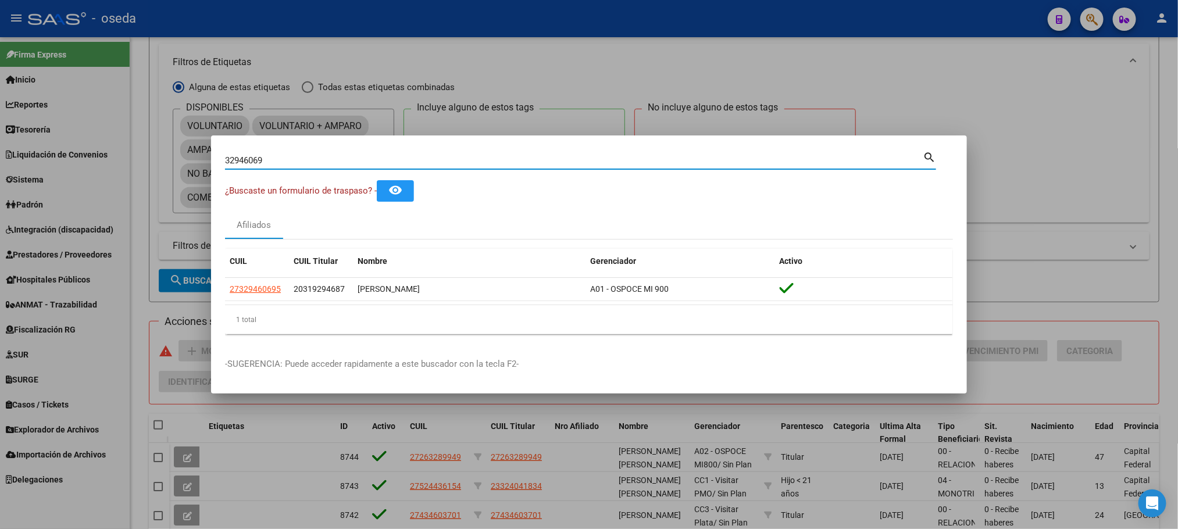
drag, startPoint x: 334, startPoint y: 161, endPoint x: 41, endPoint y: 190, distance: 294.6
click at [47, 190] on div "32946069 Buscar (apellido, dni, cuil, nro traspaso, cuit, obra social) search ¿…" at bounding box center [589, 264] width 1178 height 529
paste input "53522617"
type input "53522617"
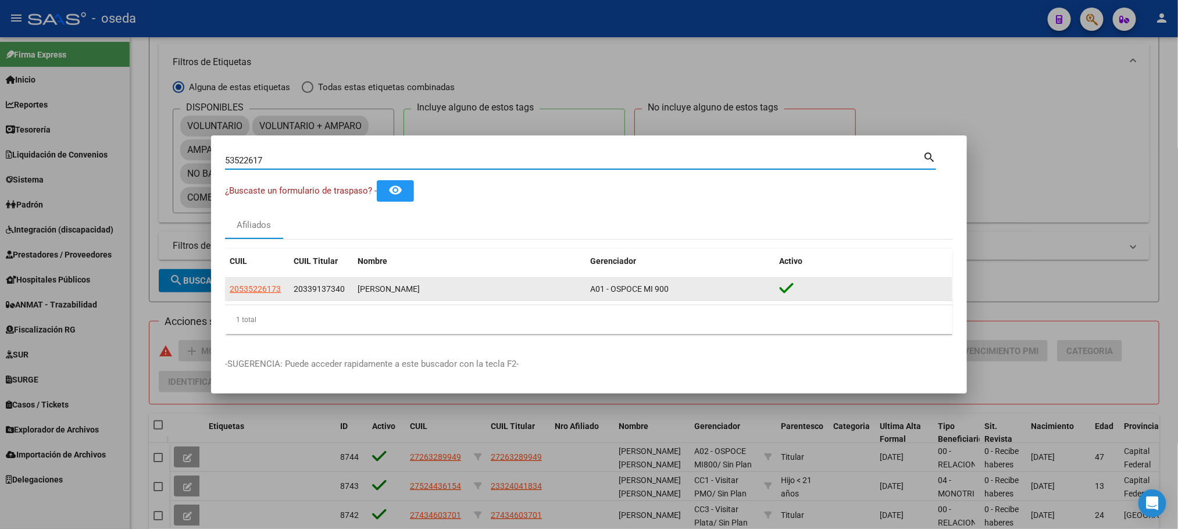
click at [233, 288] on span "20535226173" at bounding box center [255, 288] width 51 height 9
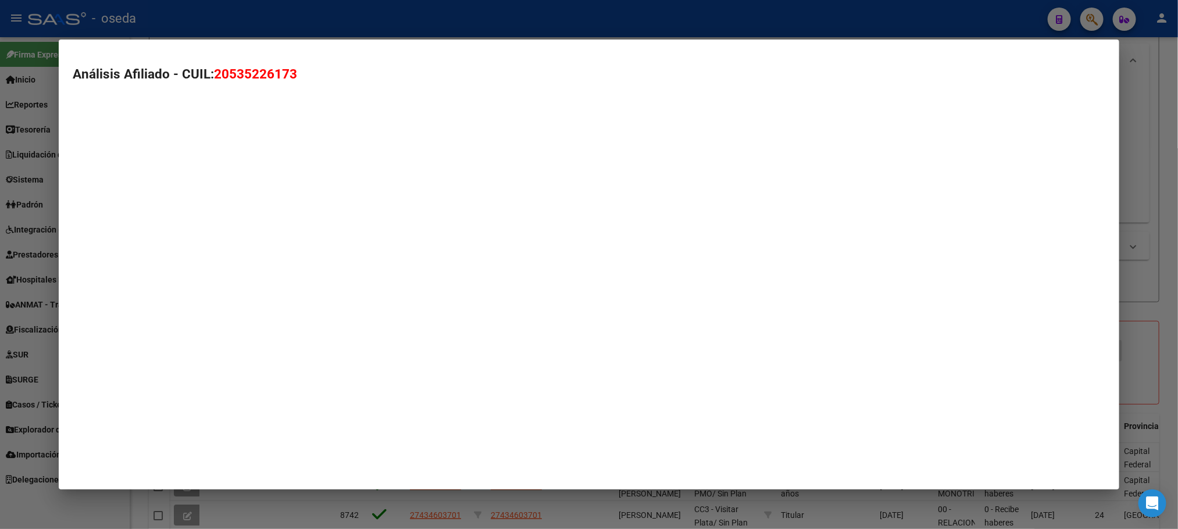
type textarea "20535226173"
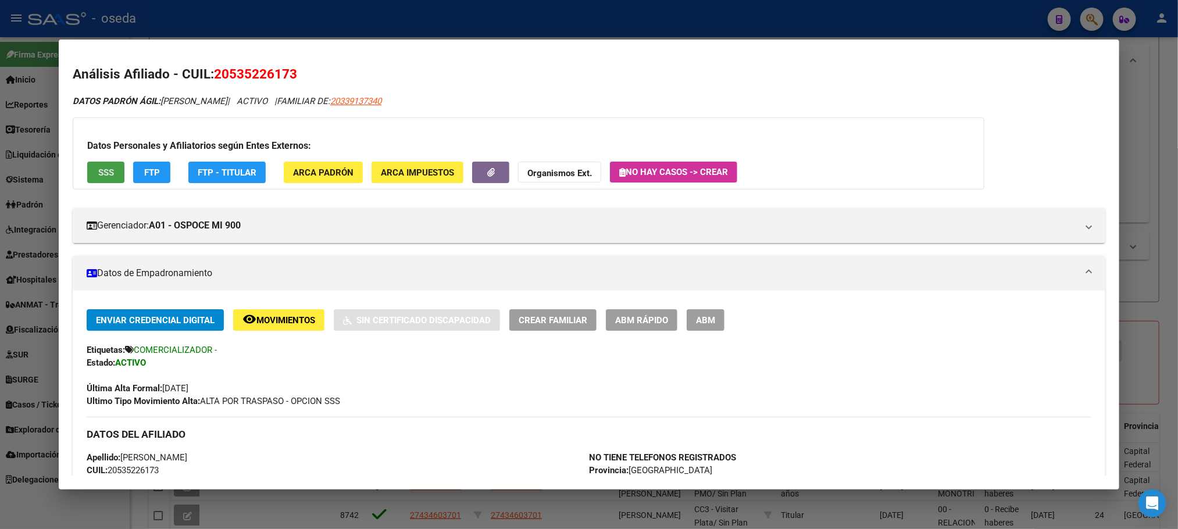
click at [106, 167] on span "SSS" at bounding box center [106, 172] width 16 height 10
click at [666, 320] on button "ABM Rápido" at bounding box center [642, 320] width 72 height 22
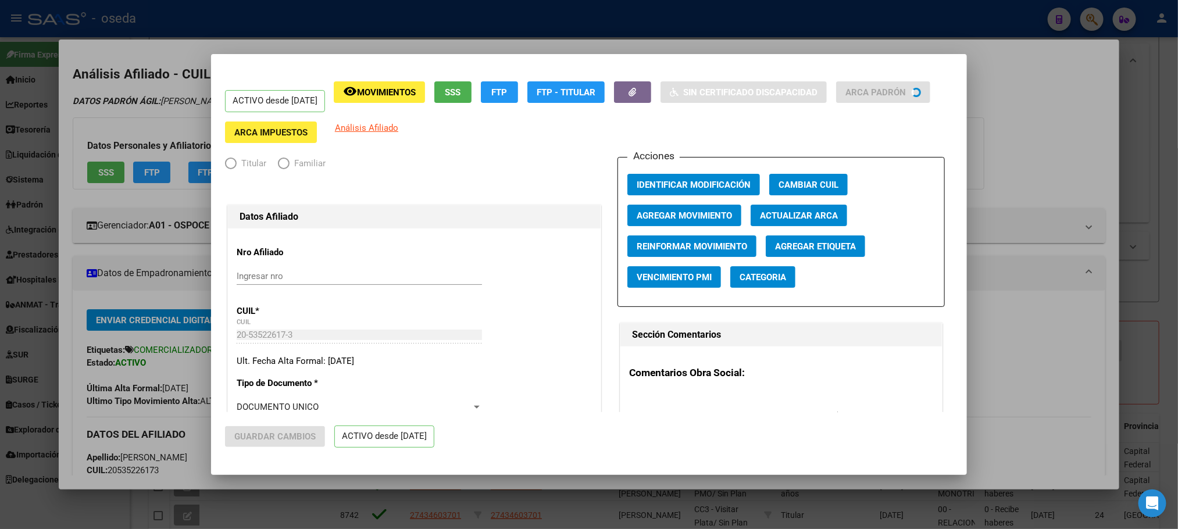
radio input "true"
type input "30-70743778-9"
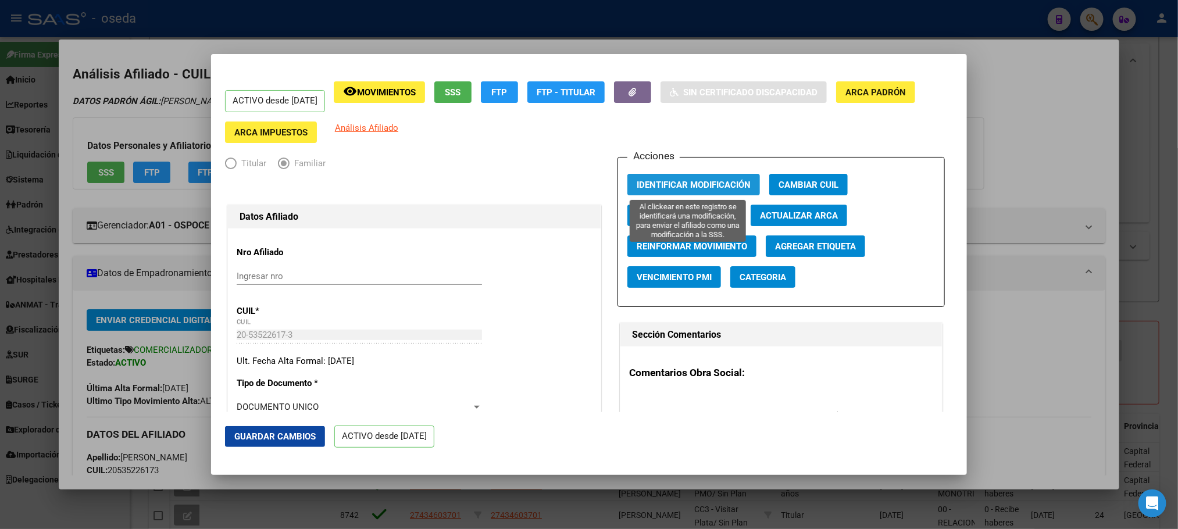
click at [684, 180] on span "Identificar Modificación" at bounding box center [694, 185] width 114 height 10
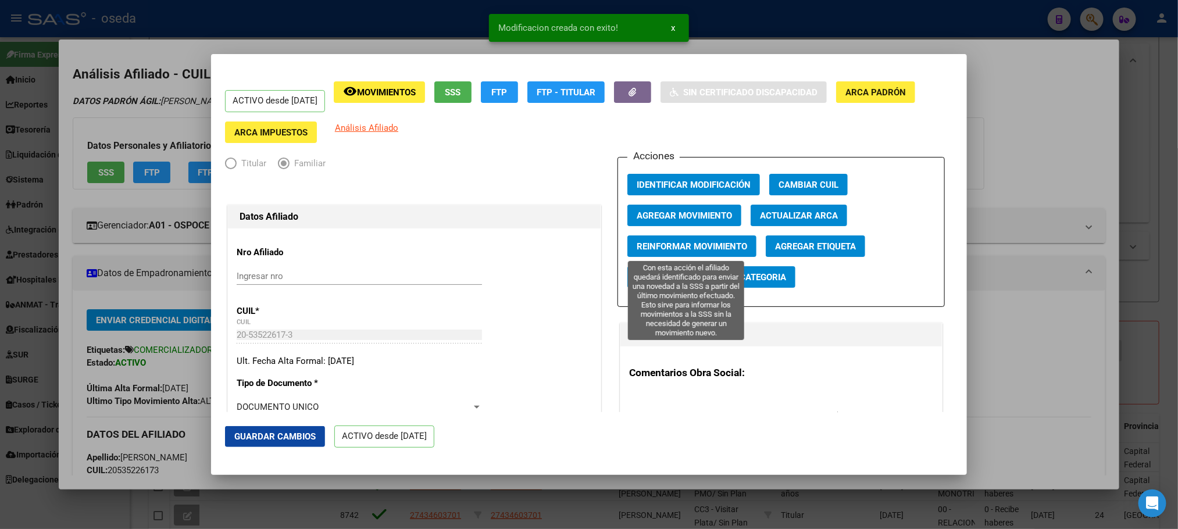
click at [673, 244] on span "Reinformar Movimiento" at bounding box center [692, 246] width 110 height 10
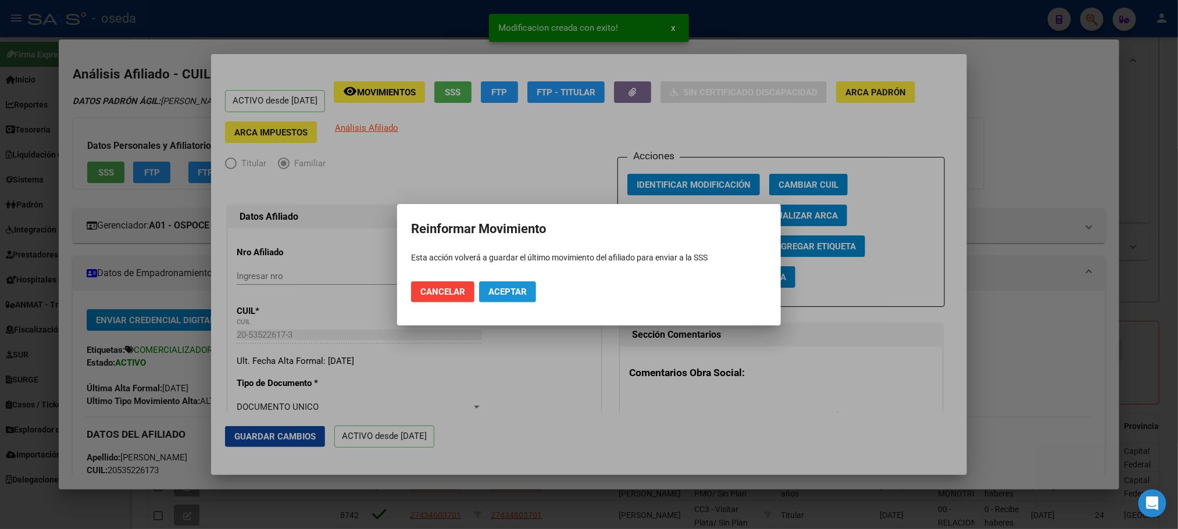
click at [517, 297] on button "Aceptar" at bounding box center [507, 291] width 57 height 21
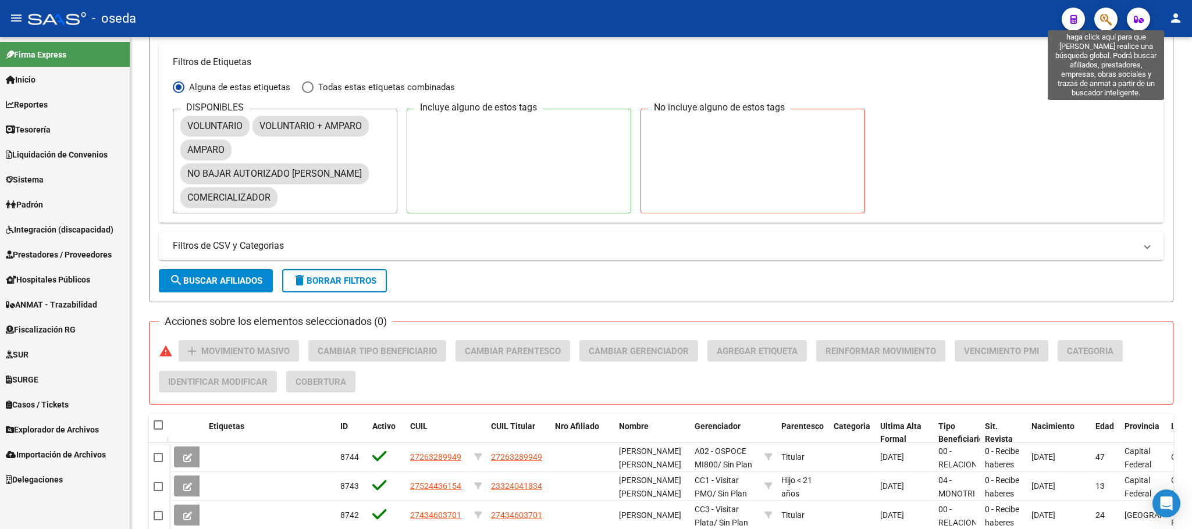
click at [1106, 17] on icon "button" at bounding box center [1106, 19] width 12 height 13
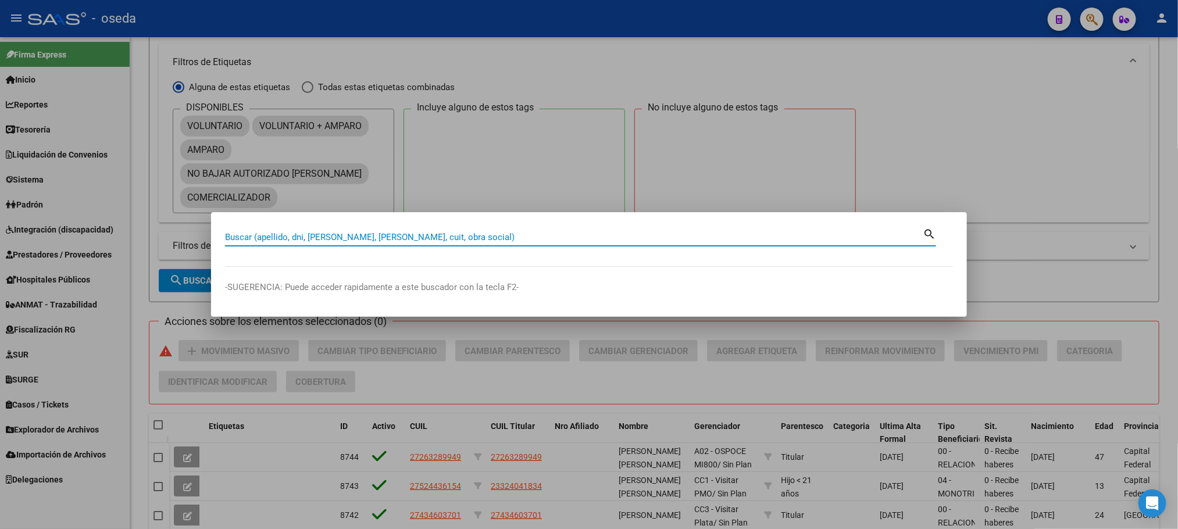
paste input "70789970"
type input "70789970"
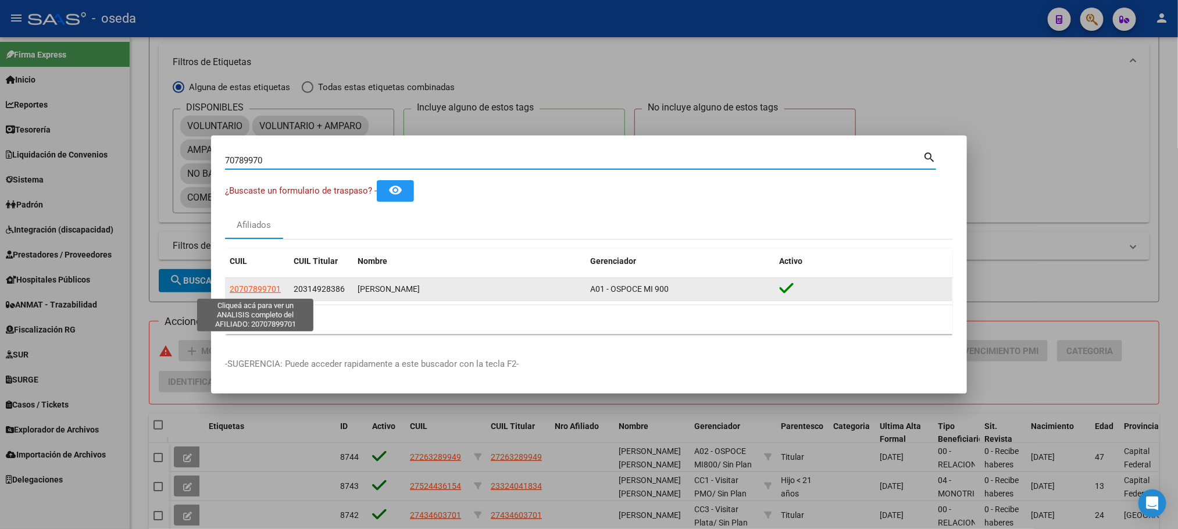
click at [258, 288] on span "20707899701" at bounding box center [255, 288] width 51 height 9
type textarea "20707899701"
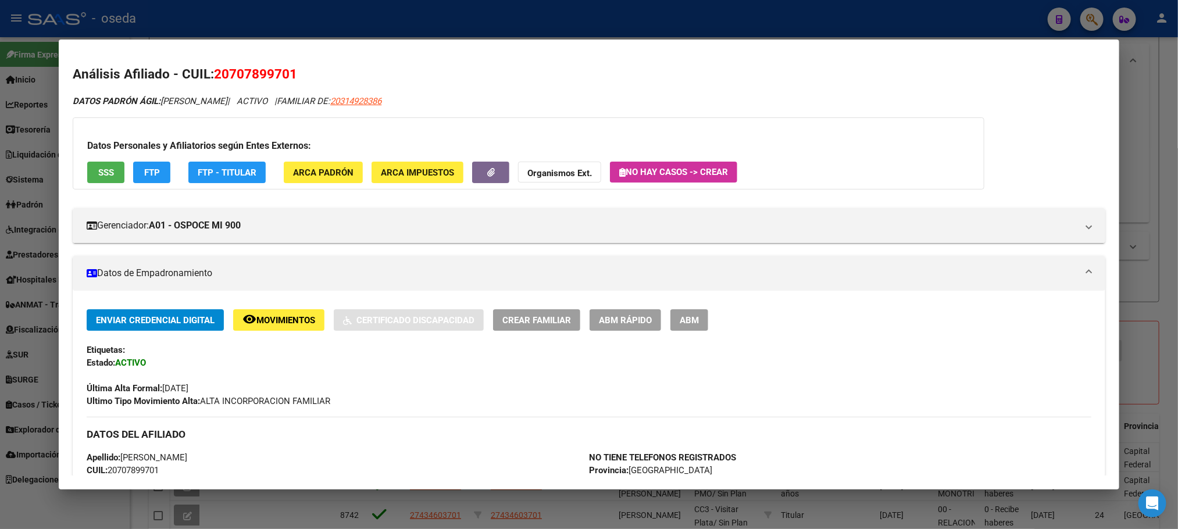
click at [108, 171] on span "SSS" at bounding box center [106, 172] width 16 height 10
click at [642, 325] on span "ABM Rápido" at bounding box center [641, 320] width 53 height 10
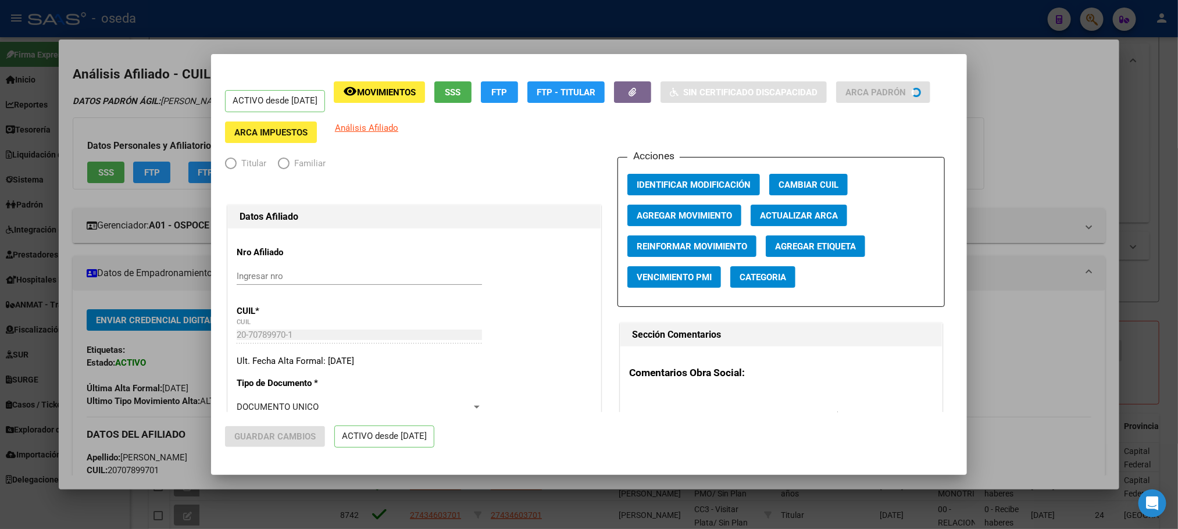
radio input "true"
type input "30-71734960-8"
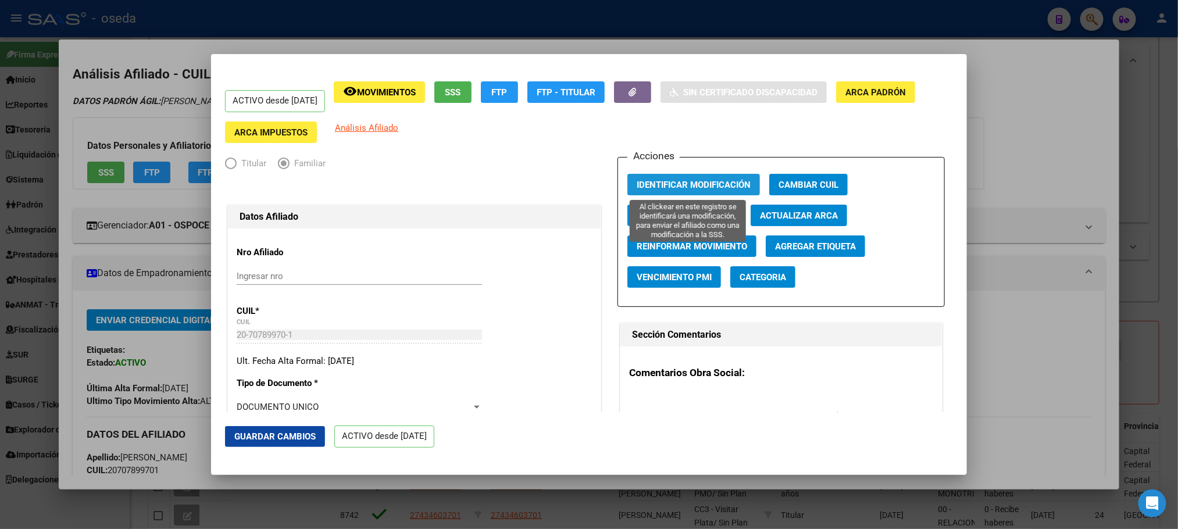
click at [669, 183] on span "Identificar Modificación" at bounding box center [694, 185] width 114 height 10
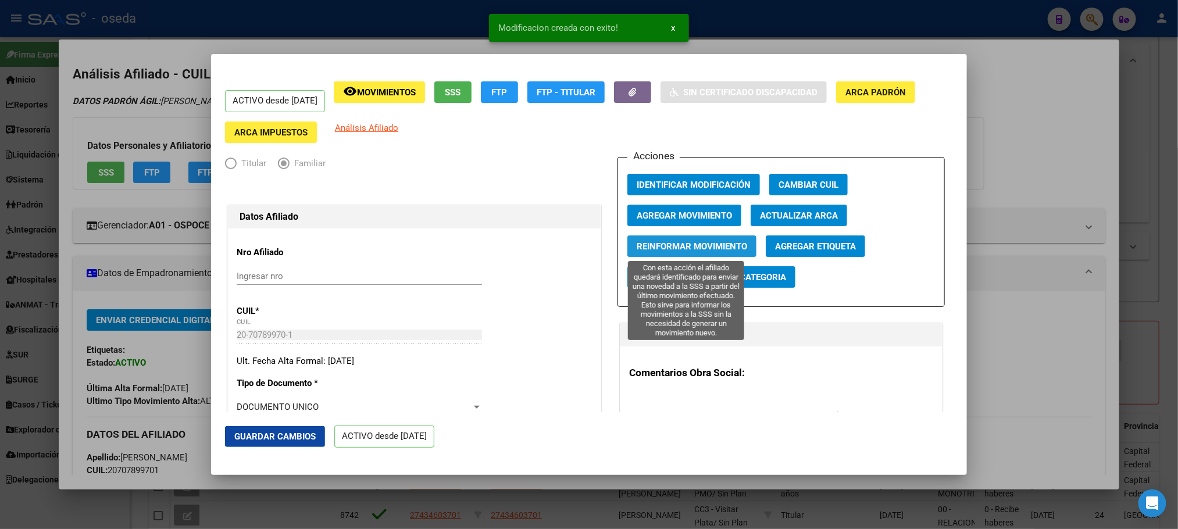
click at [652, 244] on span "Reinformar Movimiento" at bounding box center [692, 246] width 110 height 10
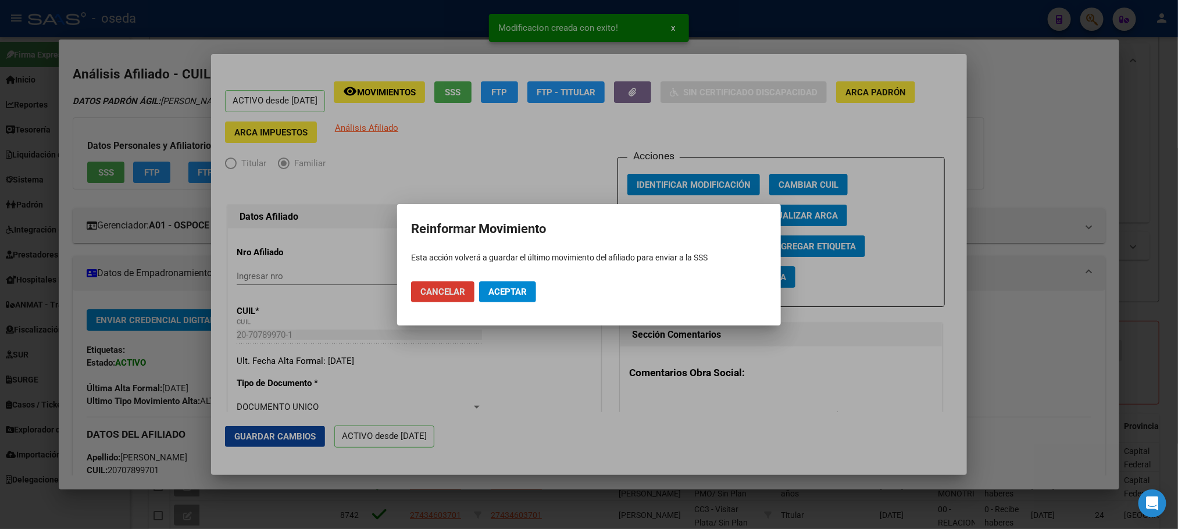
click at [518, 284] on button "Aceptar" at bounding box center [507, 291] width 57 height 21
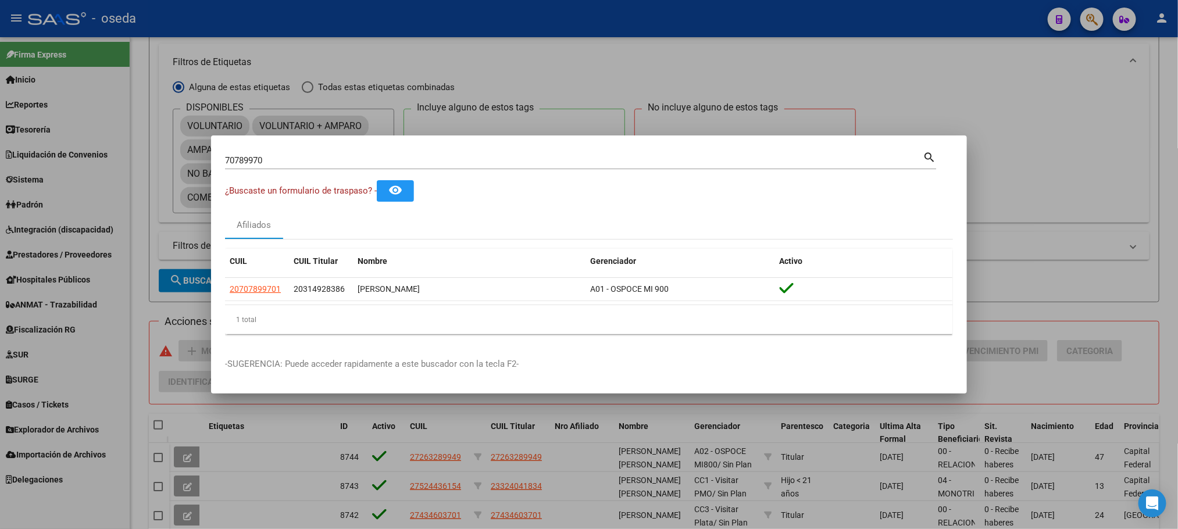
drag, startPoint x: 274, startPoint y: 161, endPoint x: 9, endPoint y: 161, distance: 265.2
click at [9, 161] on div "70789970 Buscar (apellido, dni, cuil, nro traspaso, cuit, obra social) search ¿…" at bounding box center [589, 264] width 1178 height 529
paste input "404163"
type input "70404163"
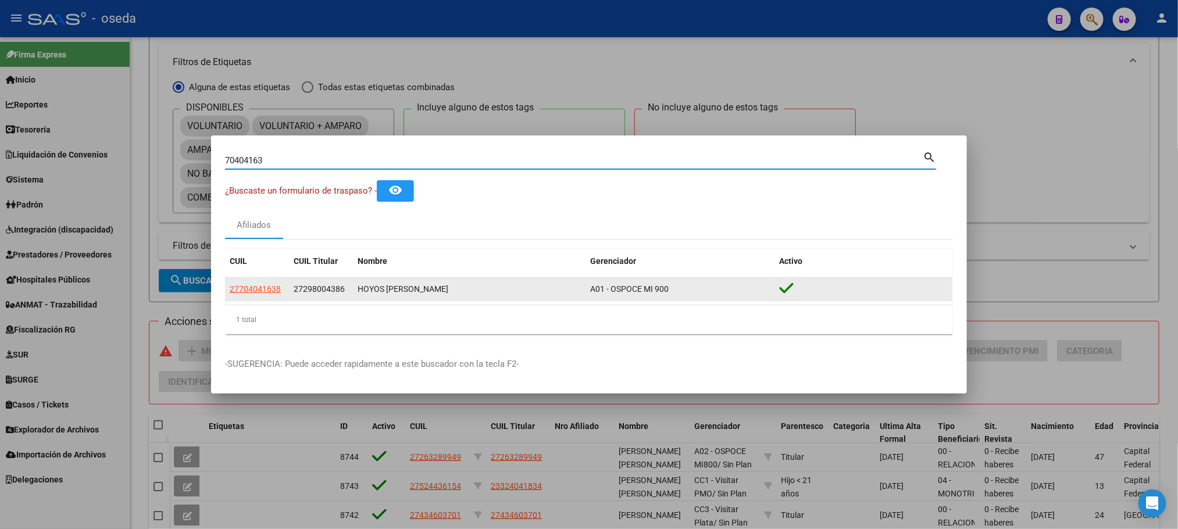
click at [263, 288] on datatable-body-cell "27704041638" at bounding box center [257, 289] width 64 height 23
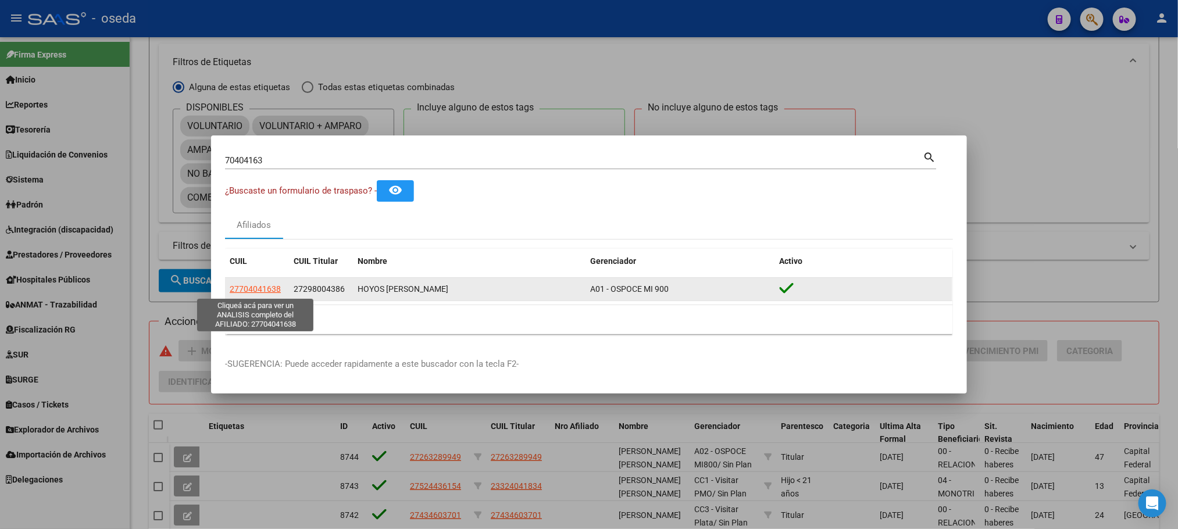
click at [262, 290] on span "27704041638" at bounding box center [255, 288] width 51 height 9
copy span "2770404"
type textarea "27704041638"
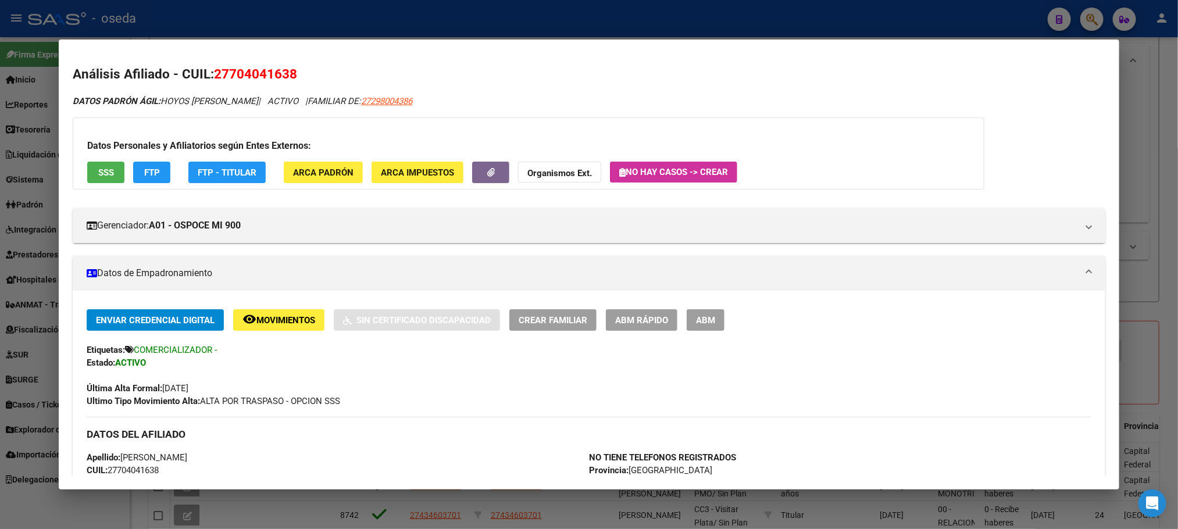
click at [107, 169] on span "SSS" at bounding box center [106, 172] width 16 height 10
click at [618, 318] on span "ABM Rápido" at bounding box center [641, 320] width 53 height 10
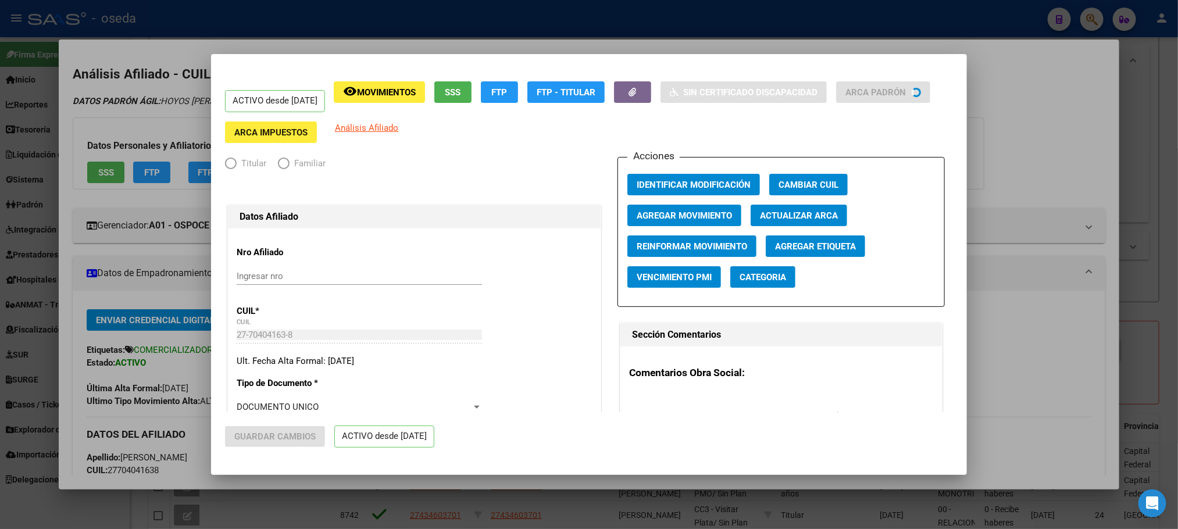
radio input "true"
type input "30-67886911-9"
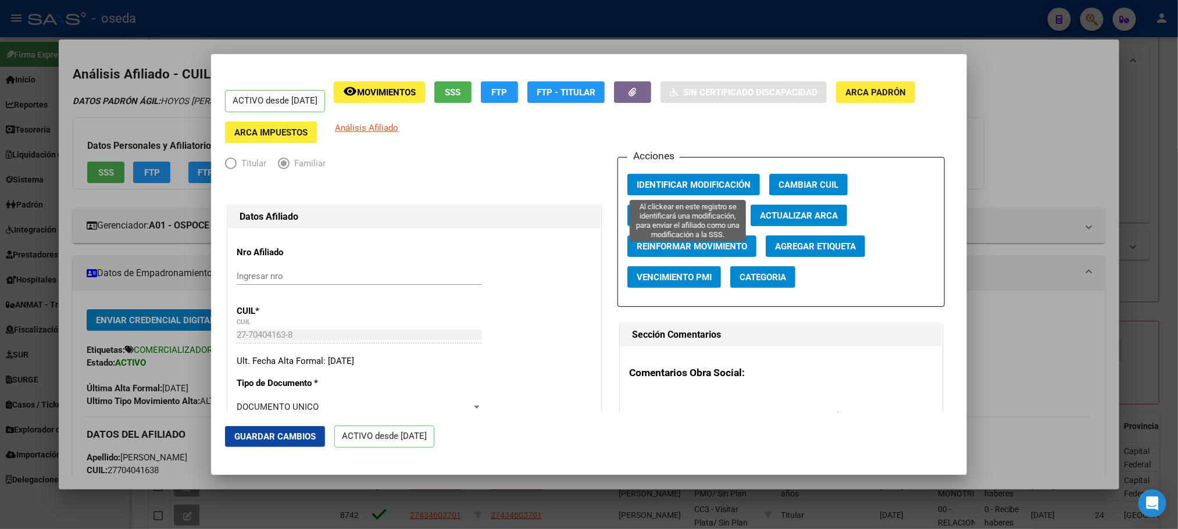
click at [700, 184] on span "Identificar Modificación" at bounding box center [694, 185] width 114 height 10
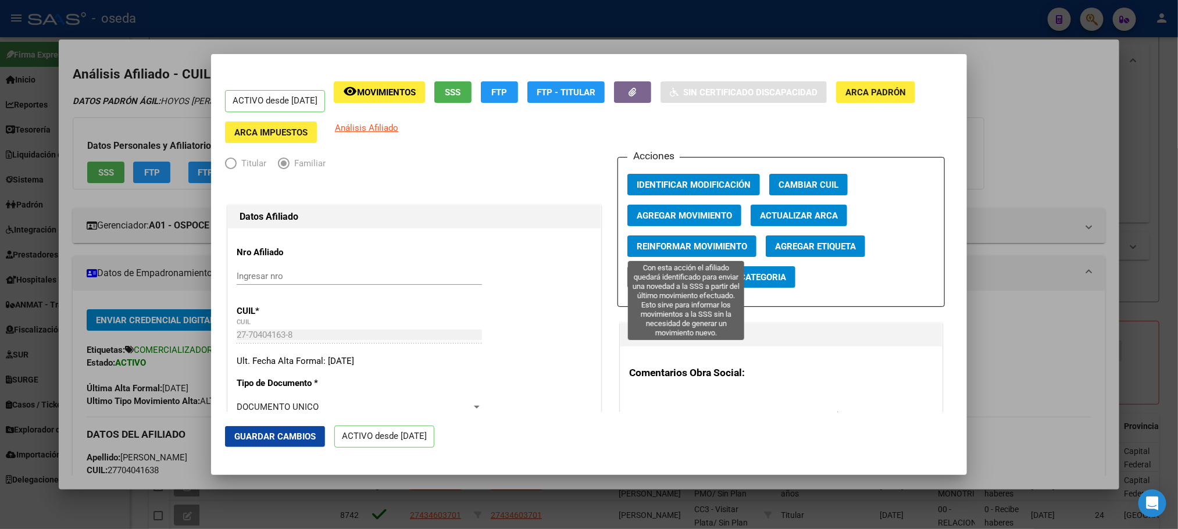
click at [665, 244] on span "Reinformar Movimiento" at bounding box center [692, 246] width 110 height 10
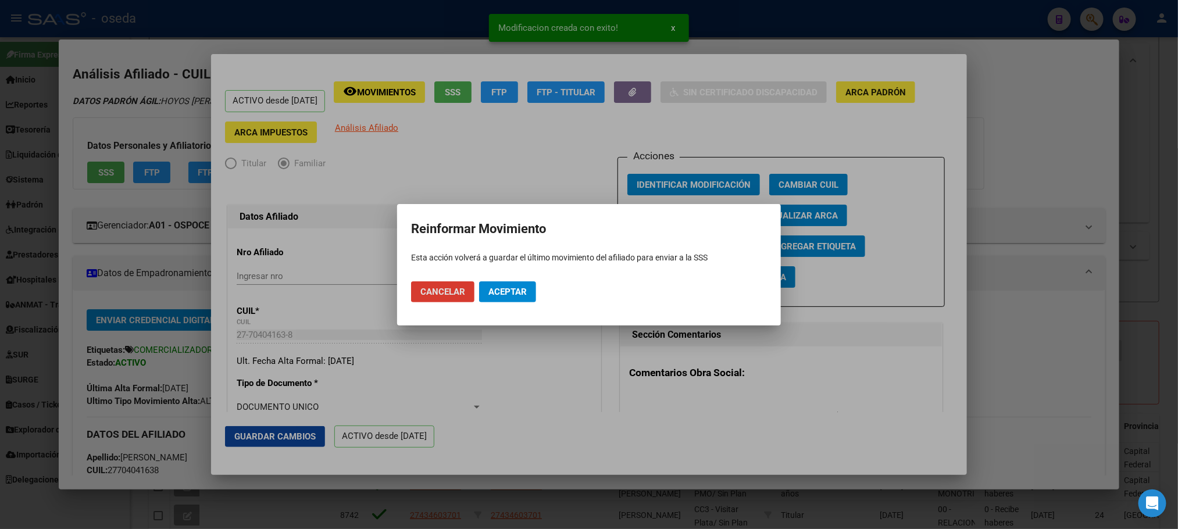
click at [494, 287] on span "Aceptar" at bounding box center [507, 292] width 38 height 10
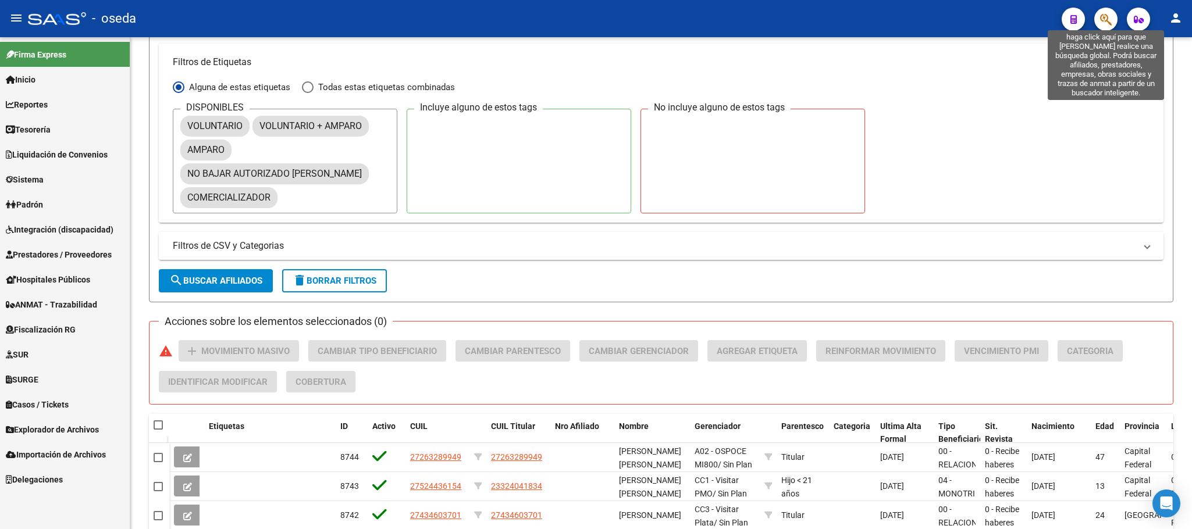
click at [1104, 22] on icon "button" at bounding box center [1106, 19] width 12 height 13
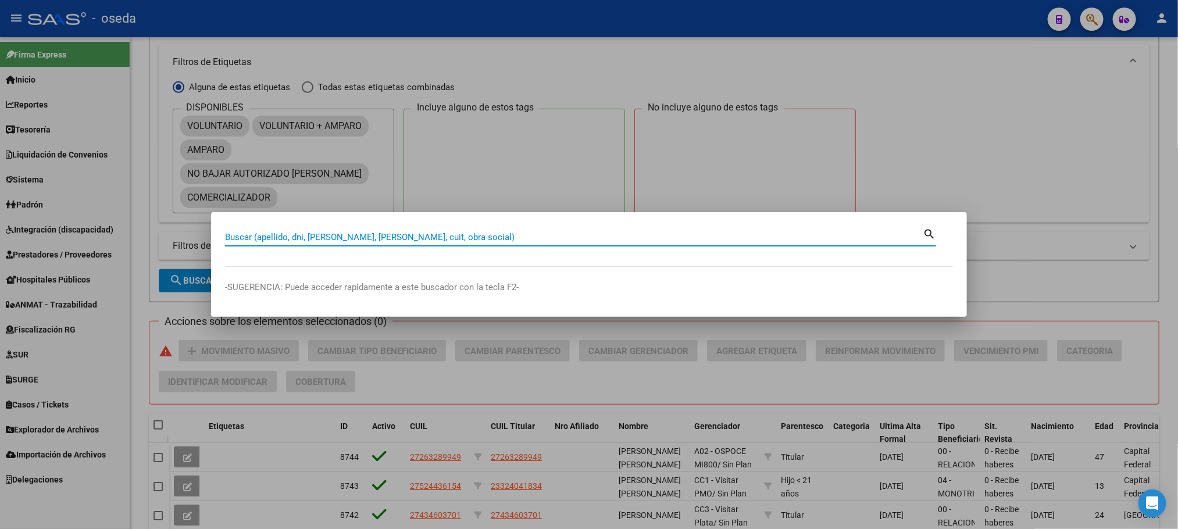
paste input "54736074"
type input "54736074"
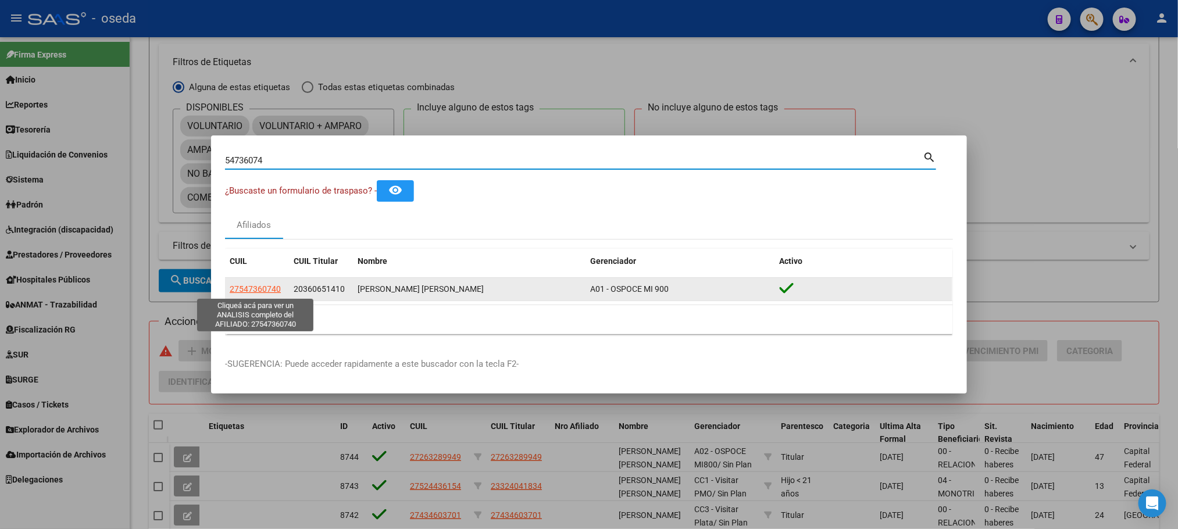
click at [243, 288] on span "27547360740" at bounding box center [255, 288] width 51 height 9
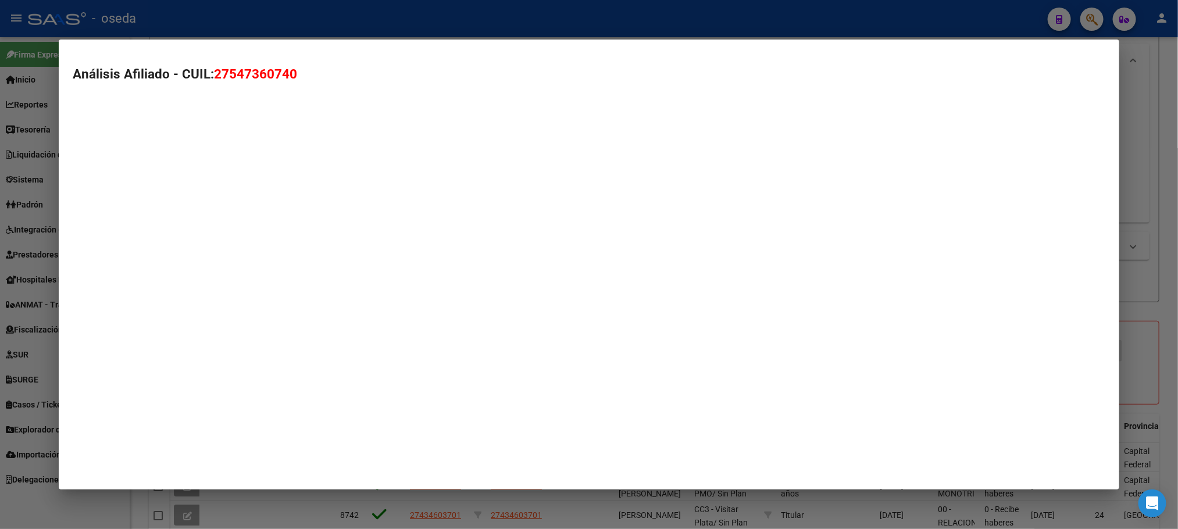
type textarea "27547360740"
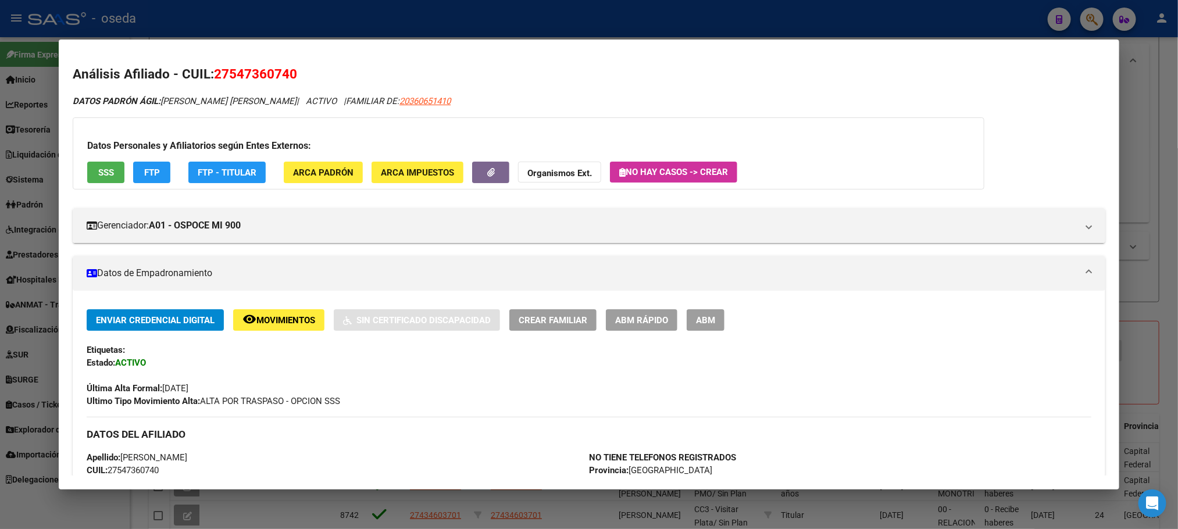
click at [110, 159] on div "Datos Personales y Afiliatorios según Entes Externos: SSS FTP FTP - Titular ARC…" at bounding box center [529, 153] width 912 height 72
click at [103, 165] on button "SSS" at bounding box center [105, 173] width 37 height 22
click at [625, 320] on span "ABM Rápido" at bounding box center [641, 320] width 53 height 10
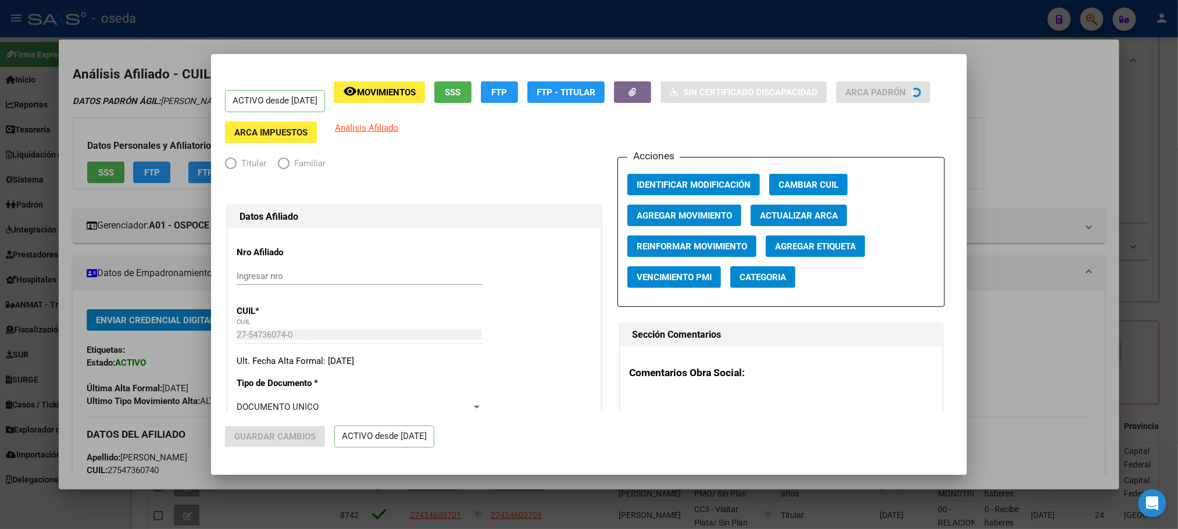
radio input "true"
type input "33-70781695-9"
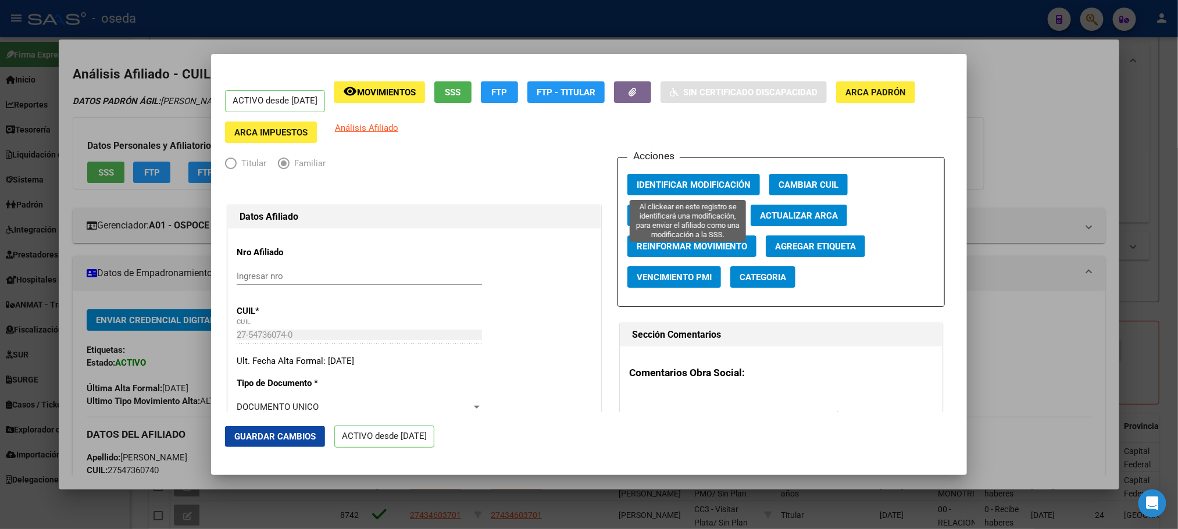
click at [683, 192] on button "Identificar Modificación" at bounding box center [693, 185] width 133 height 22
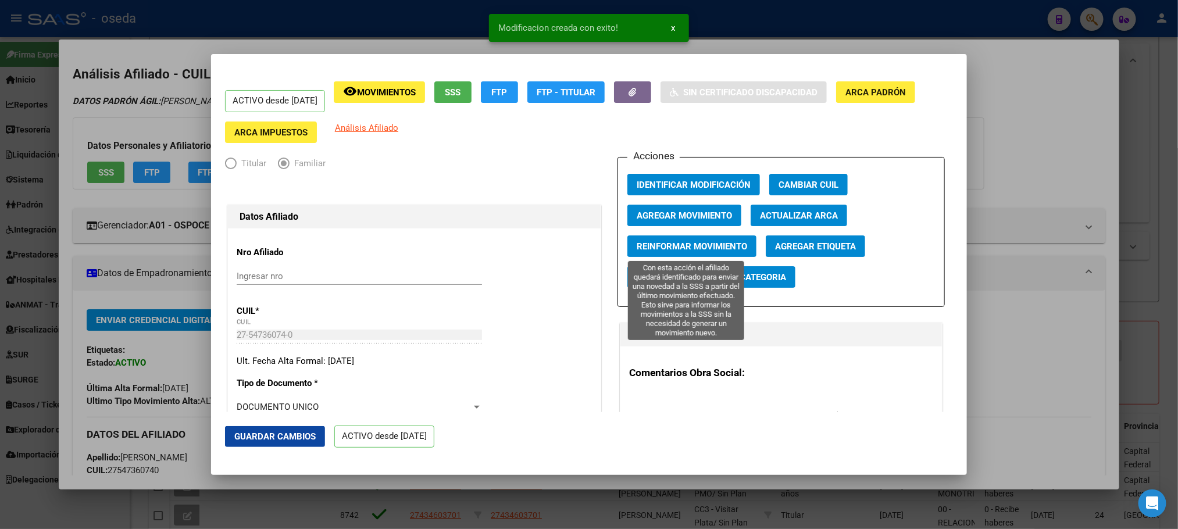
click at [657, 247] on span "Reinformar Movimiento" at bounding box center [692, 246] width 110 height 10
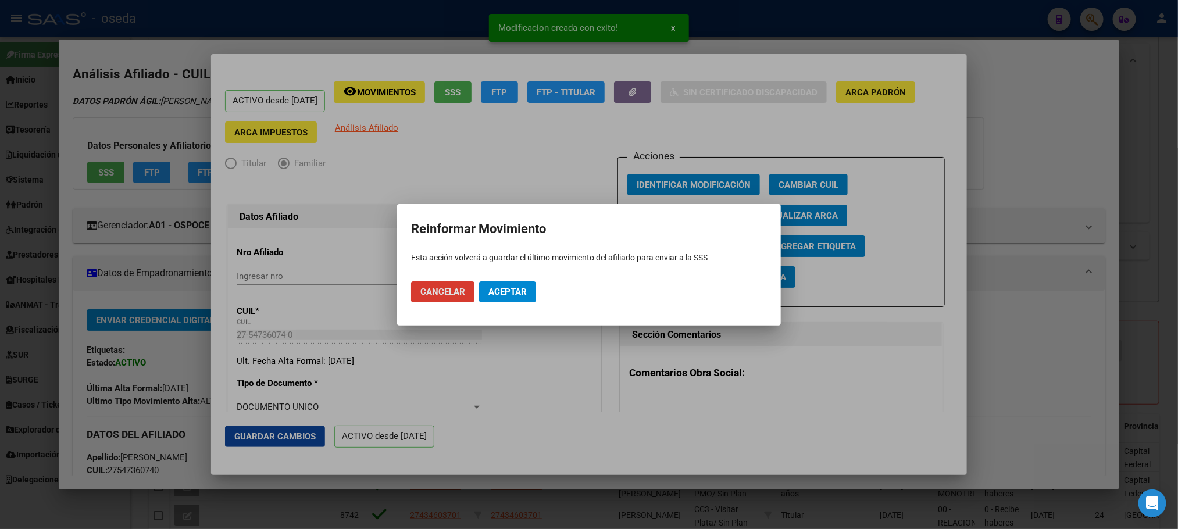
click at [519, 287] on span "Aceptar" at bounding box center [507, 292] width 38 height 10
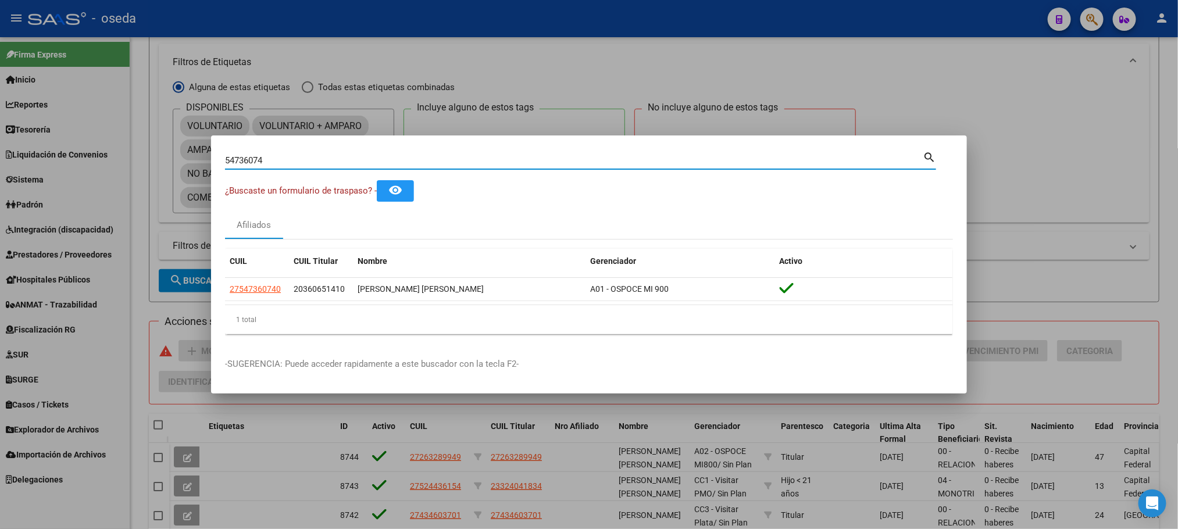
drag, startPoint x: 269, startPoint y: 159, endPoint x: 120, endPoint y: 161, distance: 148.3
click at [154, 159] on div "54736074 Buscar (apellido, dni, cuil, nro traspaso, cuit, obra social) search ¿…" at bounding box center [589, 264] width 1178 height 529
paste input "45924615"
type input "45924615"
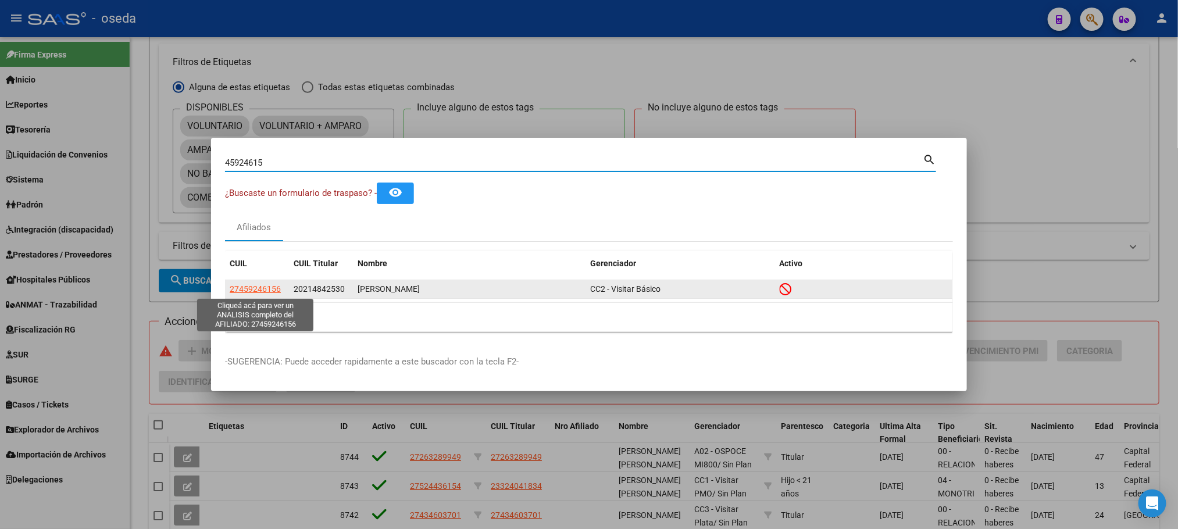
click at [261, 292] on span "27459246156" at bounding box center [255, 288] width 51 height 9
type textarea "27459246156"
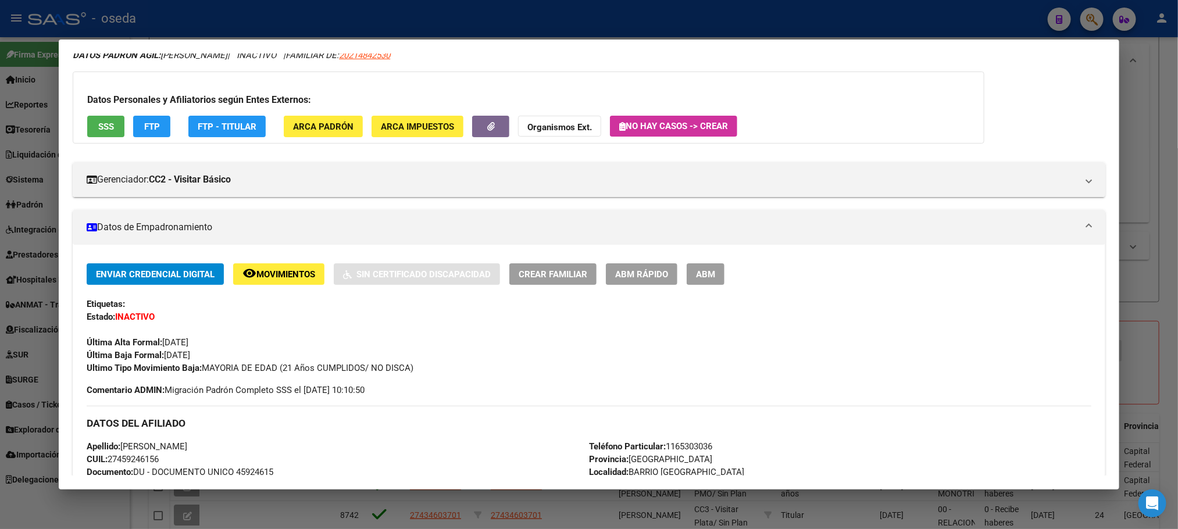
scroll to position [174, 0]
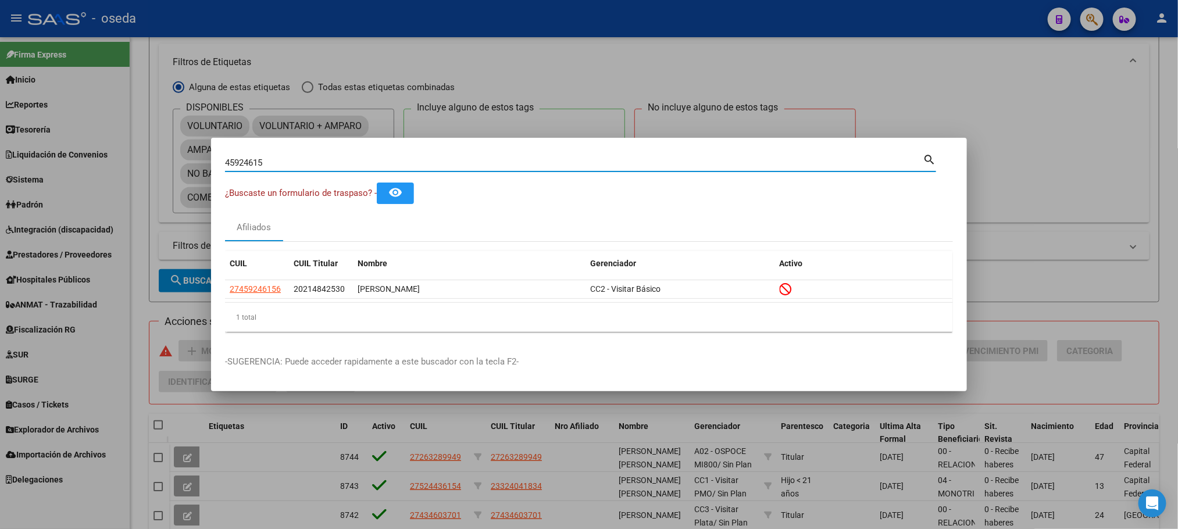
drag, startPoint x: 345, startPoint y: 161, endPoint x: 0, endPoint y: 168, distance: 345.5
click at [28, 166] on div "45924615 Buscar (apellido, dni, cuil, nro traspaso, cuit, obra social) search ¿…" at bounding box center [589, 264] width 1178 height 529
paste input "5638449"
type input "56384495"
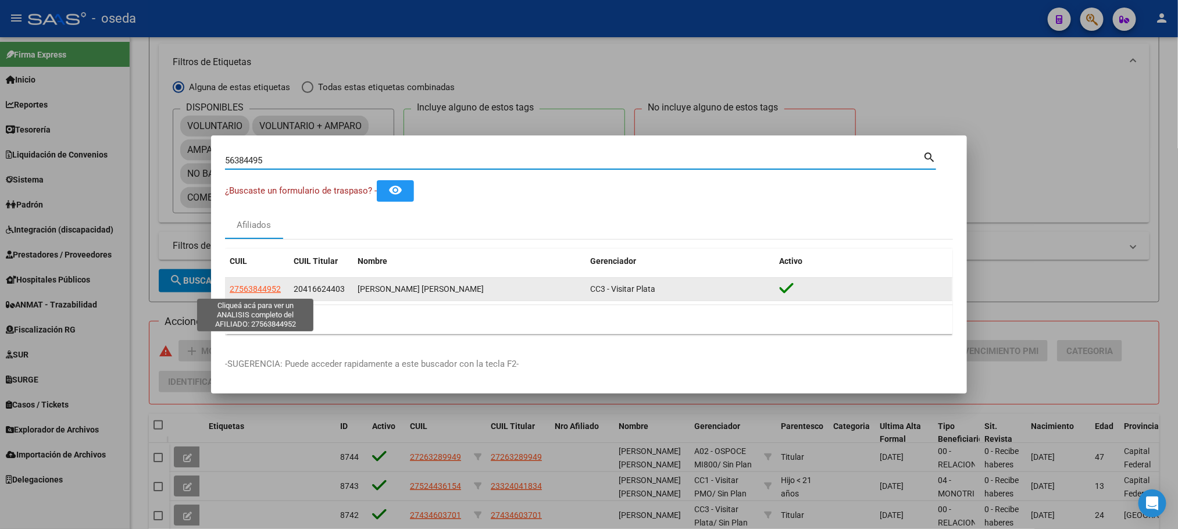
click at [252, 290] on span "27563844952" at bounding box center [255, 288] width 51 height 9
type textarea "27563844952"
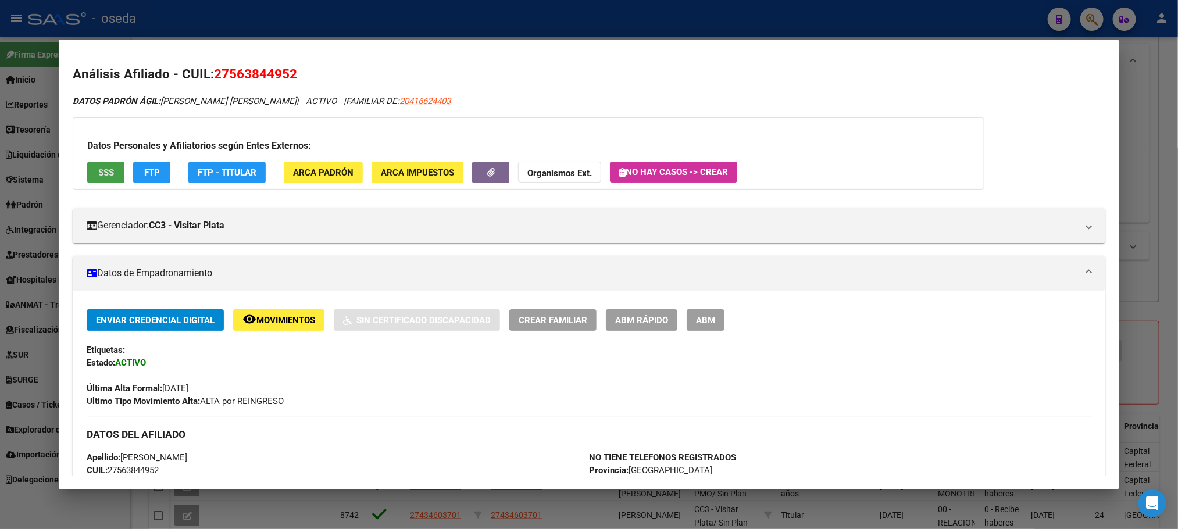
click at [112, 170] on button "SSS" at bounding box center [105, 173] width 37 height 22
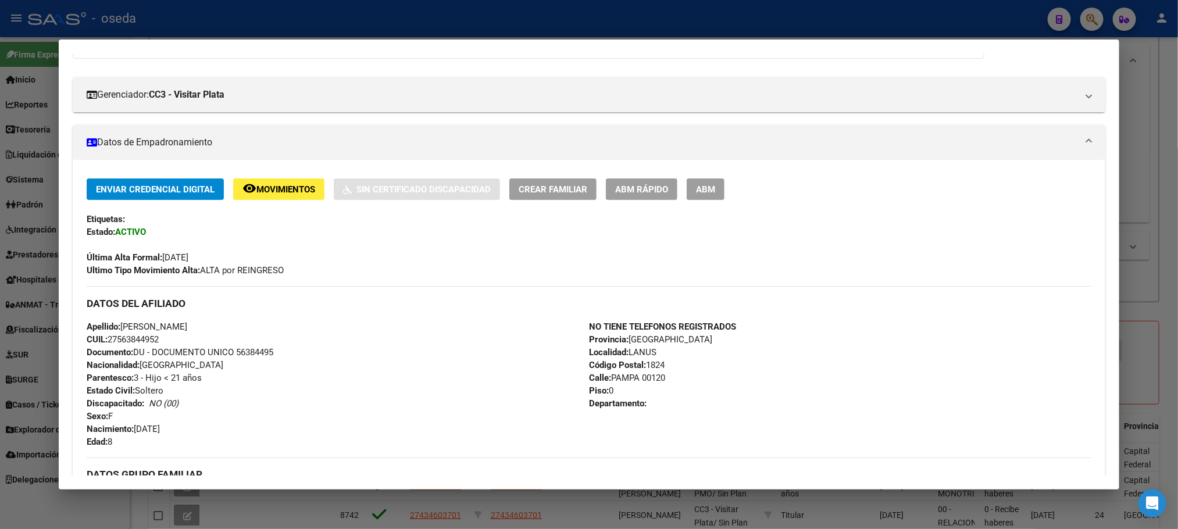
scroll to position [0, 0]
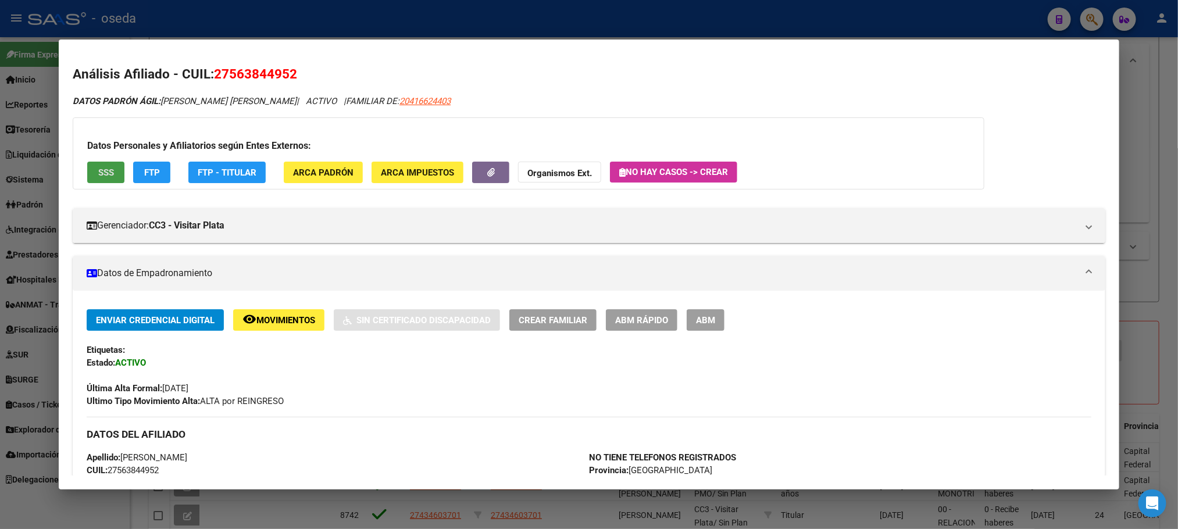
click at [632, 323] on span "ABM Rápido" at bounding box center [641, 320] width 53 height 10
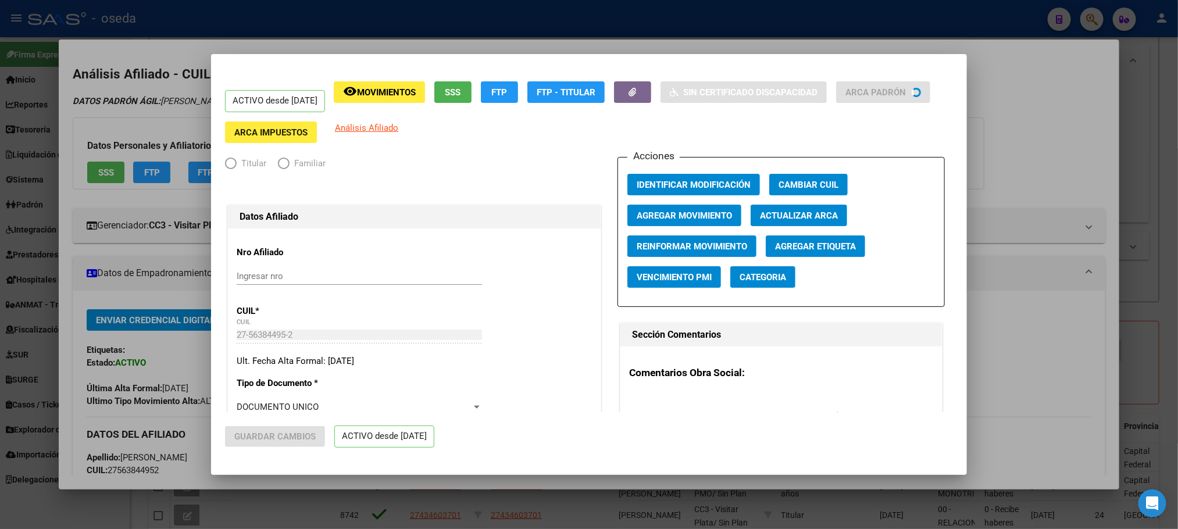
radio input "true"
type input "30-70974480-8"
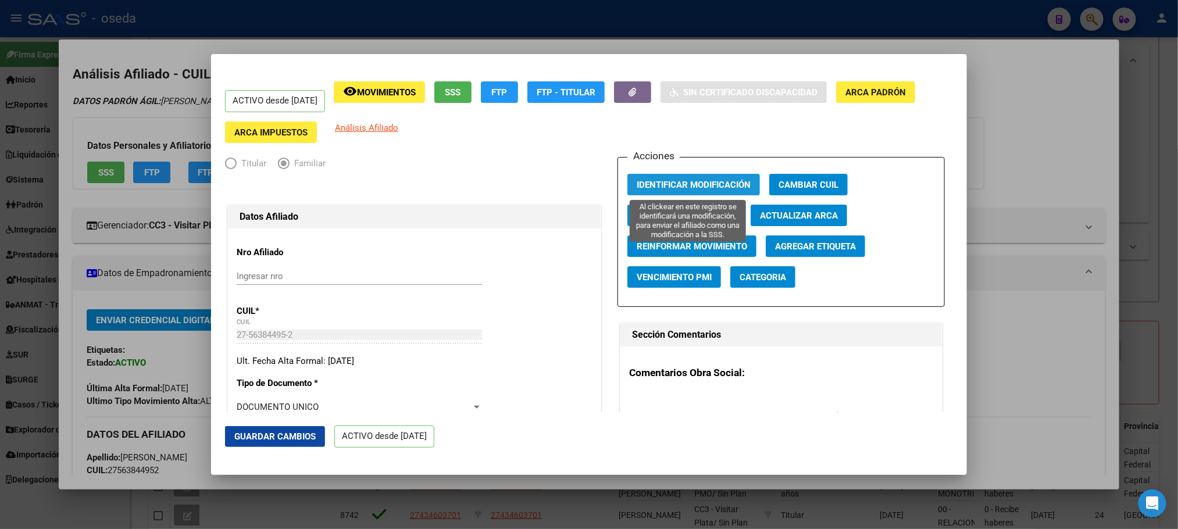
click at [666, 186] on span "Identificar Modificación" at bounding box center [694, 185] width 114 height 10
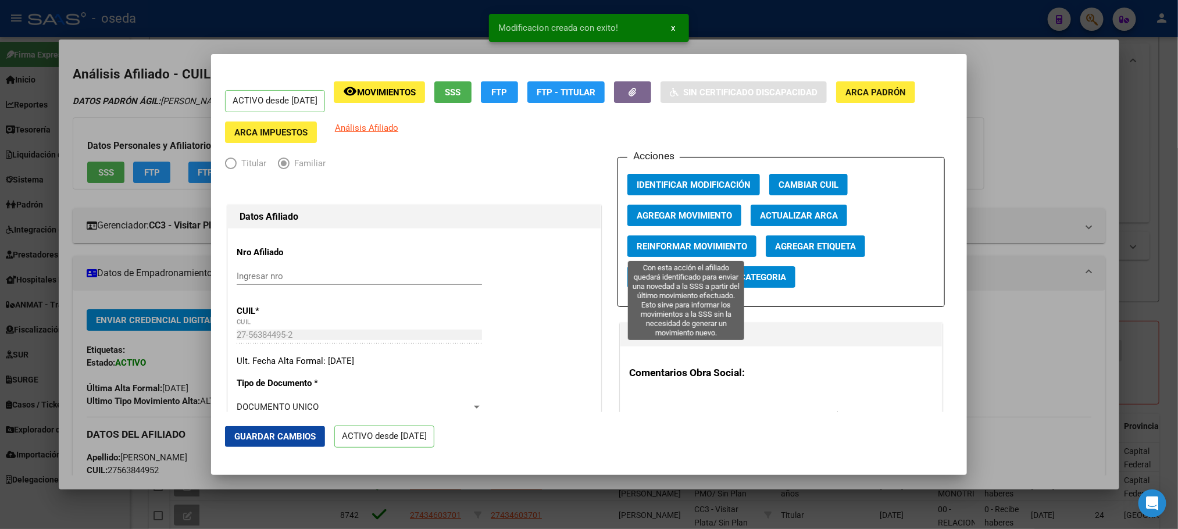
click at [658, 246] on span "Reinformar Movimiento" at bounding box center [692, 246] width 110 height 10
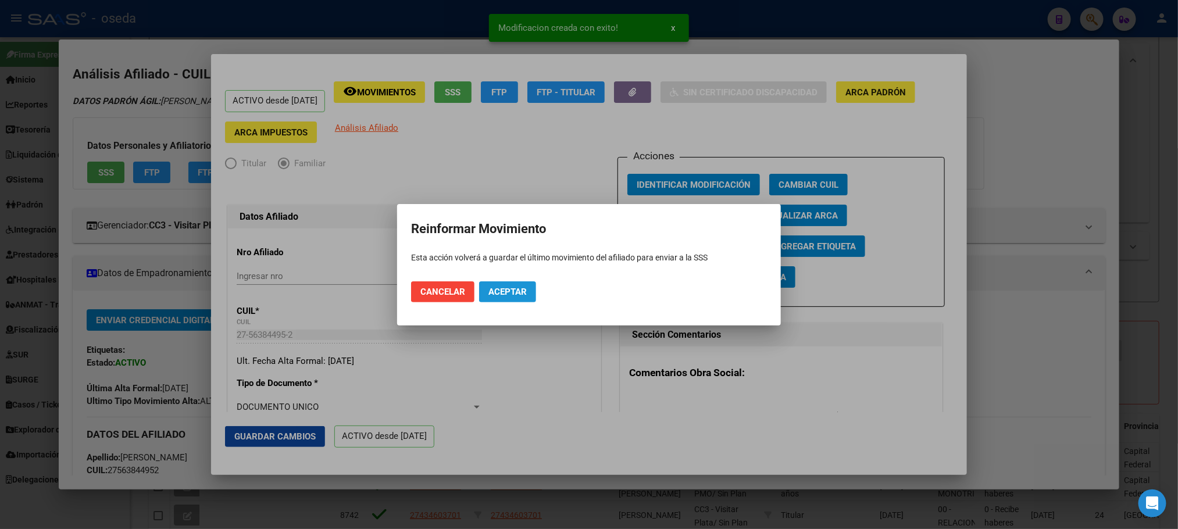
click at [508, 281] on button "Aceptar" at bounding box center [507, 291] width 57 height 21
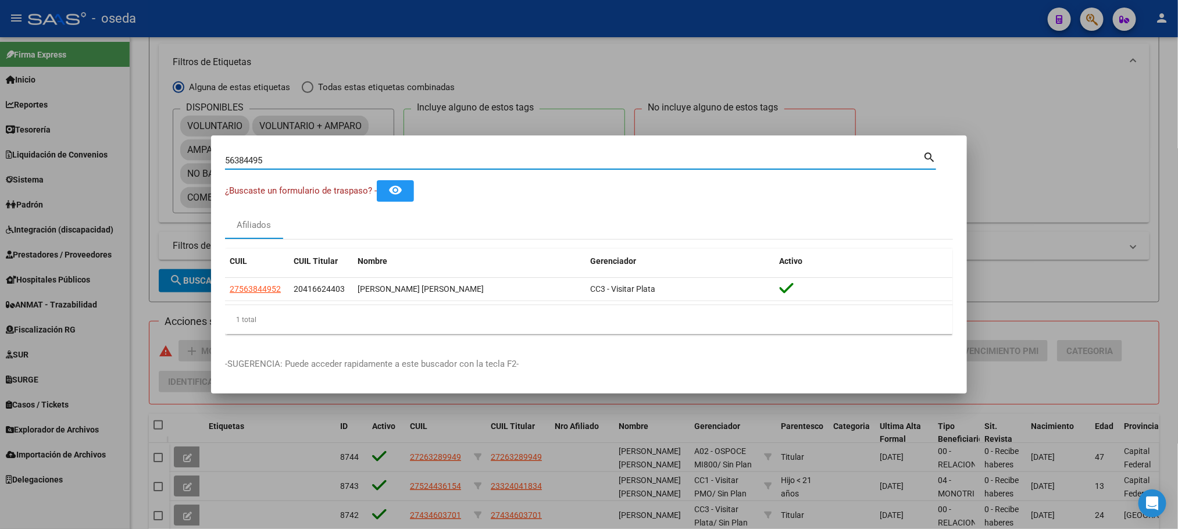
drag, startPoint x: 309, startPoint y: 157, endPoint x: 0, endPoint y: 156, distance: 309.4
click at [0, 157] on div "56384495 Buscar (apellido, dni, cuil, nro traspaso, cuit, obra social) search ¿…" at bounding box center [589, 264] width 1178 height 529
paste input "2402057"
type input "52402057"
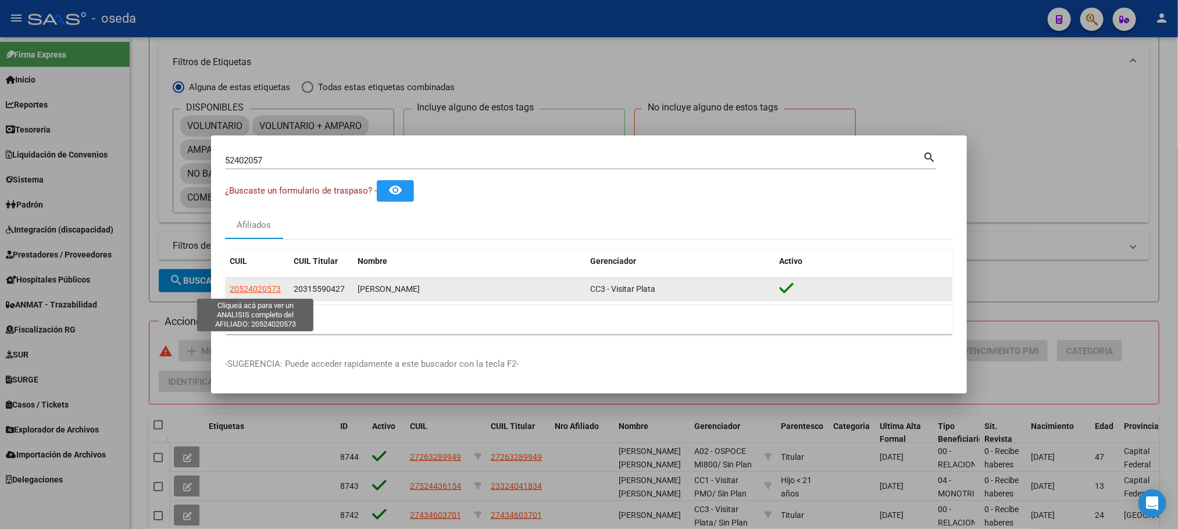
click at [239, 288] on span "20524020573" at bounding box center [255, 288] width 51 height 9
type textarea "20524020573"
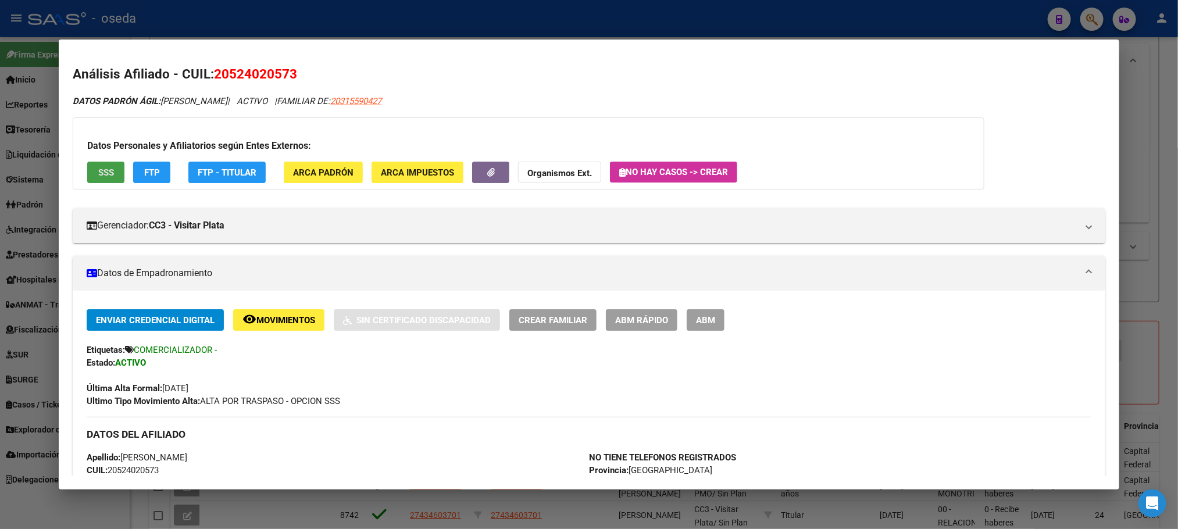
click at [105, 177] on span "SSS" at bounding box center [106, 172] width 16 height 10
click at [636, 324] on span "ABM Rápido" at bounding box center [641, 320] width 53 height 10
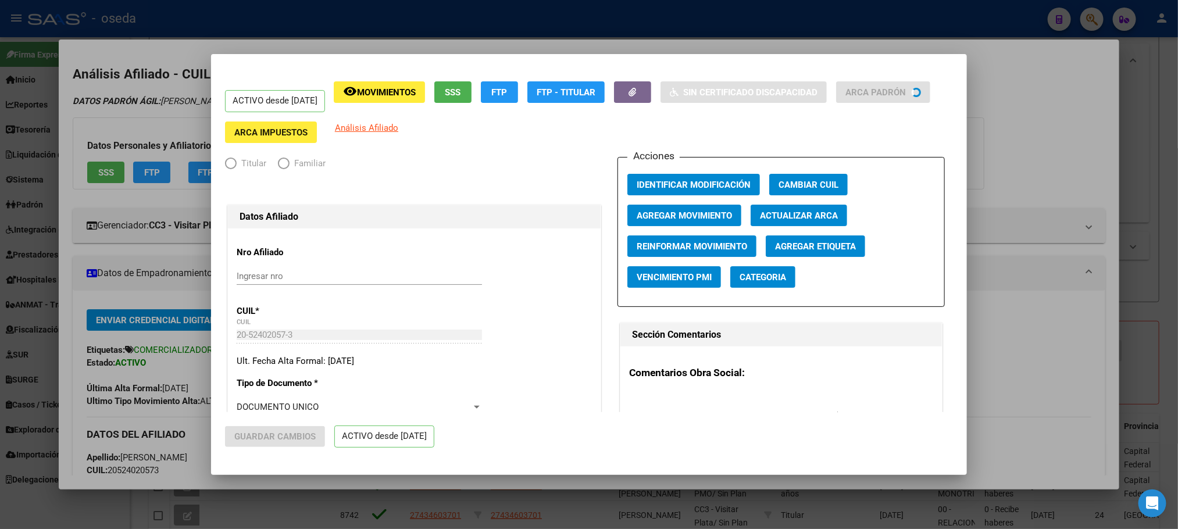
radio input "true"
type input "30-54625024-1"
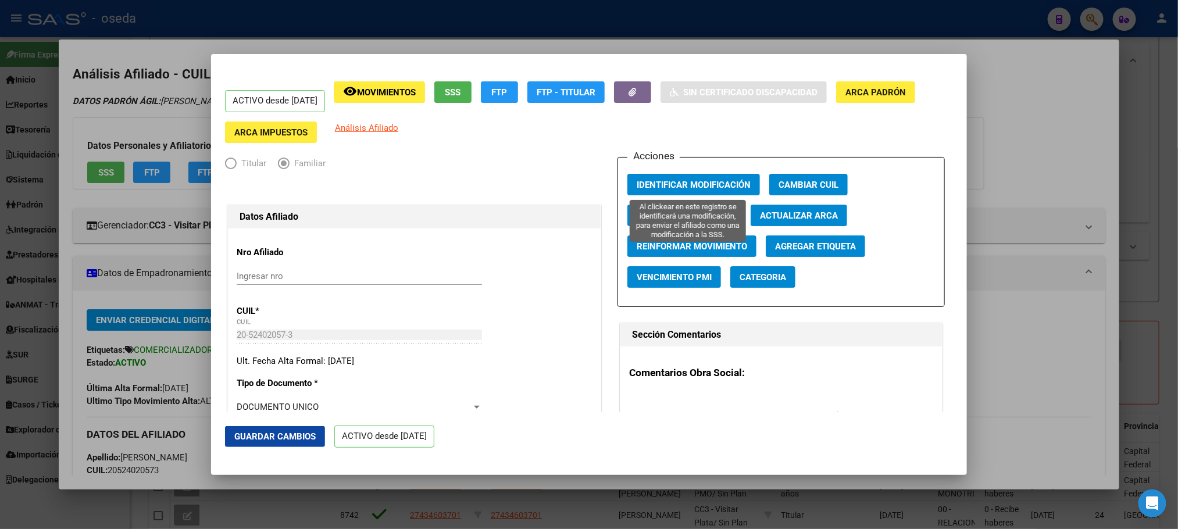
click at [657, 184] on span "Identificar Modificación" at bounding box center [694, 185] width 114 height 10
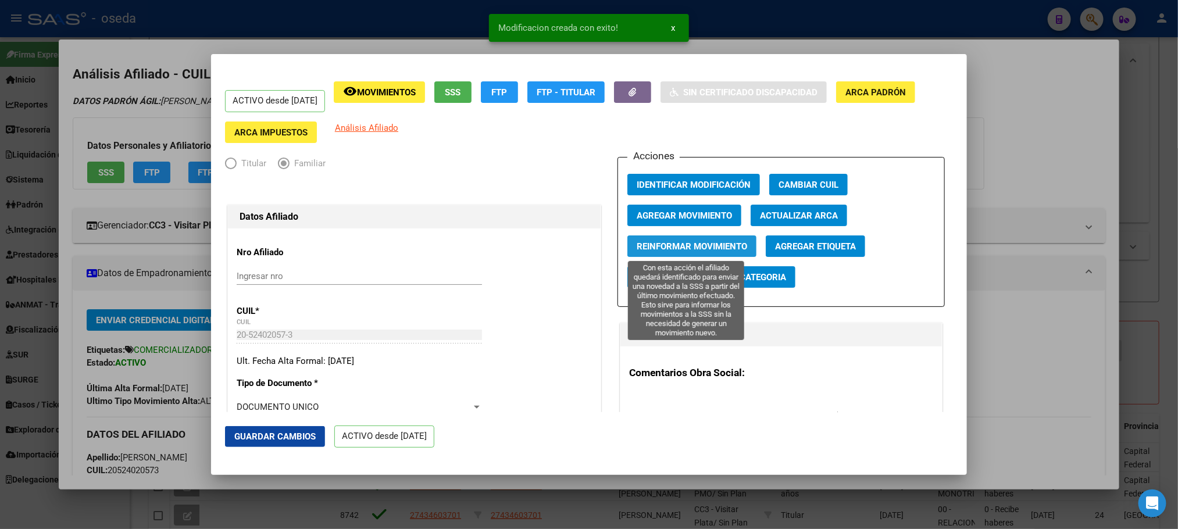
click at [645, 253] on button "Reinformar Movimiento" at bounding box center [691, 247] width 129 height 22
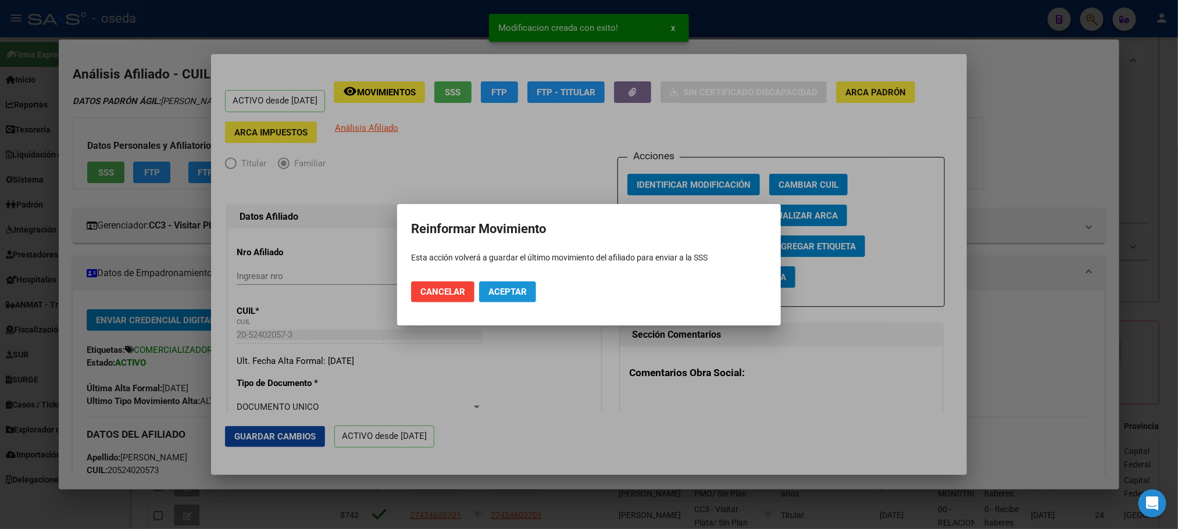
click at [513, 290] on span "Aceptar" at bounding box center [507, 292] width 38 height 10
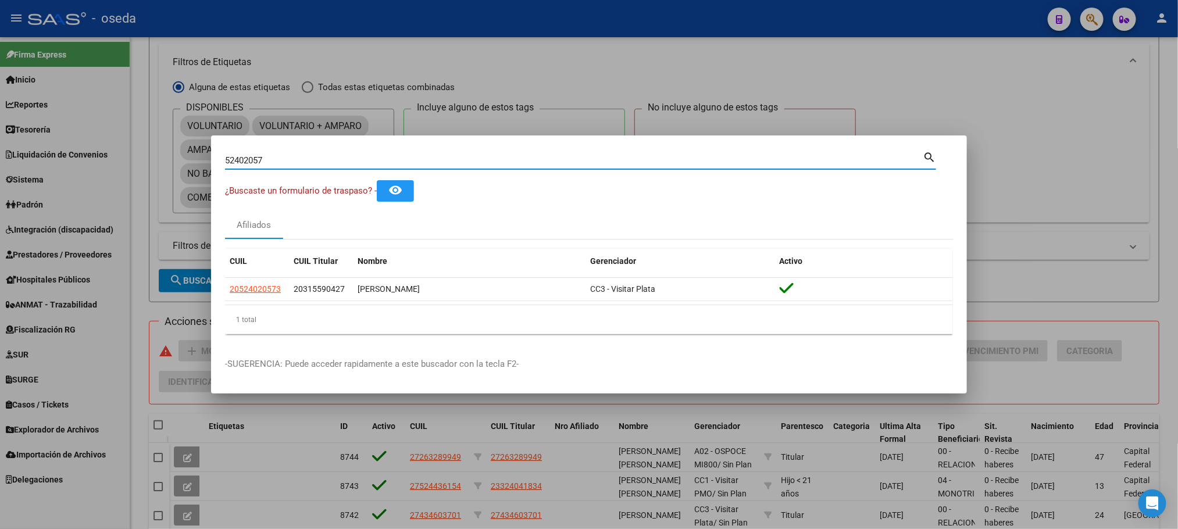
drag, startPoint x: 344, startPoint y: 155, endPoint x: 38, endPoint y: 179, distance: 306.8
click at [44, 179] on div "52402057 Buscar (apellido, dni, cuil, nro traspaso, cuit, obra social) search ¿…" at bounding box center [589, 264] width 1178 height 529
paste input "4212832"
type input "54212832"
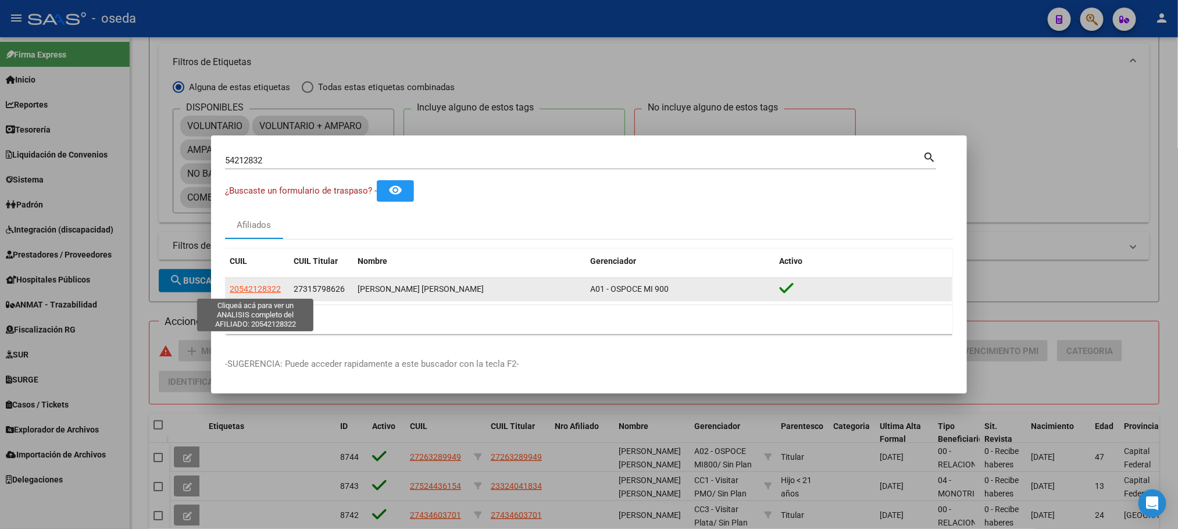
click at [257, 284] on span "20542128322" at bounding box center [255, 288] width 51 height 9
type textarea "20542128322"
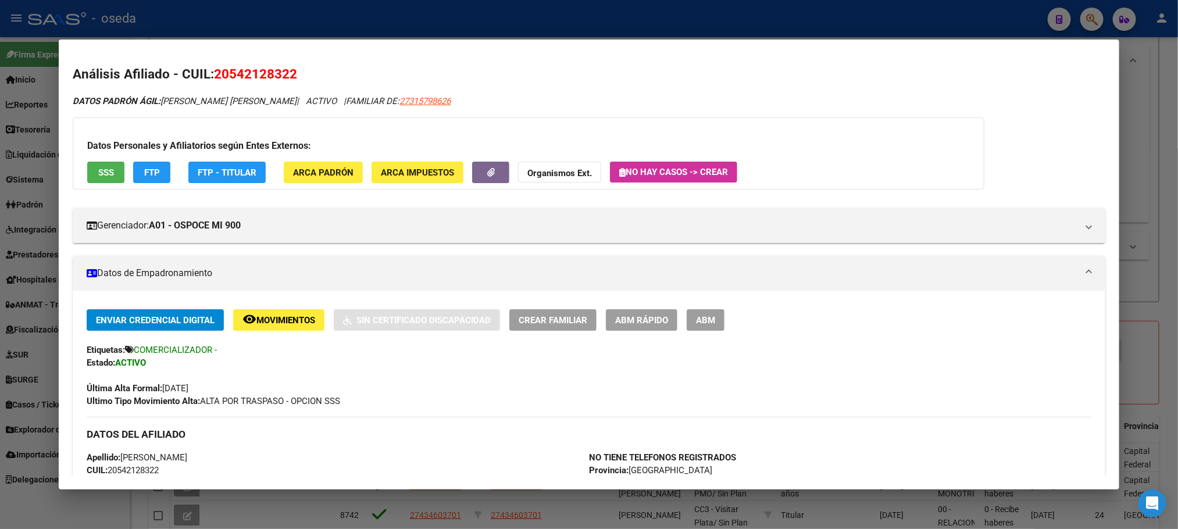
click at [649, 315] on span "ABM Rápido" at bounding box center [641, 320] width 53 height 10
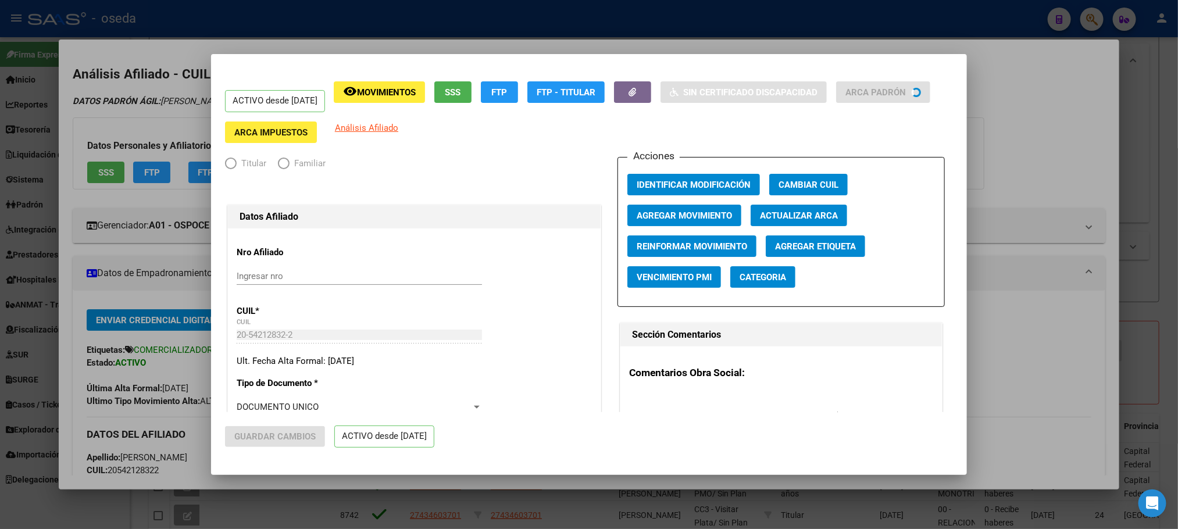
radio input "true"
type input "30-62739371-3"
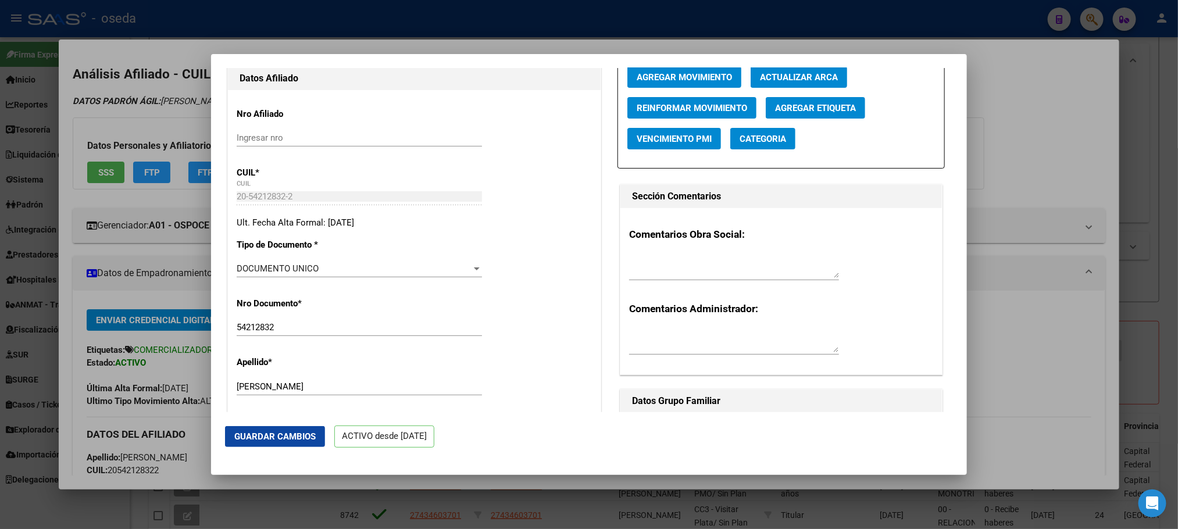
scroll to position [174, 0]
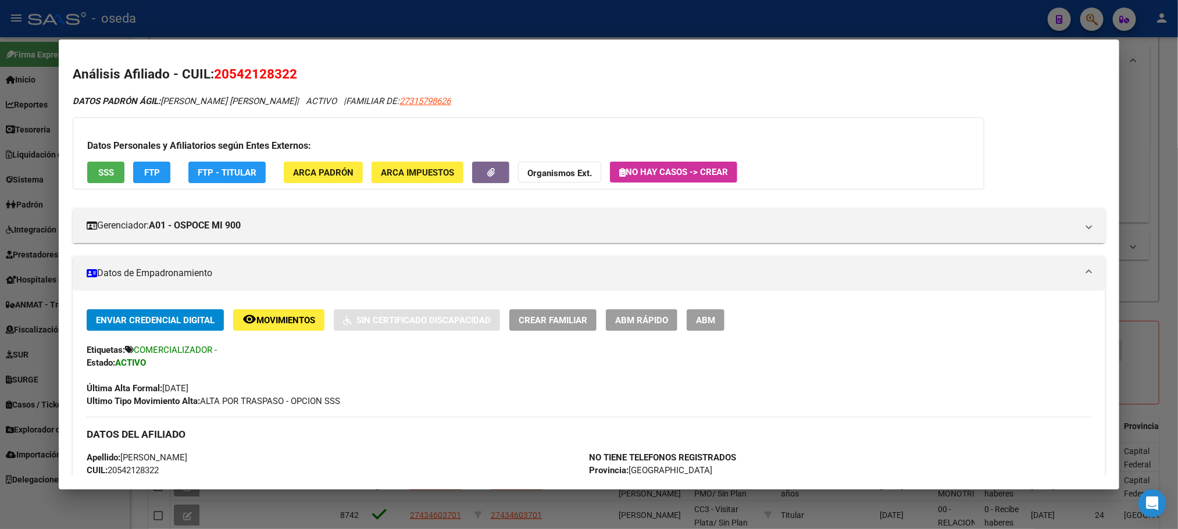
click at [98, 172] on span "SSS" at bounding box center [106, 172] width 16 height 10
click at [644, 313] on button "ABM Rápido" at bounding box center [642, 320] width 72 height 22
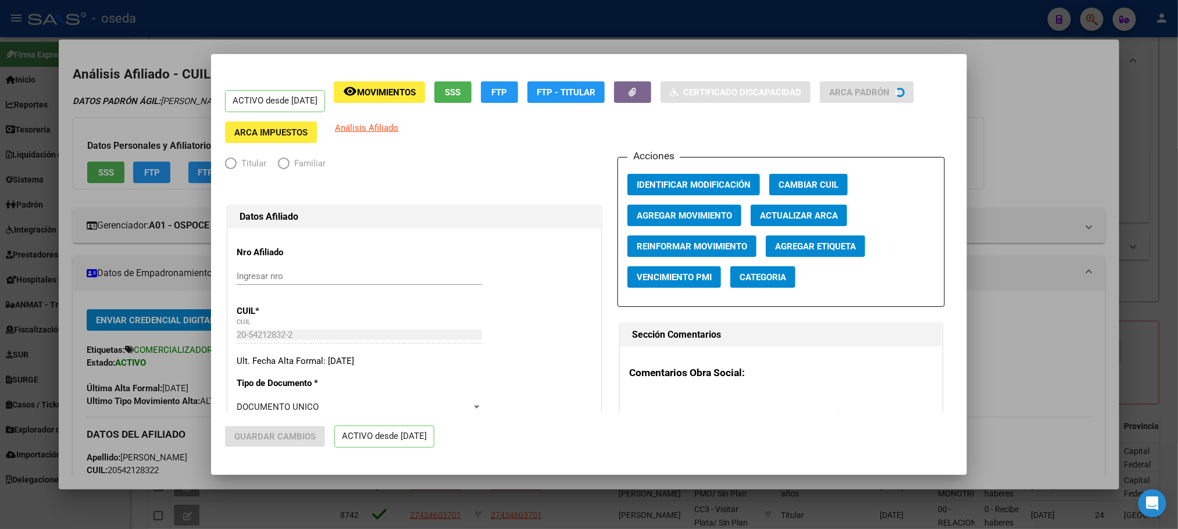
radio input "true"
type input "30-62739371-3"
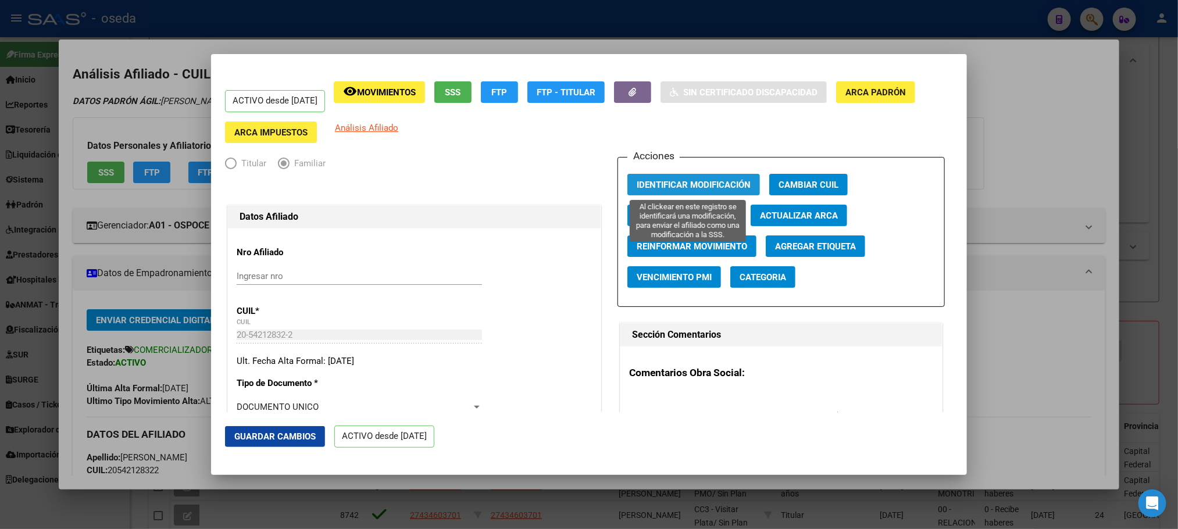
click at [651, 188] on span "Identificar Modificación" at bounding box center [694, 185] width 114 height 10
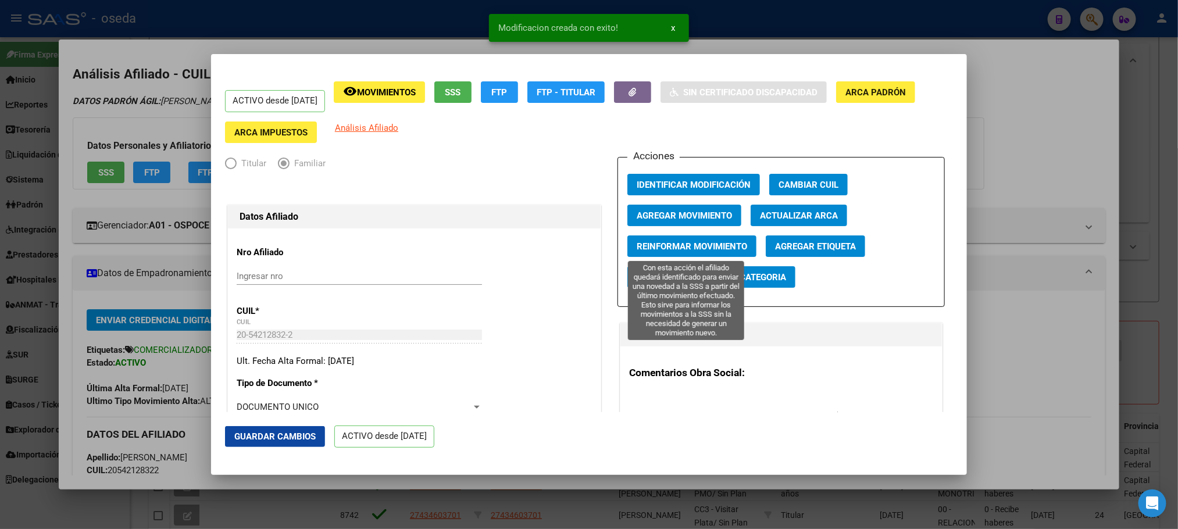
click at [659, 242] on span "Reinformar Movimiento" at bounding box center [692, 246] width 110 height 10
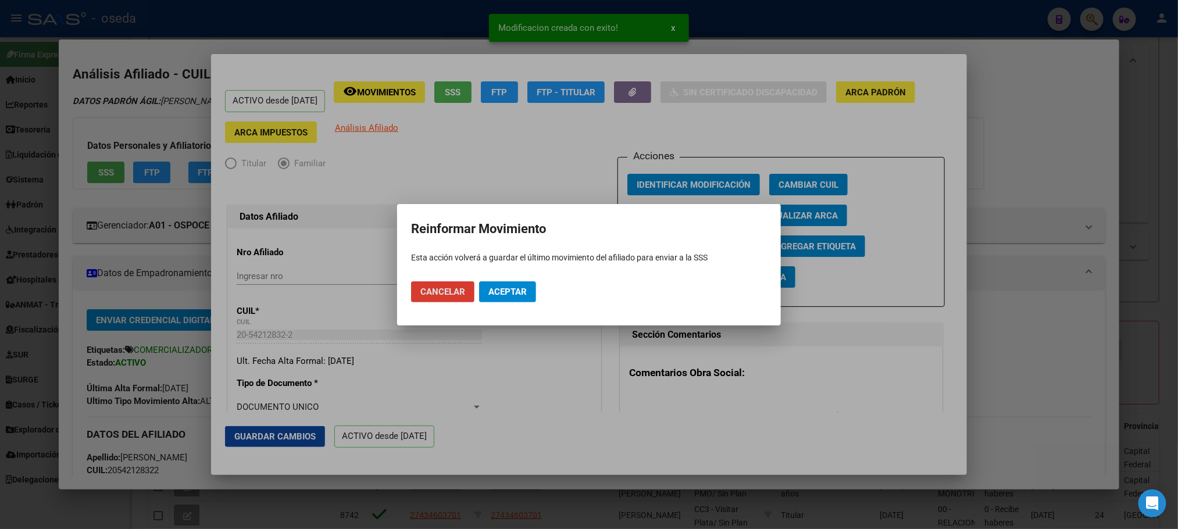
click at [520, 290] on span "Aceptar" at bounding box center [507, 292] width 38 height 10
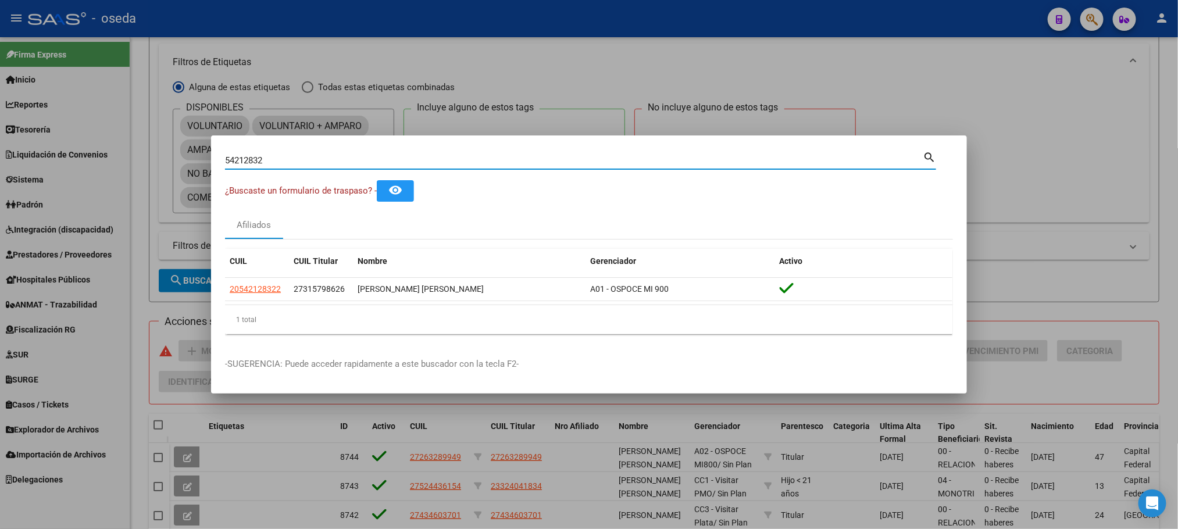
drag, startPoint x: 363, startPoint y: 161, endPoint x: 0, endPoint y: 180, distance: 363.3
click at [0, 180] on div "54212832 Buscar (apellido, dni, cuil, nro traspaso, cuit, obra social) search ¿…" at bounding box center [589, 264] width 1178 height 529
paste input "94333936"
type input "94333936"
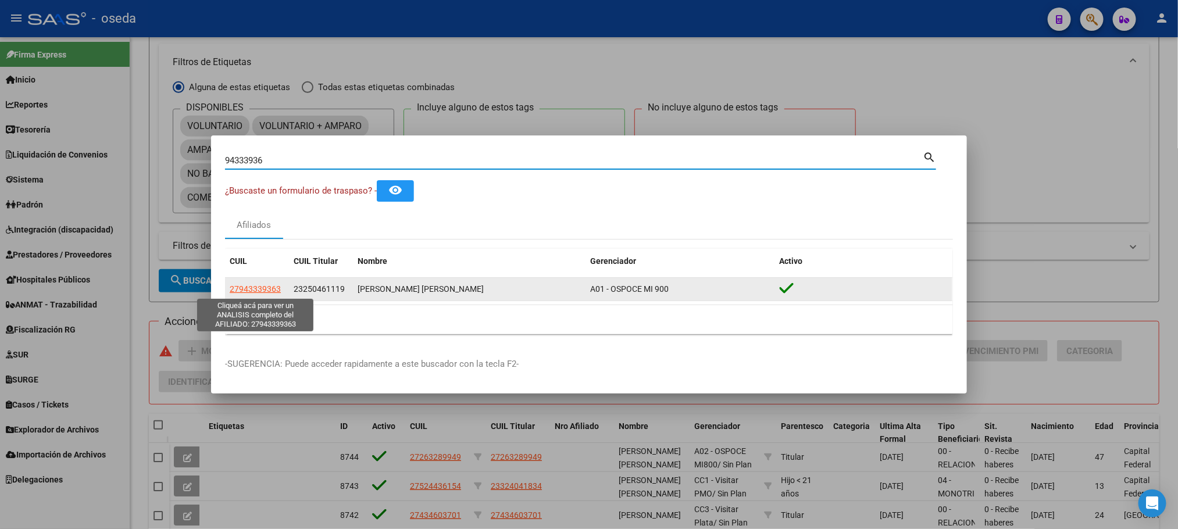
click at [243, 291] on span "27943339363" at bounding box center [255, 288] width 51 height 9
type textarea "27943339363"
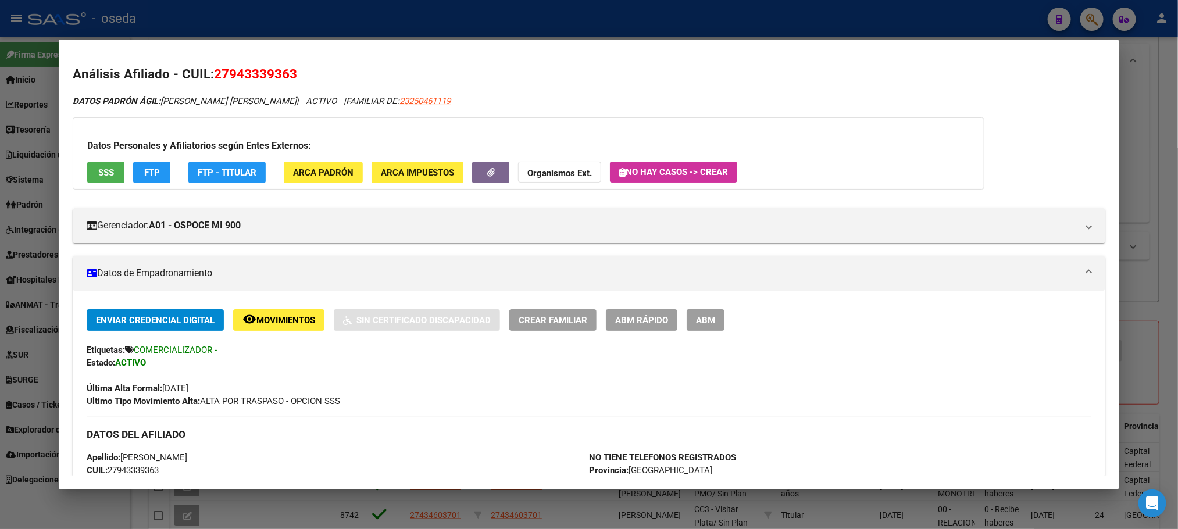
click at [87, 170] on button "SSS" at bounding box center [105, 173] width 37 height 22
click at [645, 324] on span "ABM Rápido" at bounding box center [641, 320] width 53 height 10
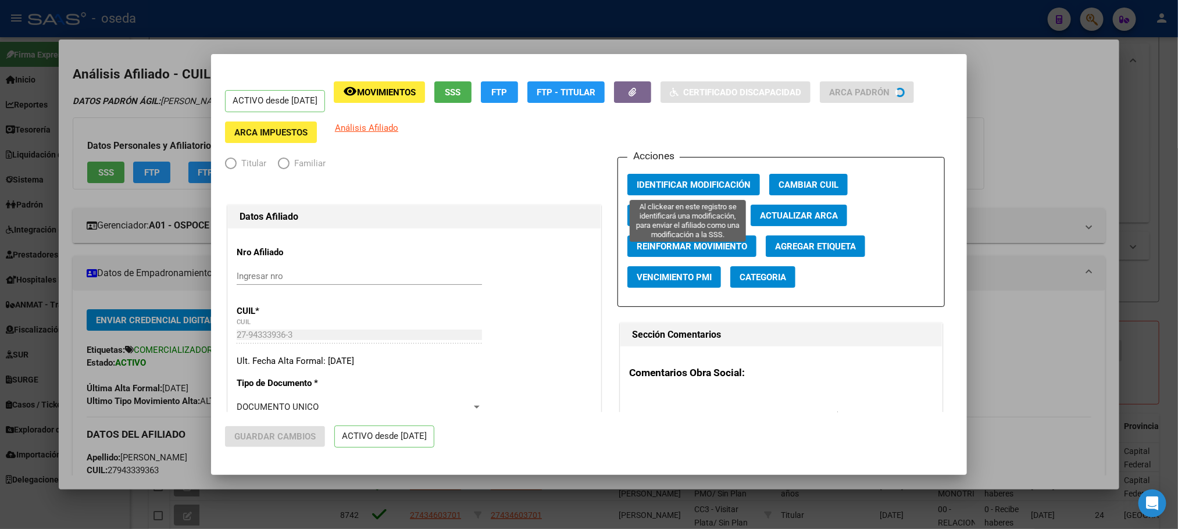
radio input "true"
type input "30-57153764-4"
click at [719, 180] on span "Identificar Modificación" at bounding box center [694, 185] width 114 height 10
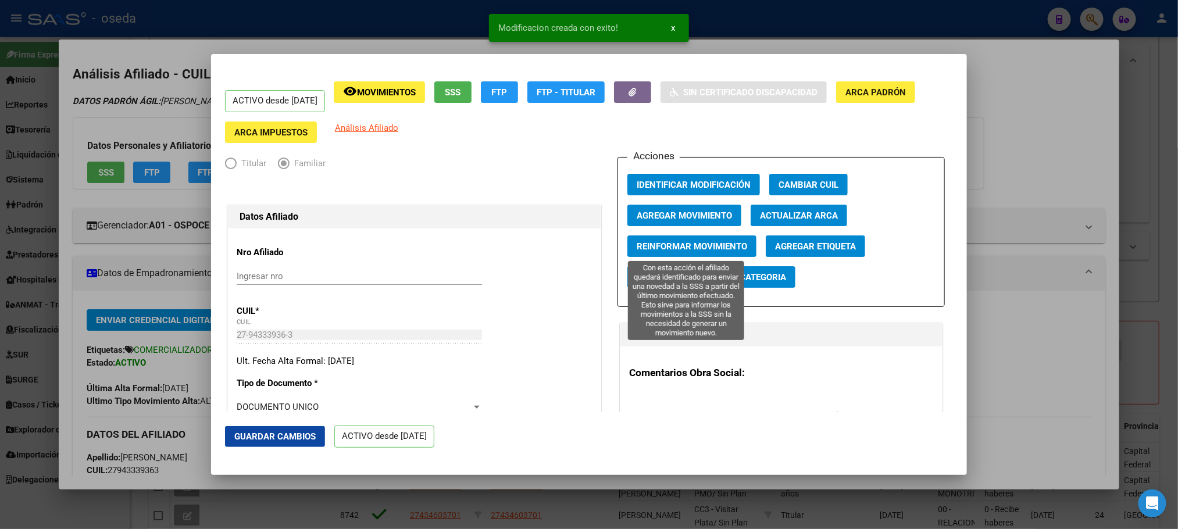
click at [662, 241] on span "Reinformar Movimiento" at bounding box center [692, 246] width 110 height 10
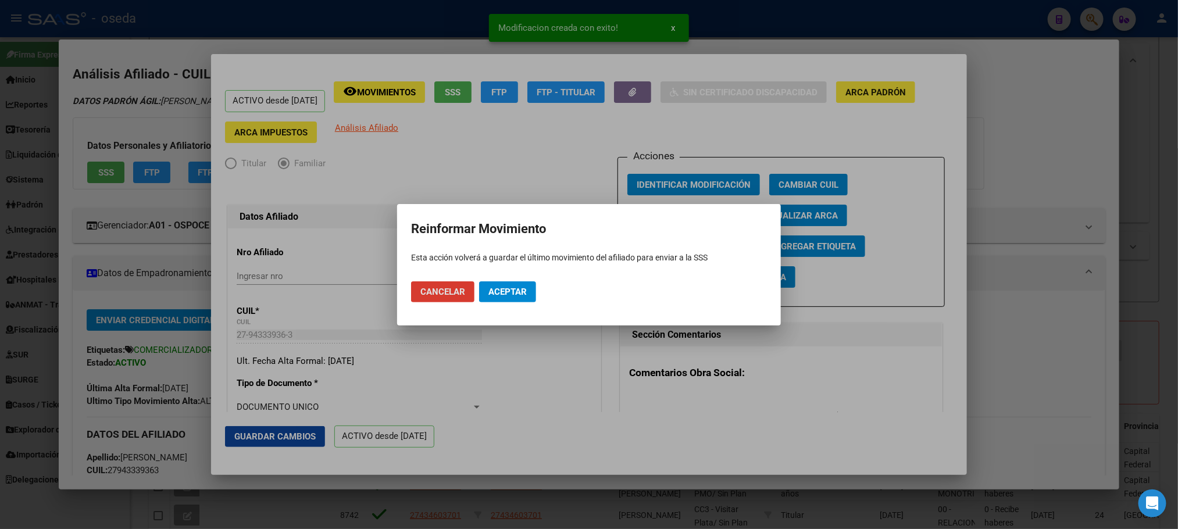
click at [493, 293] on span "Aceptar" at bounding box center [507, 292] width 38 height 10
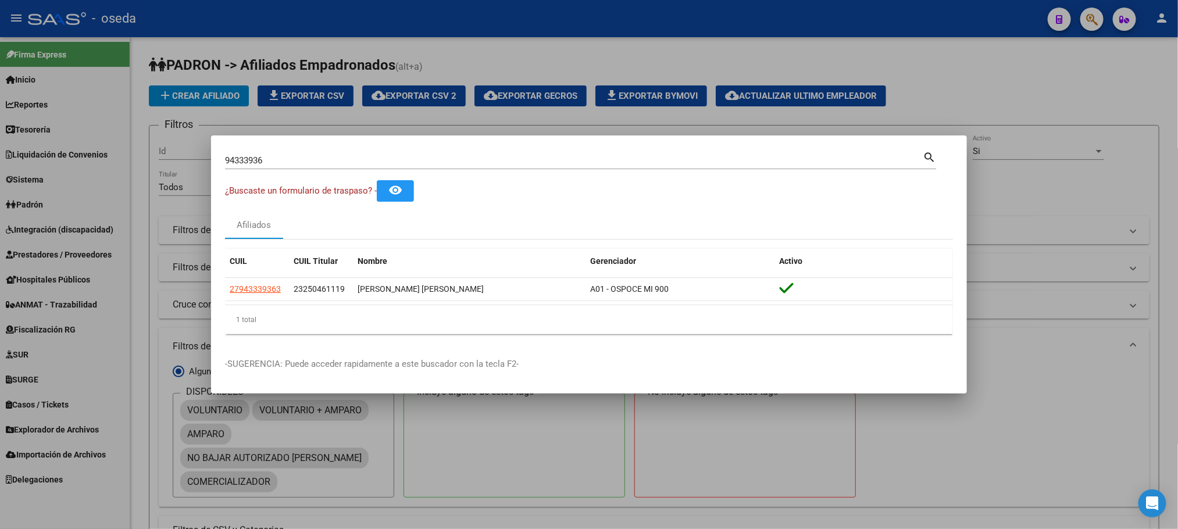
scroll to position [284, 0]
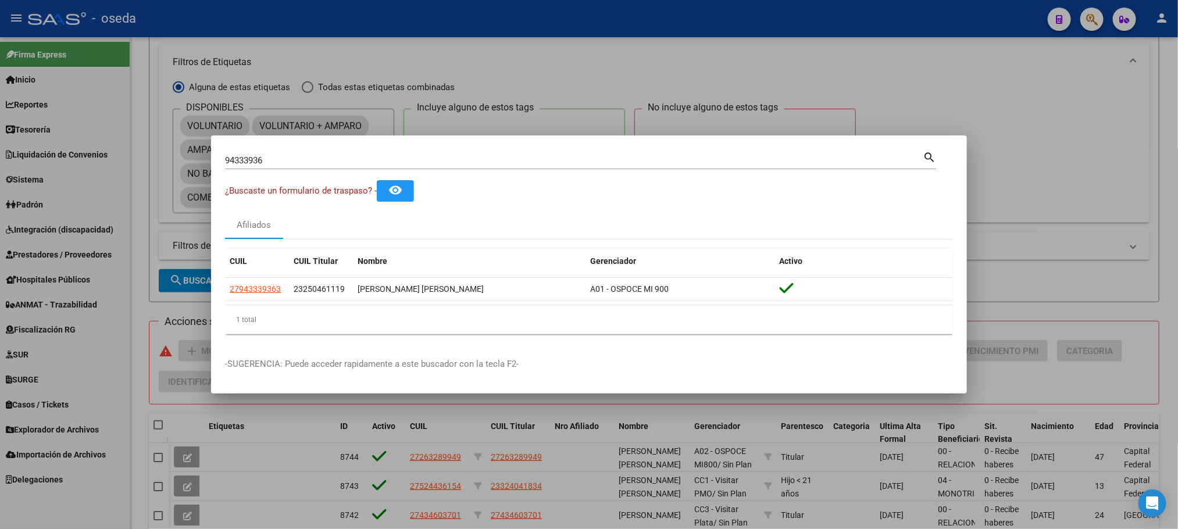
drag, startPoint x: 479, startPoint y: 154, endPoint x: 52, endPoint y: 154, distance: 426.3
click at [52, 154] on div "94333936 Buscar (apellido, dni, cuil, nro traspaso, cuit, obra social) search ¿…" at bounding box center [589, 264] width 1178 height 529
drag, startPoint x: 272, startPoint y: 161, endPoint x: 117, endPoint y: 161, distance: 154.7
click at [119, 161] on div "94333936 Buscar (apellido, dni, cuil, nro traspaso, cuit, obra social) search ¿…" at bounding box center [589, 264] width 1178 height 529
paste input "30045954"
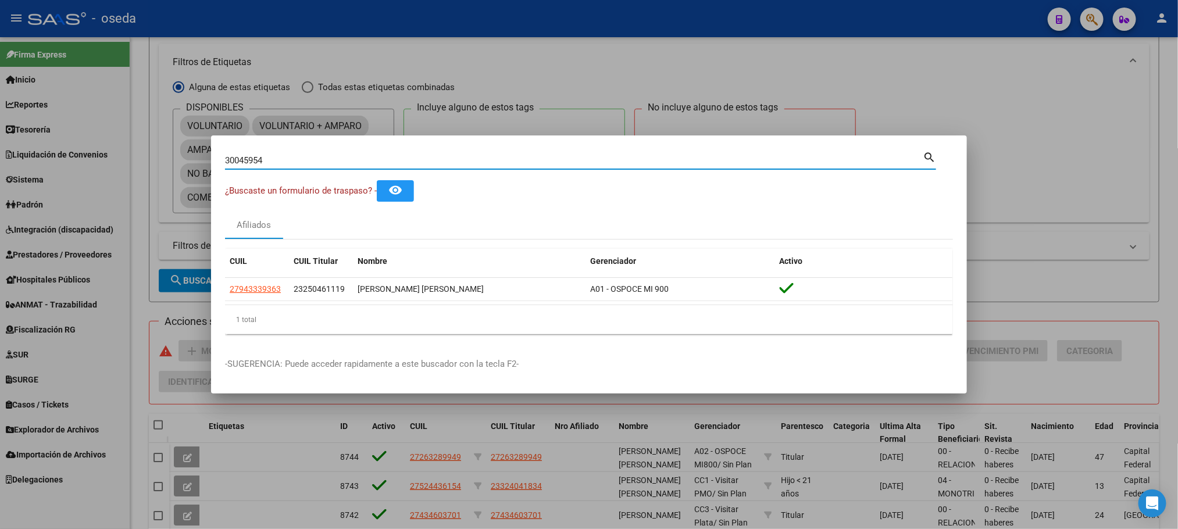
type input "30045954"
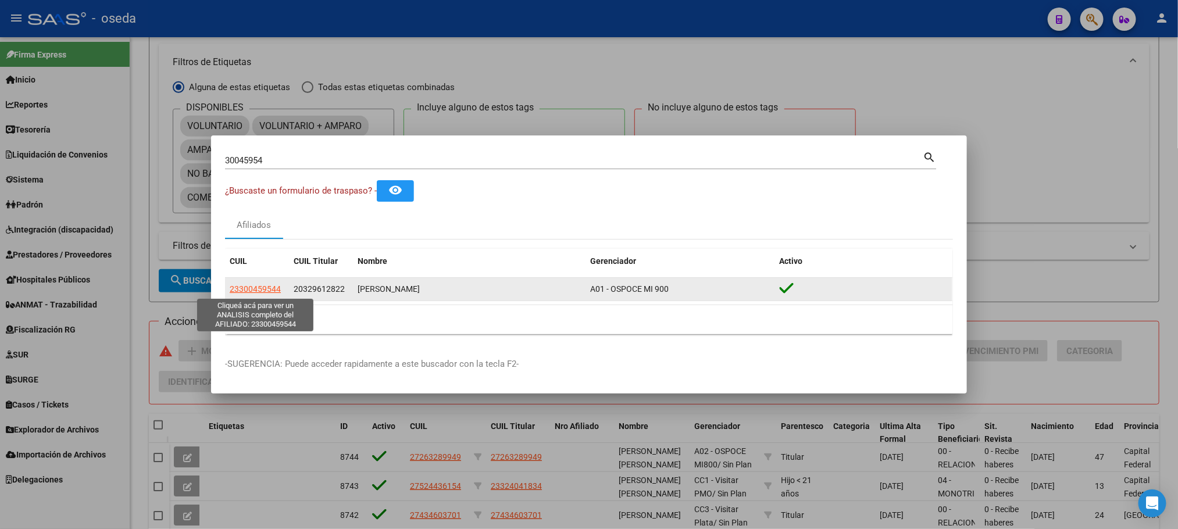
click at [259, 291] on span "23300459544" at bounding box center [255, 288] width 51 height 9
type textarea "23300459544"
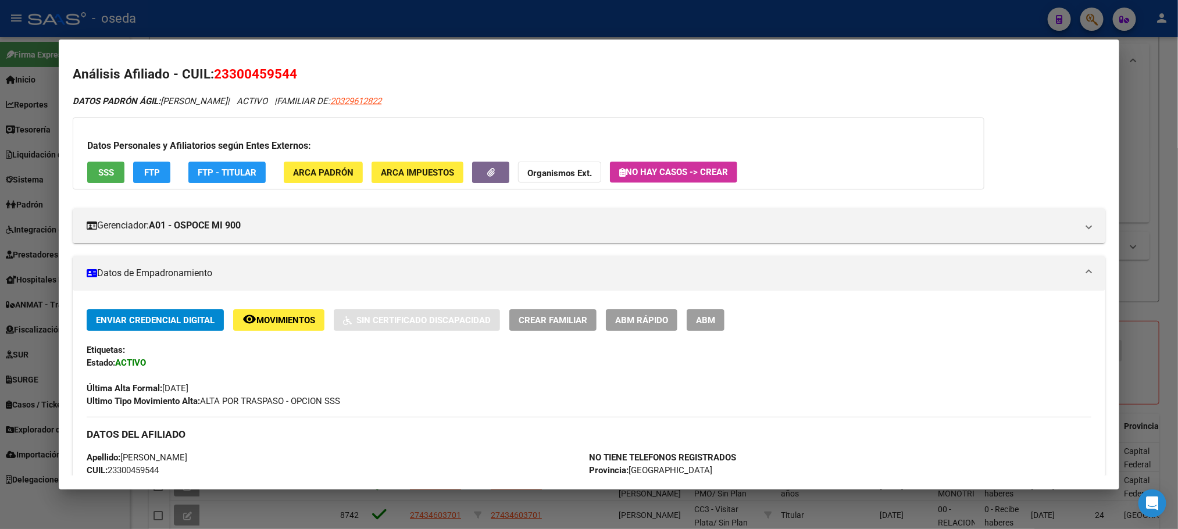
click at [99, 163] on button "SSS" at bounding box center [105, 173] width 37 height 22
click at [621, 323] on span "ABM Rápido" at bounding box center [641, 320] width 53 height 10
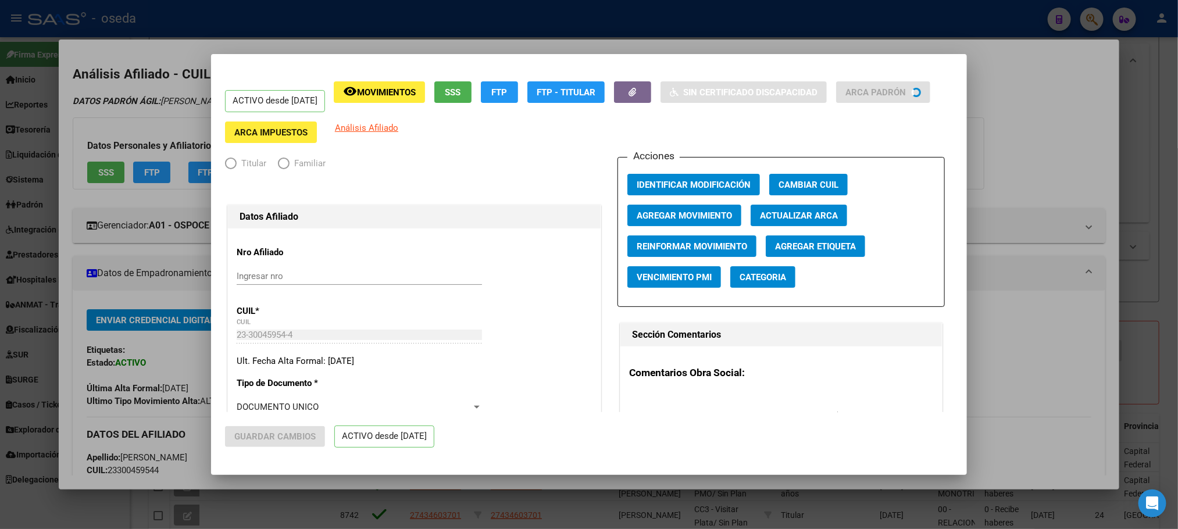
radio input "true"
type input "30-71026301-5"
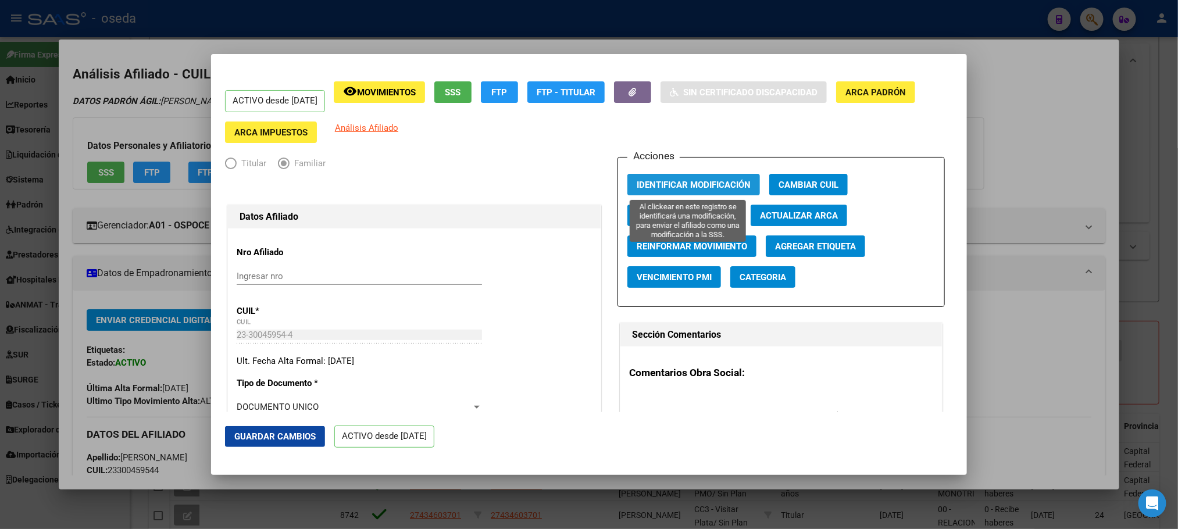
click at [688, 177] on button "Identificar Modificación" at bounding box center [693, 185] width 133 height 22
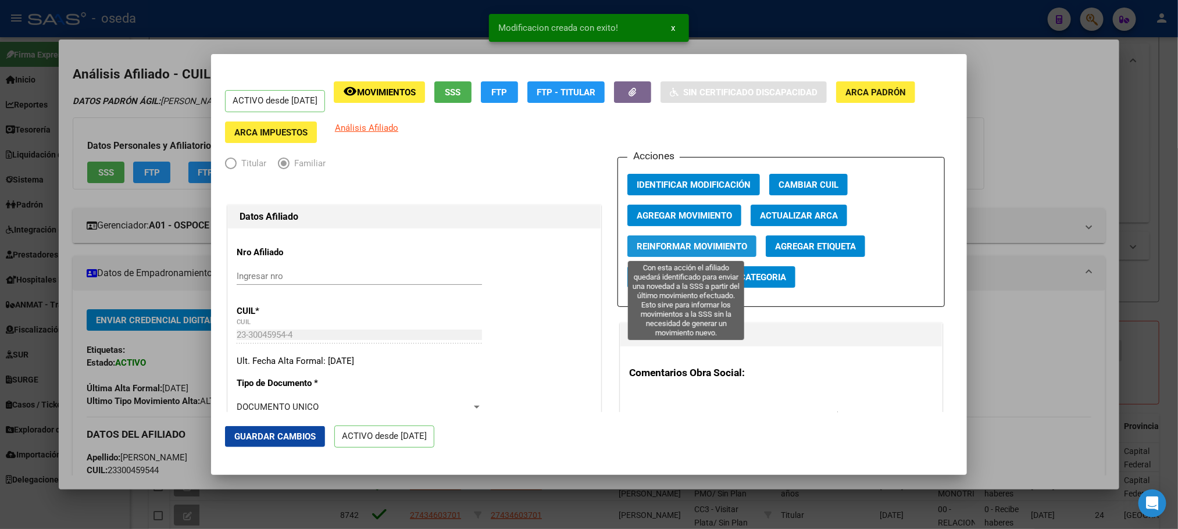
click at [669, 247] on span "Reinformar Movimiento" at bounding box center [692, 246] width 110 height 10
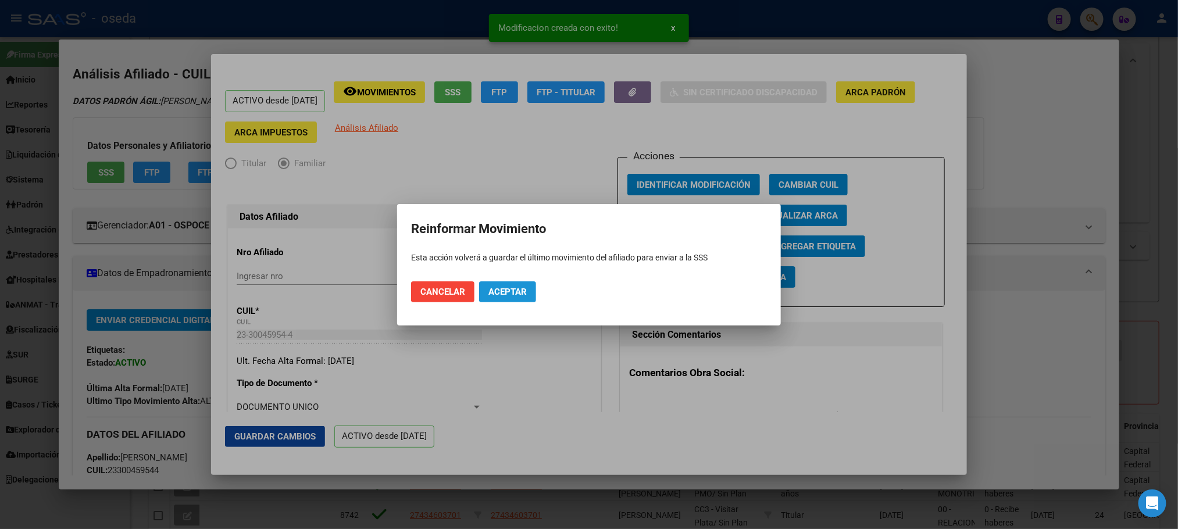
click at [502, 287] on span "Aceptar" at bounding box center [507, 292] width 38 height 10
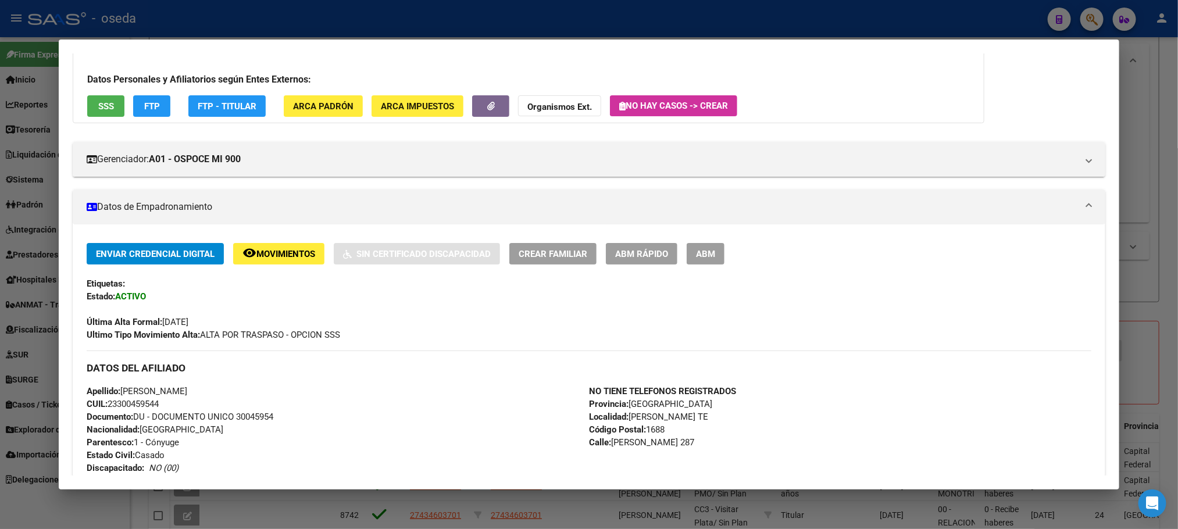
scroll to position [0, 0]
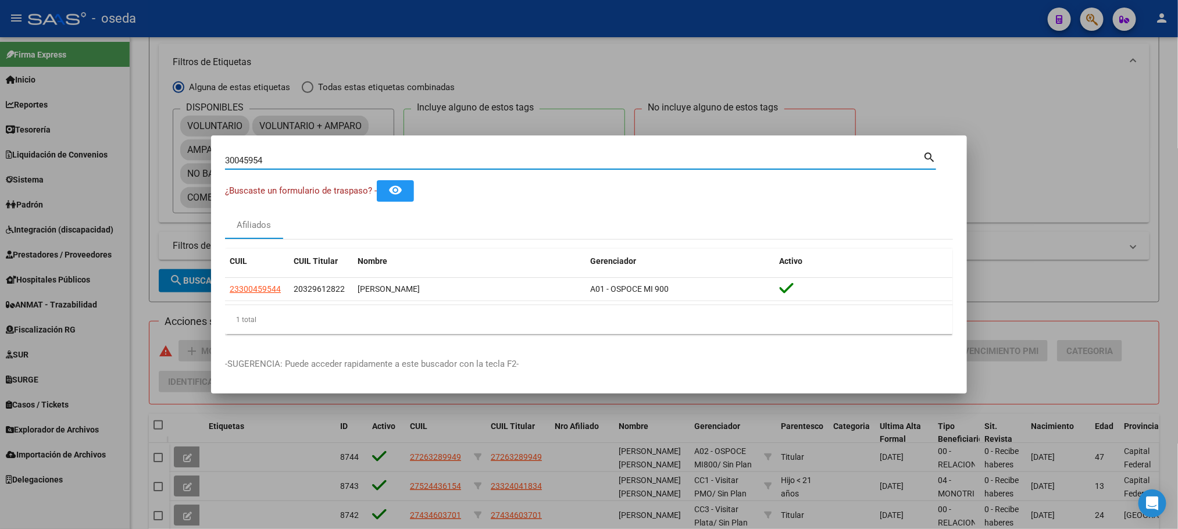
drag, startPoint x: 300, startPoint y: 163, endPoint x: 0, endPoint y: 157, distance: 300.1
click at [0, 157] on div "30045954 Buscar (apellido, dni, cuil, nro traspaso, cuit, obra social) search ¿…" at bounding box center [589, 264] width 1178 height 529
paste input "51570720"
type input "51570720"
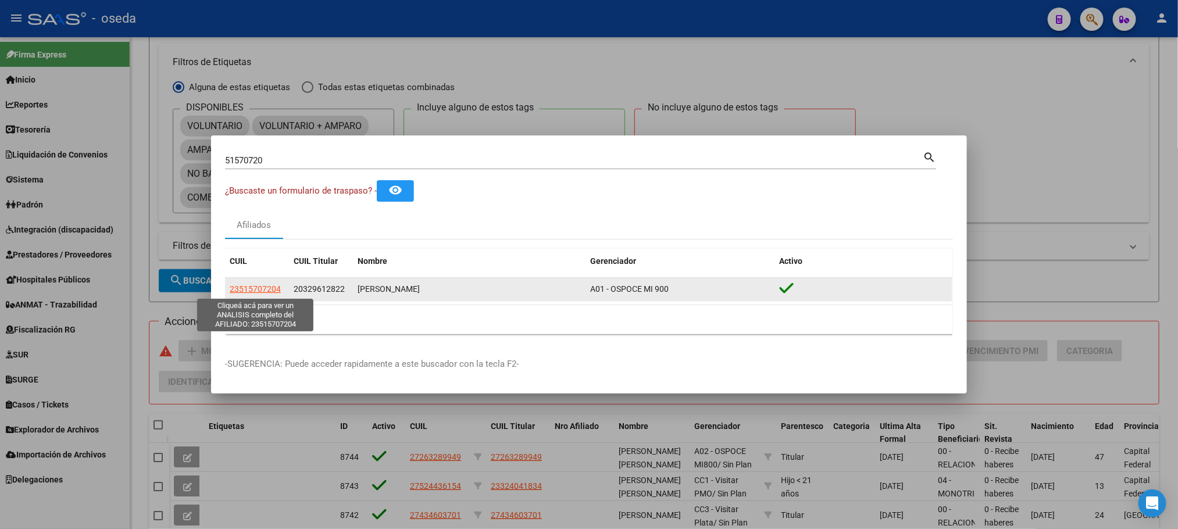
click at [234, 290] on span "23515707204" at bounding box center [255, 288] width 51 height 9
type textarea "23515707204"
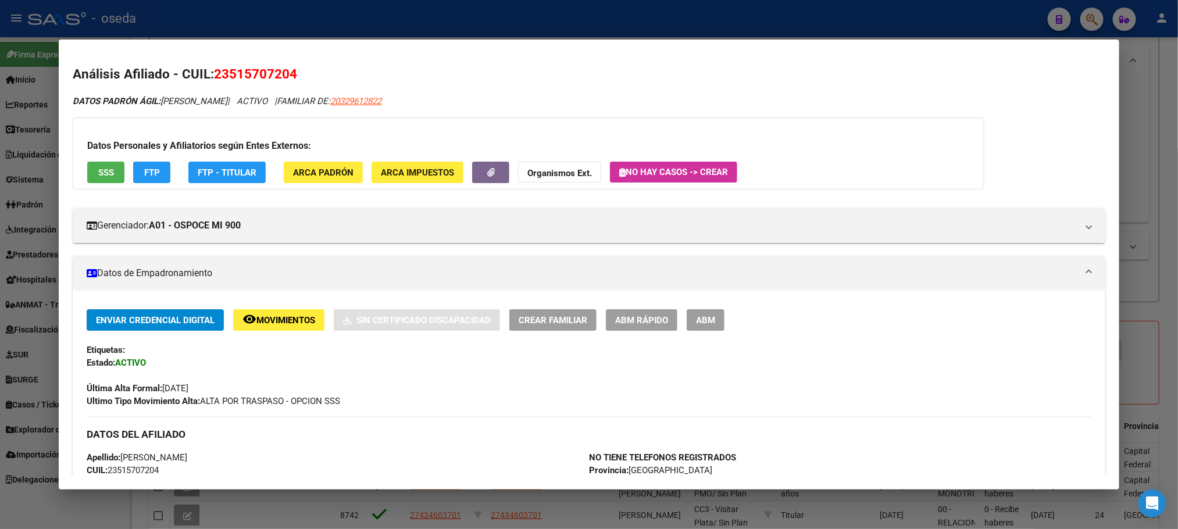
click at [105, 179] on button "SSS" at bounding box center [105, 173] width 37 height 22
click at [648, 323] on span "ABM Rápido" at bounding box center [641, 320] width 53 height 10
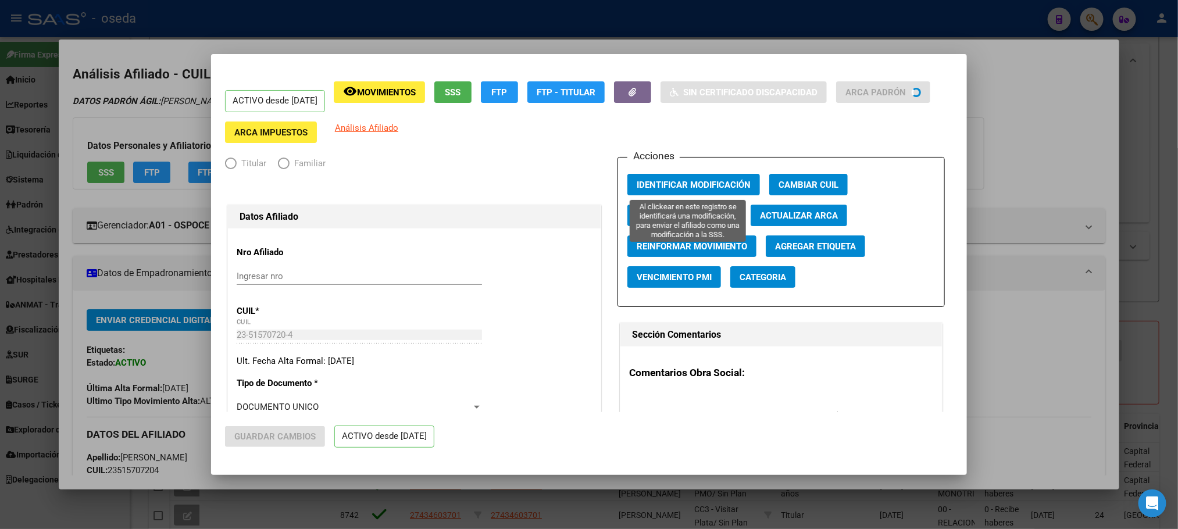
radio input "true"
type input "30-71026301-5"
click at [672, 181] on span "Identificar Modificación" at bounding box center [694, 185] width 114 height 10
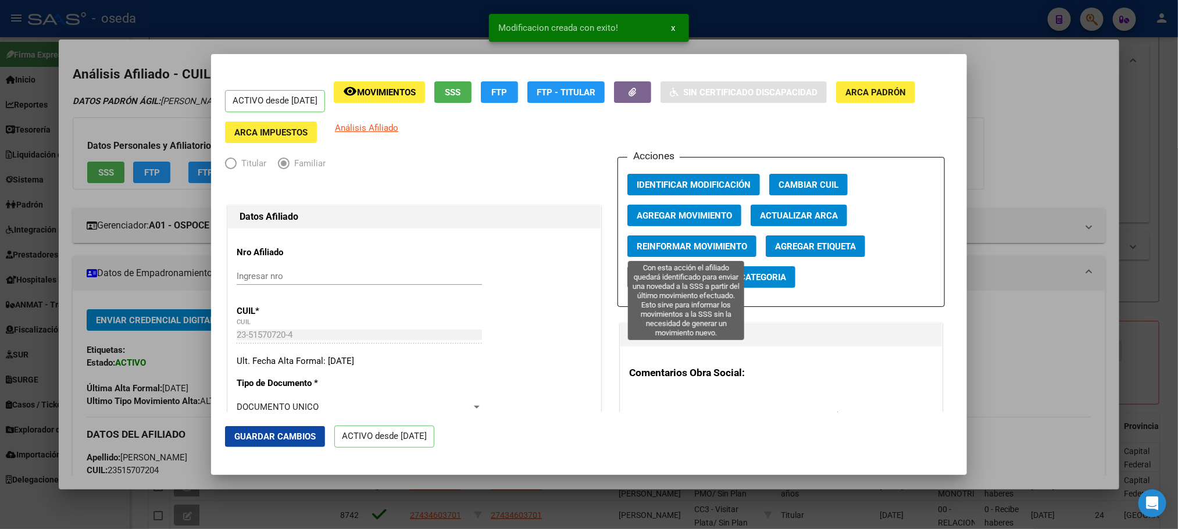
click at [672, 242] on span "Reinformar Movimiento" at bounding box center [692, 246] width 110 height 10
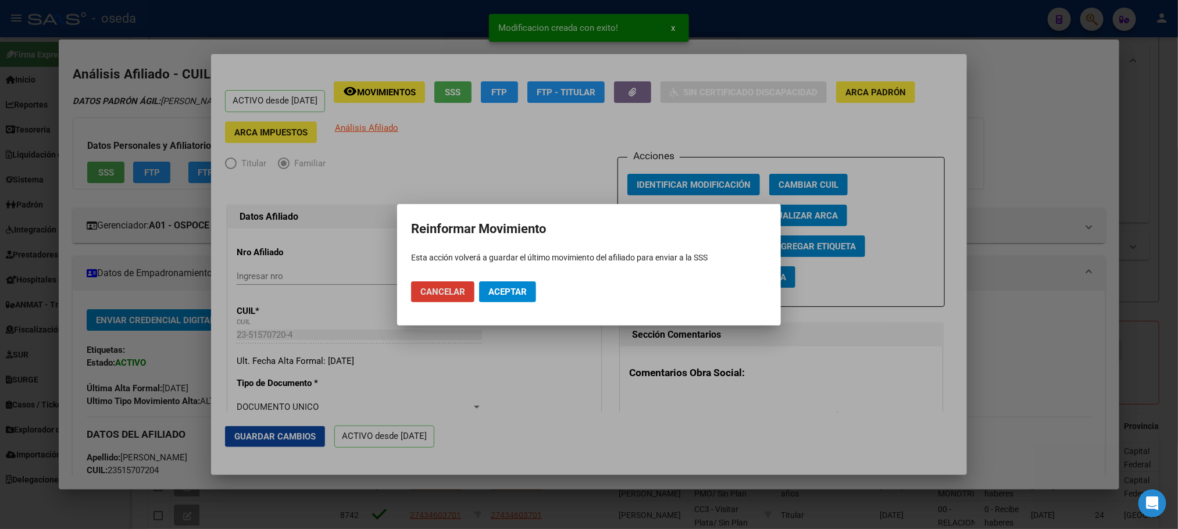
click at [508, 290] on span "Aceptar" at bounding box center [507, 292] width 38 height 10
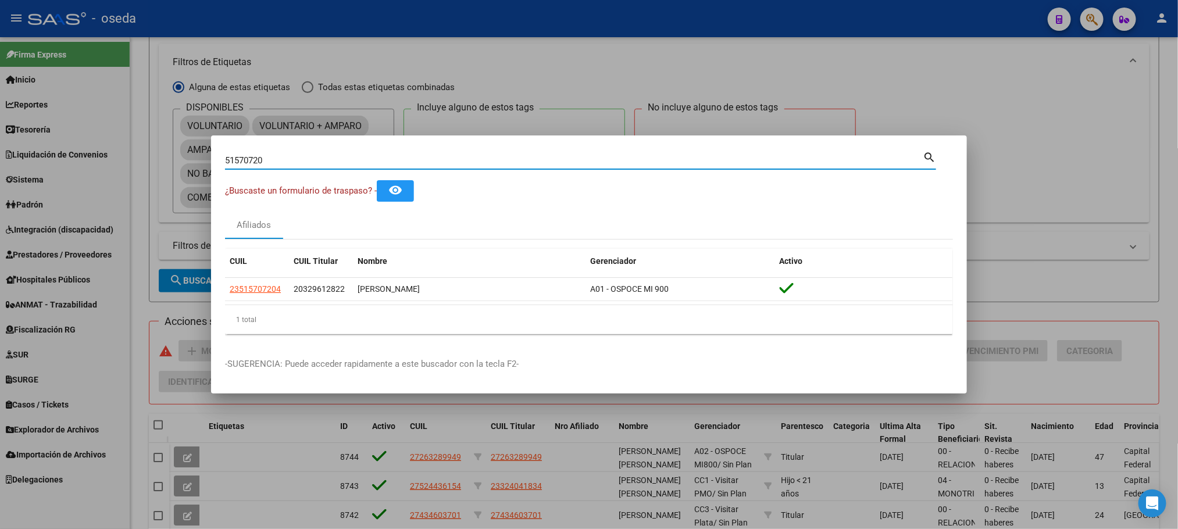
drag, startPoint x: 368, startPoint y: 159, endPoint x: 0, endPoint y: 154, distance: 368.1
click at [0, 154] on div "51570720 Buscar (apellido, dni, cuil, nro traspaso, cuit, obra social) search ¿…" at bounding box center [589, 264] width 1178 height 529
paste input "19113859"
type input "19113859"
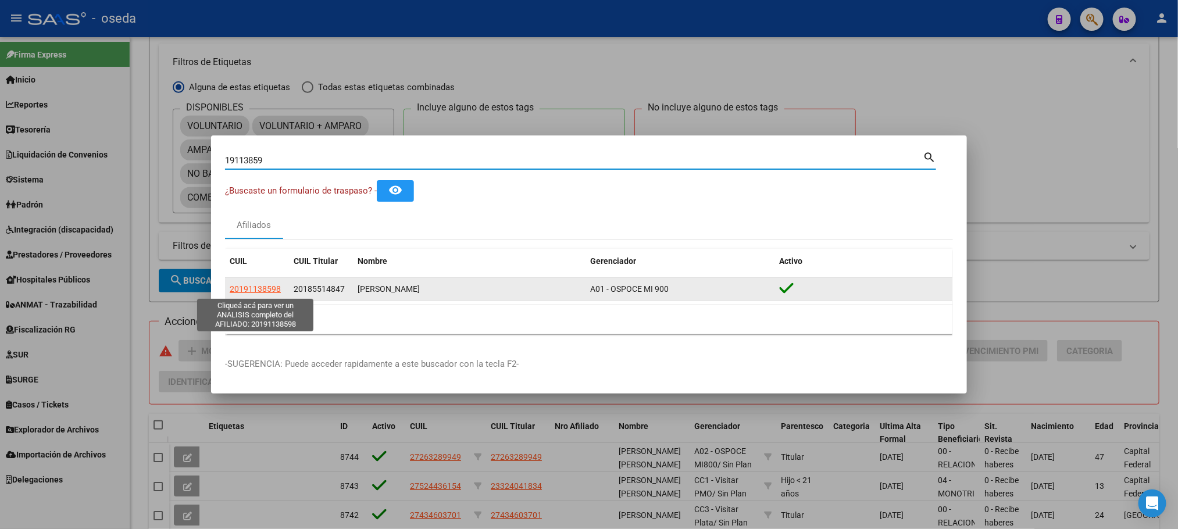
click at [272, 290] on span "20191138598" at bounding box center [255, 288] width 51 height 9
type textarea "20191138598"
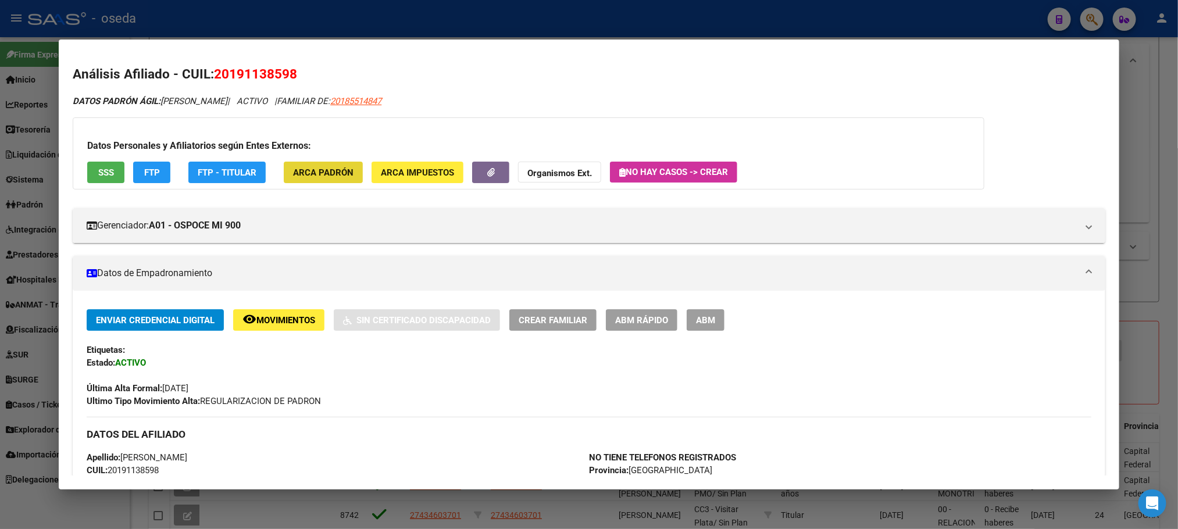
click at [334, 173] on span "ARCA Padrón" at bounding box center [323, 172] width 60 height 10
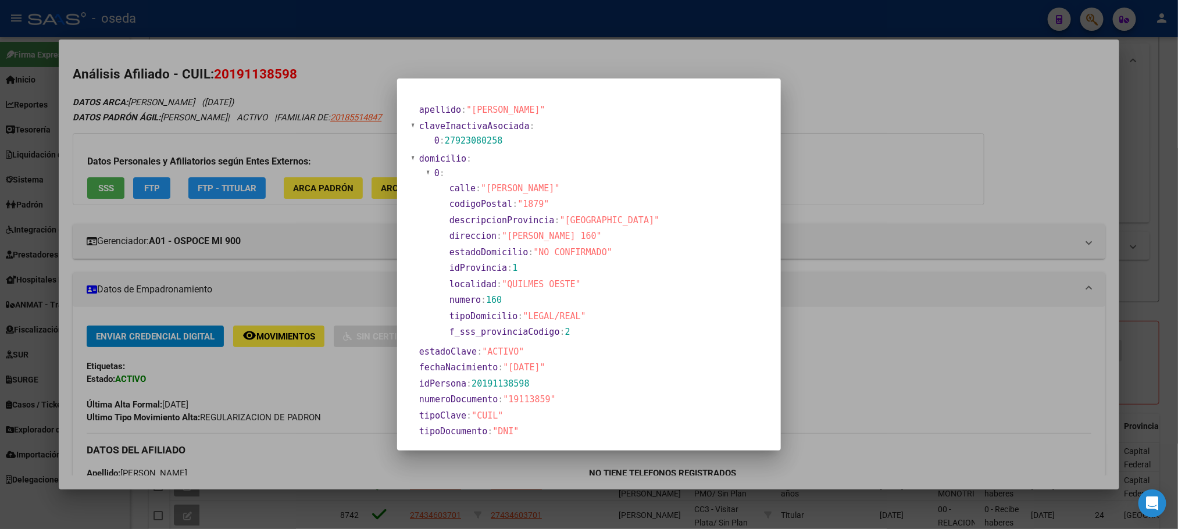
drag, startPoint x: 473, startPoint y: 381, endPoint x: 604, endPoint y: 381, distance: 130.8
click at [604, 381] on section "idPersona : 20191138598" at bounding box center [541, 383] width 244 height 13
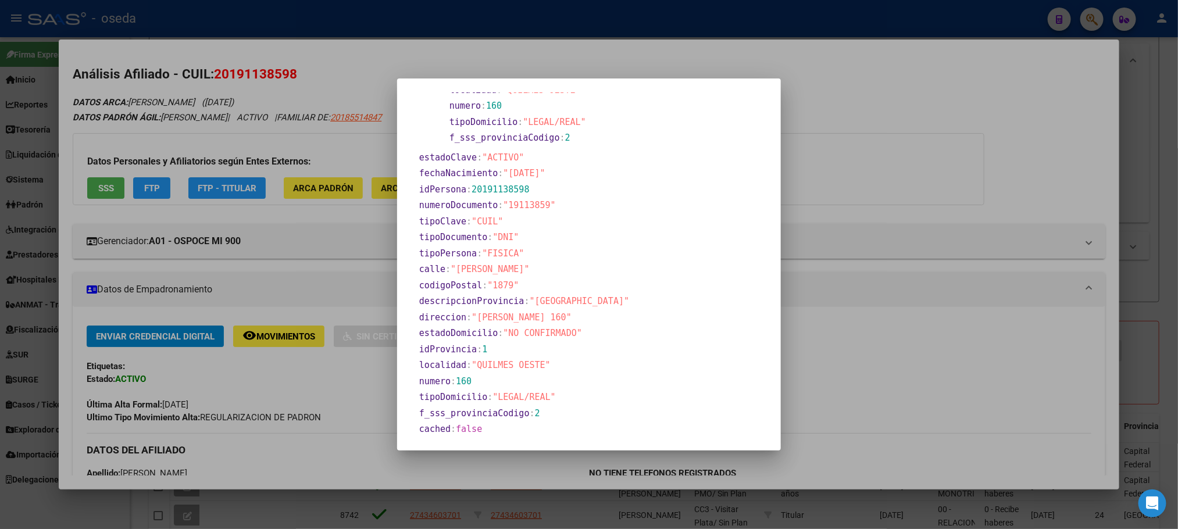
click at [896, 373] on div at bounding box center [589, 264] width 1178 height 529
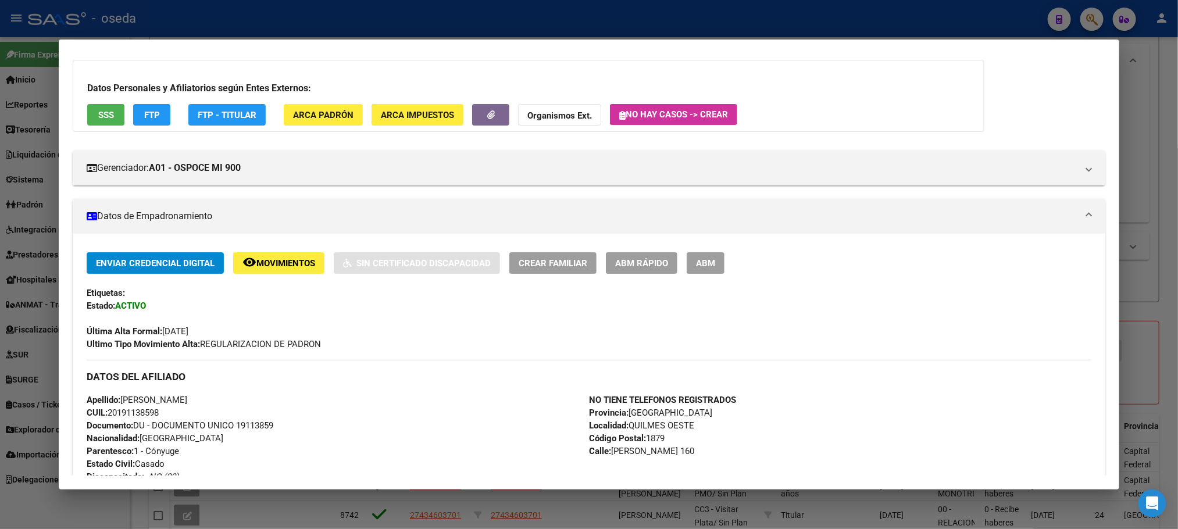
scroll to position [0, 0]
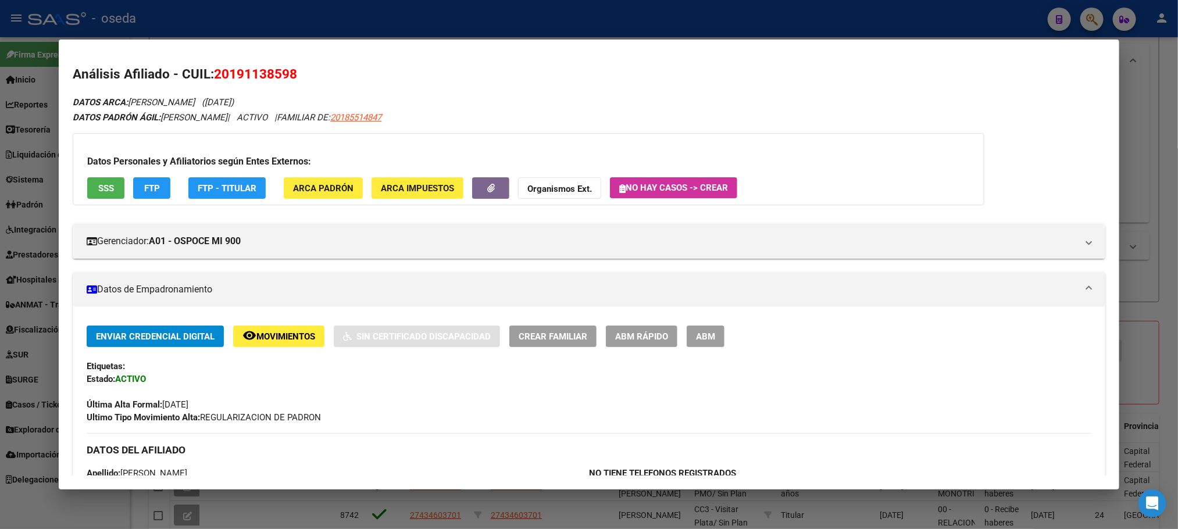
click at [635, 337] on span "ABM Rápido" at bounding box center [641, 336] width 53 height 10
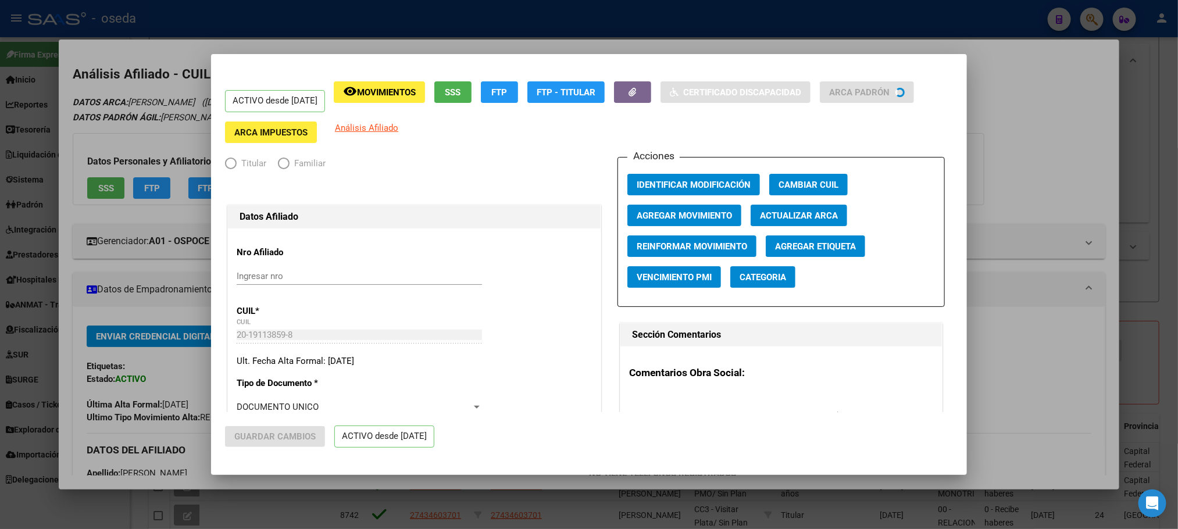
radio input "true"
type input "30-71081483-6"
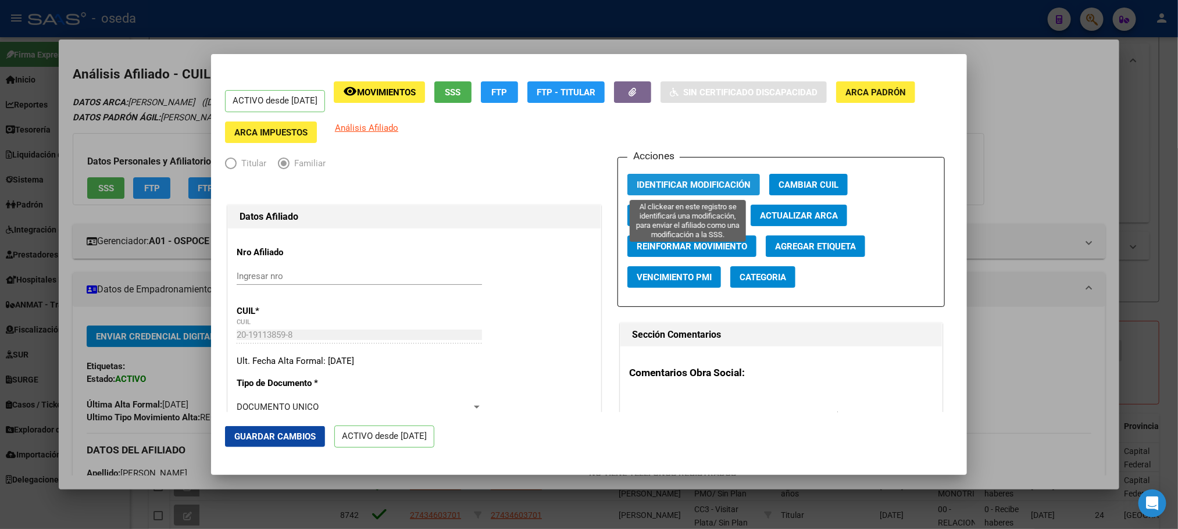
click at [637, 180] on span "Identificar Modificación" at bounding box center [694, 185] width 114 height 10
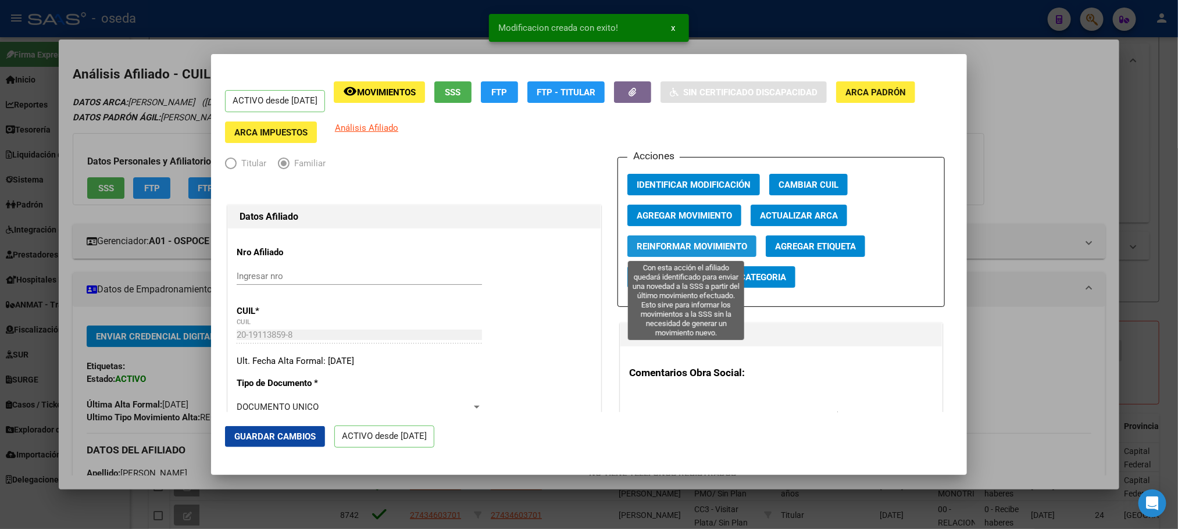
click at [650, 241] on span "Reinformar Movimiento" at bounding box center [692, 246] width 110 height 10
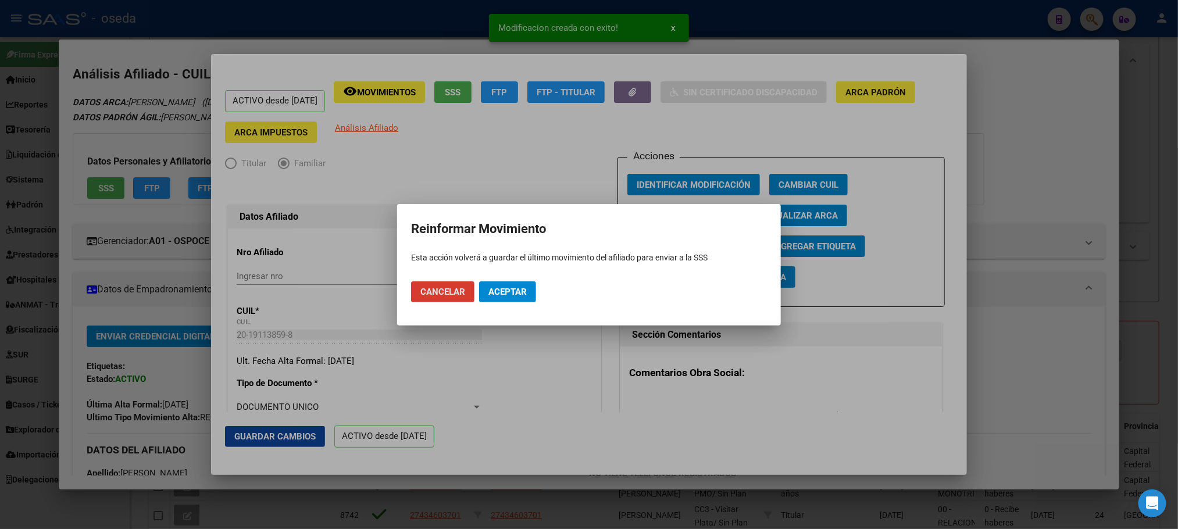
click at [515, 290] on span "Aceptar" at bounding box center [507, 292] width 38 height 10
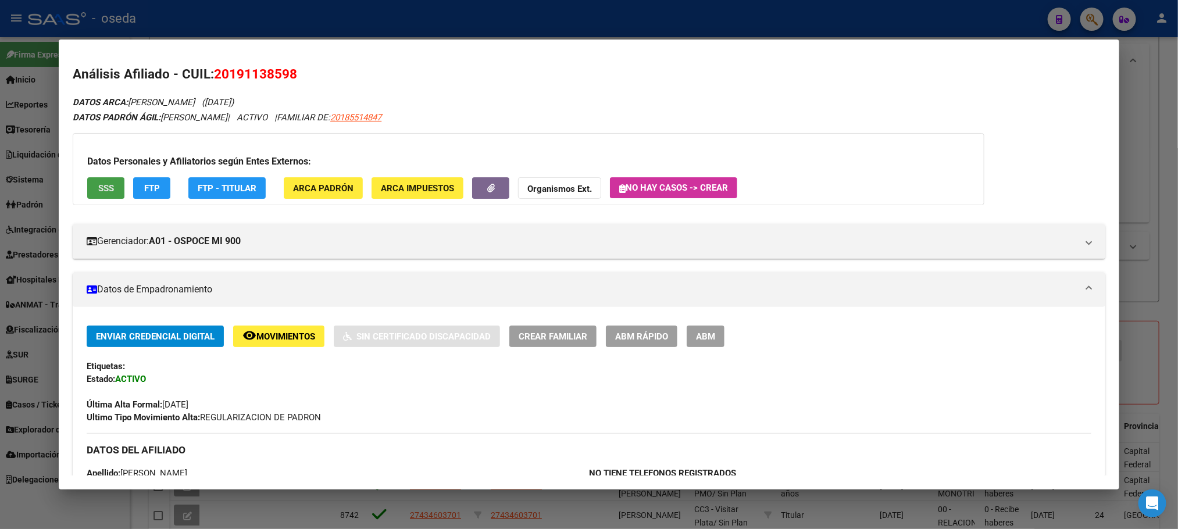
click at [103, 180] on button "SSS" at bounding box center [105, 188] width 37 height 22
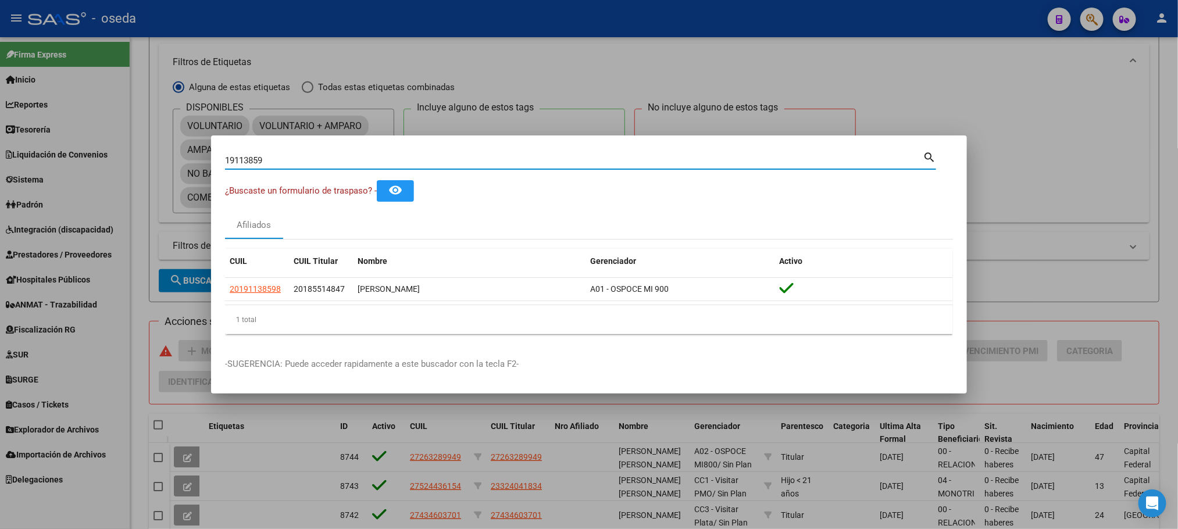
drag, startPoint x: 288, startPoint y: 157, endPoint x: 8, endPoint y: 159, distance: 280.9
click at [8, 159] on div "19113859 Buscar (apellido, dni, cuil, nro traspaso, cuit, obra social) search ¿…" at bounding box center [589, 264] width 1178 height 529
paste input "45738984"
type input "45738984"
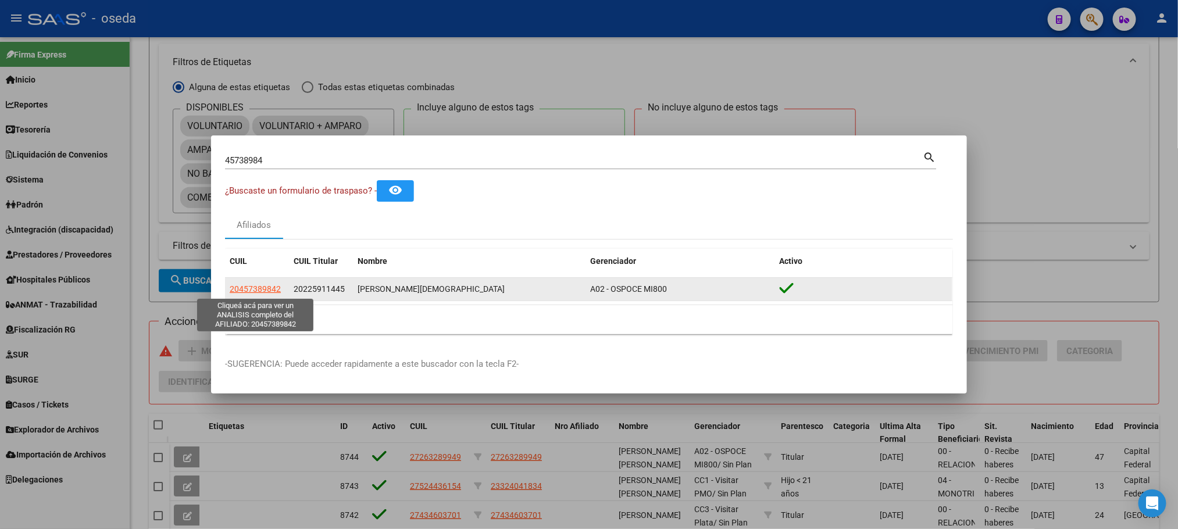
click at [234, 284] on span "20457389842" at bounding box center [255, 288] width 51 height 9
type textarea "20457389842"
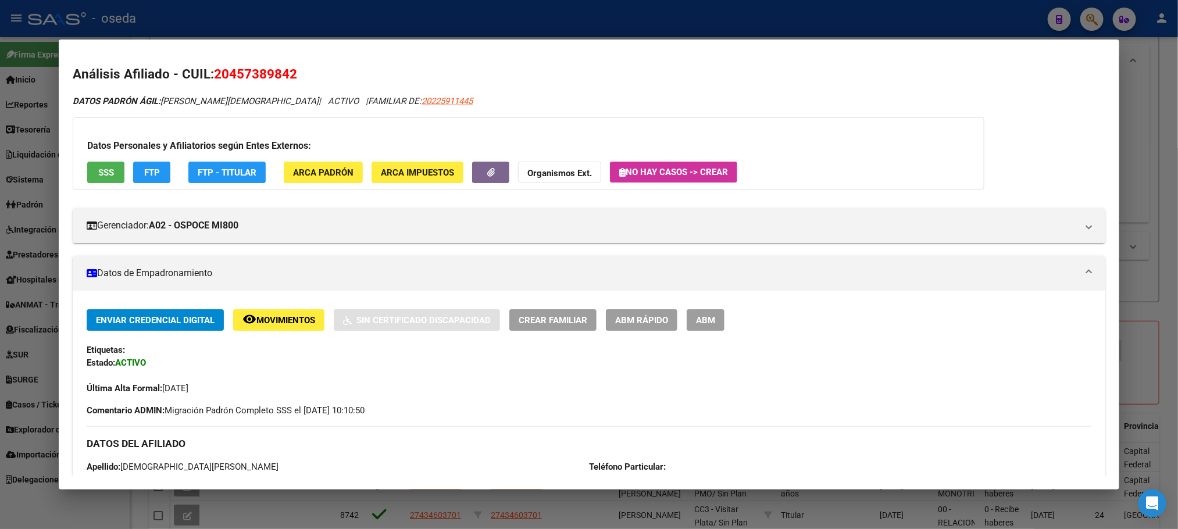
click at [105, 177] on span "SSS" at bounding box center [106, 172] width 16 height 10
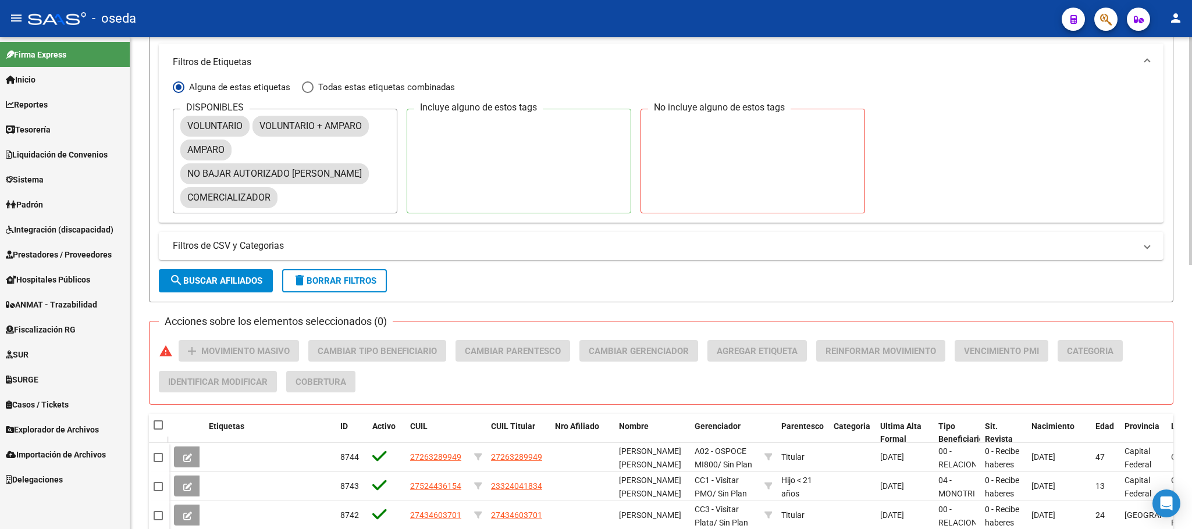
click at [311, 283] on span "delete Borrar Filtros" at bounding box center [335, 281] width 84 height 10
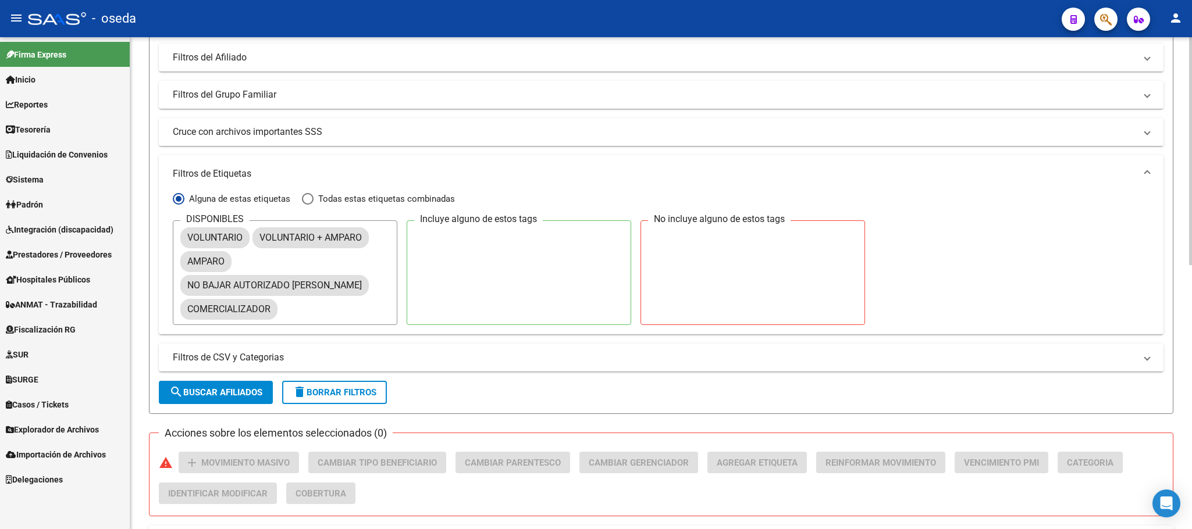
scroll to position [23, 0]
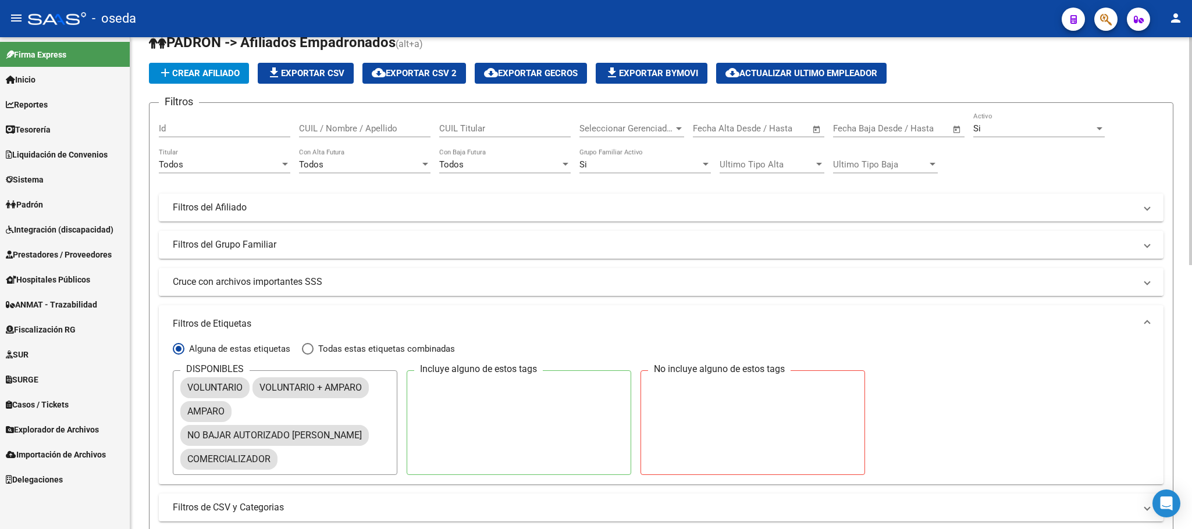
click at [233, 292] on mat-expansion-panel-header "Cruce con archivos importantes SSS" at bounding box center [661, 282] width 1004 height 28
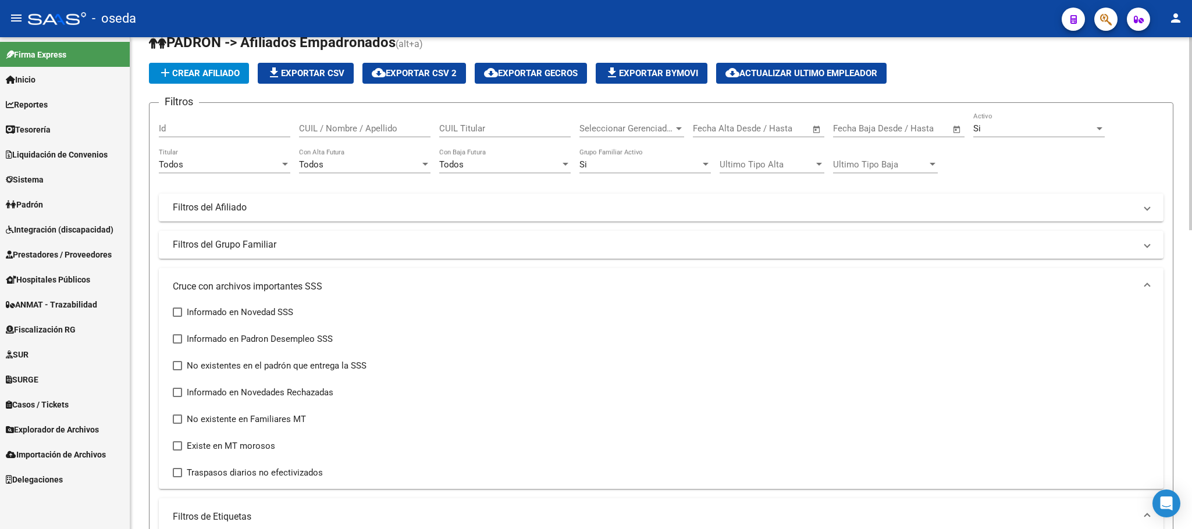
click at [233, 292] on mat-panel-title "Cruce con archivos importantes SSS" at bounding box center [654, 286] width 962 height 13
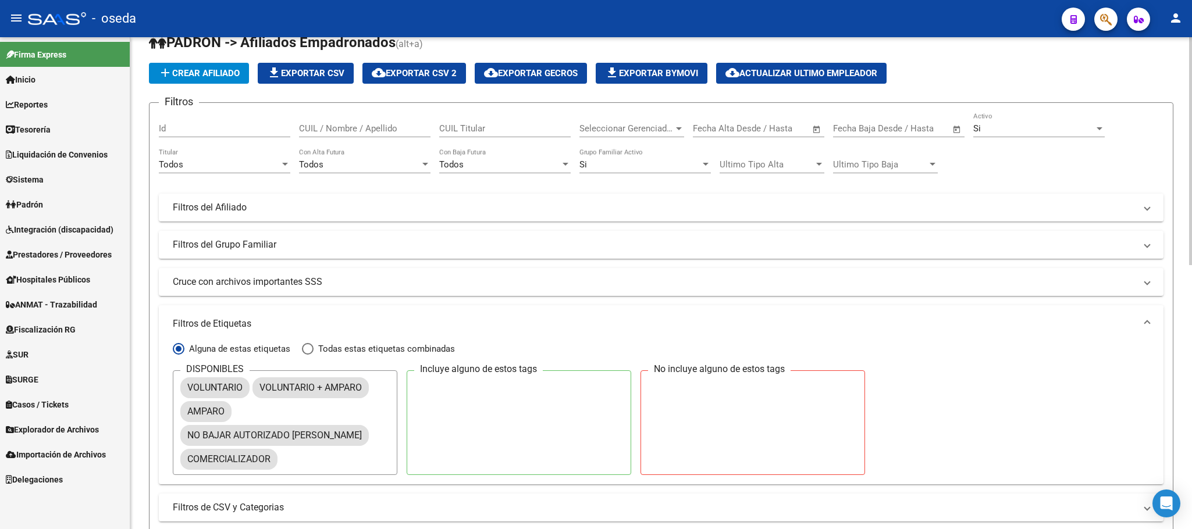
click at [236, 319] on mat-panel-title "Filtros de Etiquetas" at bounding box center [654, 324] width 962 height 13
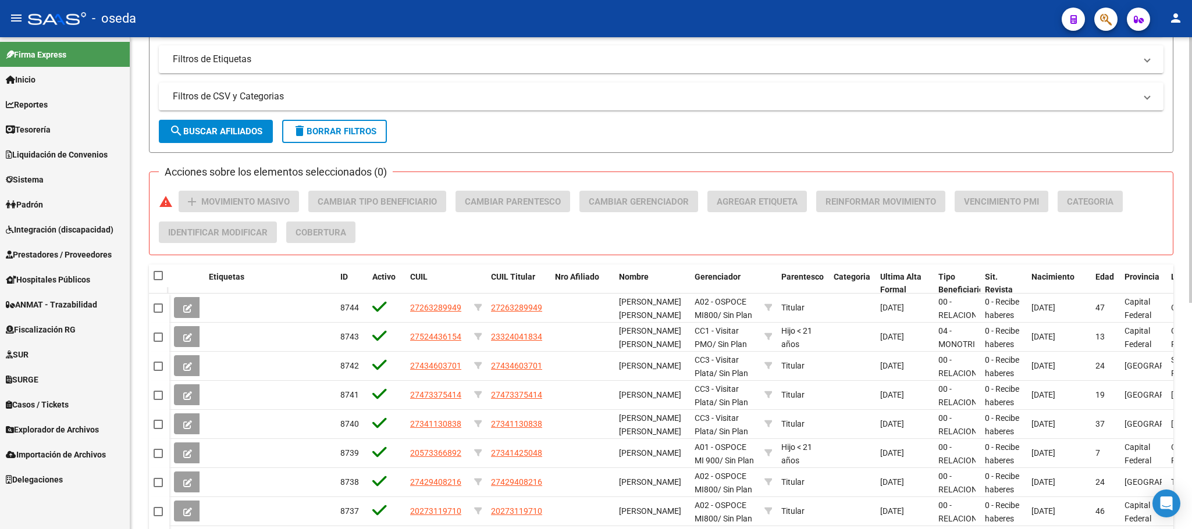
scroll to position [284, 0]
click at [48, 255] on span "Prestadores / Proveedores" at bounding box center [59, 254] width 106 height 13
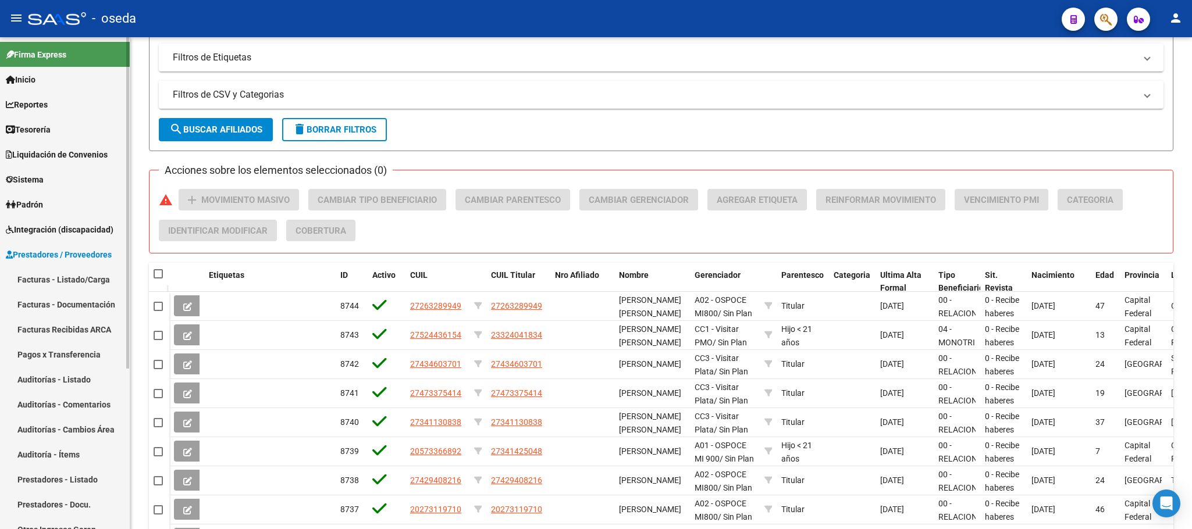
click at [51, 269] on link "Facturas - Listado/Carga" at bounding box center [65, 279] width 130 height 25
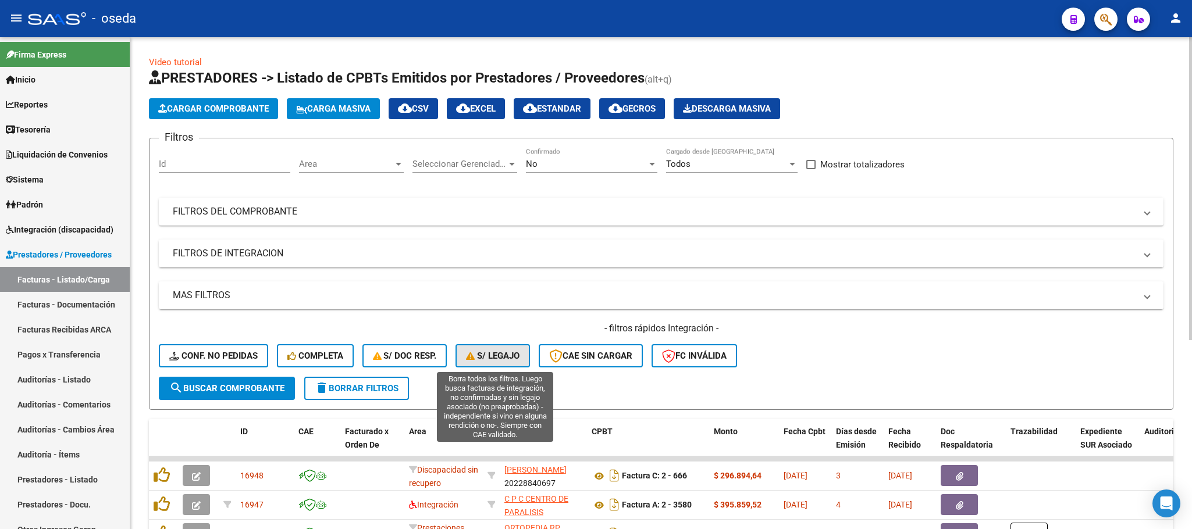
click at [497, 362] on button "S/ legajo" at bounding box center [492, 355] width 74 height 23
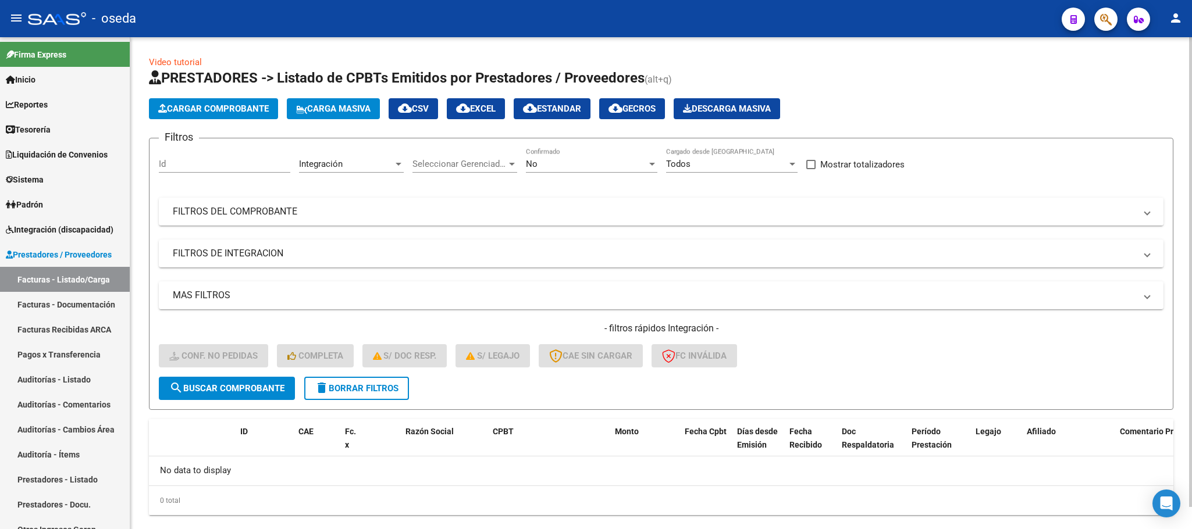
click at [365, 379] on button "delete Borrar Filtros" at bounding box center [356, 388] width 105 height 23
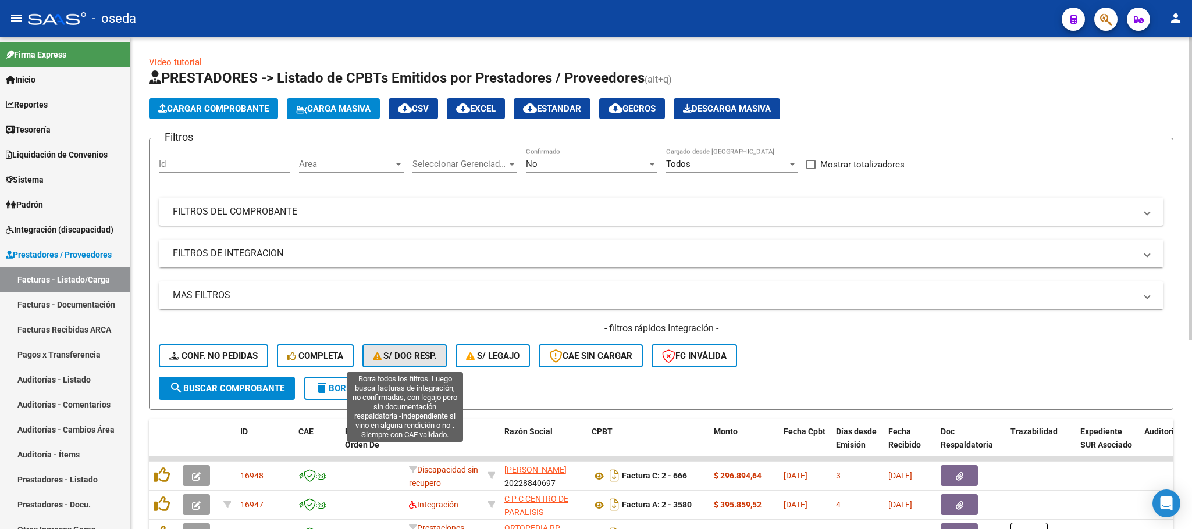
click at [417, 356] on span "S/ Doc Resp." at bounding box center [405, 356] width 64 height 10
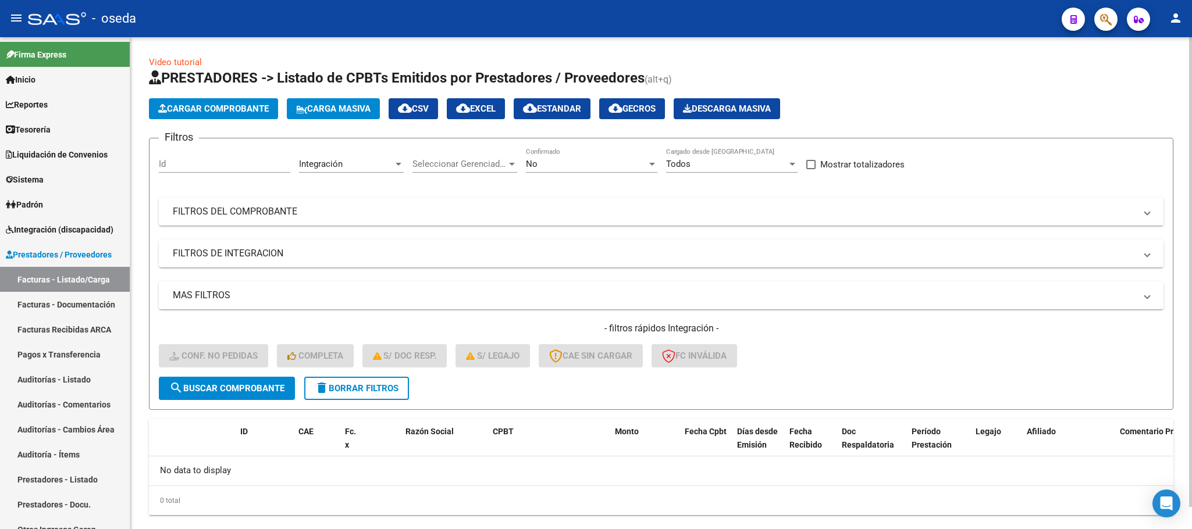
click at [386, 386] on span "delete Borrar Filtros" at bounding box center [357, 388] width 84 height 10
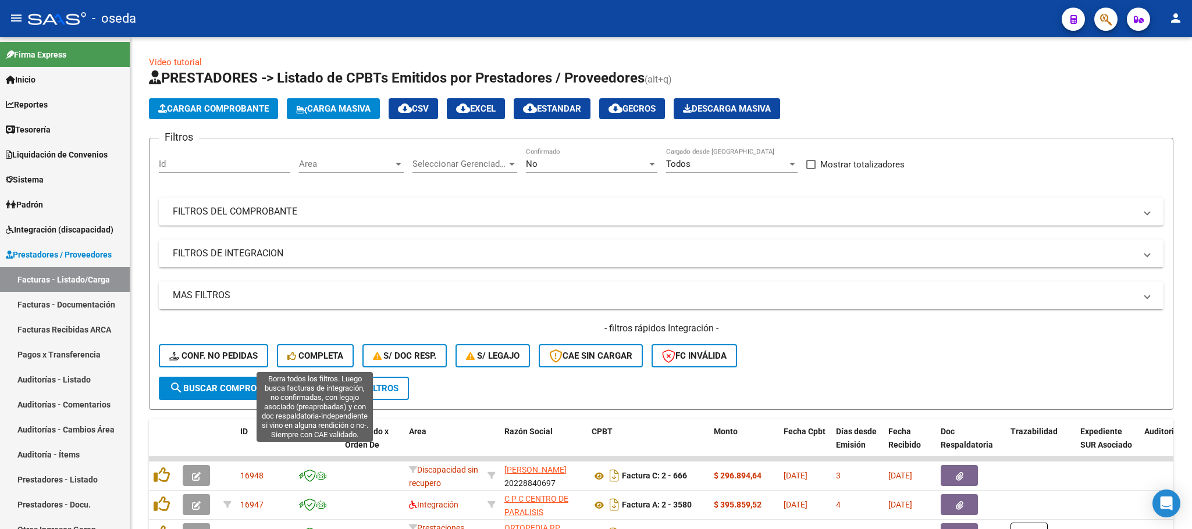
click at [321, 349] on button "Completa" at bounding box center [315, 355] width 77 height 23
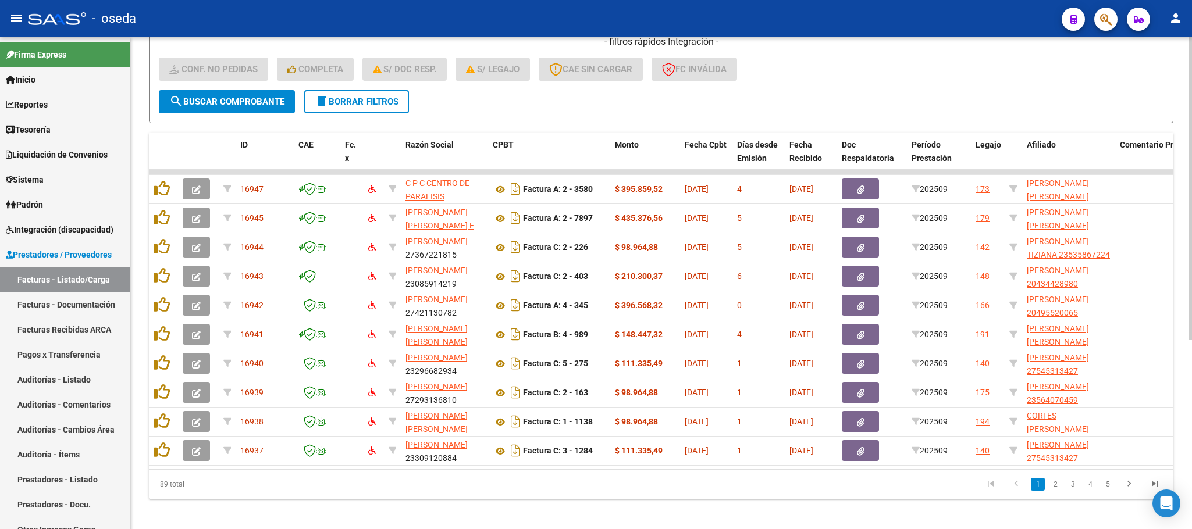
scroll to position [307, 0]
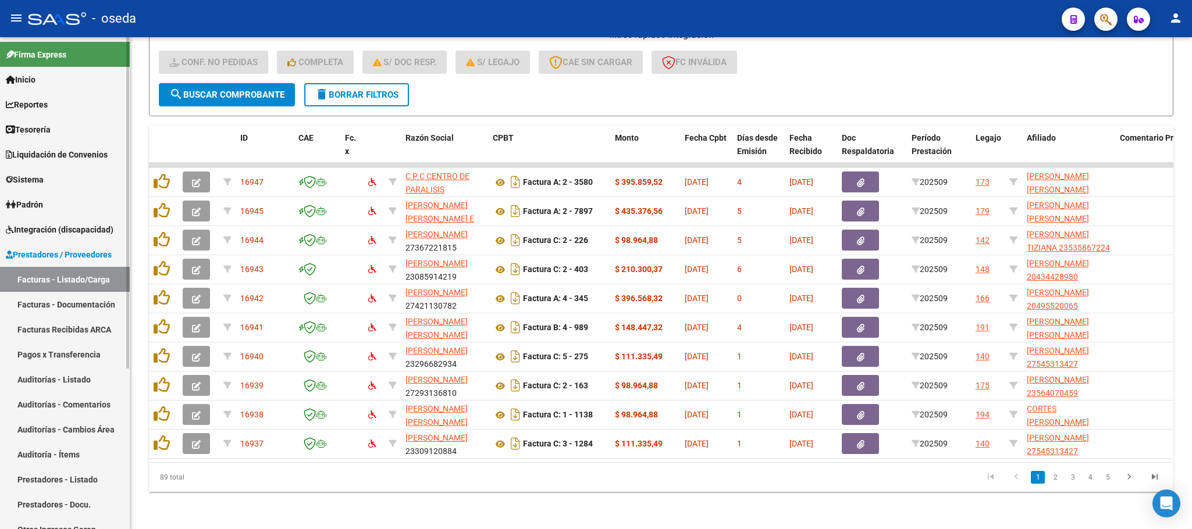
click at [43, 208] on span "Padrón" at bounding box center [24, 204] width 37 height 13
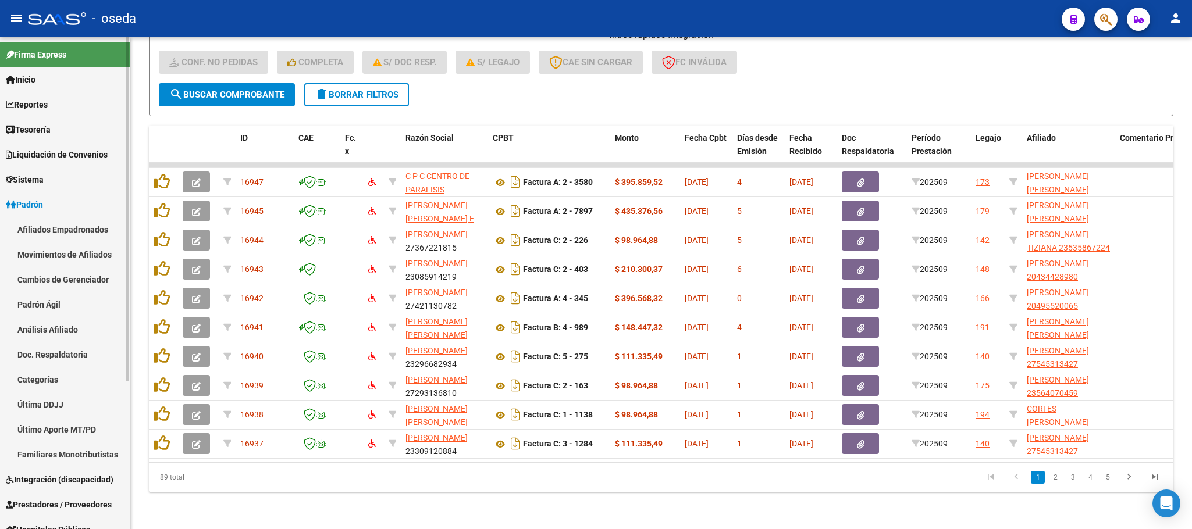
click at [62, 255] on link "Movimientos de Afiliados" at bounding box center [65, 254] width 130 height 25
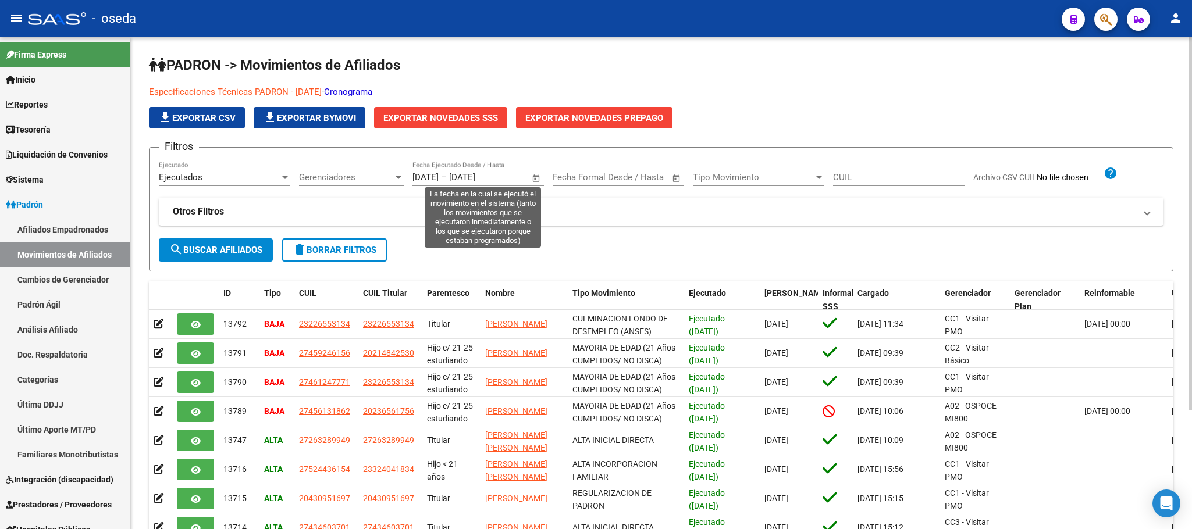
click at [438, 182] on input "[DATE]" at bounding box center [425, 177] width 26 height 10
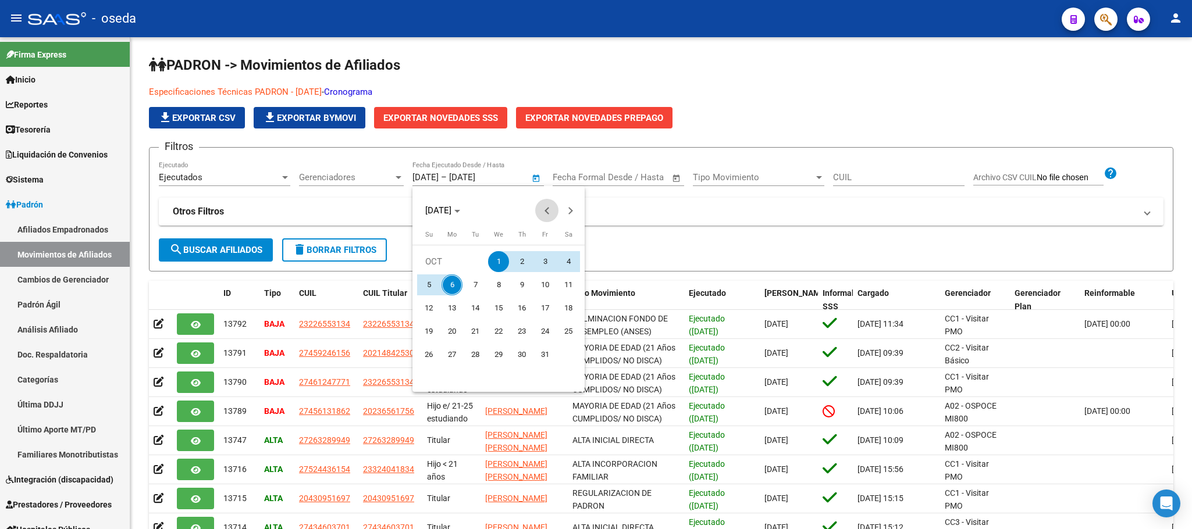
click at [547, 213] on button "Previous month" at bounding box center [546, 210] width 23 height 23
click at [458, 281] on span "1" at bounding box center [451, 284] width 21 height 21
type input "[DATE]"
click at [573, 206] on span "Next month" at bounding box center [569, 210] width 23 height 23
click at [454, 281] on span "6" at bounding box center [451, 284] width 21 height 21
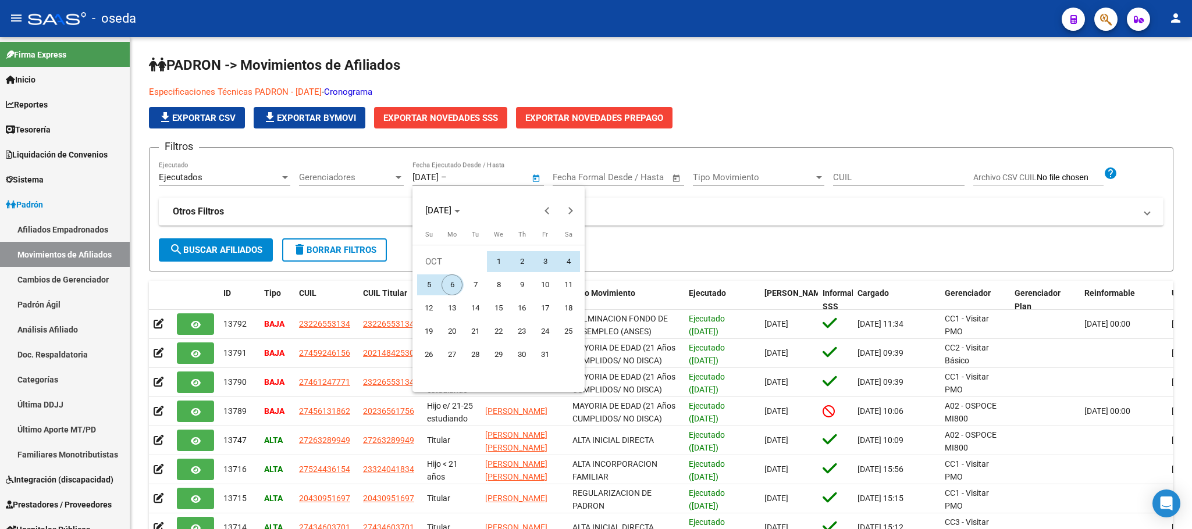
type input "[DATE]"
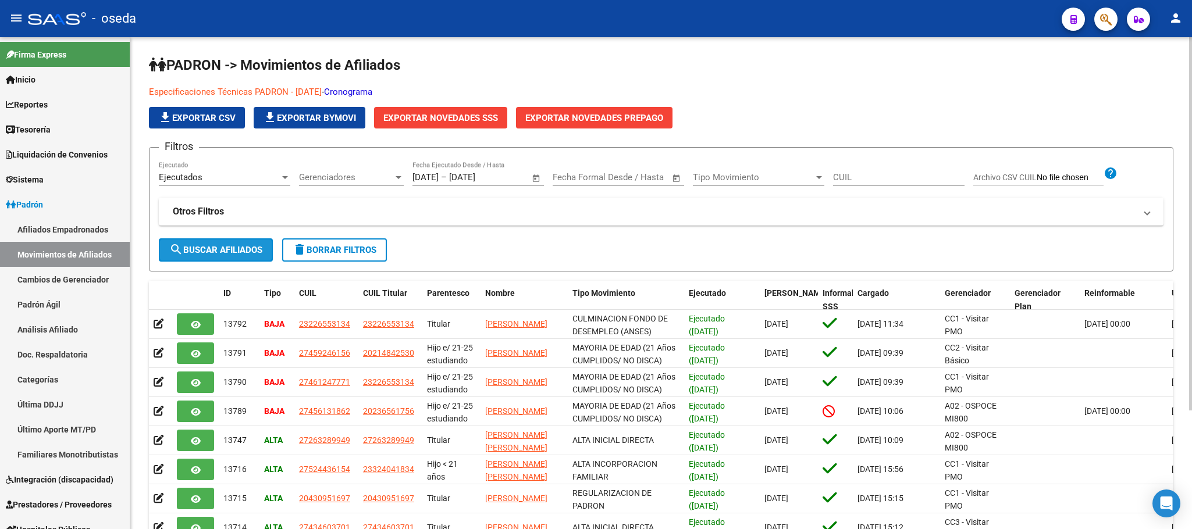
click at [249, 249] on span "search Buscar Afiliados" at bounding box center [215, 250] width 93 height 10
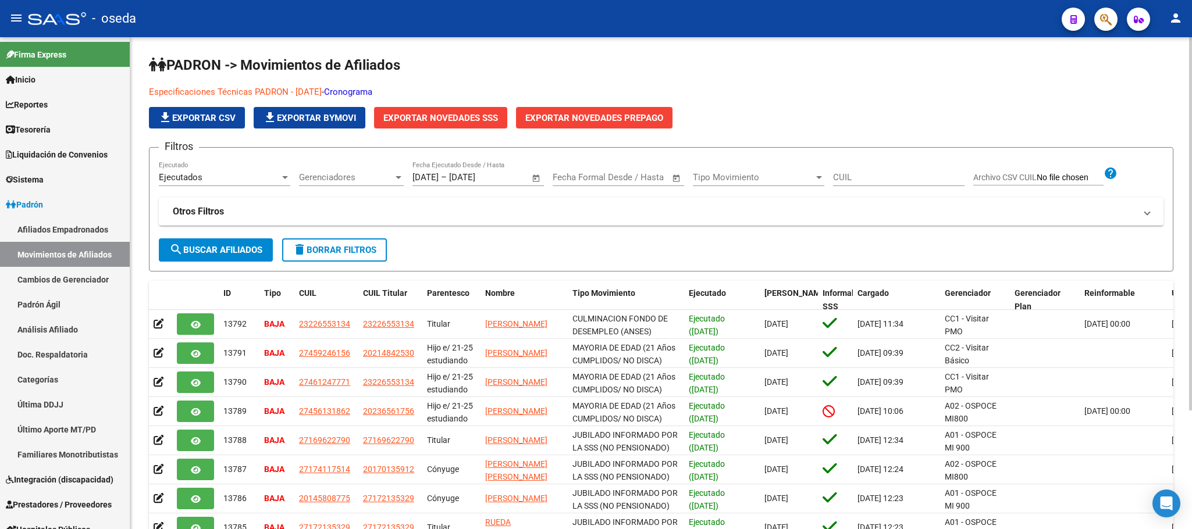
click at [454, 117] on span "Exportar Novedades SSS" at bounding box center [440, 118] width 115 height 10
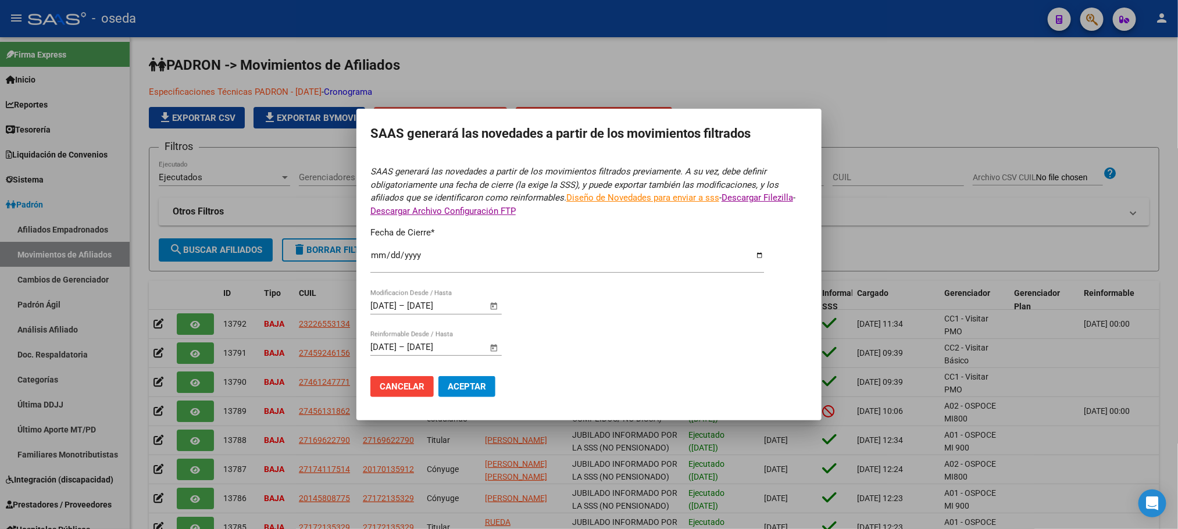
type input "[DATE]"
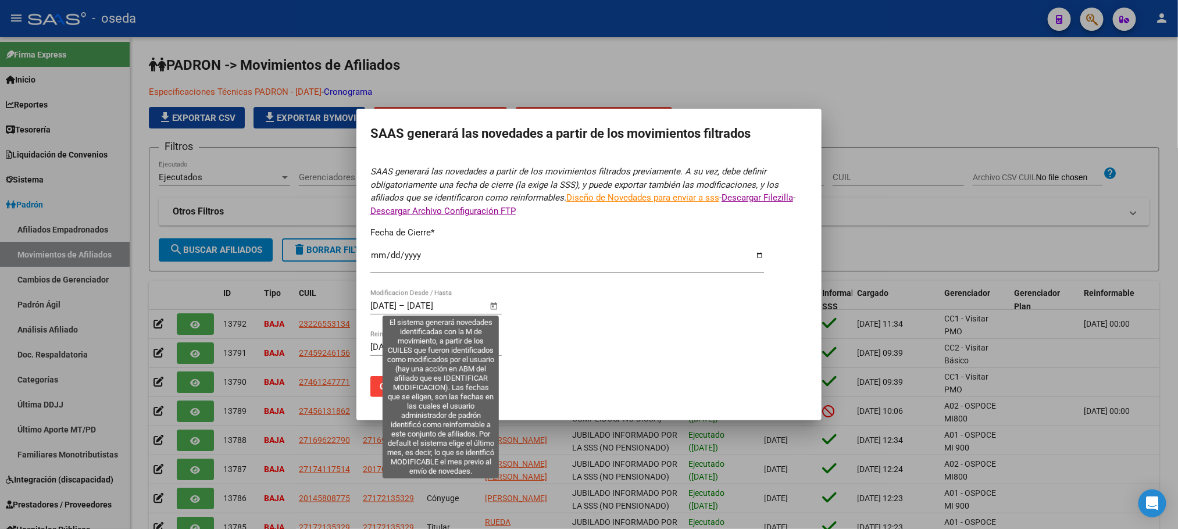
click at [495, 304] on span "Open calendar" at bounding box center [494, 307] width 28 height 28
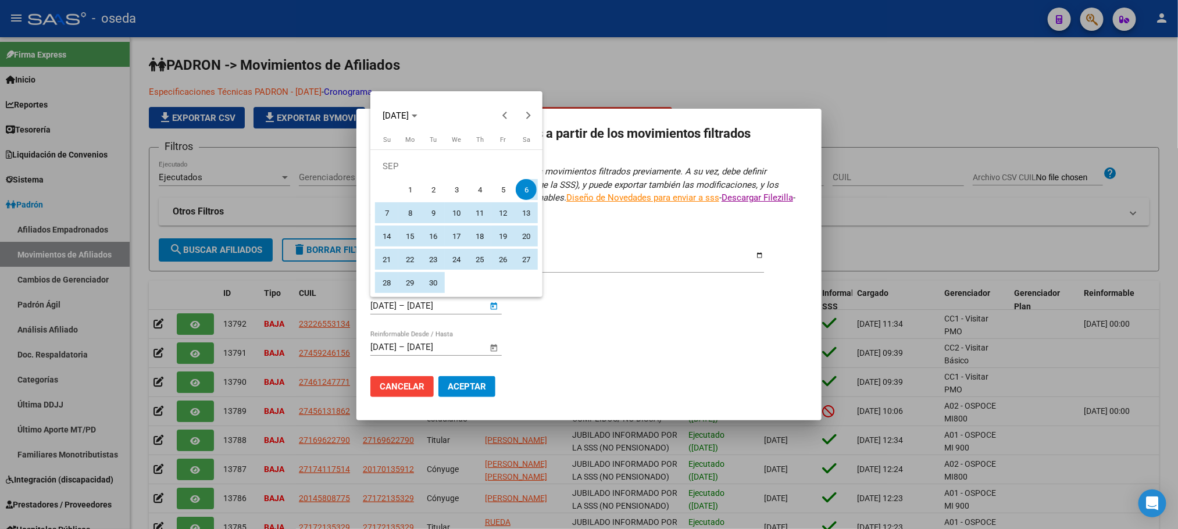
click at [408, 185] on span "1" at bounding box center [410, 189] width 21 height 21
type input "[DATE]"
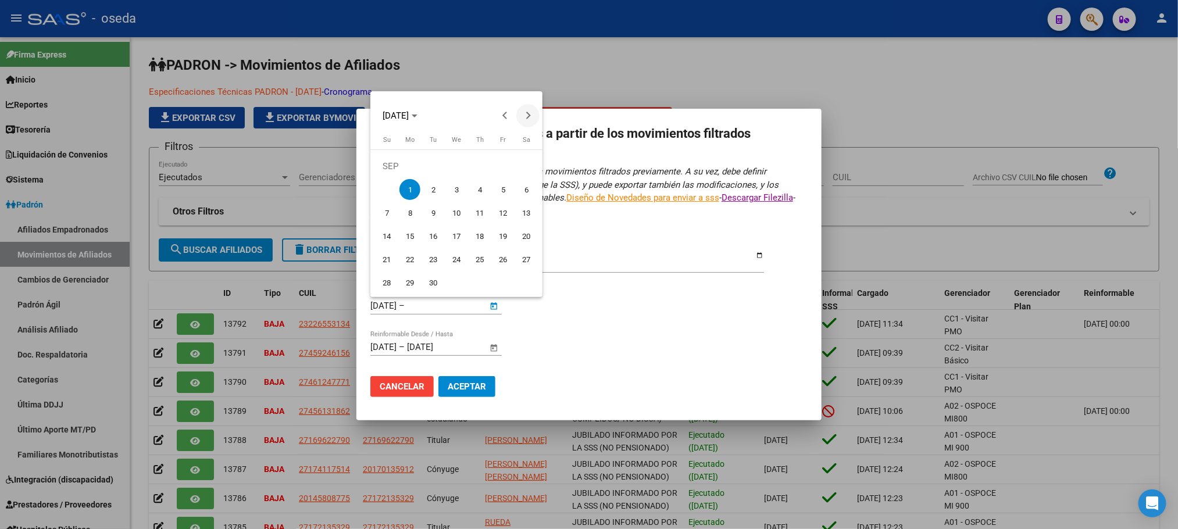
click at [523, 117] on button "Next month" at bounding box center [527, 115] width 23 height 23
click at [409, 188] on span "6" at bounding box center [410, 189] width 21 height 21
type input "[DATE]"
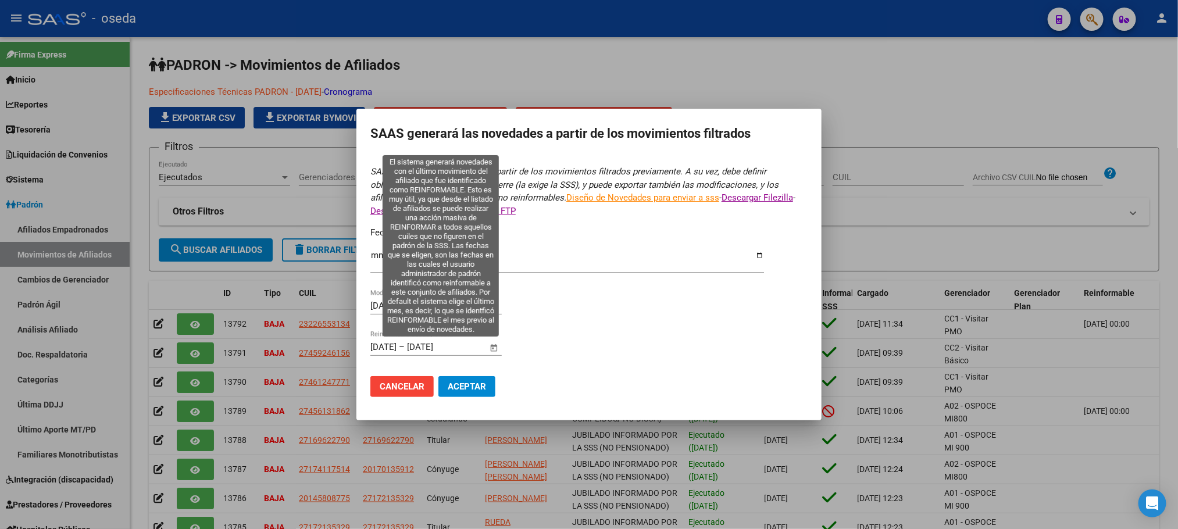
click at [494, 351] on span "Open calendar" at bounding box center [494, 348] width 28 height 28
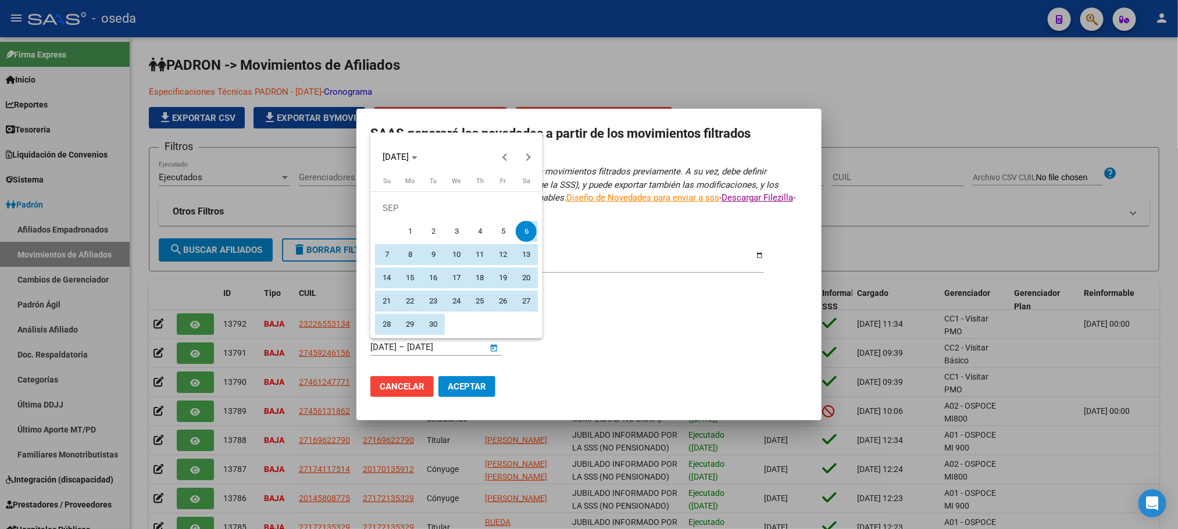
click at [405, 229] on span "1" at bounding box center [410, 231] width 21 height 21
type input "[DATE]"
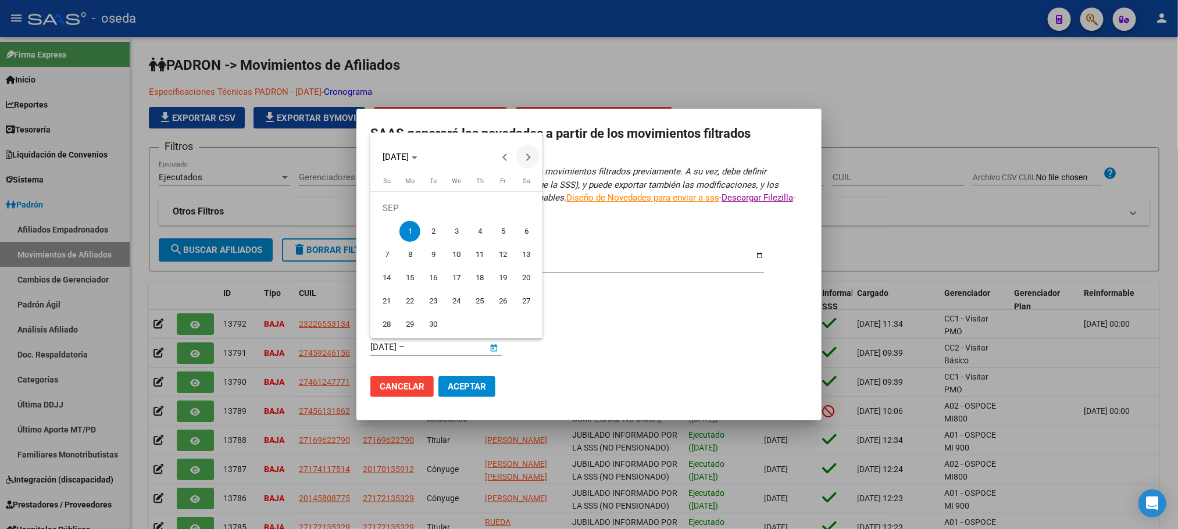
click at [532, 154] on span "Next month" at bounding box center [527, 156] width 23 height 23
click at [412, 226] on span "6" at bounding box center [410, 231] width 21 height 21
type input "[DATE]"
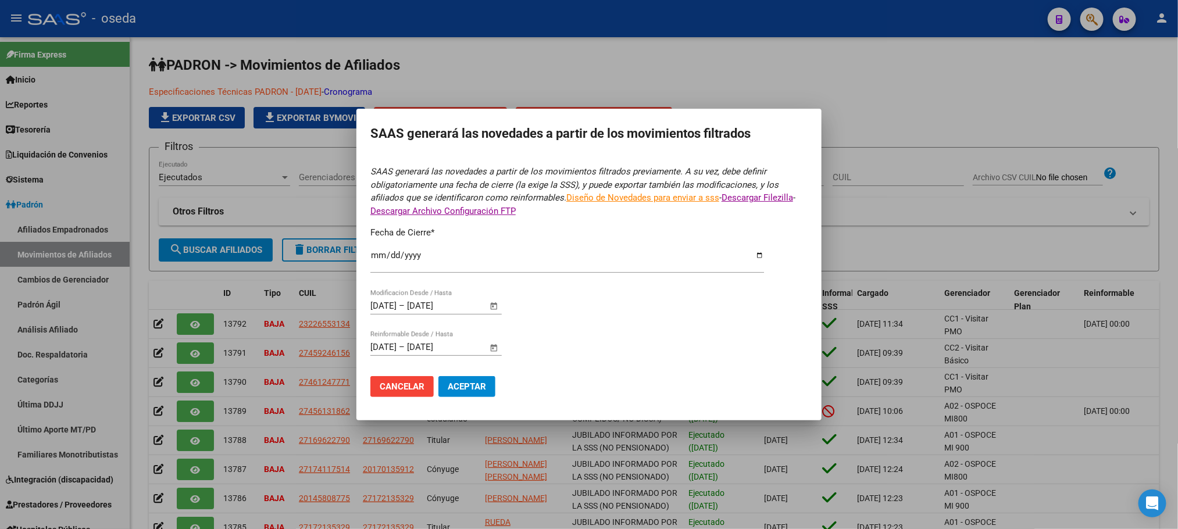
click at [465, 382] on span "Aceptar" at bounding box center [467, 386] width 38 height 10
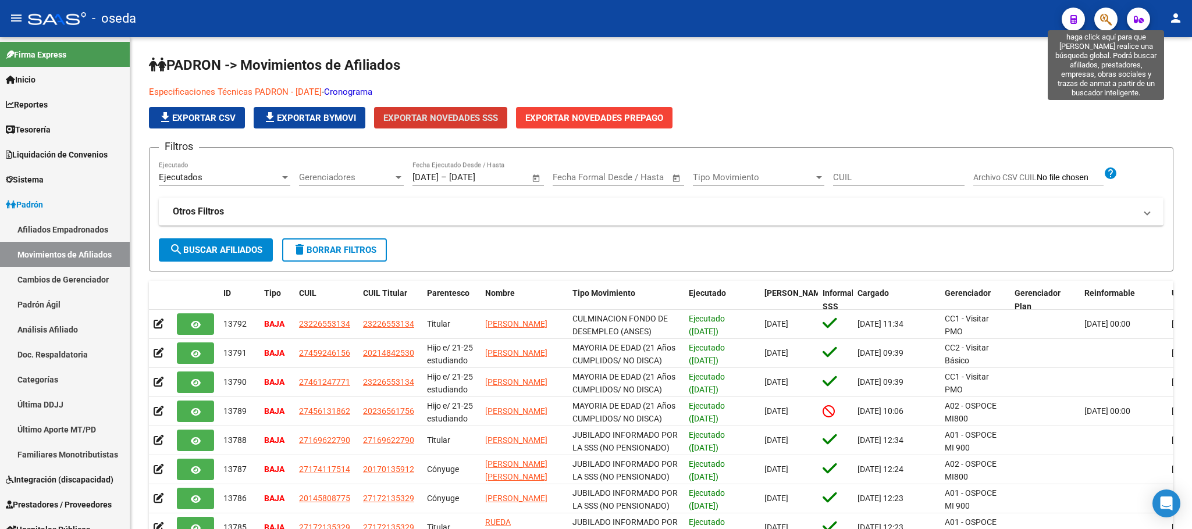
click at [1106, 14] on icon "button" at bounding box center [1106, 19] width 12 height 13
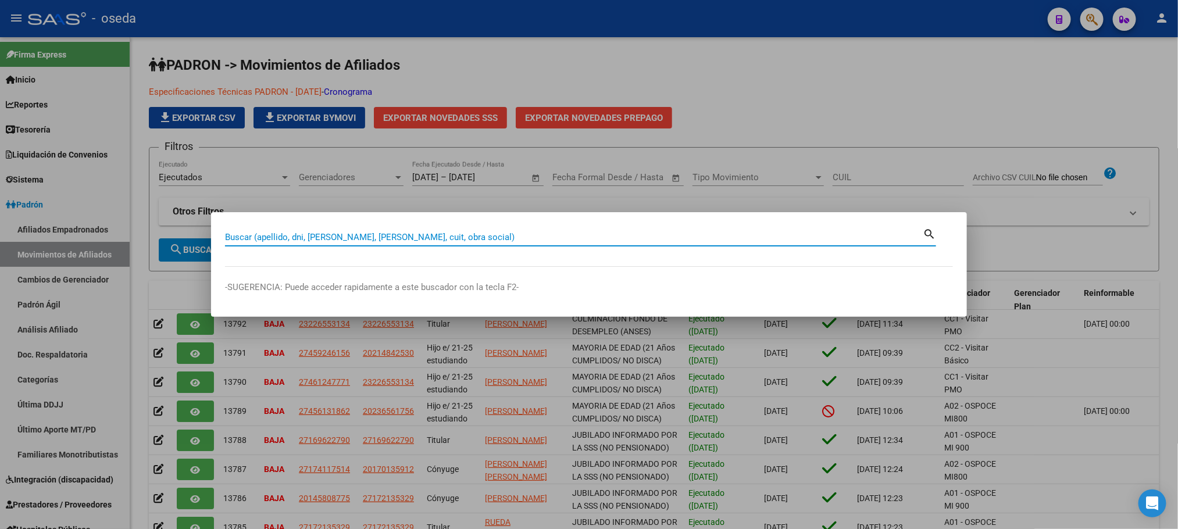
paste input "23226553134|"
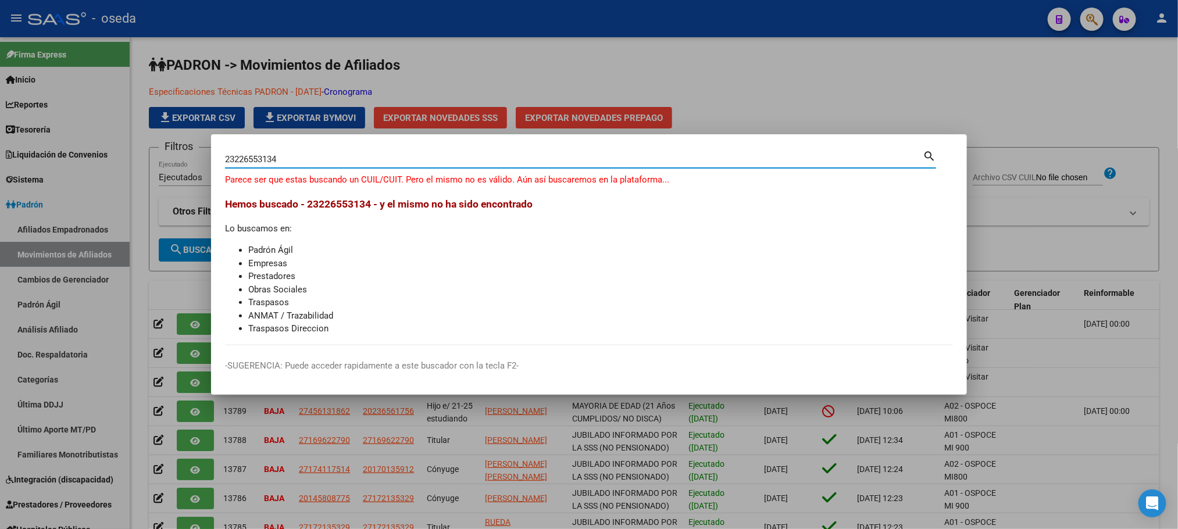
type input "23226553134"
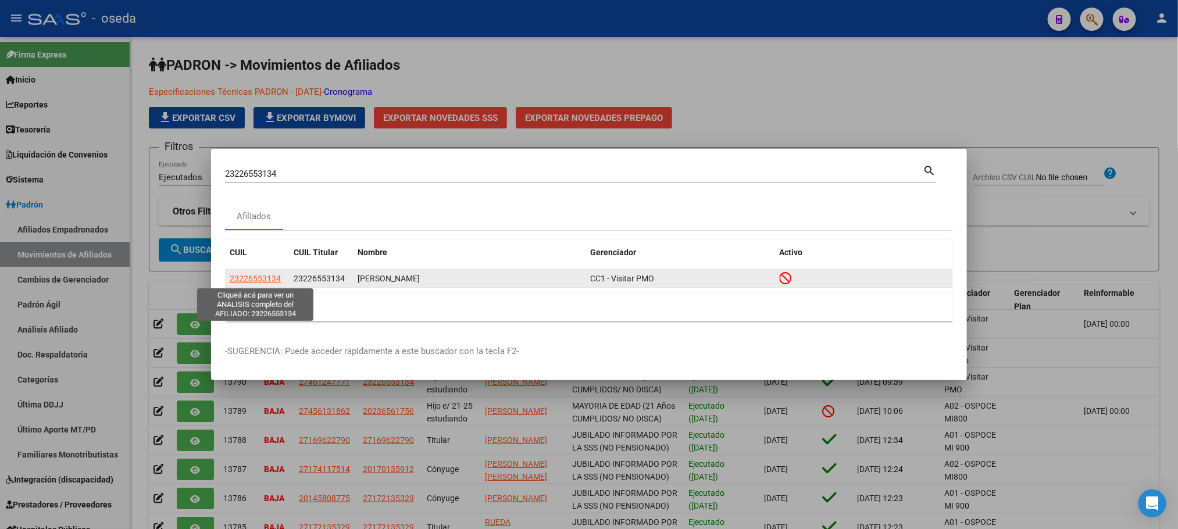
click at [242, 279] on span "23226553134" at bounding box center [255, 278] width 51 height 9
type textarea "23226553134"
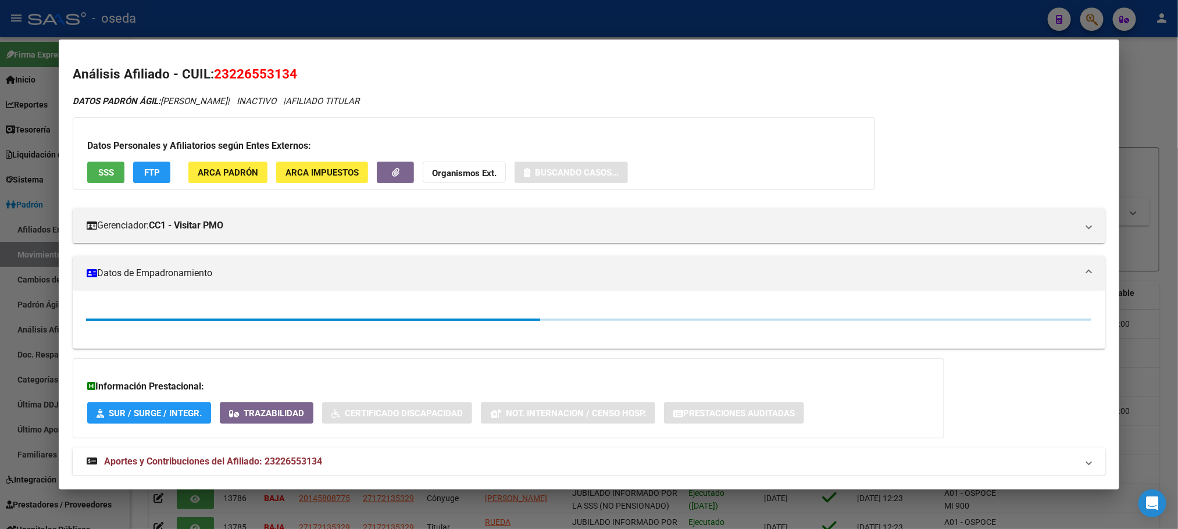
click at [110, 172] on button "SSS" at bounding box center [105, 173] width 37 height 22
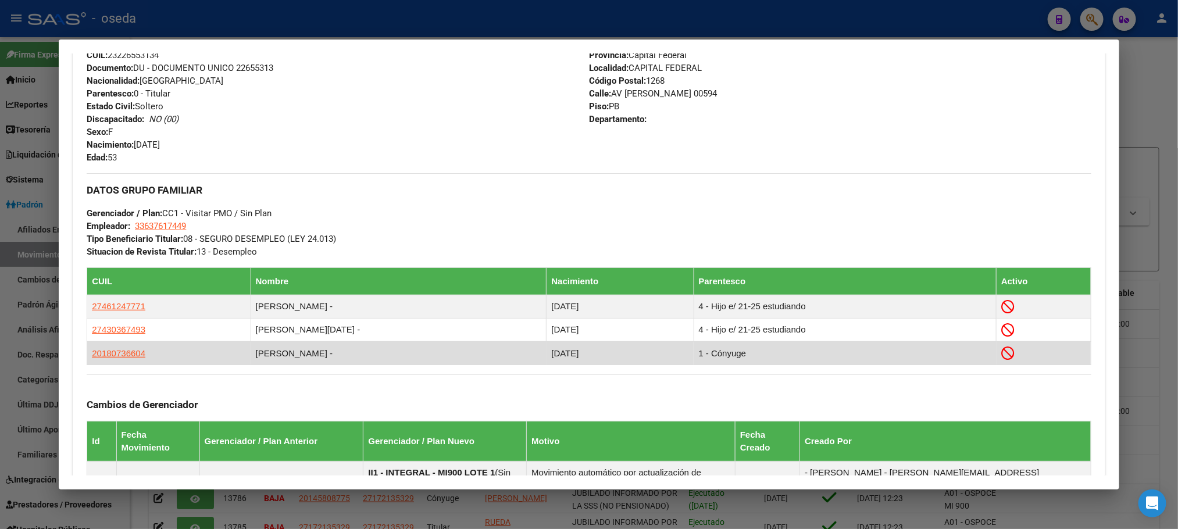
scroll to position [611, 0]
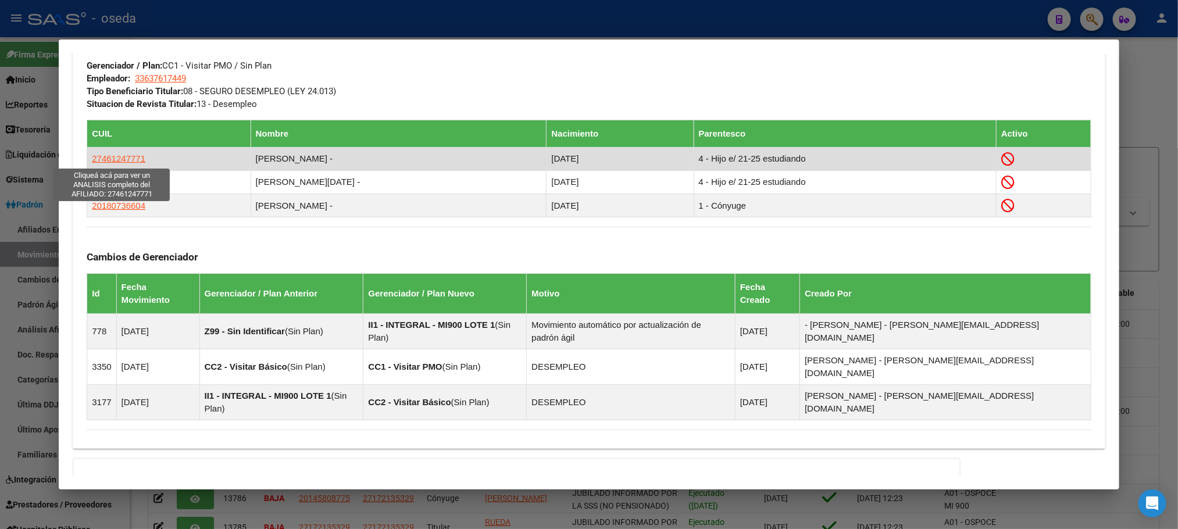
click at [92, 158] on span "27461247771" at bounding box center [119, 159] width 54 height 10
type textarea "27461247771"
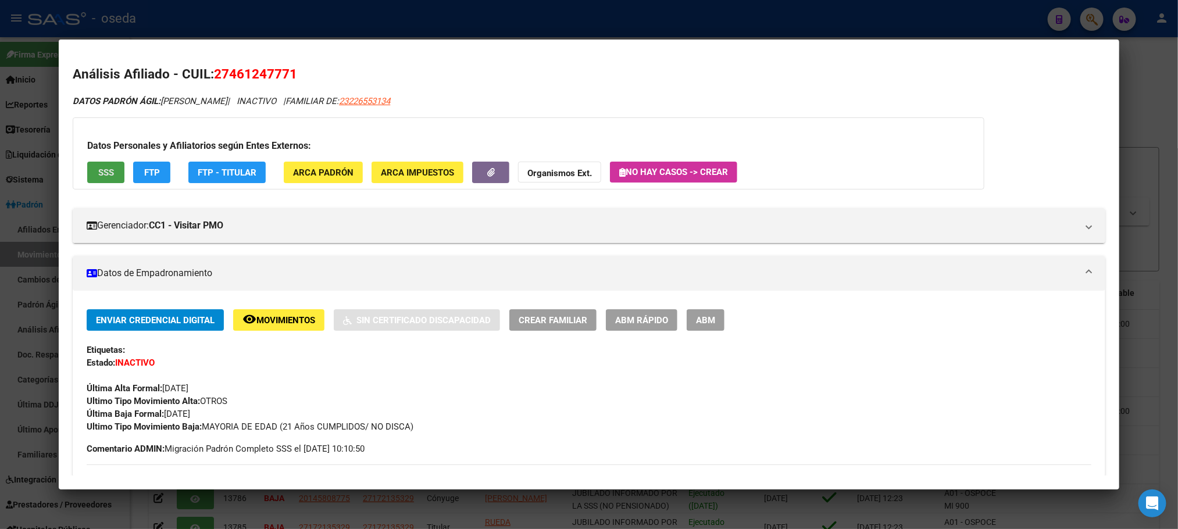
click at [101, 169] on span "SSS" at bounding box center [106, 172] width 16 height 10
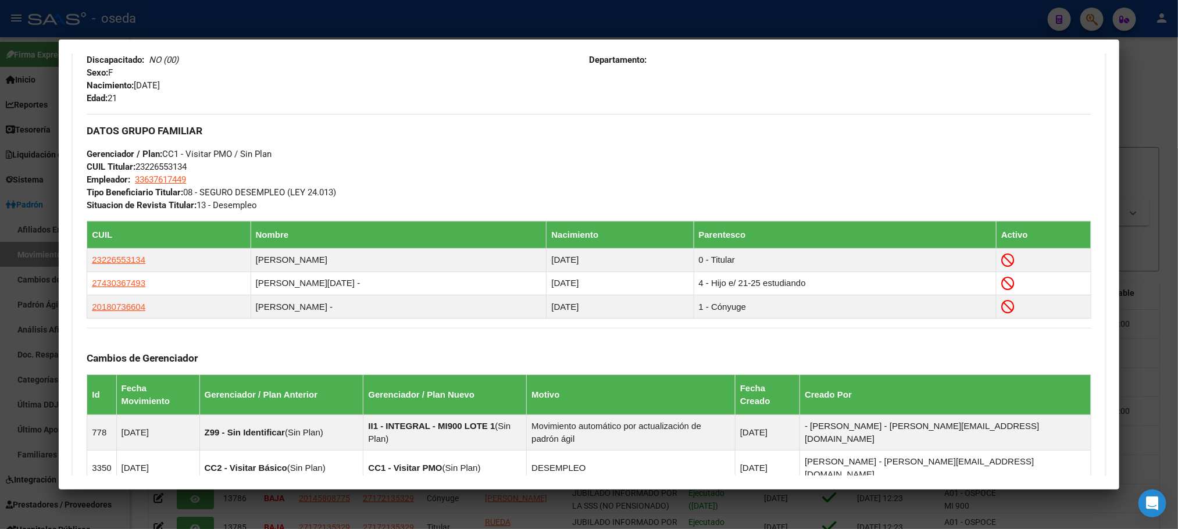
scroll to position [523, 0]
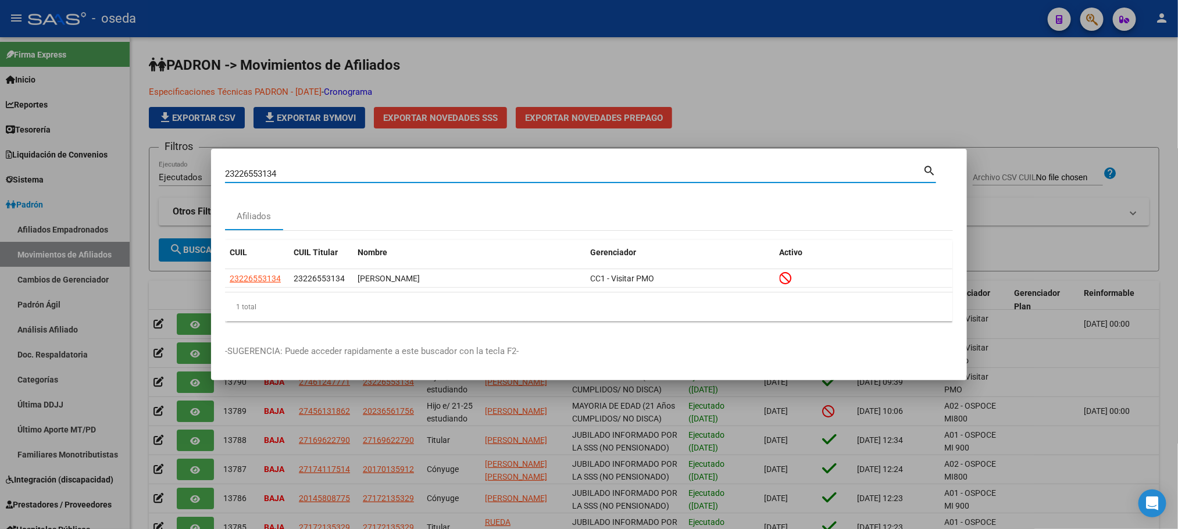
drag, startPoint x: 290, startPoint y: 171, endPoint x: 126, endPoint y: 156, distance: 164.7
click at [133, 159] on div "23226553134 Buscar (apellido, dni, cuil, nro traspaso, cuit, obra social) searc…" at bounding box center [589, 264] width 1178 height 529
paste input "0452985668"
type input "20452985668"
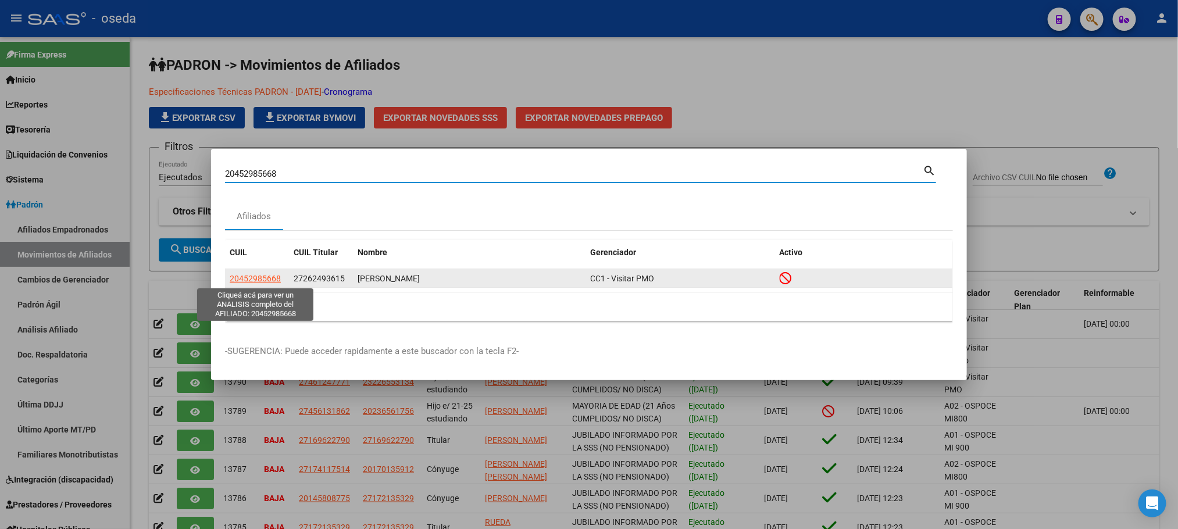
click at [269, 276] on span "20452985668" at bounding box center [255, 278] width 51 height 9
type textarea "20452985668"
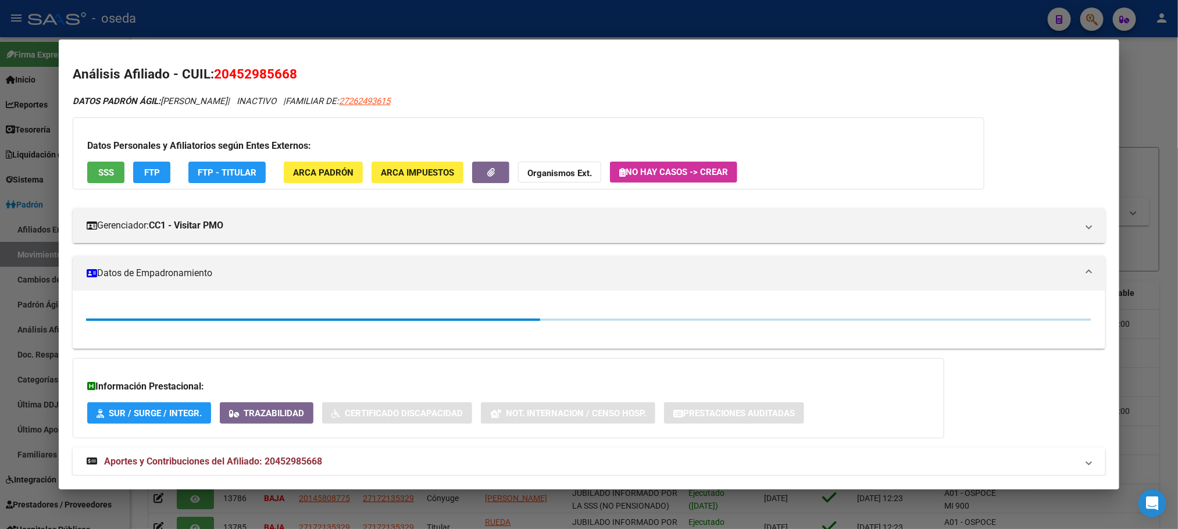
click at [103, 162] on button "SSS" at bounding box center [105, 173] width 37 height 22
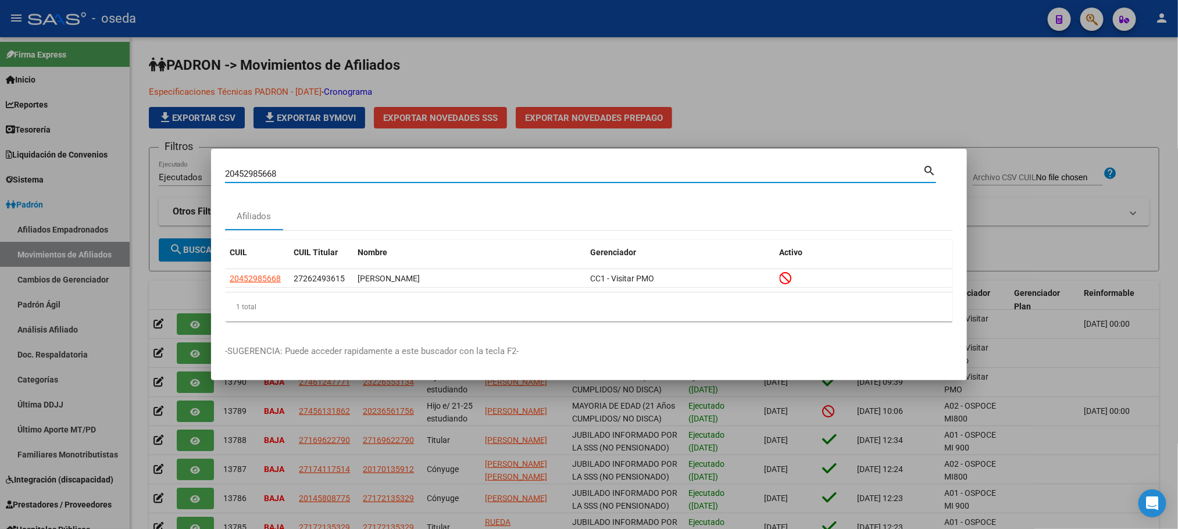
drag, startPoint x: 304, startPoint y: 174, endPoint x: 0, endPoint y: 122, distance: 308.0
click at [0, 122] on div "20452985668 Buscar (apellido, dni, cuil, nro traspaso, cuit, obra social) searc…" at bounding box center [589, 264] width 1178 height 529
paste input "7262493615"
type input "27262493615"
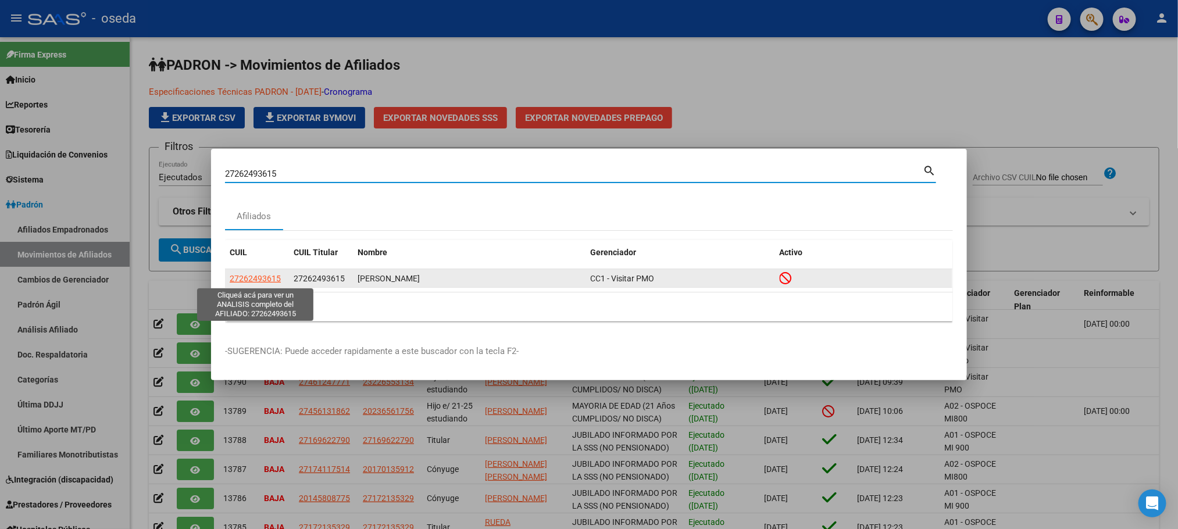
click at [248, 279] on span "27262493615" at bounding box center [255, 278] width 51 height 9
type textarea "27262493615"
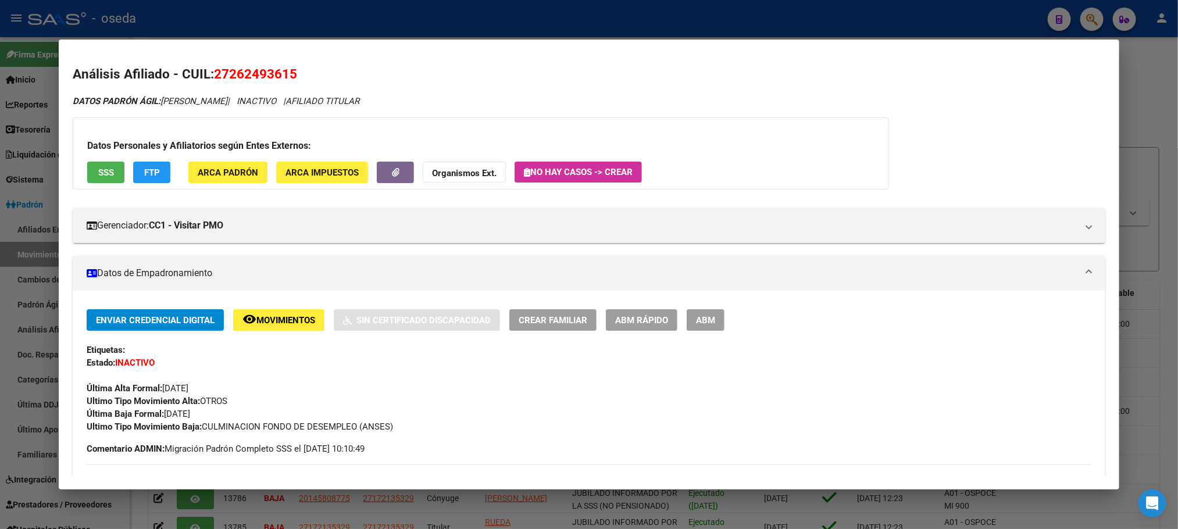
click at [100, 168] on span "SSS" at bounding box center [106, 172] width 16 height 10
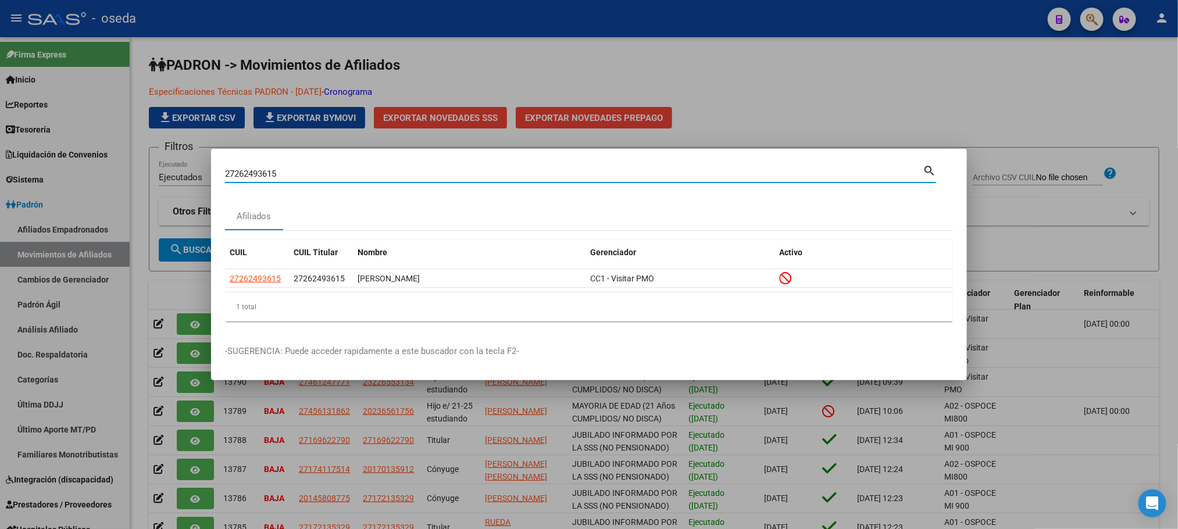
drag, startPoint x: 283, startPoint y: 172, endPoint x: 0, endPoint y: 151, distance: 283.4
click at [0, 151] on div "27262493615 Buscar (apellido, dni, cuil, nro traspaso, cuit, obra social) searc…" at bounding box center [589, 264] width 1178 height 529
paste input "41704141"
type input "41704141"
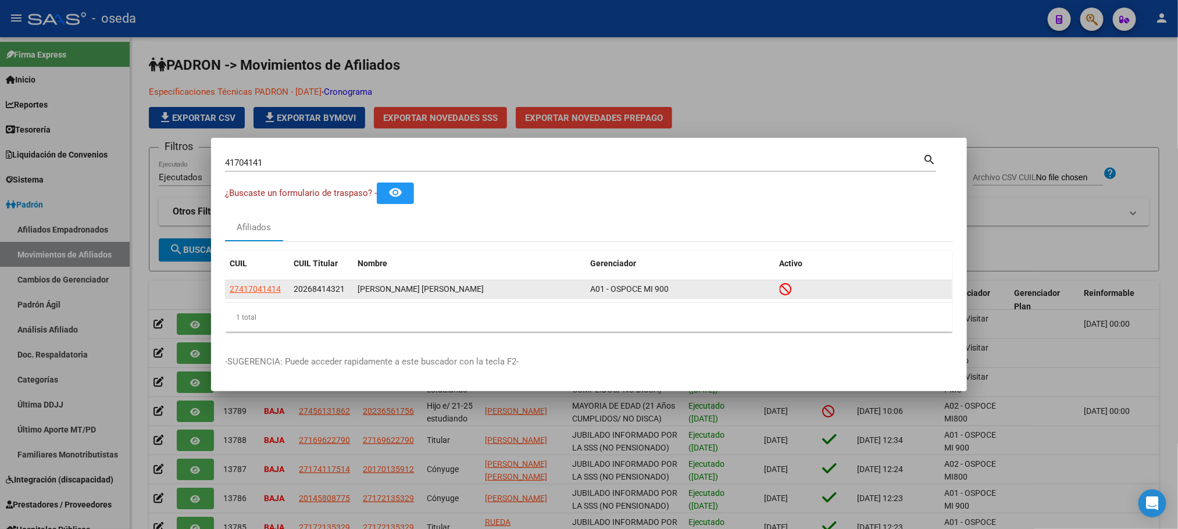
click at [234, 295] on app-link-go-to "27417041414" at bounding box center [255, 289] width 51 height 13
click at [237, 290] on span "27417041414" at bounding box center [255, 288] width 51 height 9
type textarea "27417041414"
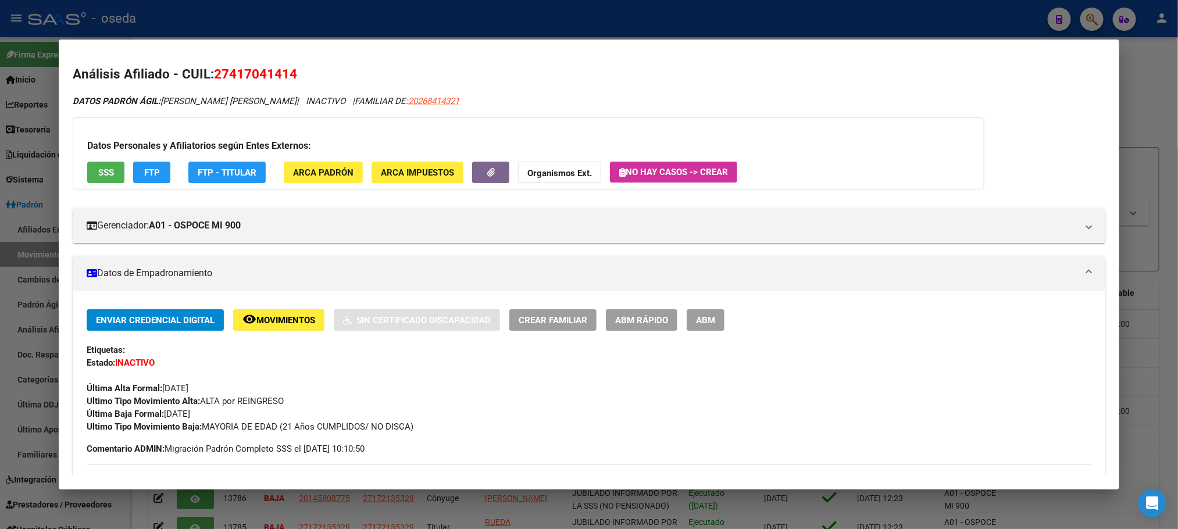
click at [103, 162] on button "SSS" at bounding box center [105, 173] width 37 height 22
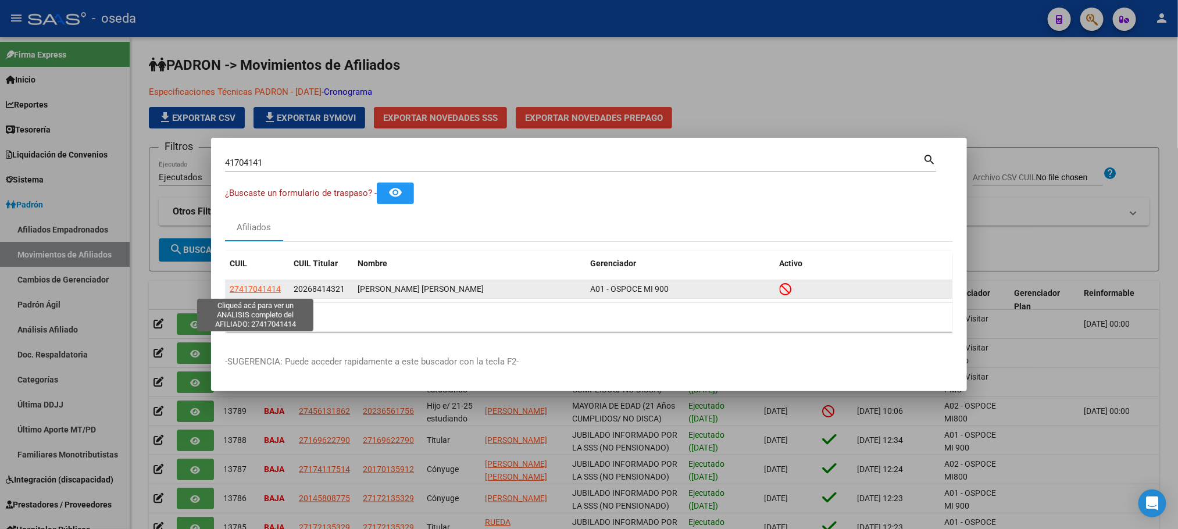
click at [248, 287] on span "27417041414" at bounding box center [255, 288] width 51 height 9
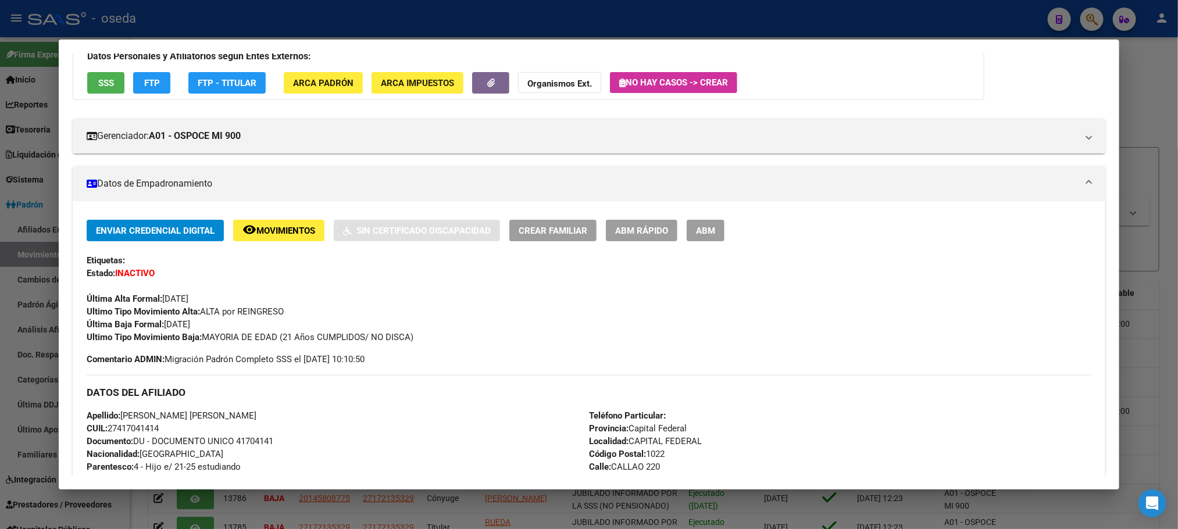
scroll to position [87, 0]
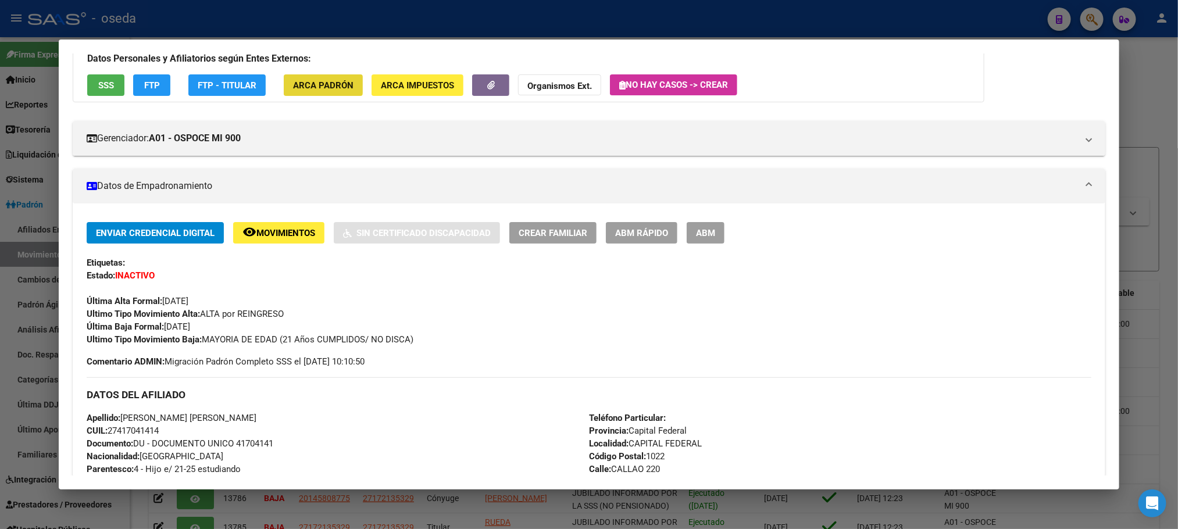
click at [295, 81] on span "ARCA Padrón" at bounding box center [323, 85] width 60 height 10
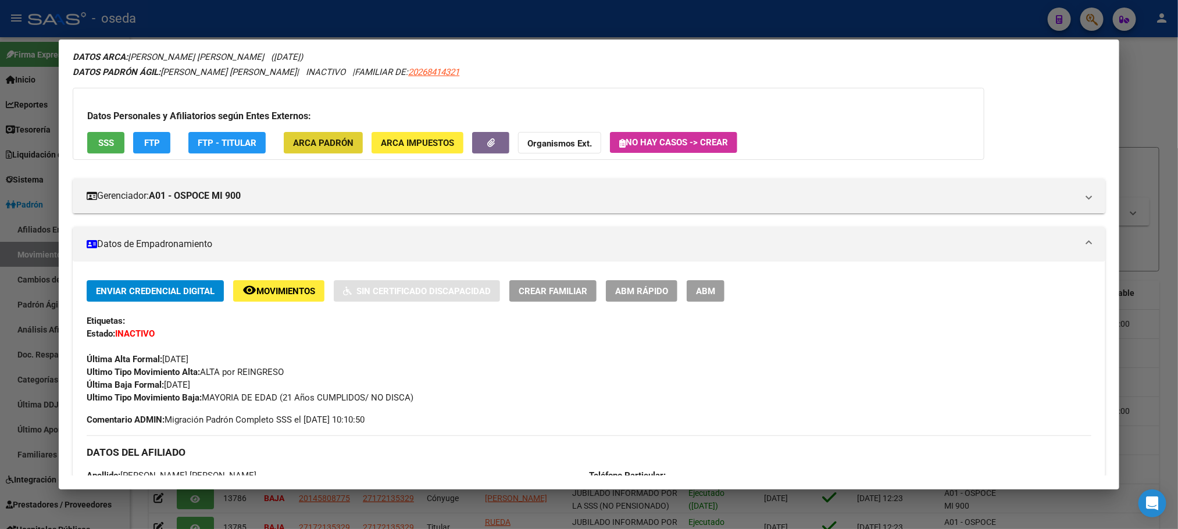
scroll to position [0, 0]
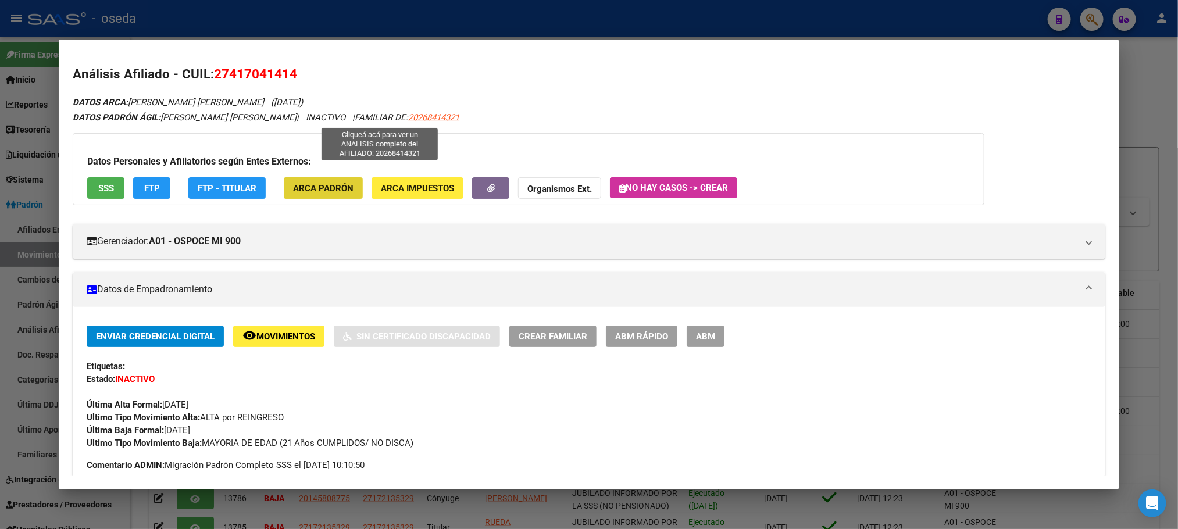
click at [408, 116] on span "20268414321" at bounding box center [433, 117] width 51 height 10
type textarea "20268414321"
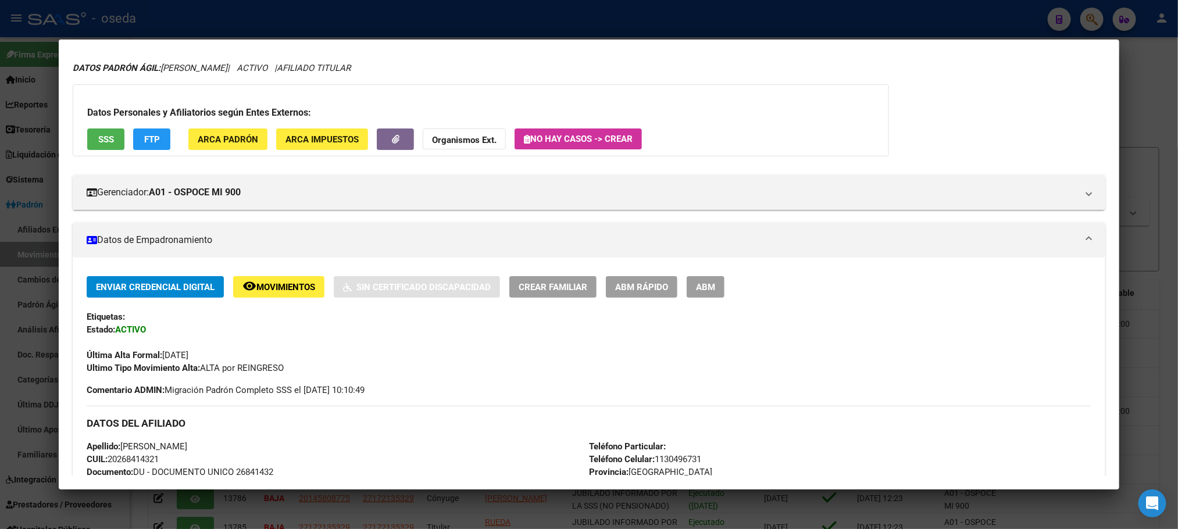
scroll to position [87, 0]
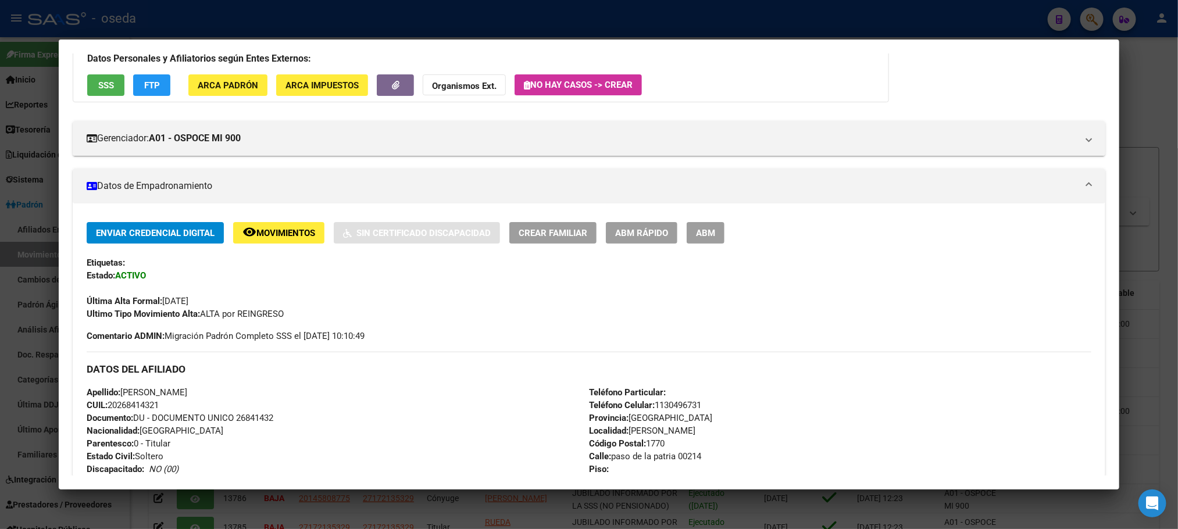
click at [309, 233] on span "Movimientos" at bounding box center [285, 233] width 59 height 10
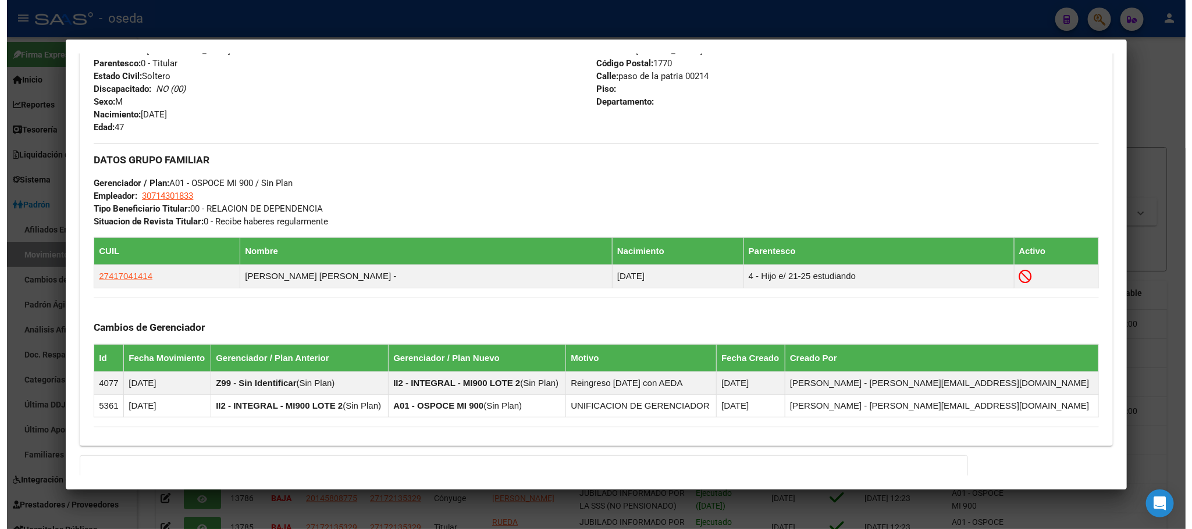
scroll to position [594, 0]
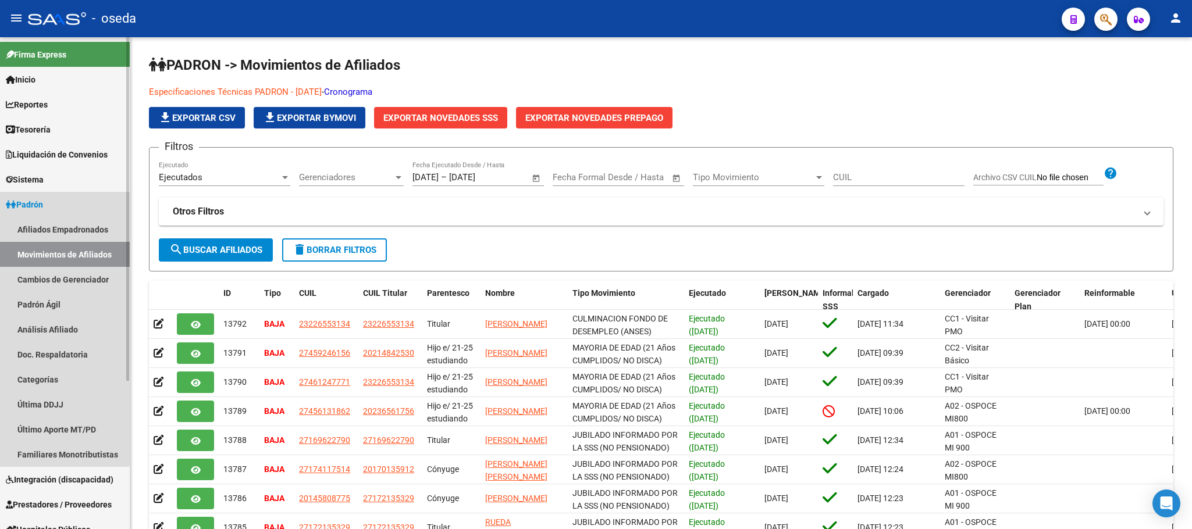
click at [30, 206] on span "Padrón" at bounding box center [24, 204] width 37 height 13
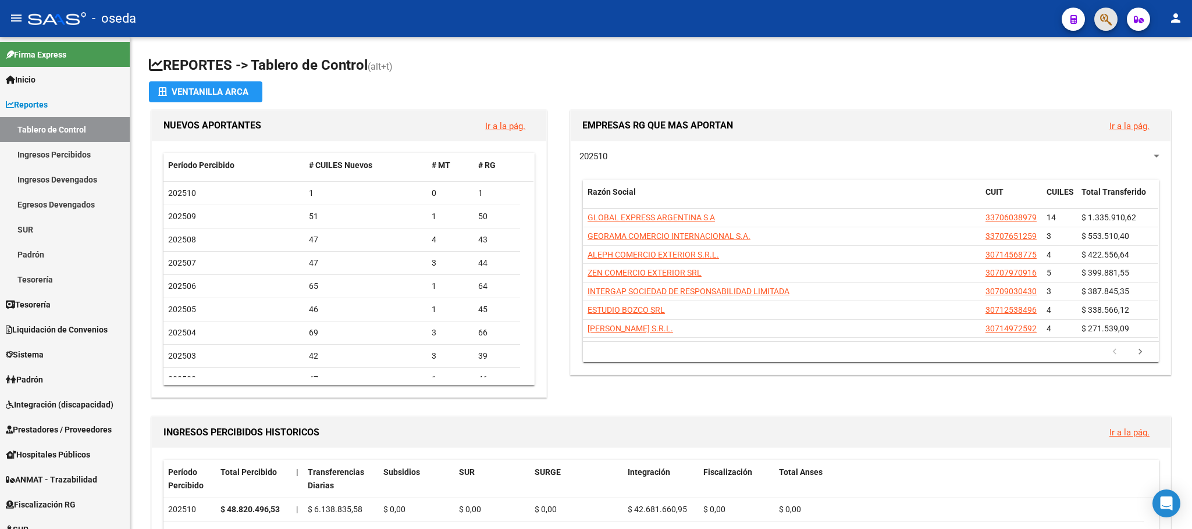
click at [1108, 11] on span "button" at bounding box center [1106, 20] width 12 height 24
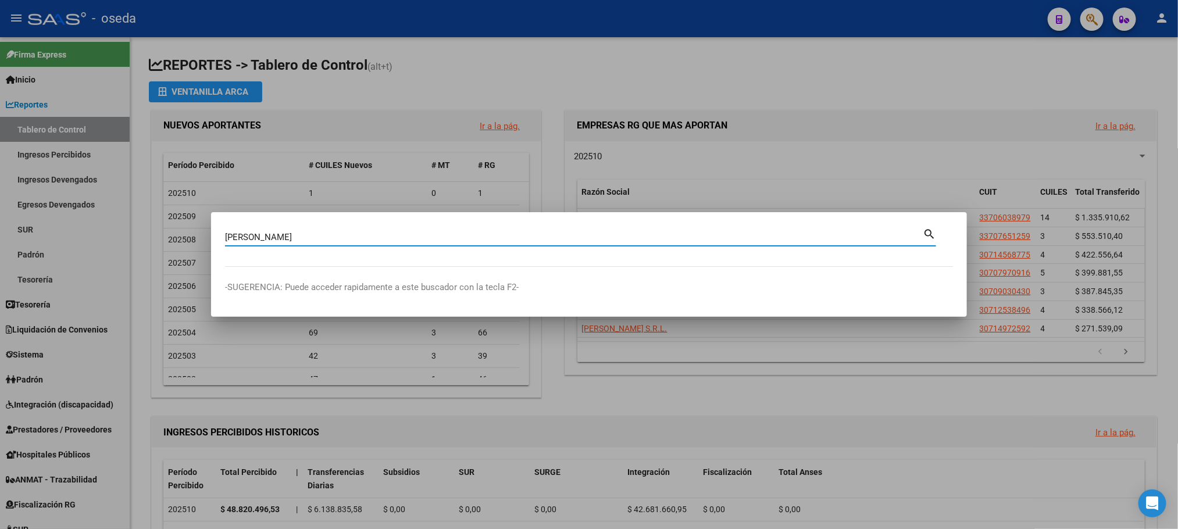
type input "avalos"
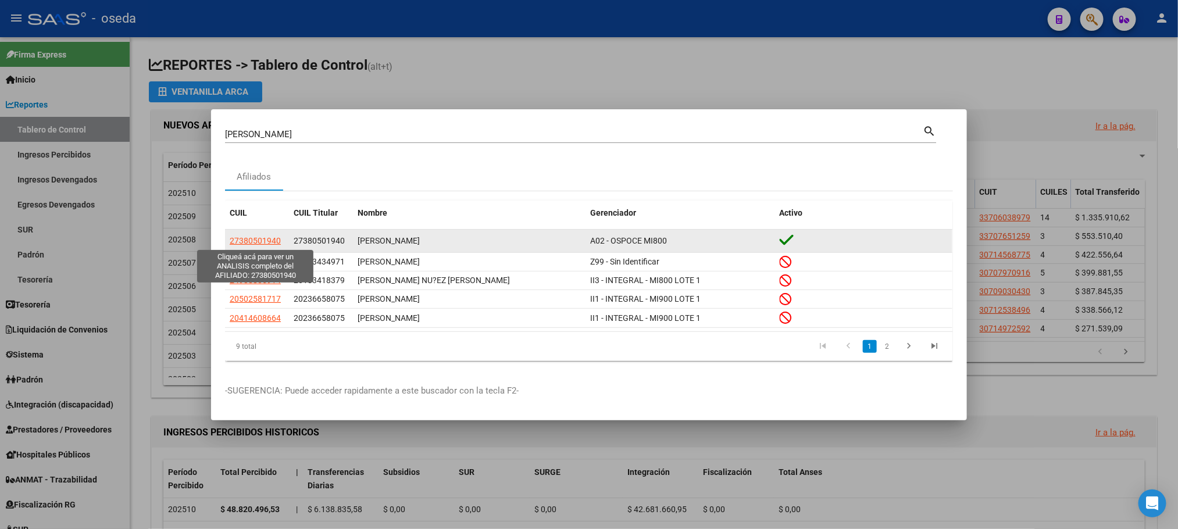
click at [254, 242] on span "27380501940" at bounding box center [255, 240] width 51 height 9
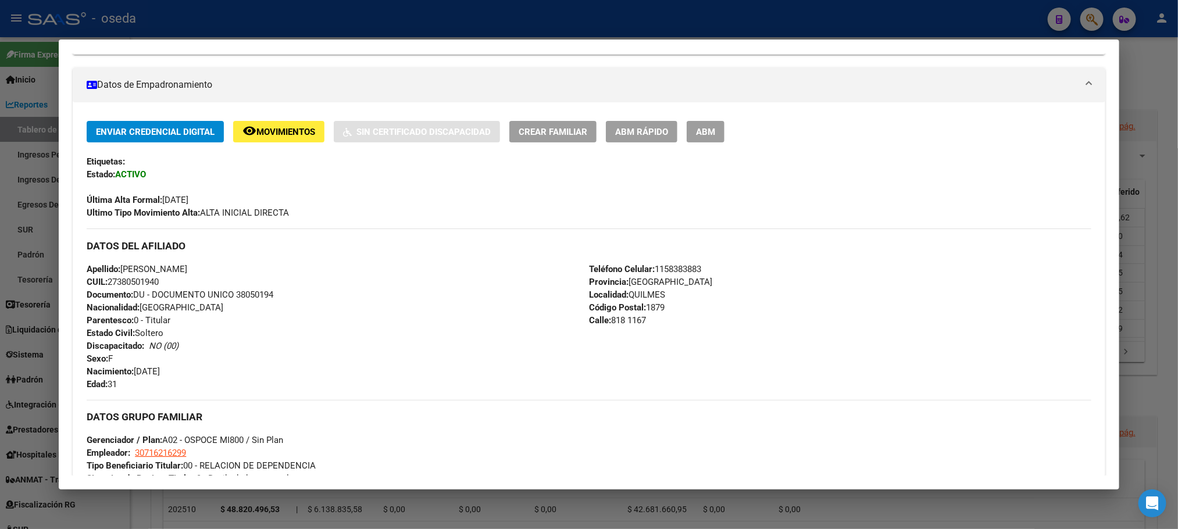
scroll to position [537, 0]
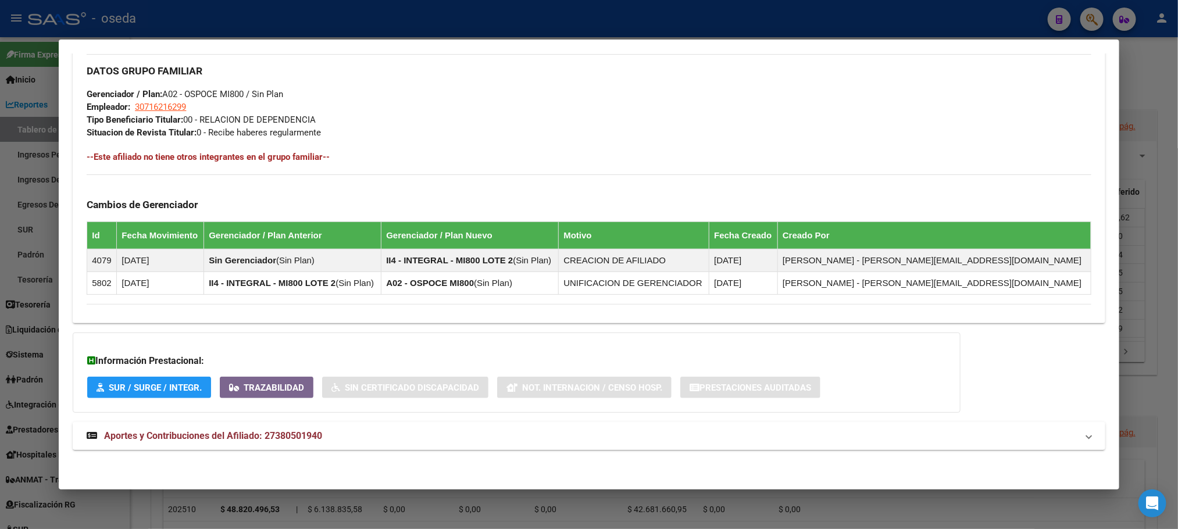
click at [201, 429] on strong "Aportes y Contribuciones del Afiliado: 27380501940" at bounding box center [205, 436] width 236 height 14
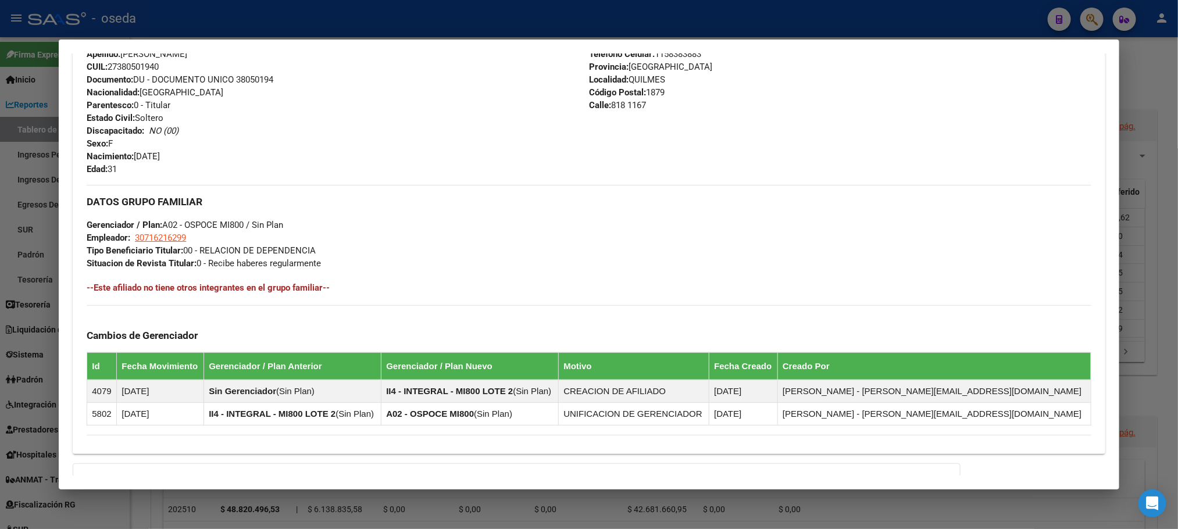
scroll to position [55, 0]
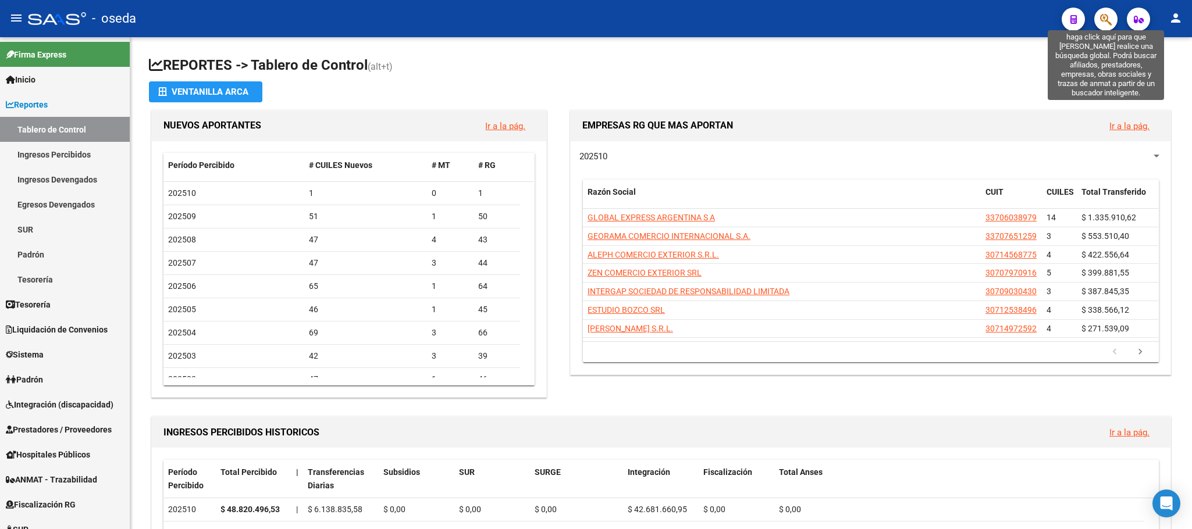
click at [1103, 15] on icon "button" at bounding box center [1106, 19] width 12 height 13
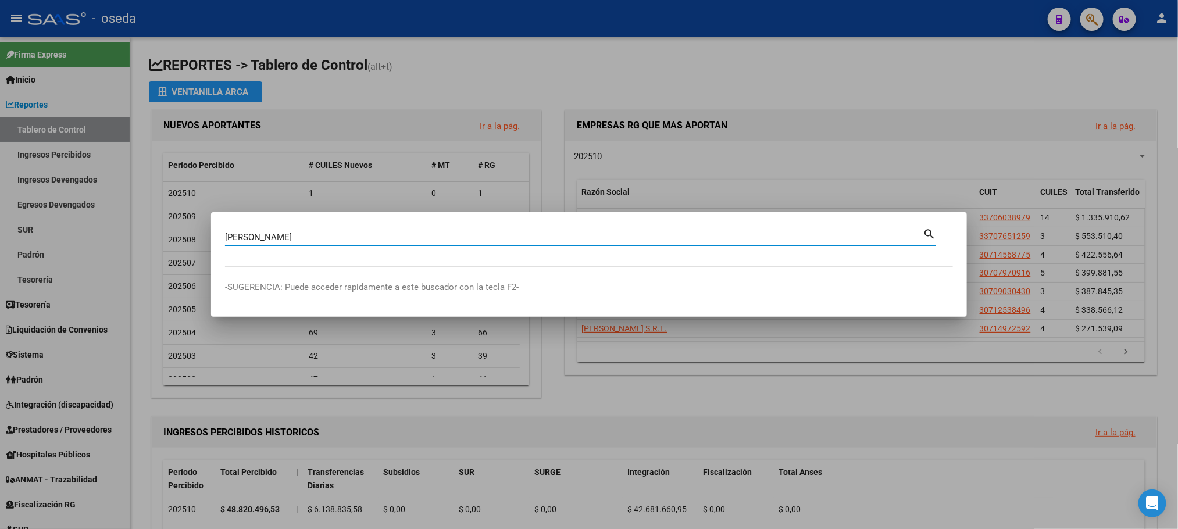
type input "PINTOS"
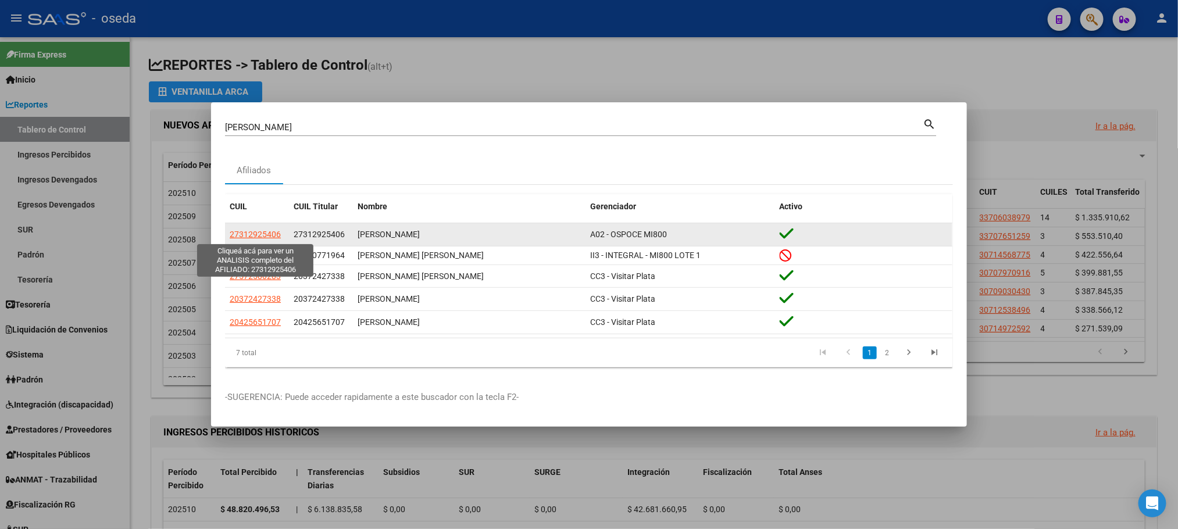
click at [241, 237] on span "27312925406" at bounding box center [255, 234] width 51 height 9
type textarea "27312925406"
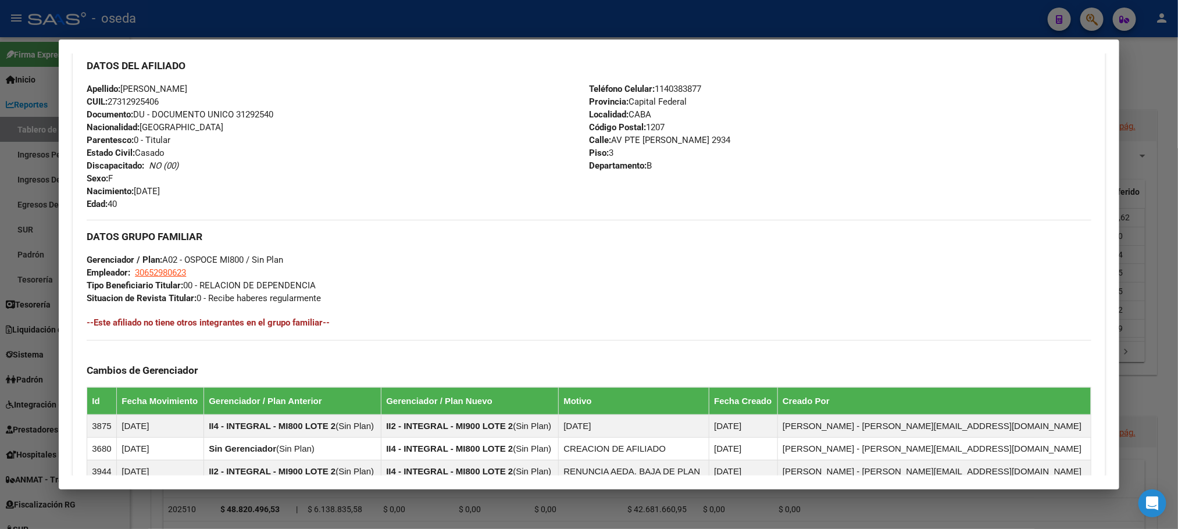
scroll to position [583, 0]
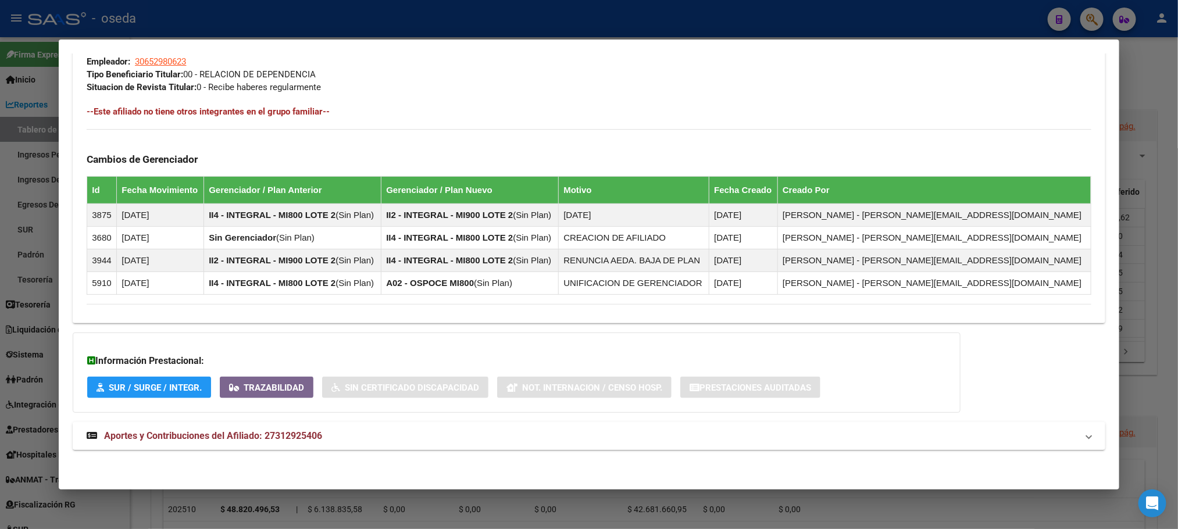
click at [223, 443] on mat-expansion-panel-header "Aportes y Contribuciones del Afiliado: 27312925406" at bounding box center [589, 436] width 1032 height 28
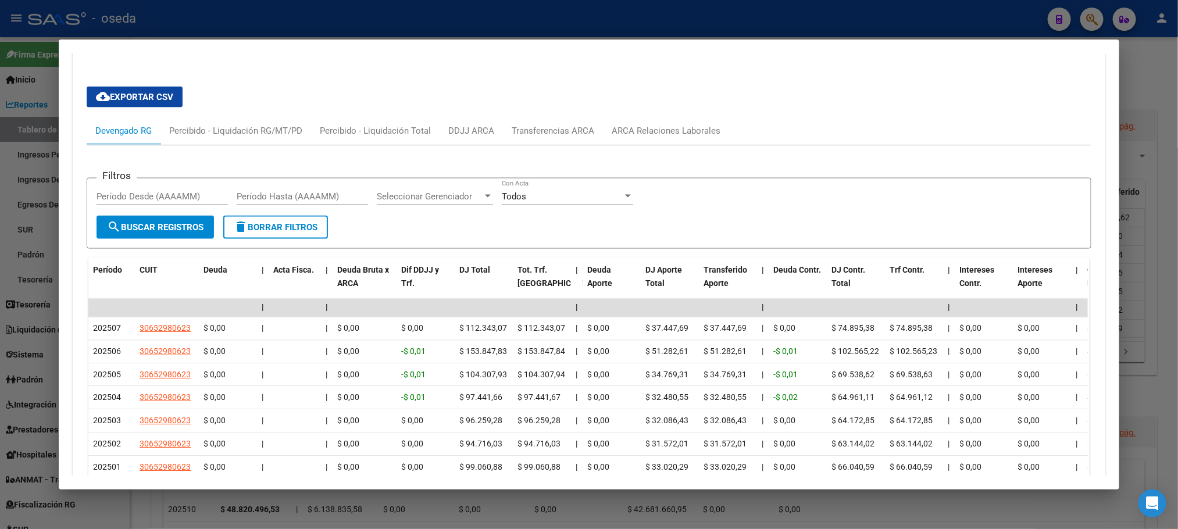
scroll to position [1157, 0]
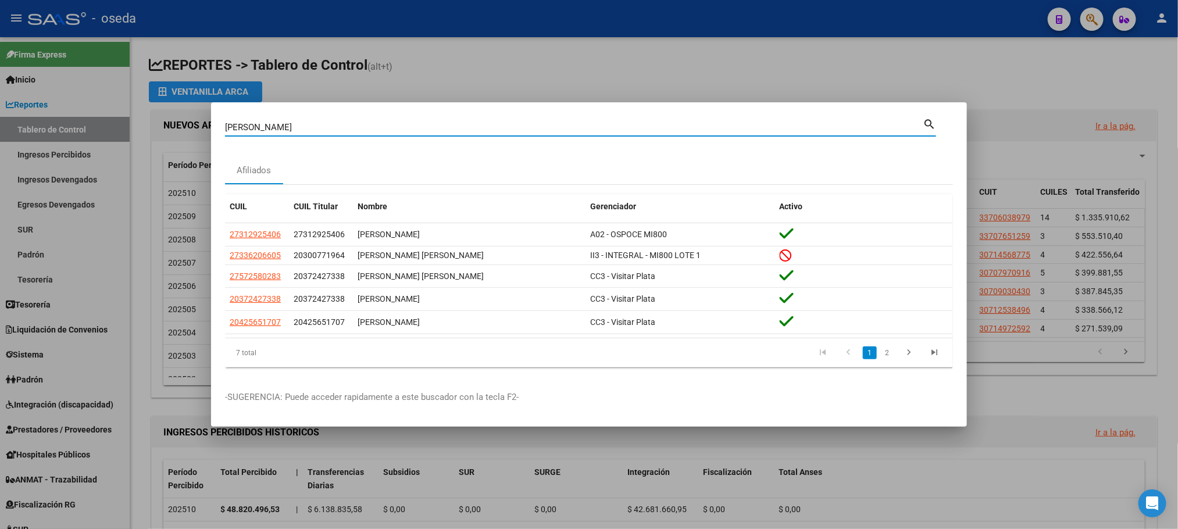
drag, startPoint x: 450, startPoint y: 127, endPoint x: 0, endPoint y: 124, distance: 450.1
click at [0, 124] on div "PINTOS Buscar (apellido, dni, cuil, nro traspaso, cuit, obra social) search Afi…" at bounding box center [589, 264] width 1178 height 529
type input "20493657"
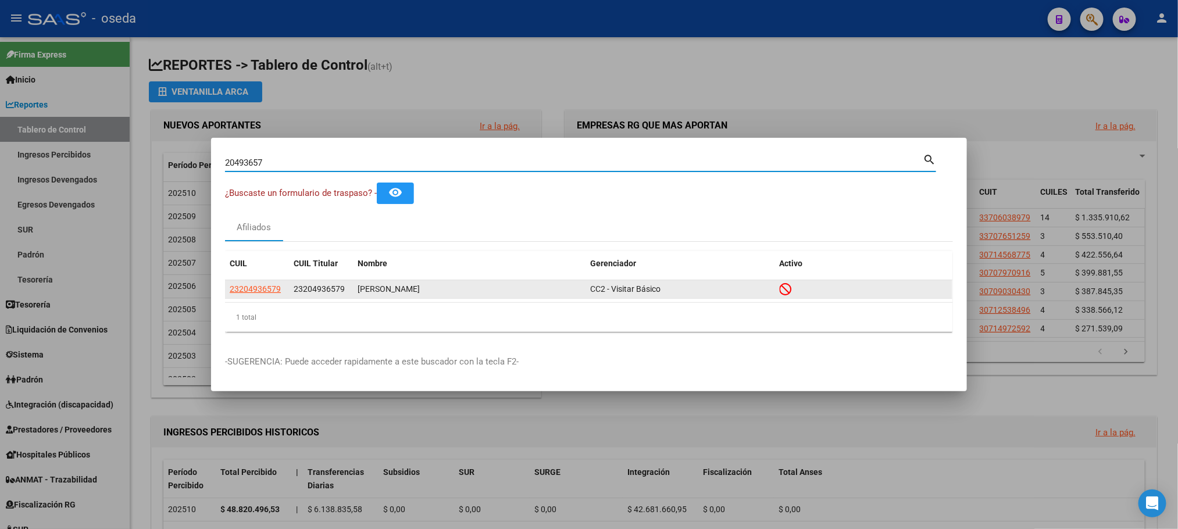
click at [302, 288] on span "23204936579" at bounding box center [319, 288] width 51 height 9
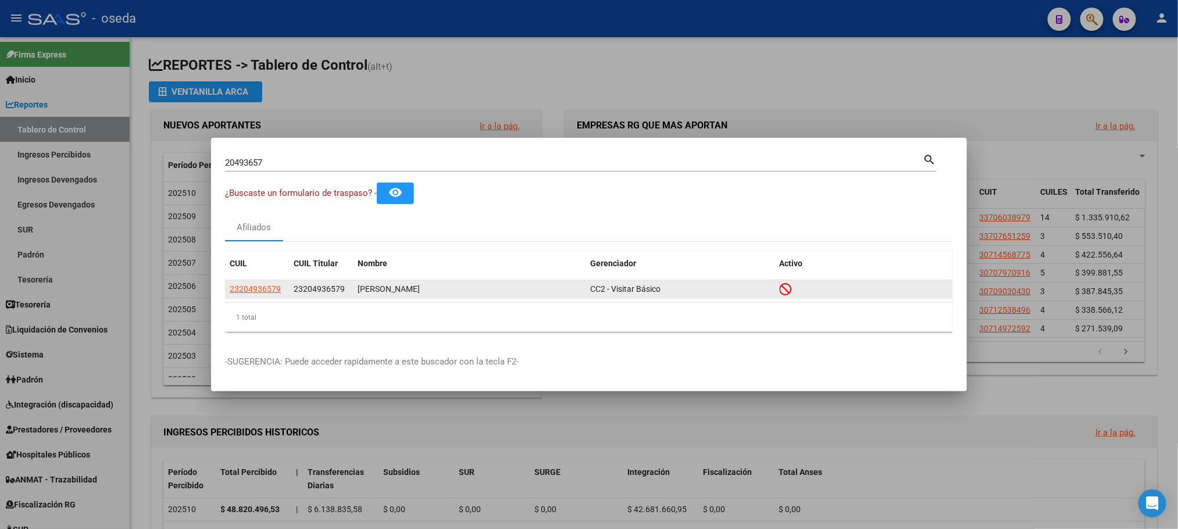
click at [302, 288] on span "23204936579" at bounding box center [319, 288] width 51 height 9
copy span "23204936579"
